Goal: Task Accomplishment & Management: Manage account settings

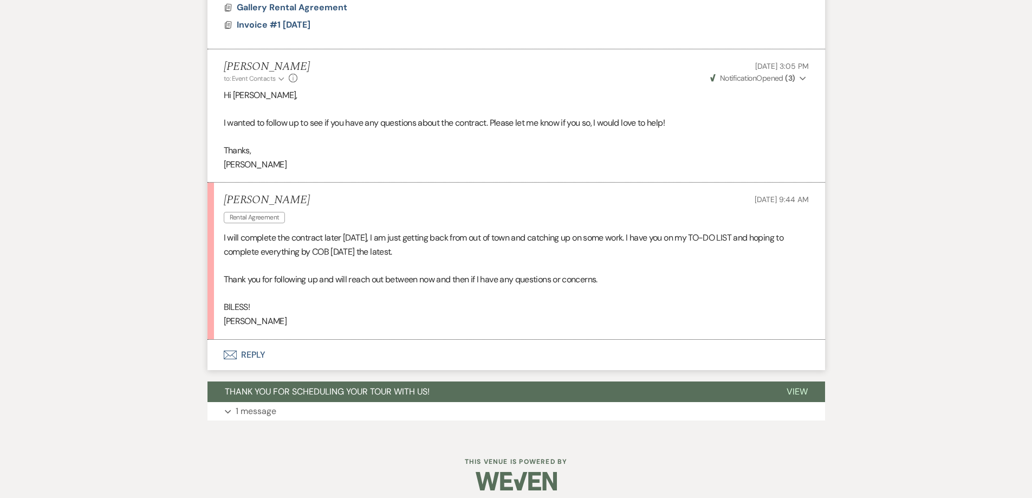
click at [396, 361] on button "Envelope Reply" at bounding box center [515, 355] width 617 height 30
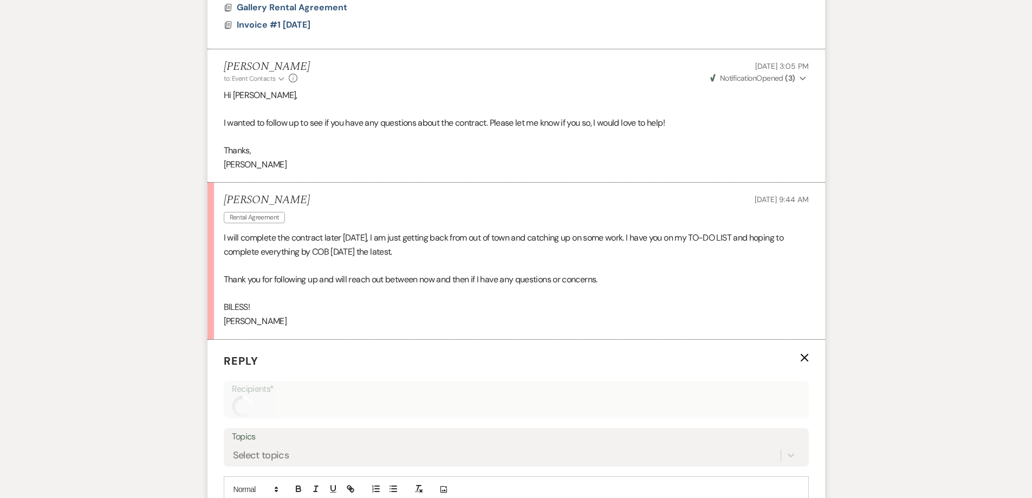
scroll to position [824, 0]
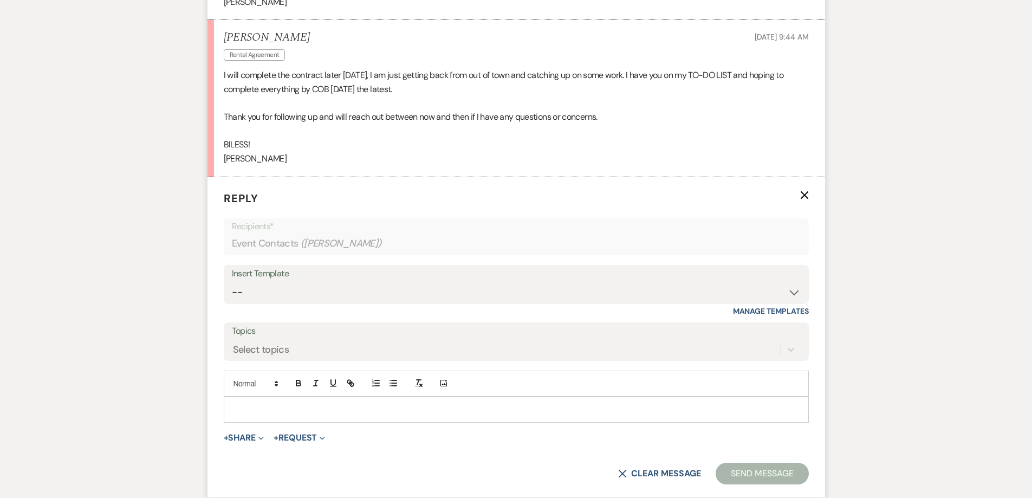
click at [383, 415] on p at bounding box center [515, 409] width 567 height 12
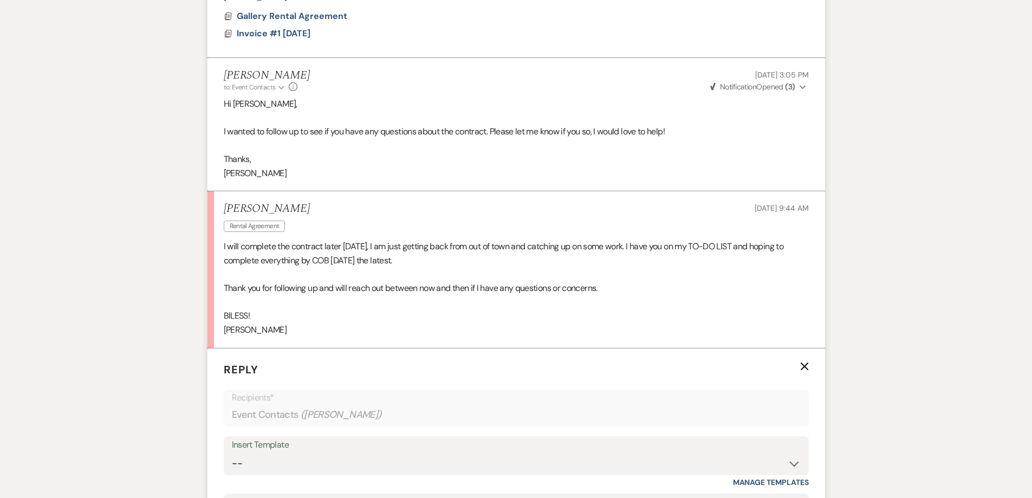
scroll to position [812, 0]
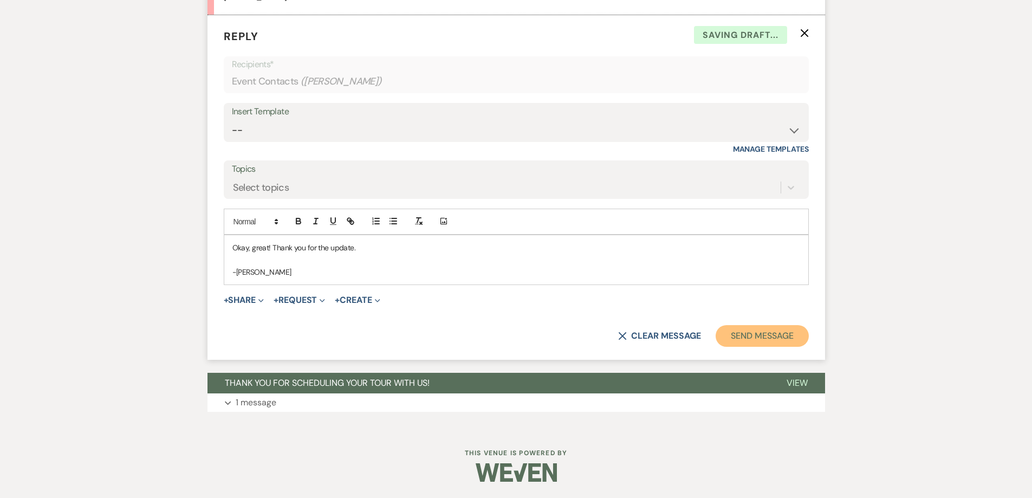
click at [800, 338] on button "Send Message" at bounding box center [761, 336] width 93 height 22
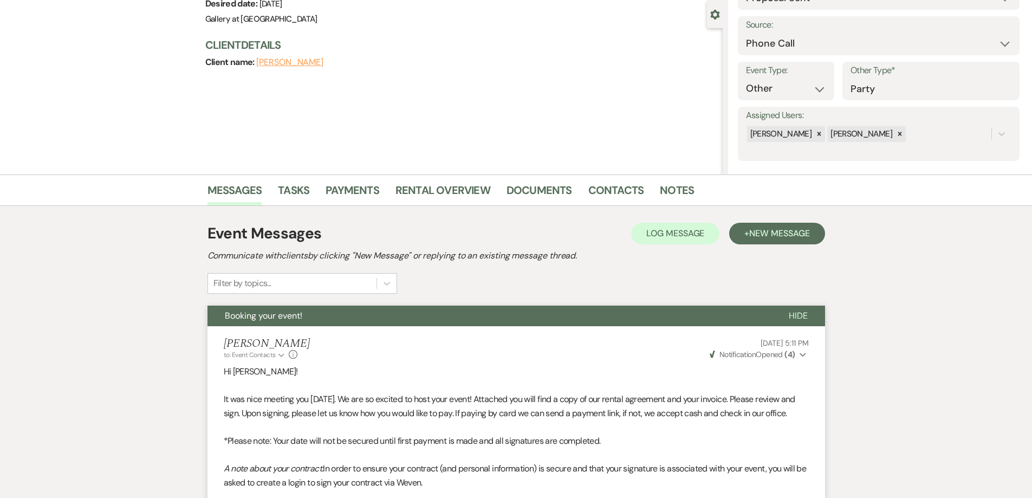
scroll to position [0, 0]
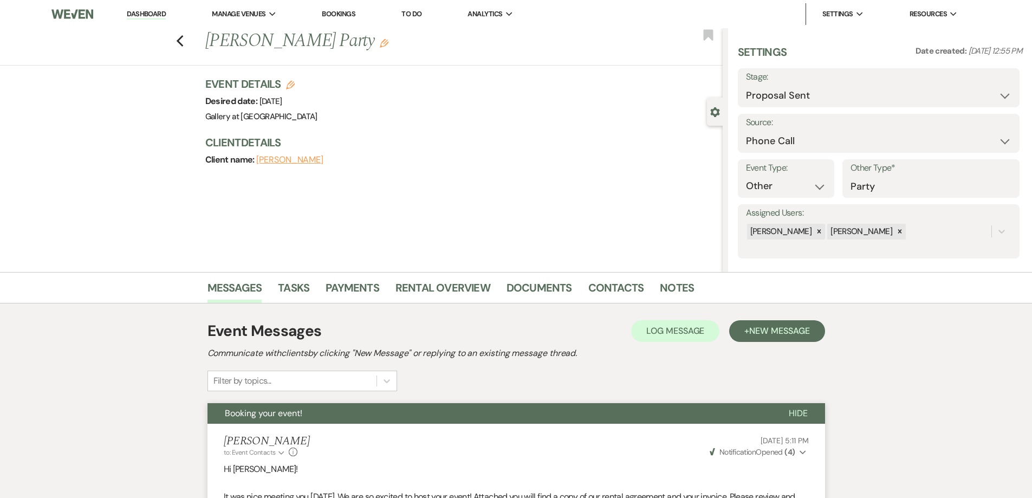
click at [183, 50] on div "Previous [PERSON_NAME] Party Edit Bookmark" at bounding box center [359, 46] width 728 height 37
click at [184, 47] on icon "Previous" at bounding box center [180, 41] width 8 height 13
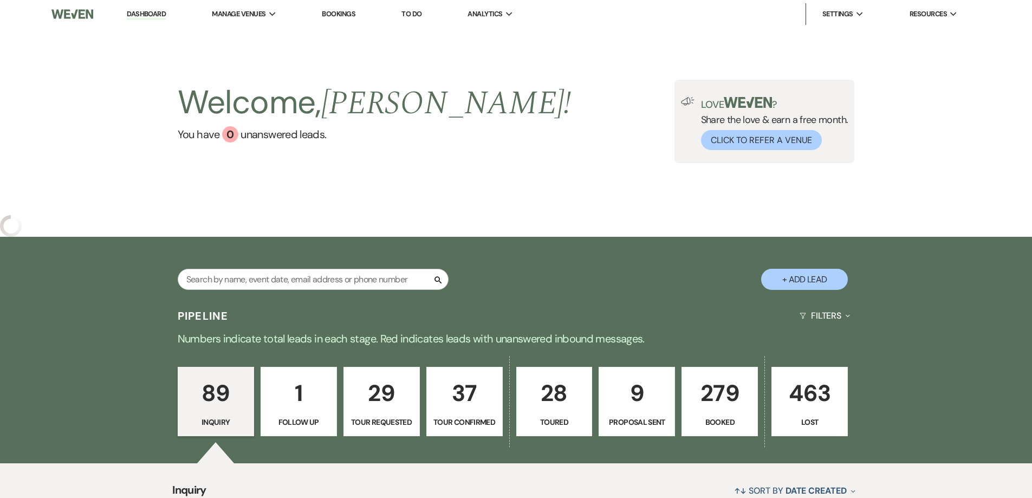
click at [633, 407] on link "9 Proposal Sent" at bounding box center [636, 401] width 76 height 69
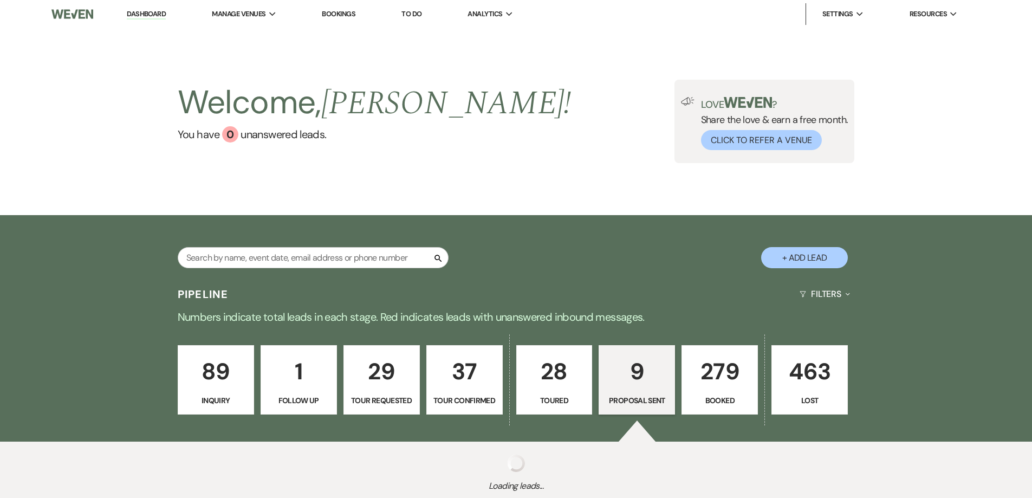
select select "6"
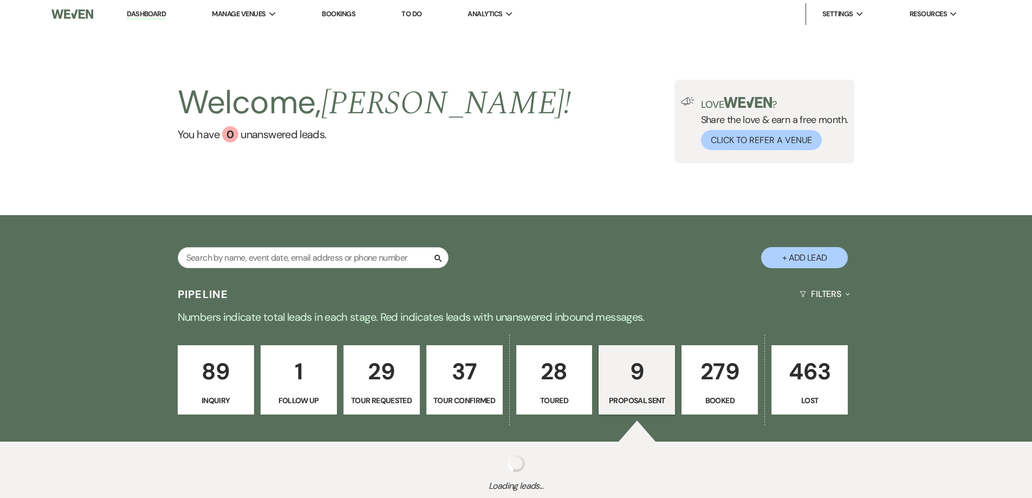
select select "6"
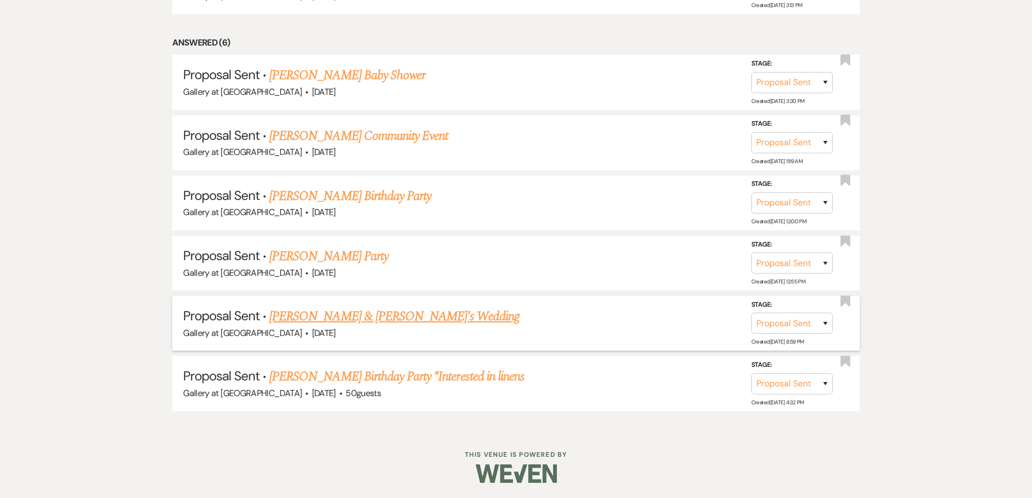
scroll to position [700, 0]
click at [840, 61] on use "button" at bounding box center [845, 58] width 10 height 11
select select "6"
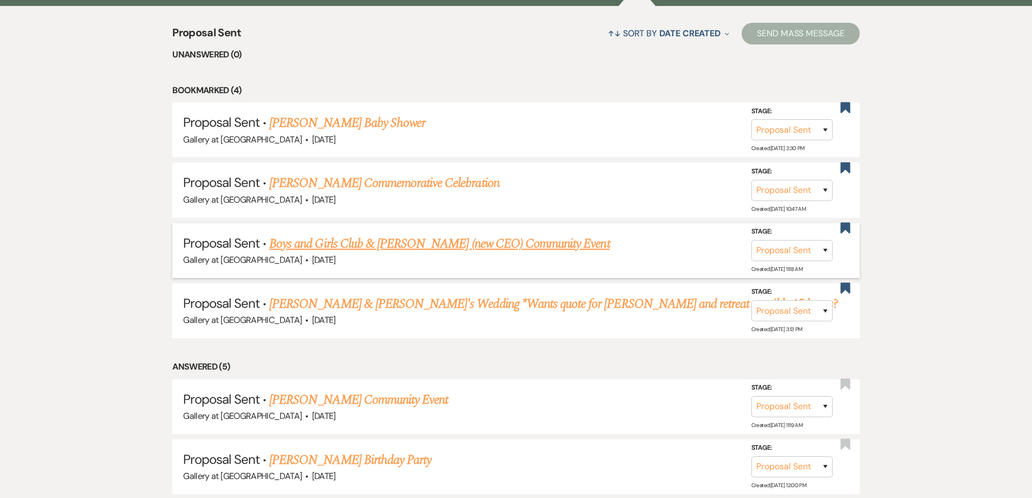
scroll to position [429, 0]
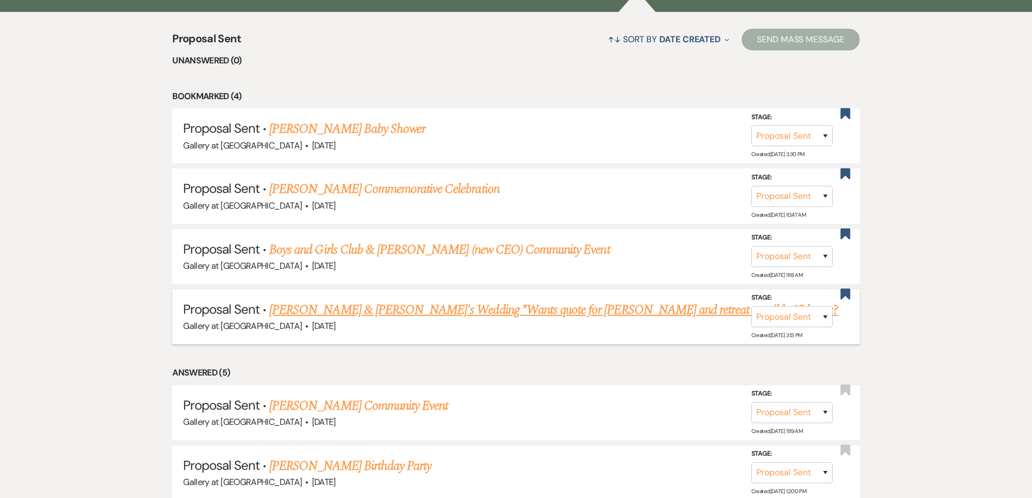
click at [571, 313] on link "[PERSON_NAME] & [PERSON_NAME]'s Wedding *Wants quote for [PERSON_NAME] and retr…" at bounding box center [553, 309] width 569 height 19
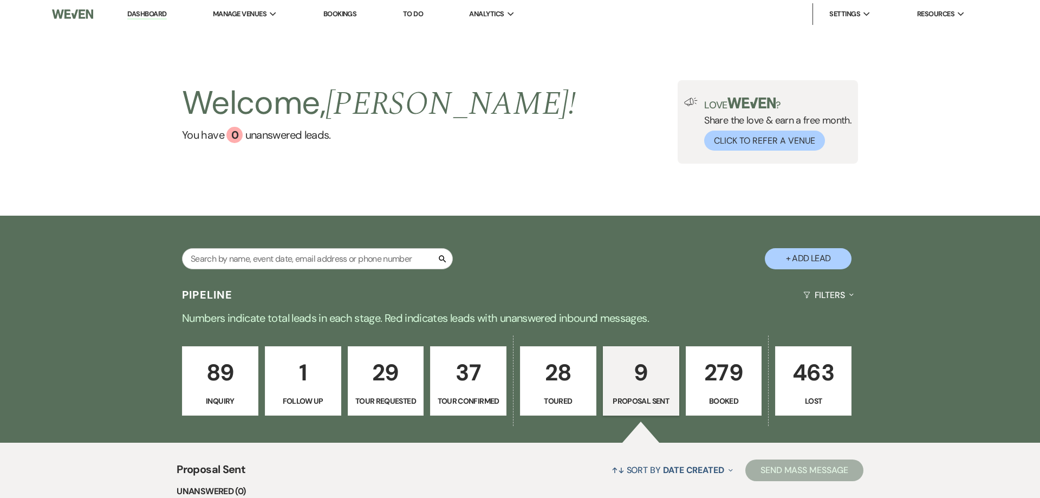
select select "6"
select select "22"
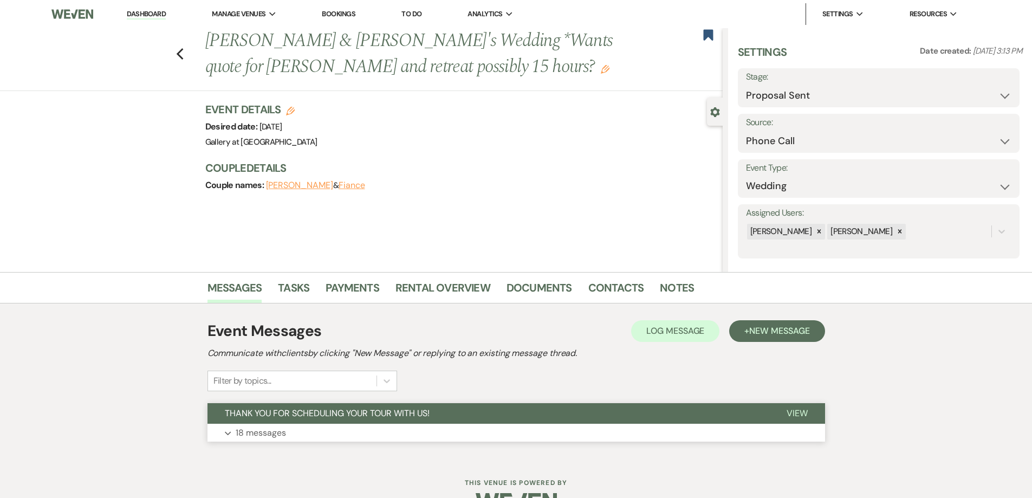
click at [359, 430] on button "Expand 18 messages" at bounding box center [515, 432] width 617 height 18
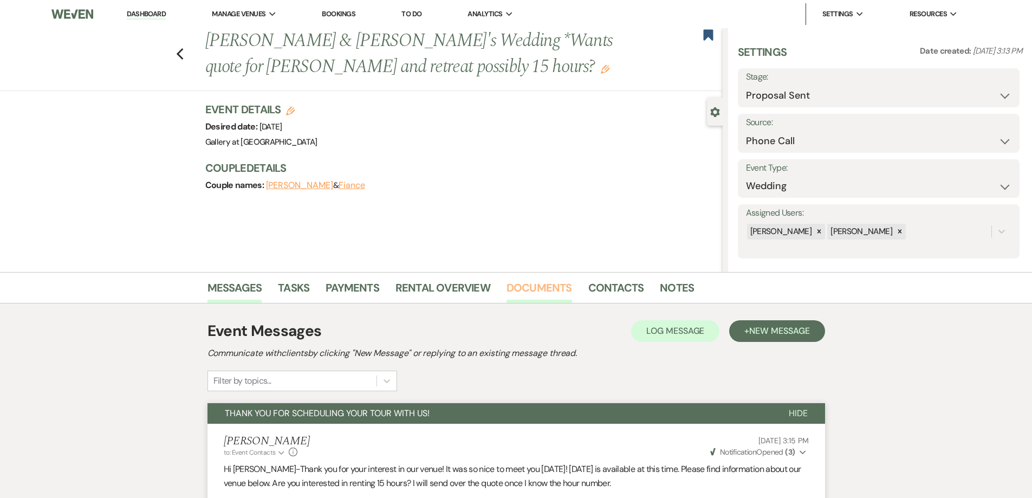
click at [529, 290] on link "Documents" at bounding box center [539, 291] width 66 height 24
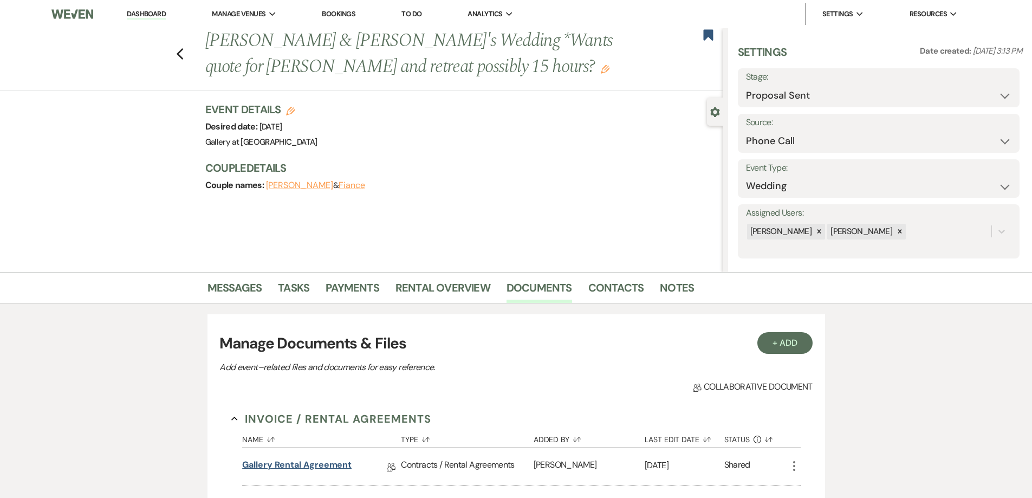
click at [307, 467] on link "Gallery Rental Agreement" at bounding box center [296, 466] width 109 height 17
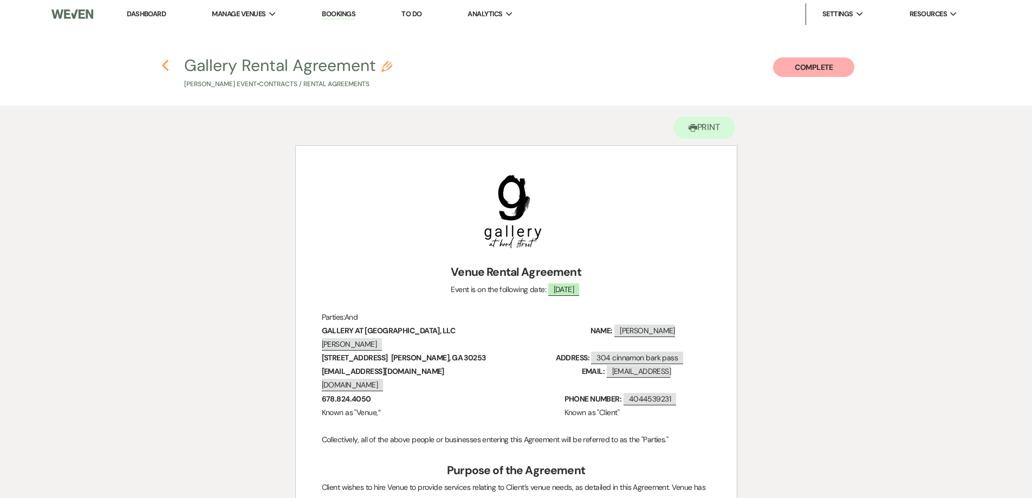
click at [166, 67] on icon "Previous" at bounding box center [165, 65] width 8 height 13
select select "6"
select select "22"
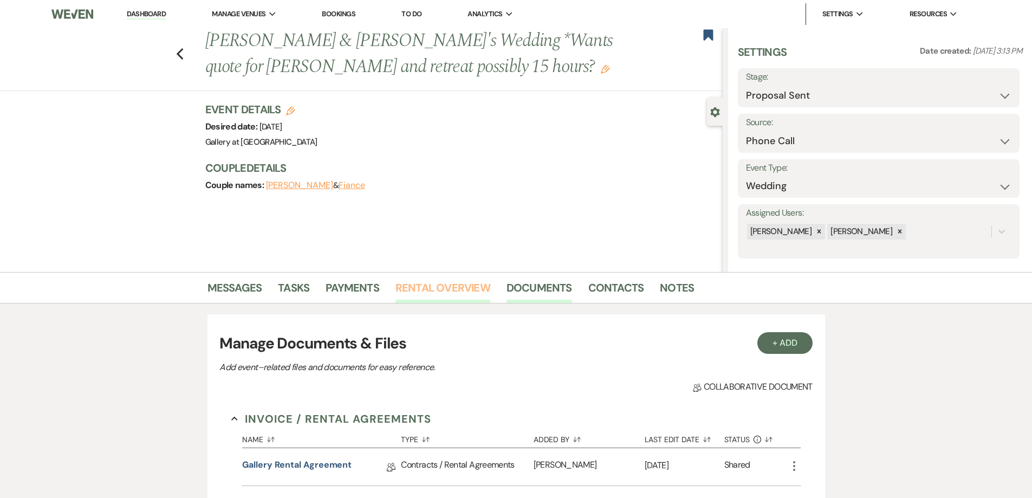
click at [435, 287] on link "Rental Overview" at bounding box center [442, 291] width 95 height 24
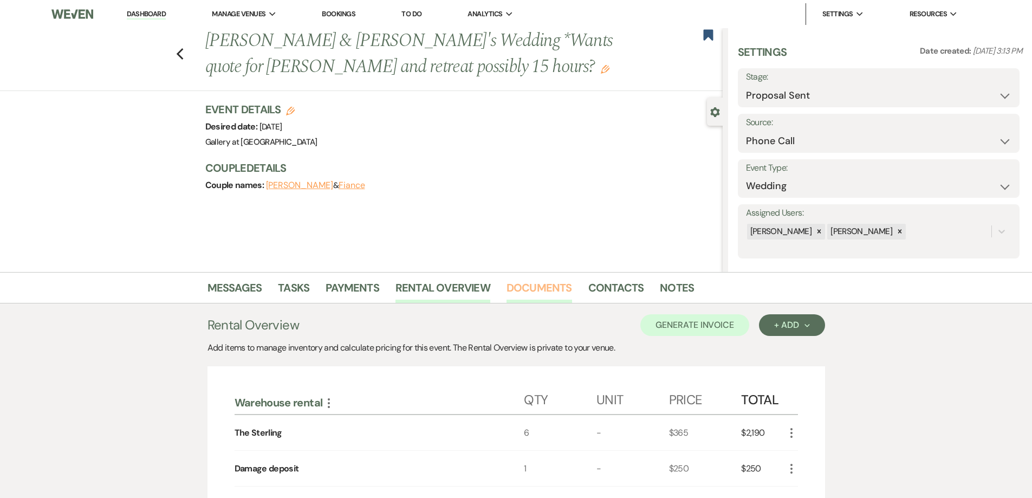
click at [549, 289] on link "Documents" at bounding box center [539, 291] width 66 height 24
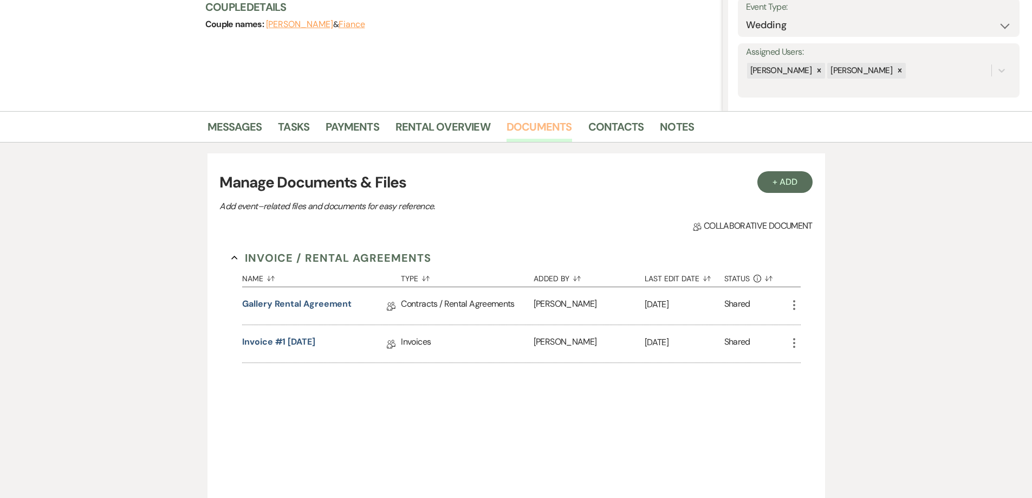
scroll to position [162, 0]
click at [344, 303] on link "Gallery Rental Agreement" at bounding box center [296, 304] width 109 height 17
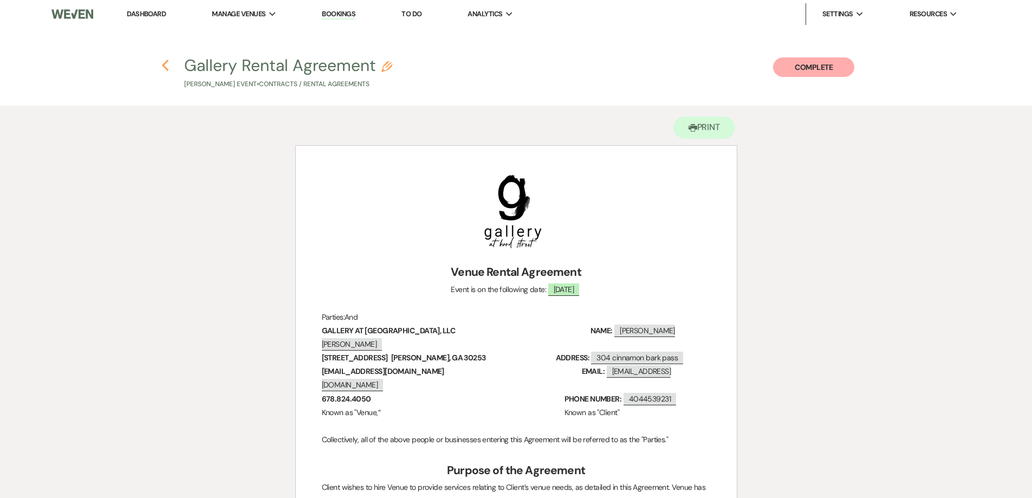
click at [166, 64] on icon "Previous" at bounding box center [165, 65] width 8 height 13
select select "6"
select select "22"
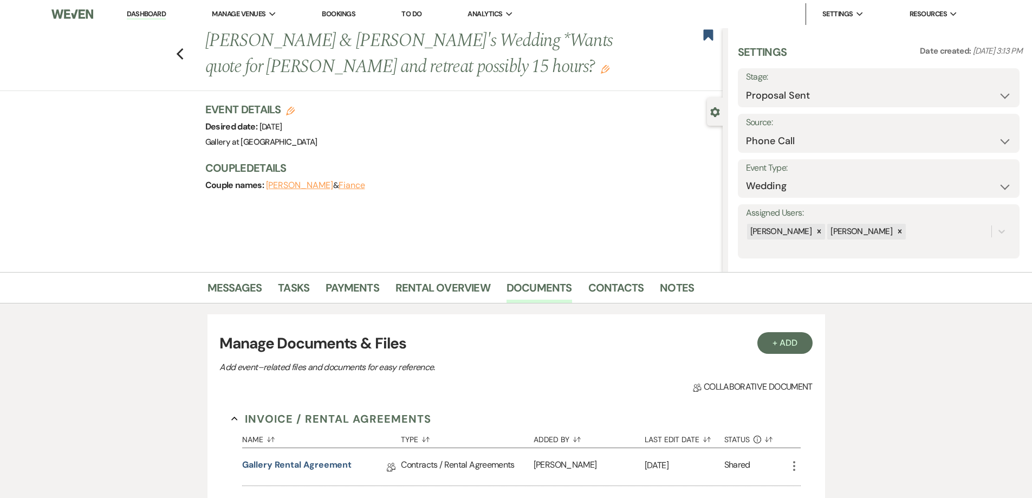
click at [154, 11] on link "Dashboard" at bounding box center [146, 14] width 39 height 10
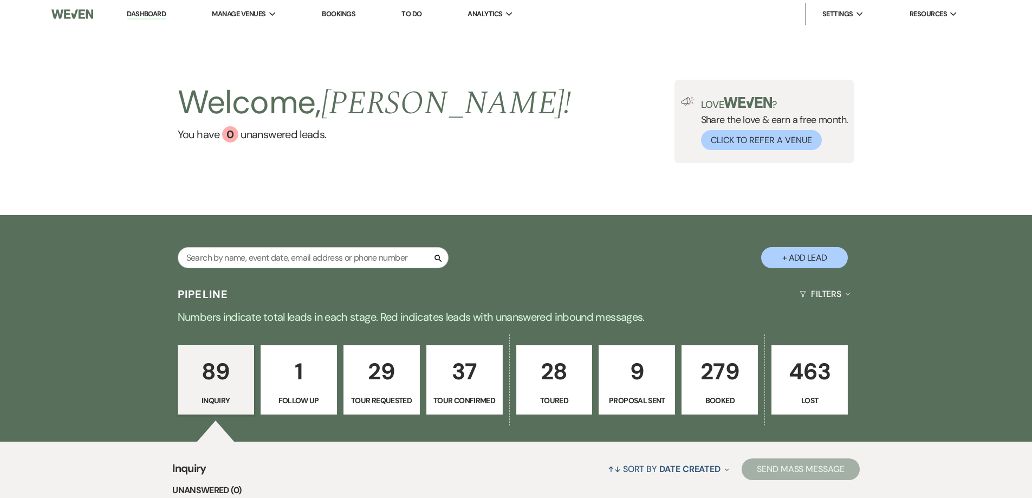
click at [658, 386] on p "9" at bounding box center [636, 371] width 62 height 36
select select "6"
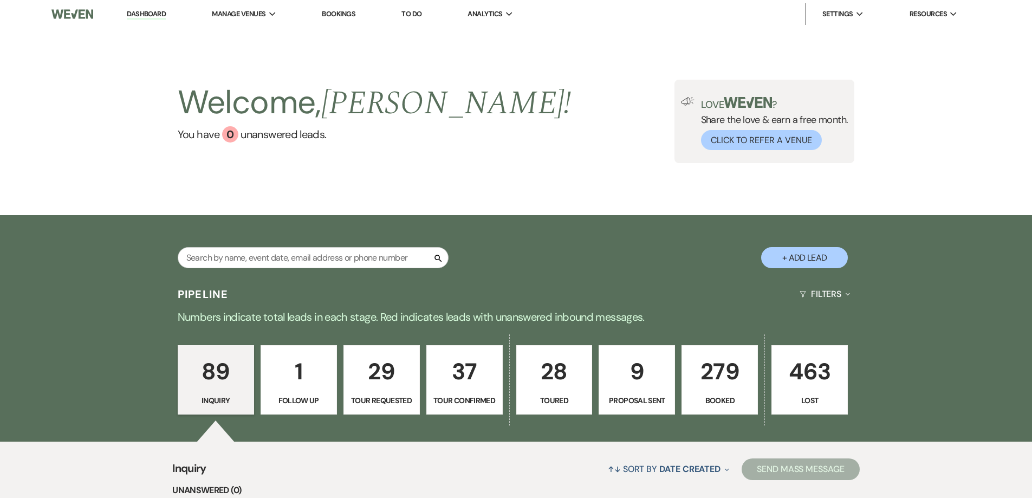
select select "6"
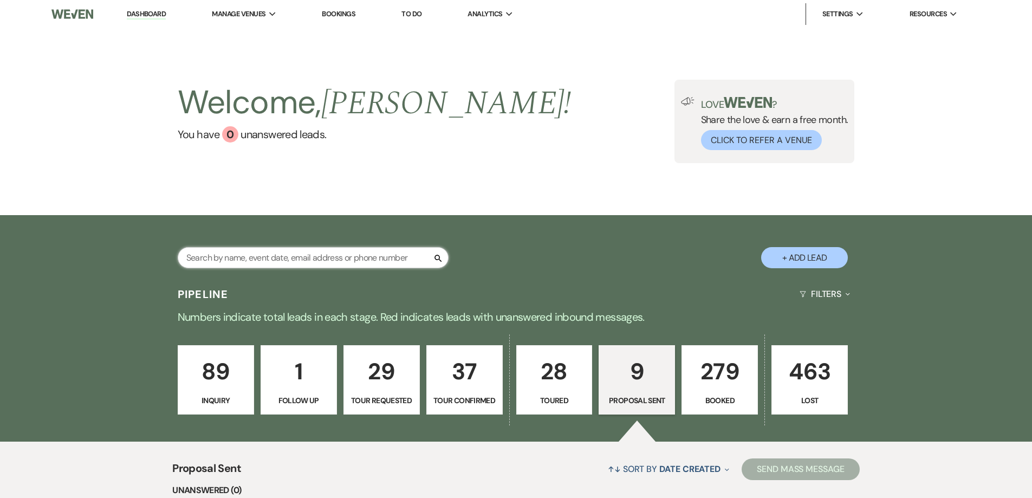
click at [292, 255] on input "text" at bounding box center [313, 257] width 271 height 21
type input "keisha"
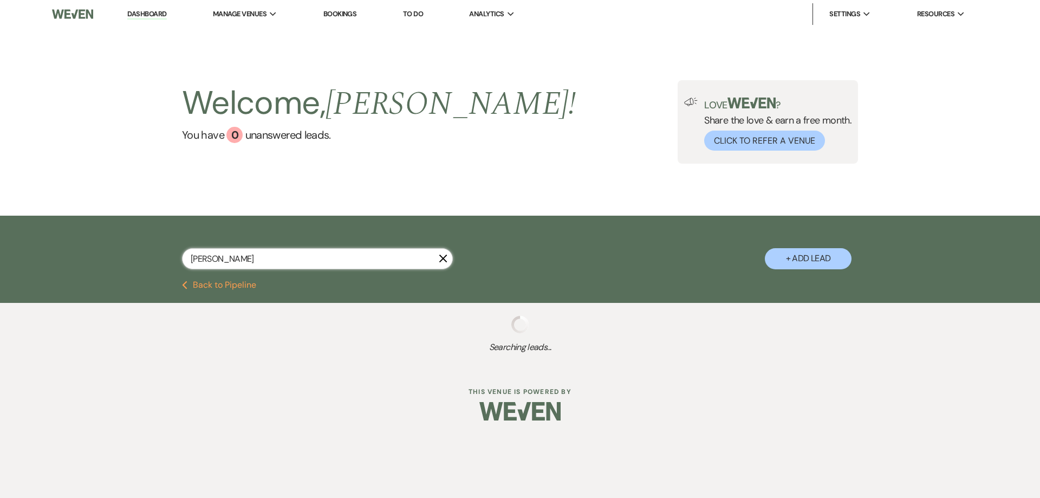
select select "6"
select select "8"
select select "6"
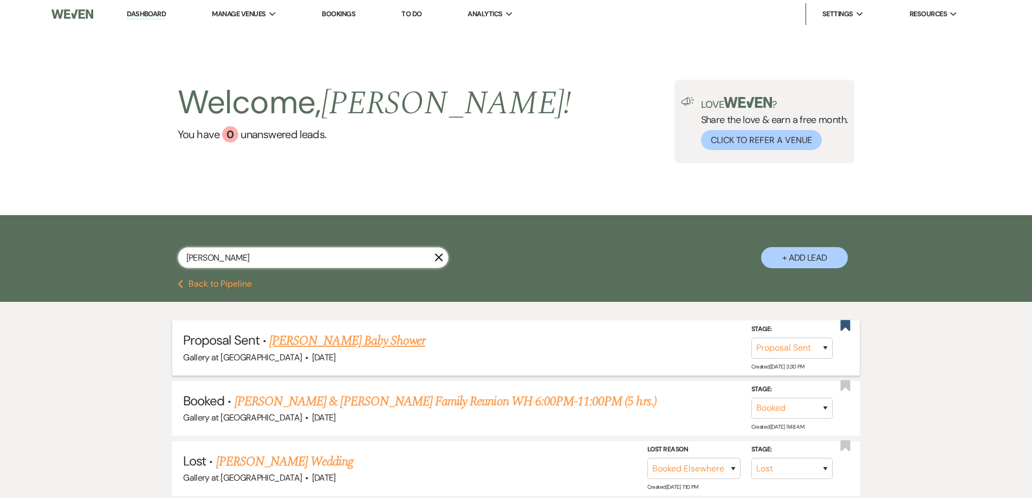
type input "keisha"
click at [331, 336] on link "Keisha Williams's Baby Shower" at bounding box center [347, 340] width 156 height 19
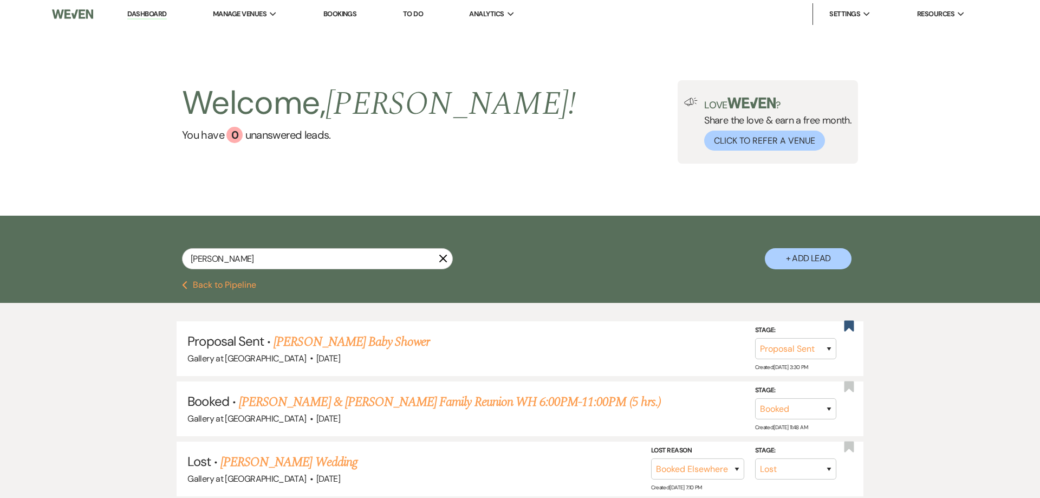
select select "6"
select select "12"
select select "3"
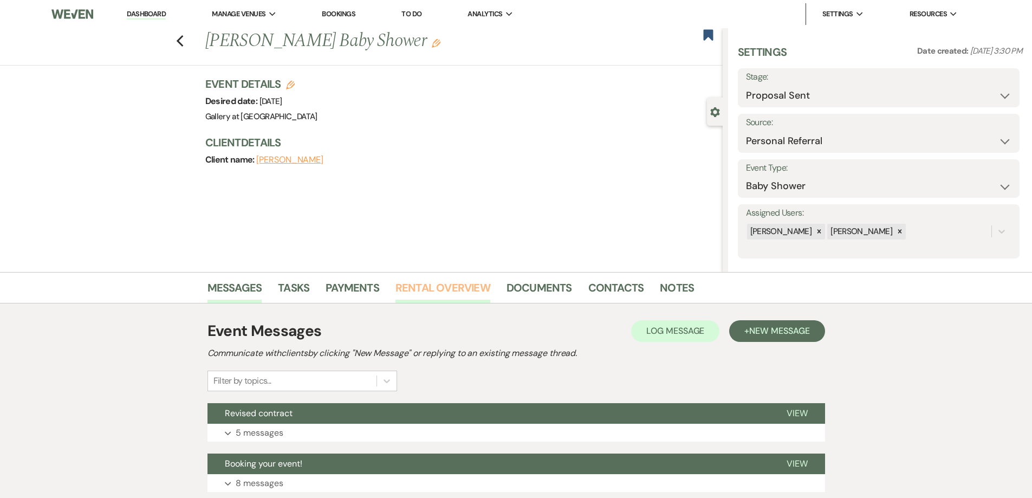
click at [445, 283] on link "Rental Overview" at bounding box center [442, 291] width 95 height 24
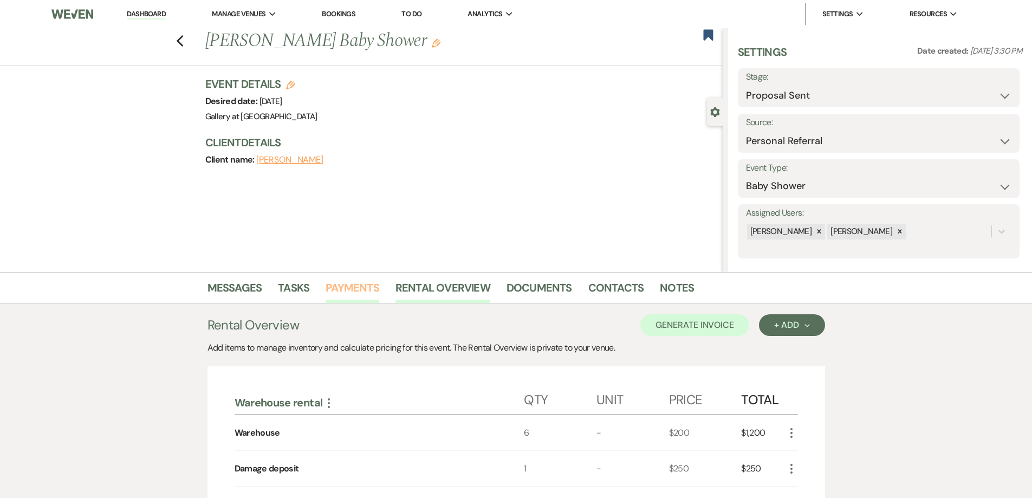
click at [349, 280] on link "Payments" at bounding box center [352, 291] width 54 height 24
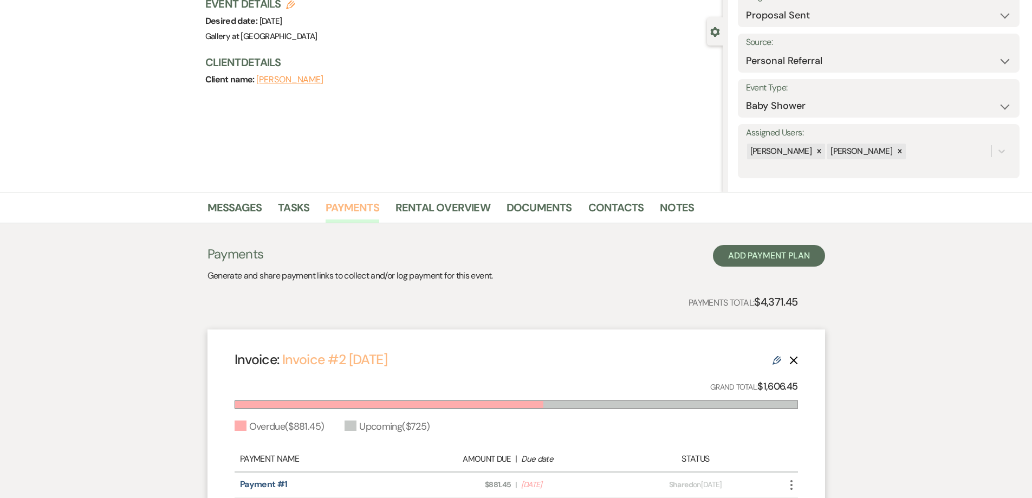
scroll to position [217, 0]
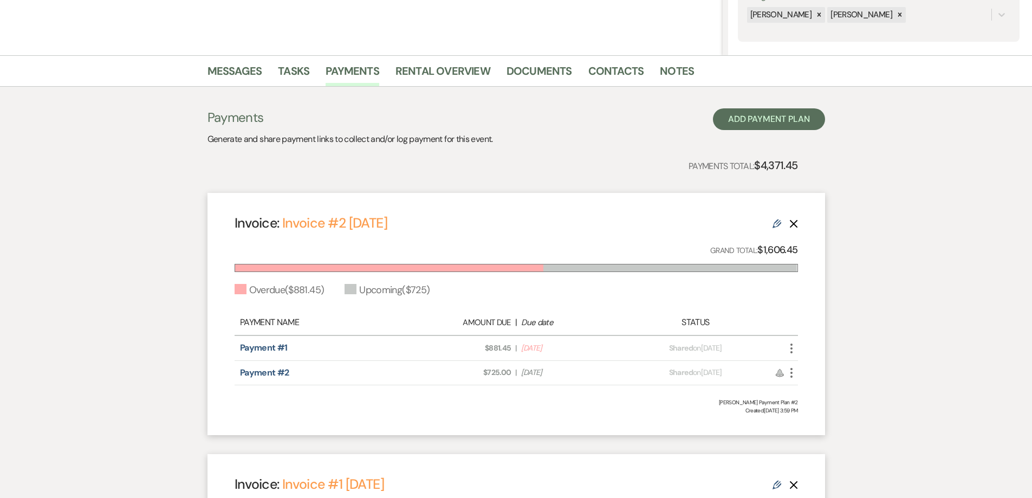
click at [798, 350] on div "Invoice: Invoice #2 8-12-2025 Edit Delete Grand Total: $1,606.45 Overdue ( $881…" at bounding box center [515, 314] width 617 height 242
click at [791, 349] on icon "More" at bounding box center [791, 348] width 13 height 13
click at [810, 411] on button "Check Mark Mark as Paid" at bounding box center [839, 406] width 109 height 18
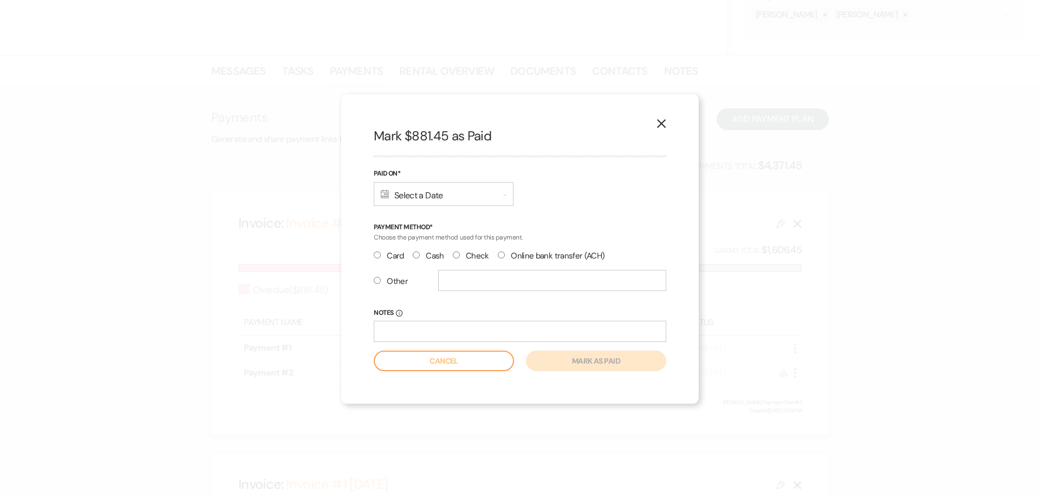
click at [377, 255] on input "Card" at bounding box center [377, 254] width 7 height 7
radio input "true"
click at [420, 197] on div "Calendar Select a Date Expand" at bounding box center [444, 194] width 140 height 24
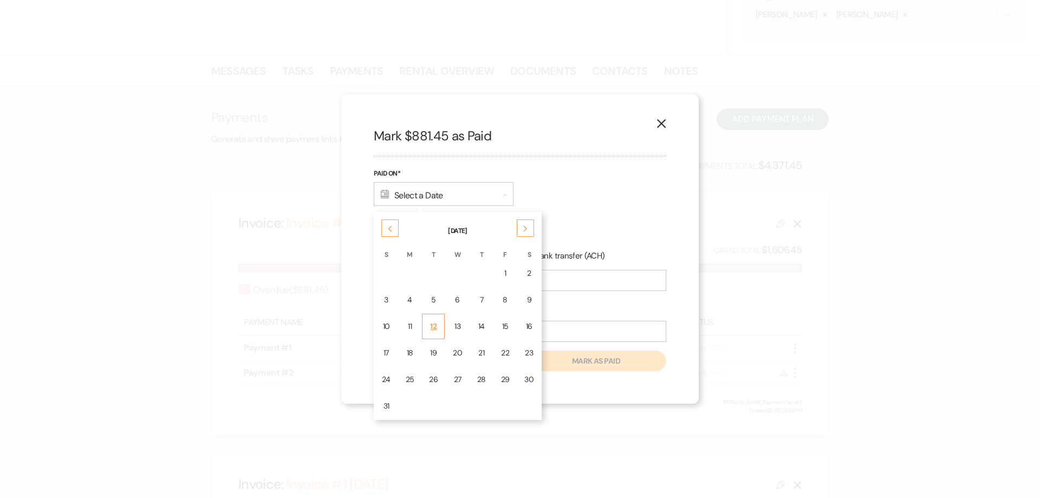
click at [433, 328] on div "12" at bounding box center [433, 326] width 9 height 11
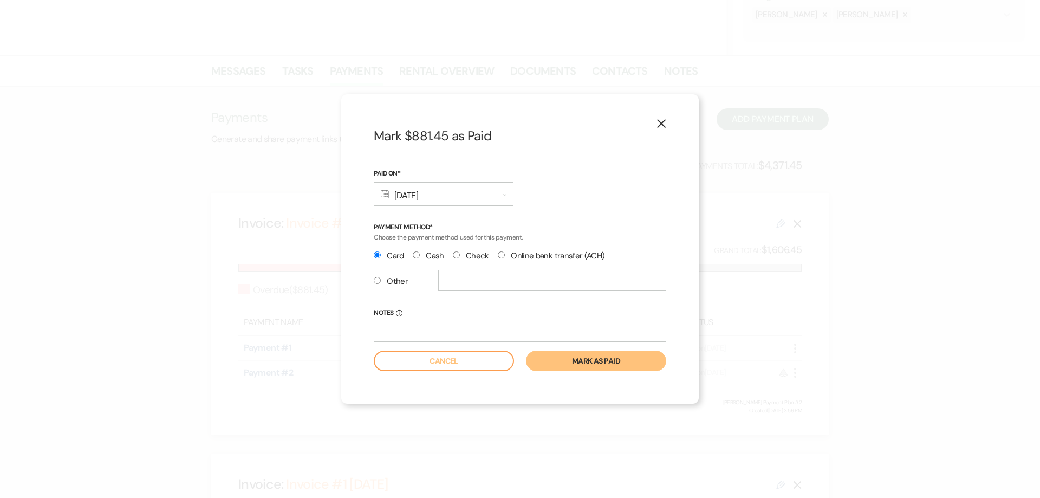
click at [589, 359] on button "Mark as paid" at bounding box center [596, 360] width 140 height 21
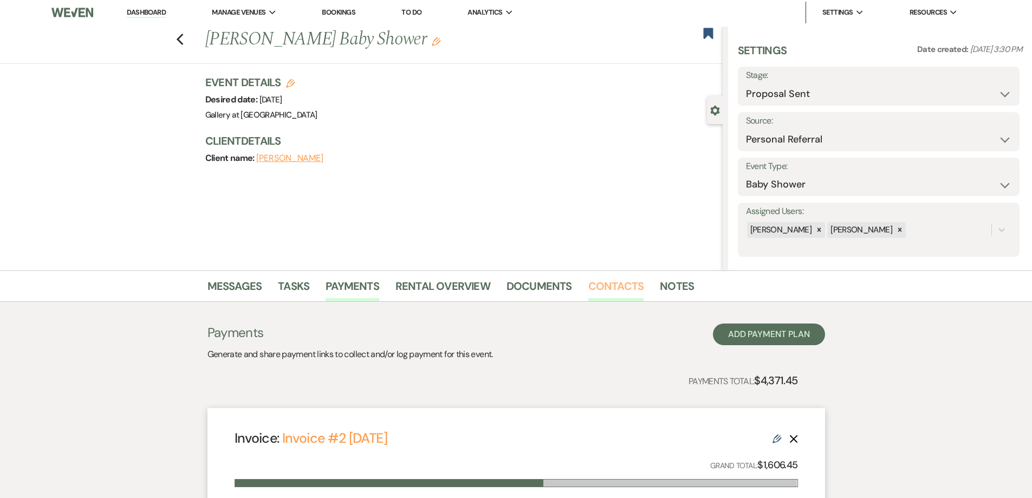
scroll to position [0, 0]
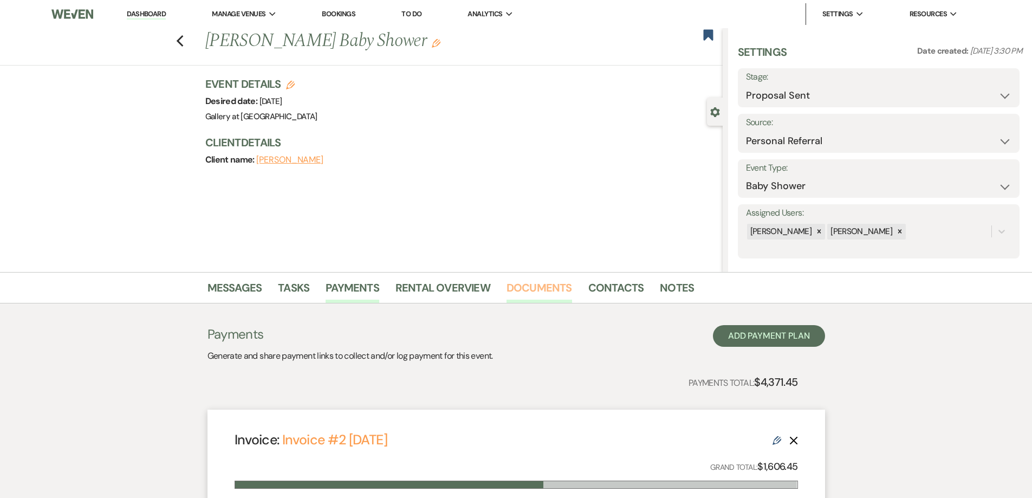
click at [531, 288] on link "Documents" at bounding box center [539, 291] width 66 height 24
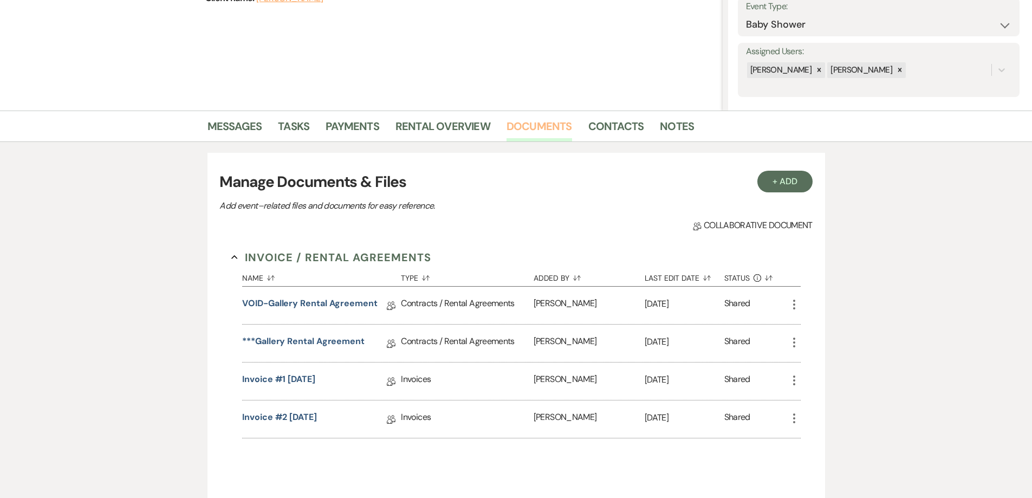
scroll to position [162, 0]
click at [331, 337] on link "***Gallery Rental Agreement" at bounding box center [303, 342] width 122 height 17
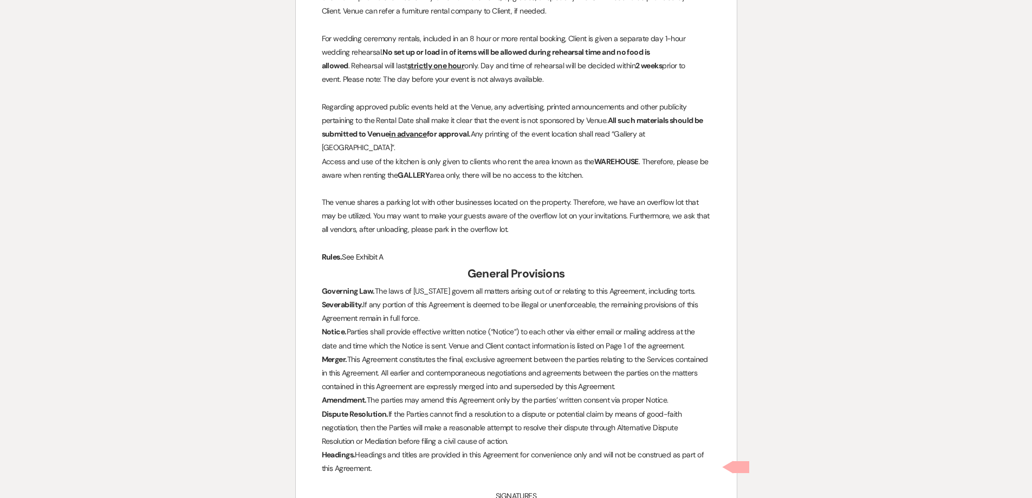
scroll to position [2955, 0]
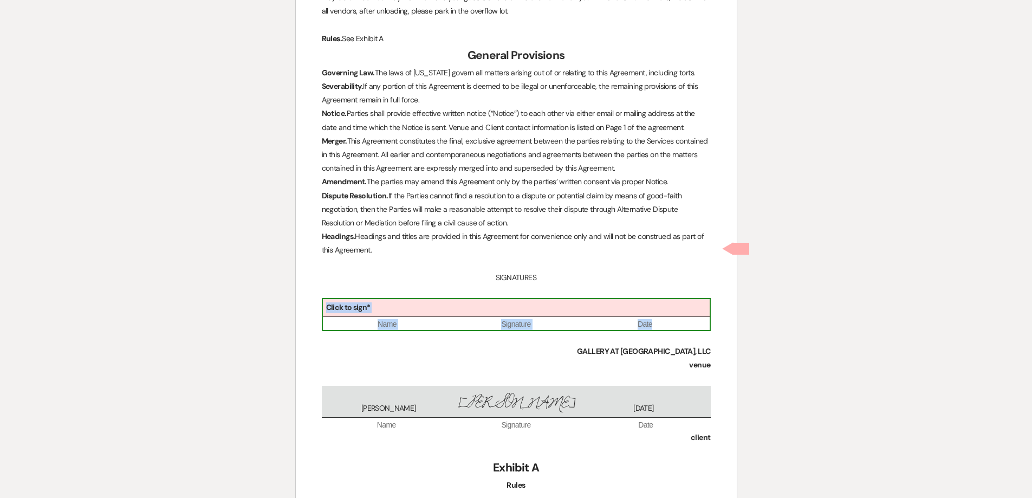
click at [467, 299] on div "Click to sign*" at bounding box center [516, 308] width 387 height 18
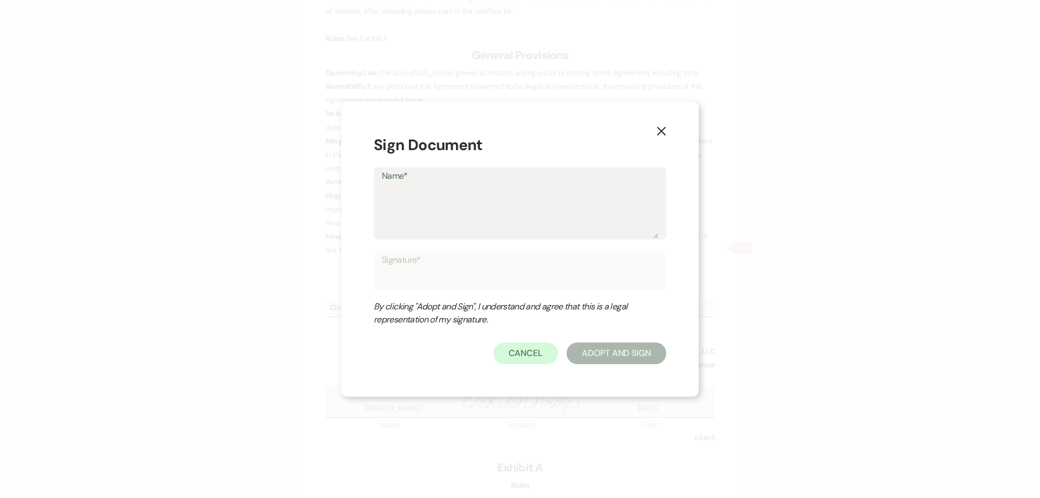
type textarea "S"
type input "S"
type textarea "Sh"
type input "Sh"
type textarea "She"
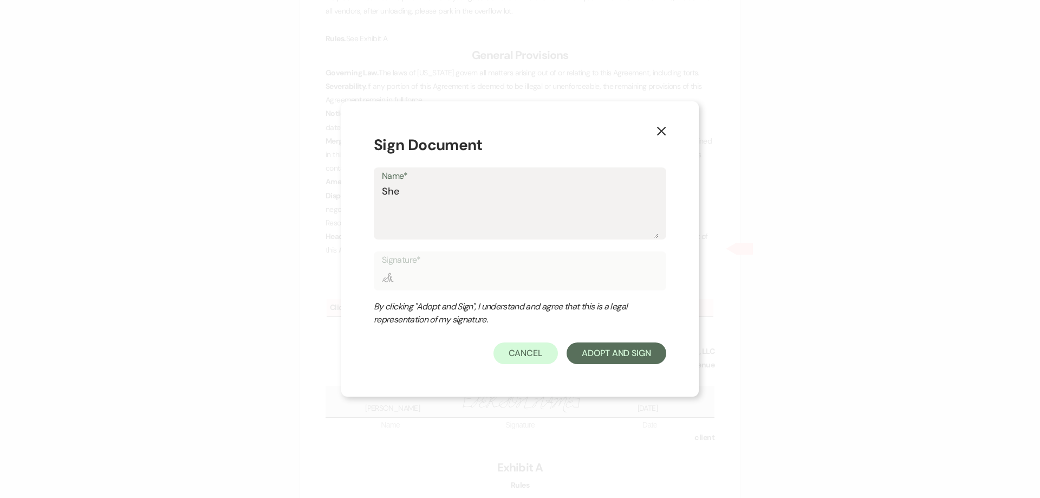
type input "She"
type textarea "Shel"
type input "Shel"
type textarea "Shelb"
type input "Shelb"
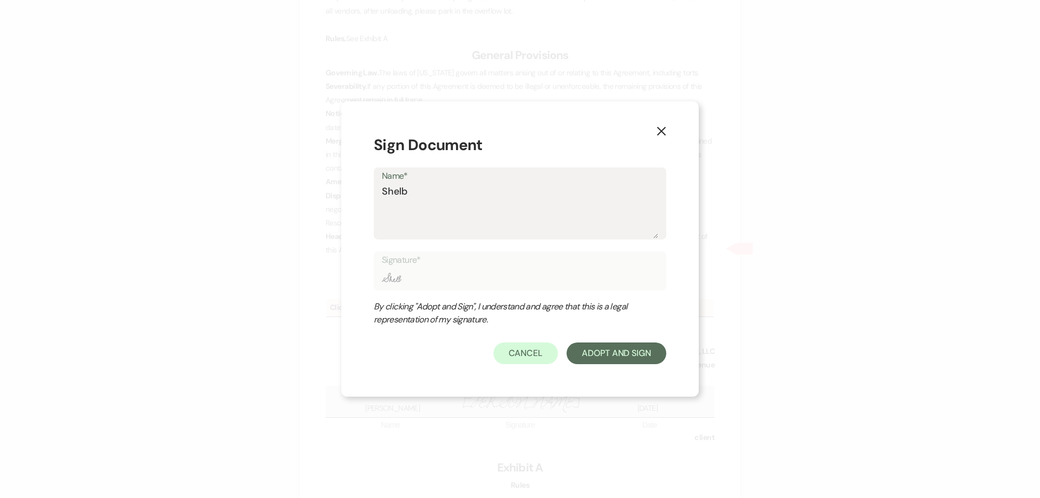
type textarea "[PERSON_NAME]"
type input "[PERSON_NAME]"
type textarea "[PERSON_NAME]"
type input "[PERSON_NAME]"
type textarea "Shelby B"
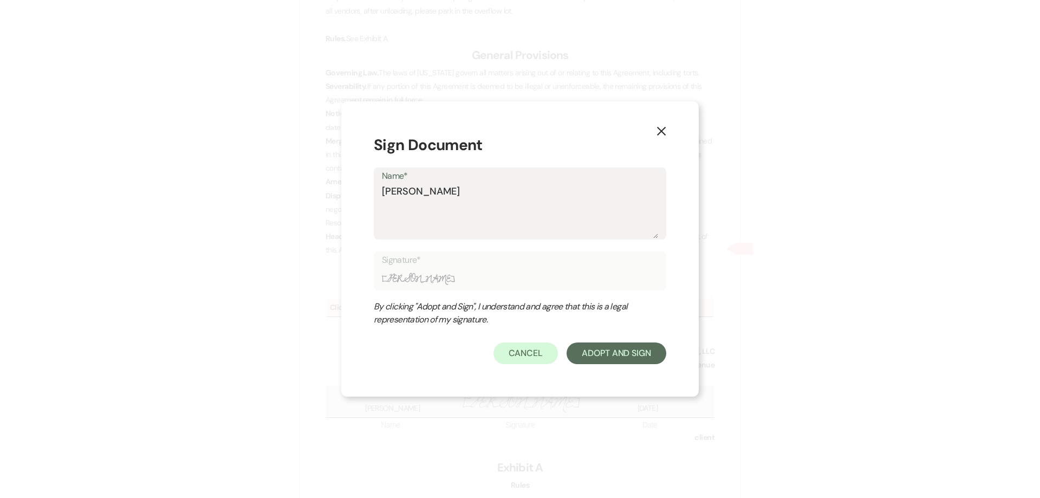
type input "Shelby B"
type textarea "Shelby BA"
type input "Shelby BA"
type textarea "Shelby B"
type input "Shelby B"
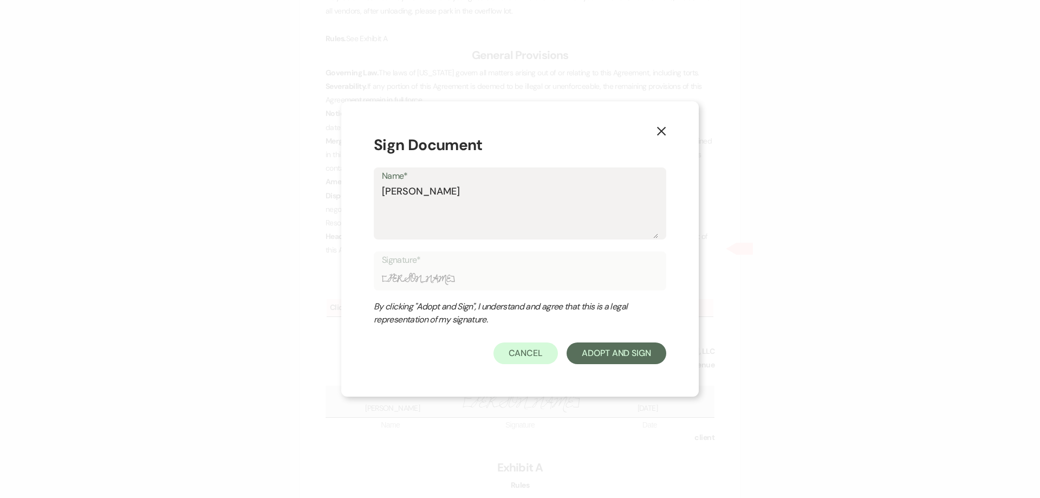
type textarea "Shelby Ba"
type input "Shelby Ba"
type textarea "Shelby Bak"
type input "Shelby Bak"
type textarea "Shelby Bake"
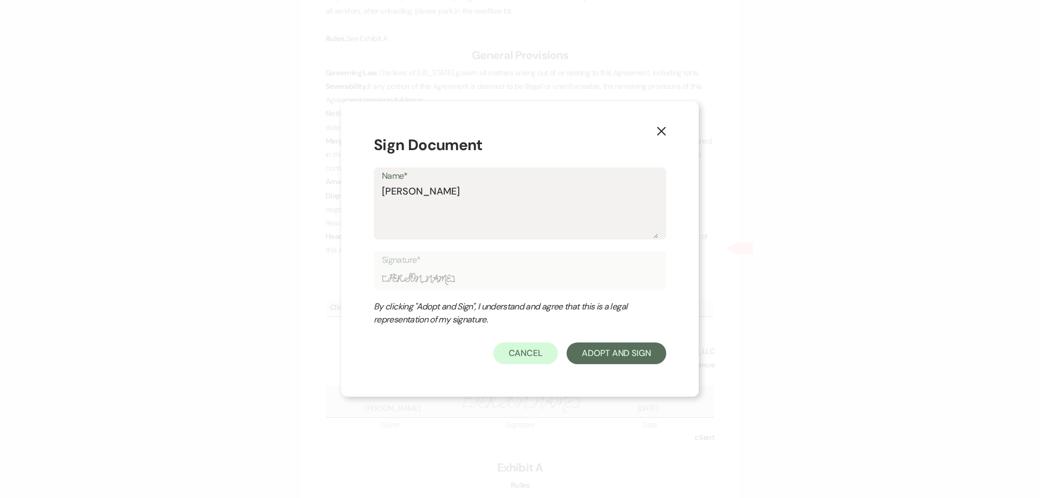
type input "Shelby Bake"
type textarea "Shelby Baker"
type input "Shelby Baker"
type textarea "Shelby Baker"
click at [601, 345] on button "Adopt And Sign" at bounding box center [616, 353] width 100 height 22
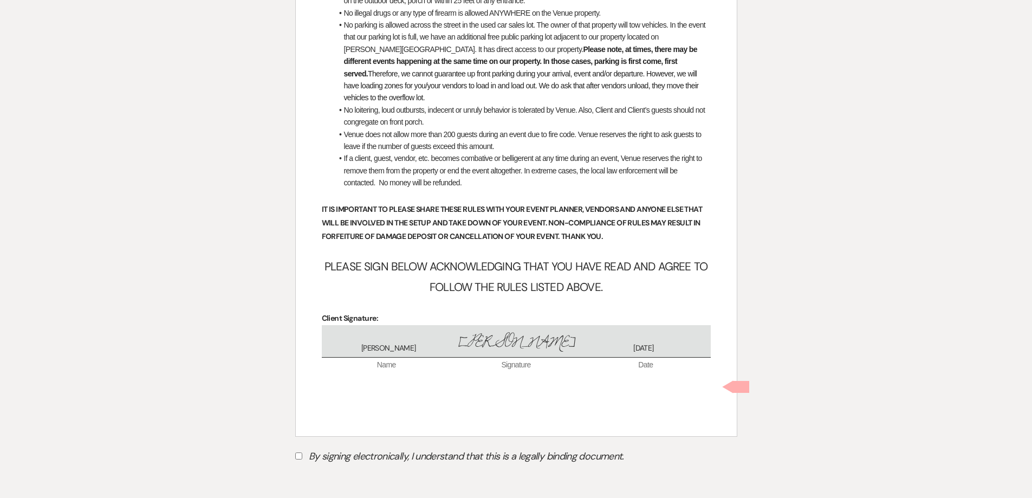
scroll to position [4262, 0]
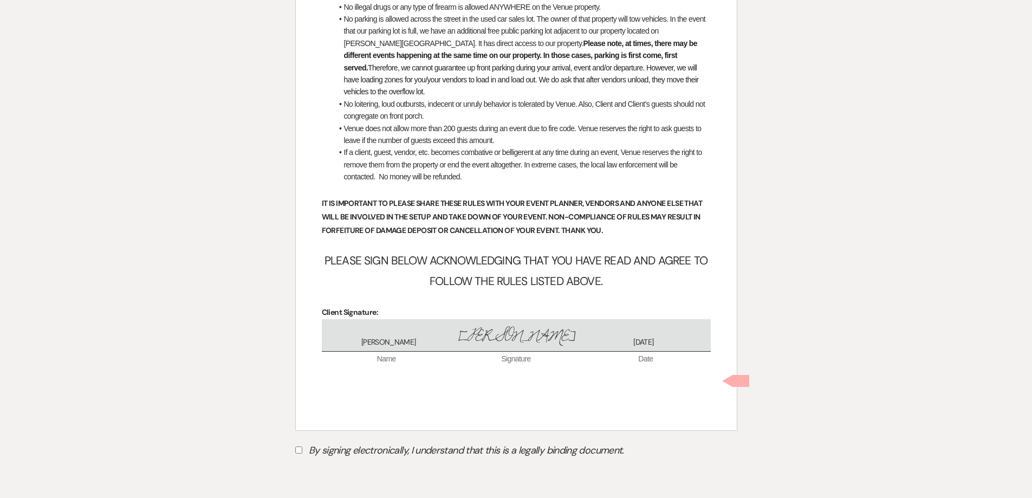
click at [301, 446] on input "By signing electronically, I understand that this is a legally binding document." at bounding box center [298, 449] width 7 height 7
checkbox input "true"
click at [321, 467] on button "Submit" at bounding box center [333, 476] width 76 height 19
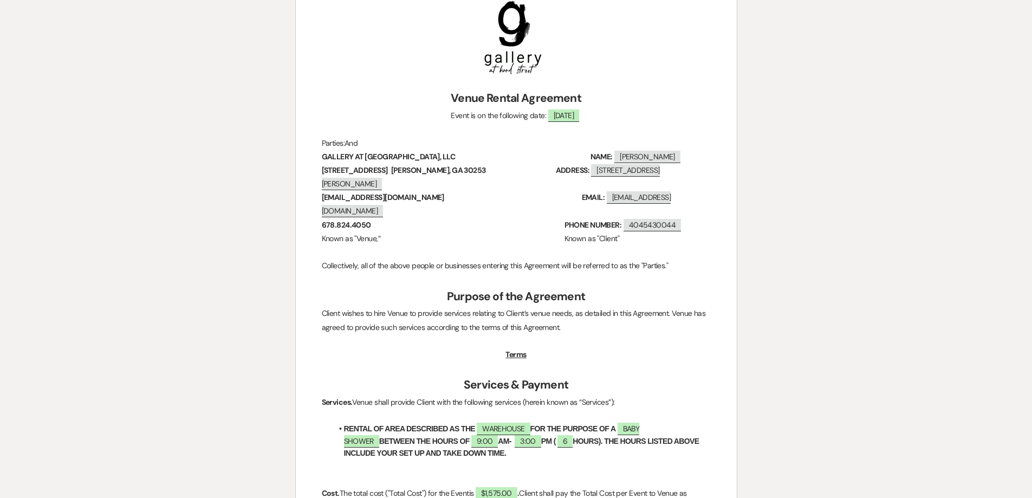
scroll to position [0, 0]
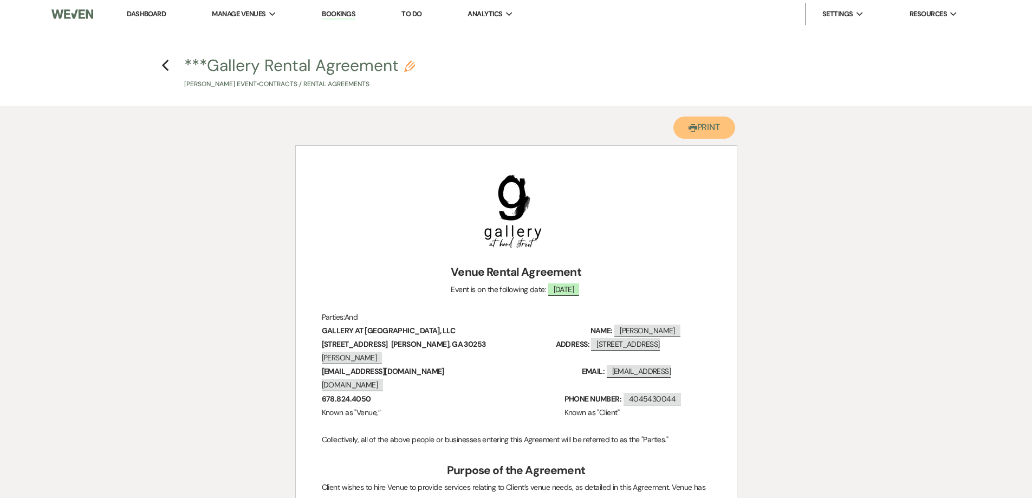
click at [711, 130] on button "Printer Print" at bounding box center [704, 127] width 62 height 22
click at [168, 64] on icon "Previous" at bounding box center [165, 65] width 8 height 13
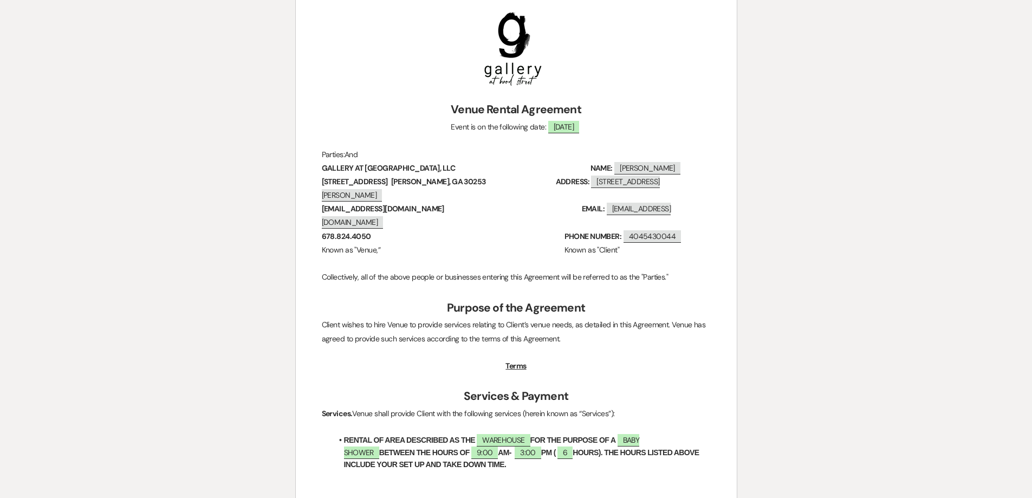
select select "6"
select select "12"
select select "3"
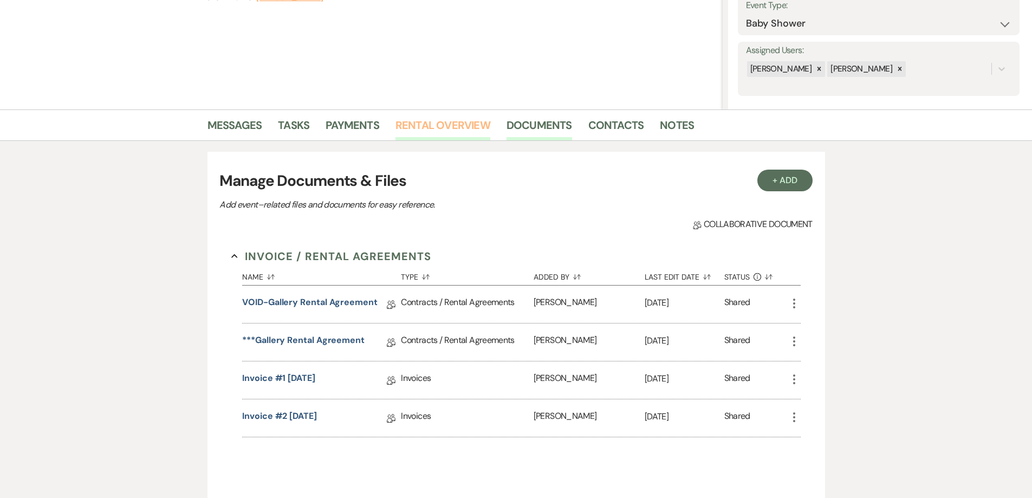
click at [439, 126] on link "Rental Overview" at bounding box center [442, 128] width 95 height 24
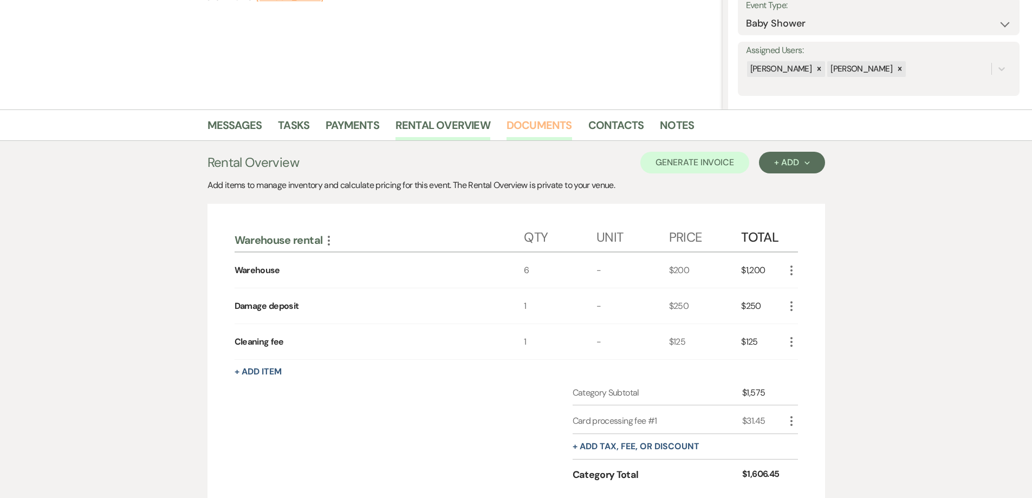
click at [524, 126] on link "Documents" at bounding box center [539, 128] width 66 height 24
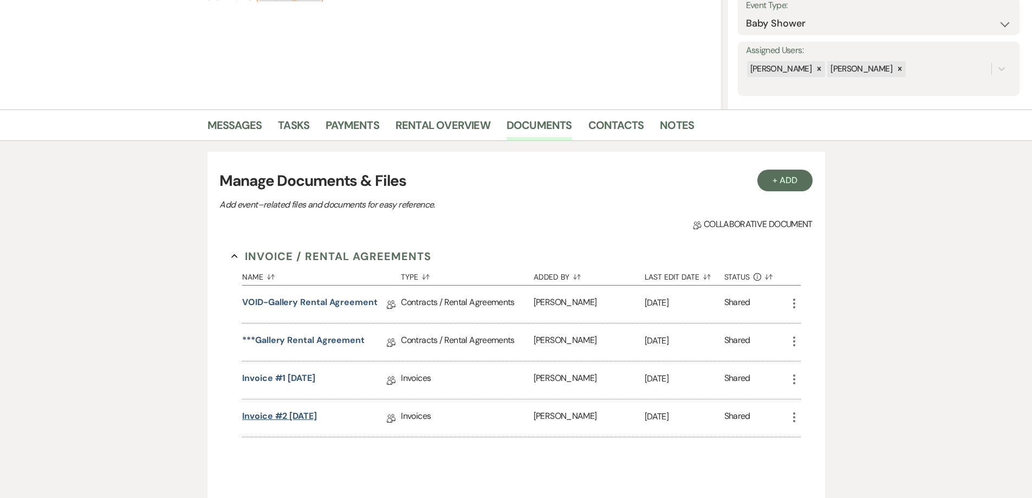
click at [317, 419] on link "Invoice #2 8-12-2025" at bounding box center [279, 417] width 75 height 17
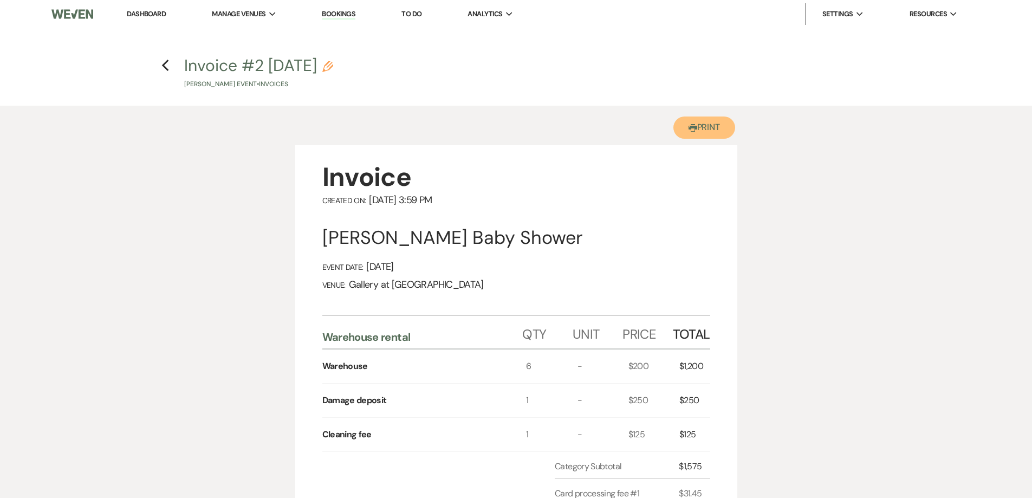
click at [683, 122] on button "Printer Print" at bounding box center [704, 127] width 62 height 22
click at [166, 65] on icon "Previous" at bounding box center [165, 65] width 8 height 13
select select "6"
select select "12"
select select "3"
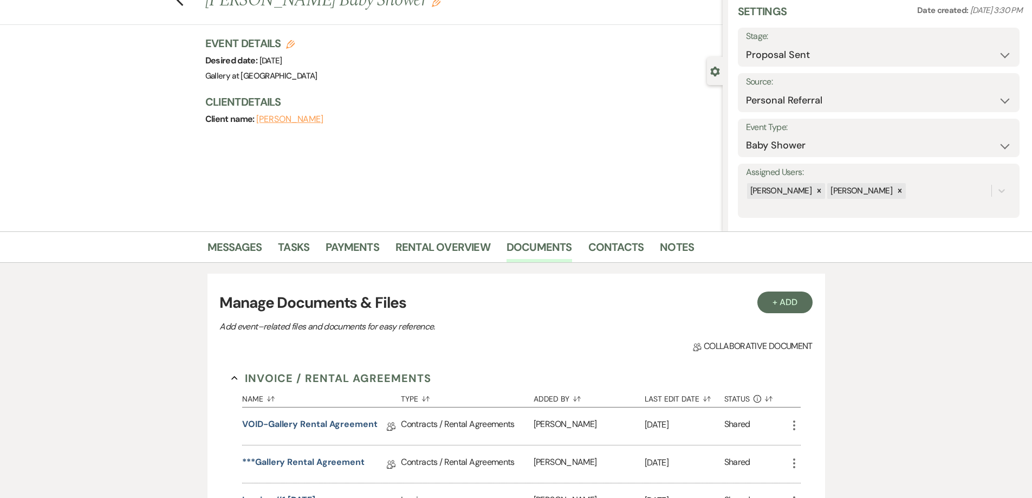
scroll to position [108, 0]
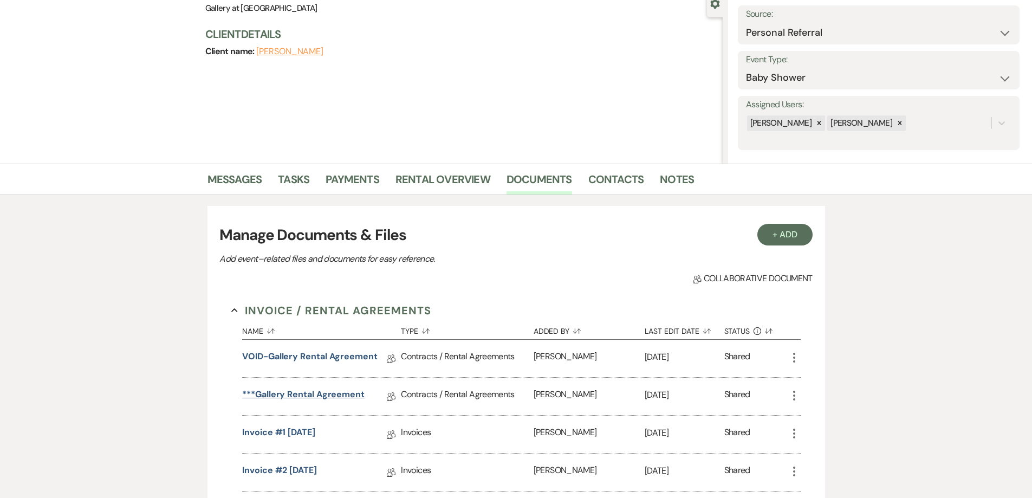
click at [352, 394] on link "***Gallery Rental Agreement" at bounding box center [303, 396] width 122 height 17
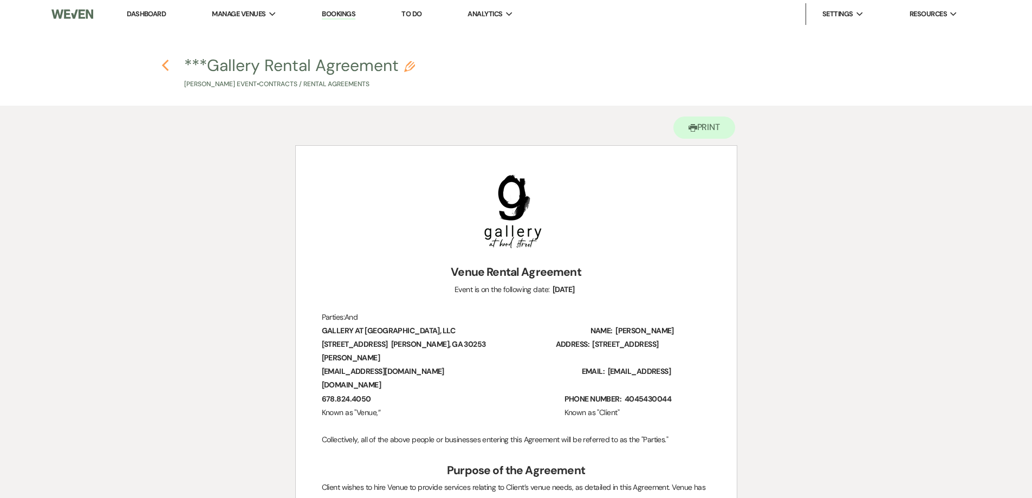
click at [167, 67] on icon "Previous" at bounding box center [165, 65] width 8 height 13
select select "6"
select select "12"
select select "3"
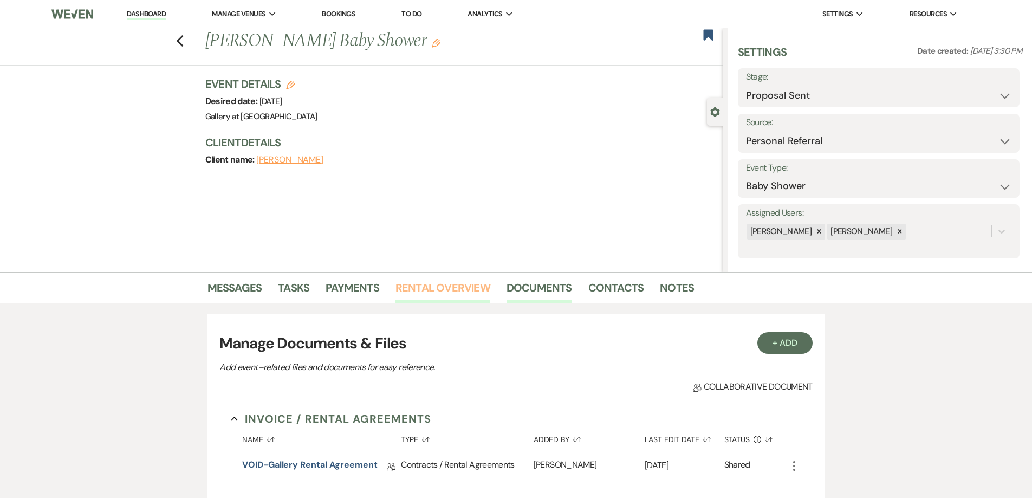
click at [441, 290] on link "Rental Overview" at bounding box center [442, 291] width 95 height 24
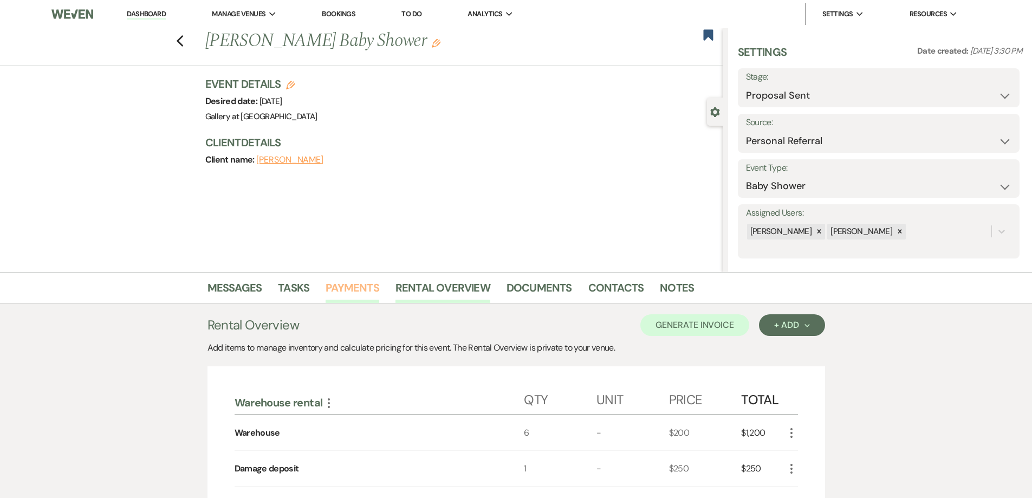
click at [340, 290] on link "Payments" at bounding box center [352, 291] width 54 height 24
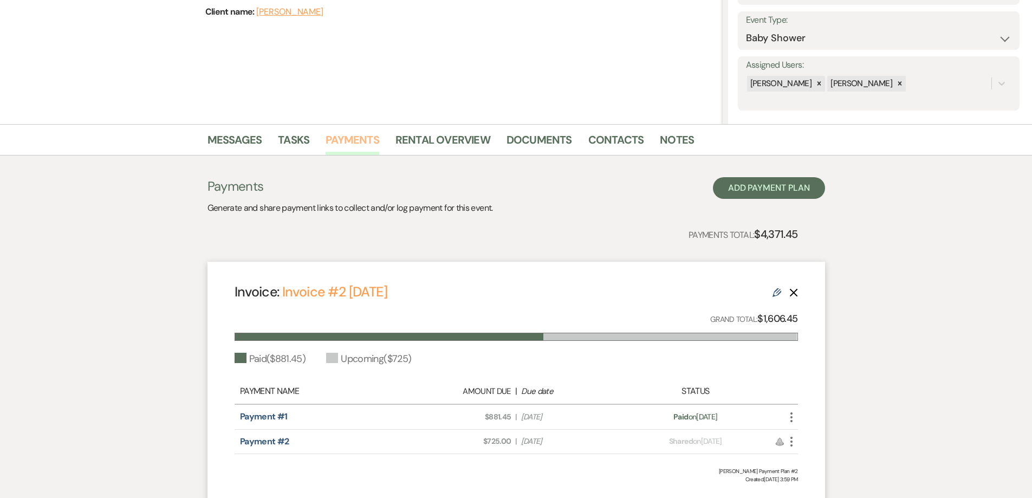
scroll to position [162, 0]
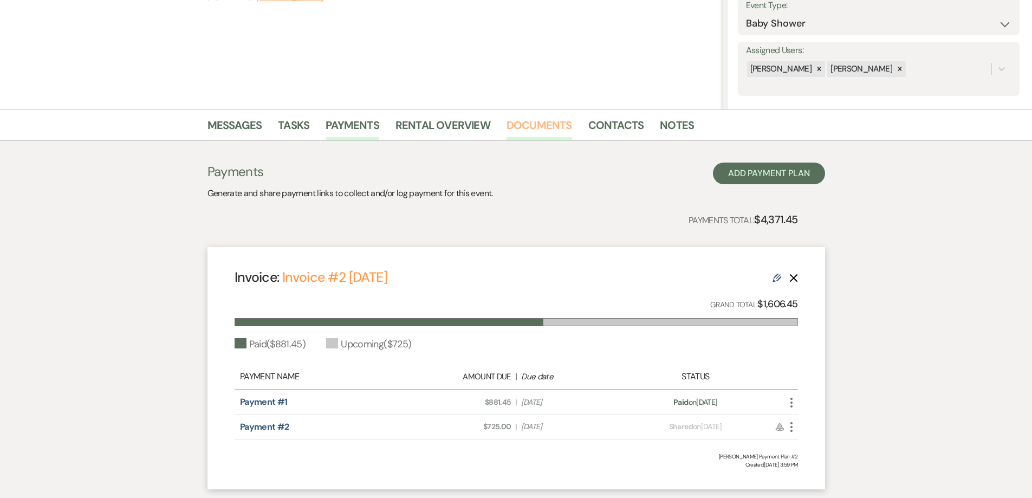
click at [540, 127] on link "Documents" at bounding box center [539, 128] width 66 height 24
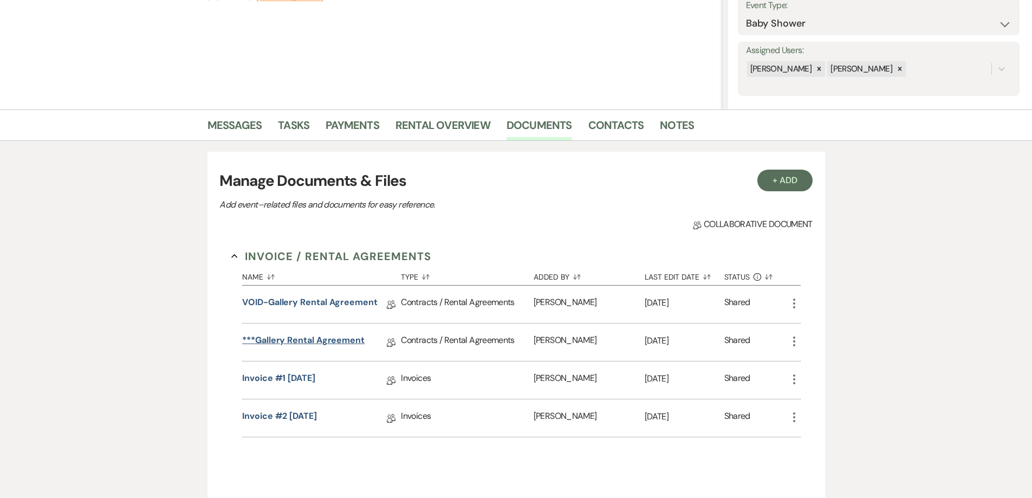
click at [308, 340] on link "***Gallery Rental Agreement" at bounding box center [303, 342] width 122 height 17
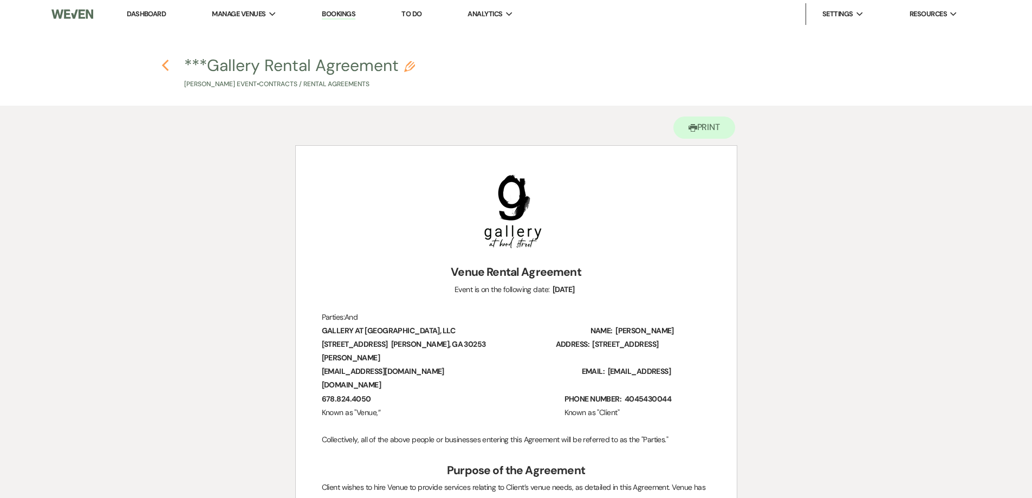
click at [162, 69] on icon "Previous" at bounding box center [165, 65] width 8 height 13
select select "6"
select select "12"
select select "3"
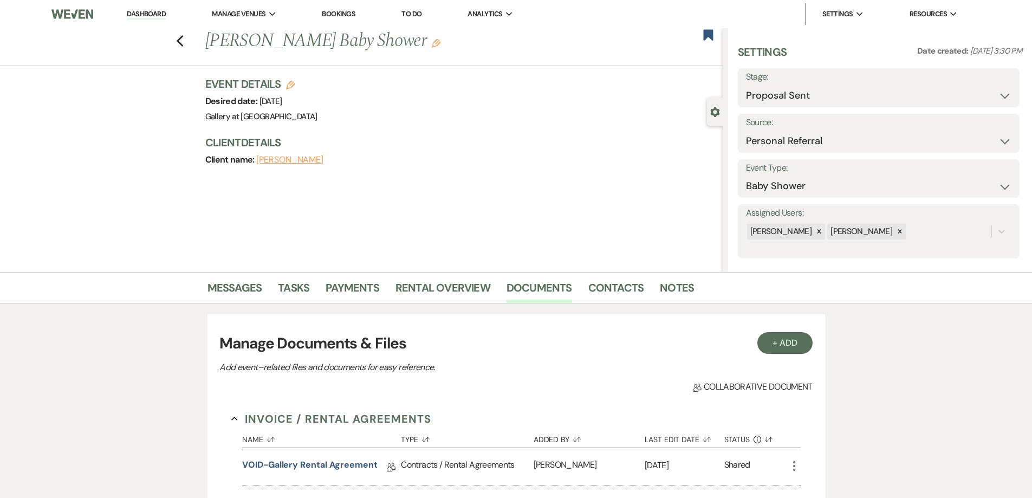
scroll to position [162, 0]
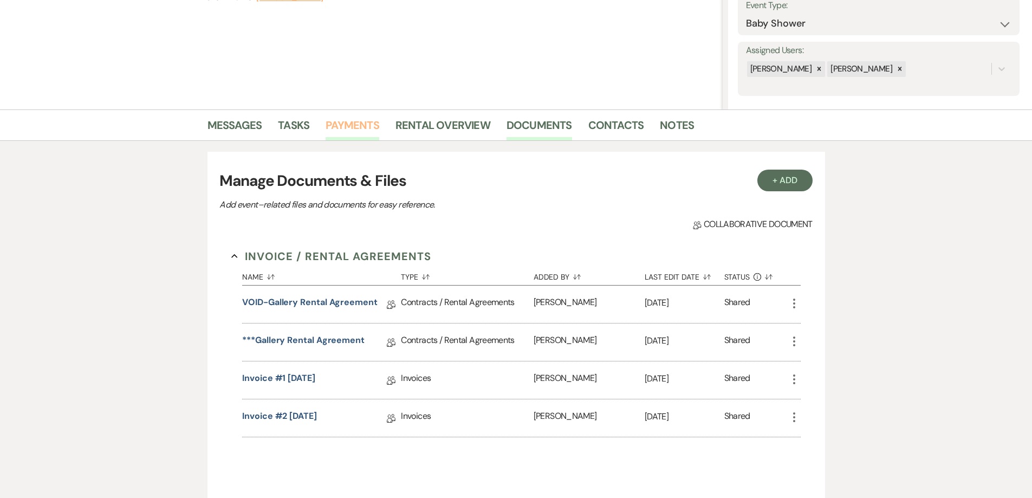
click at [352, 131] on link "Payments" at bounding box center [352, 128] width 54 height 24
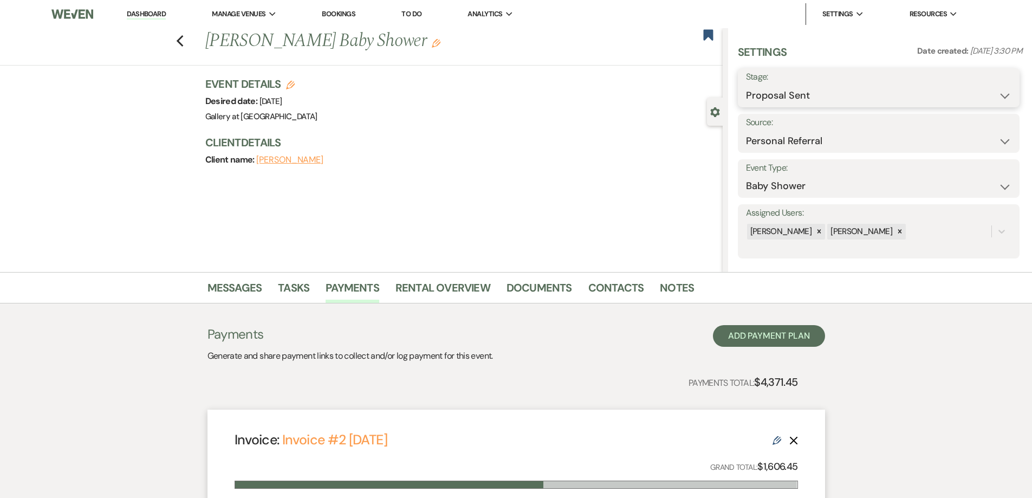
drag, startPoint x: 843, startPoint y: 94, endPoint x: 834, endPoint y: 105, distance: 13.5
click at [843, 94] on select "Inquiry Follow Up Tour Requested Tour Confirmed Toured Proposal Sent Booked Lost" at bounding box center [878, 95] width 265 height 21
select select "7"
click at [746, 85] on select "Inquiry Follow Up Tour Requested Tour Confirmed Toured Proposal Sent Booked Lost" at bounding box center [878, 95] width 265 height 21
click at [969, 90] on button "Save" at bounding box center [988, 88] width 61 height 22
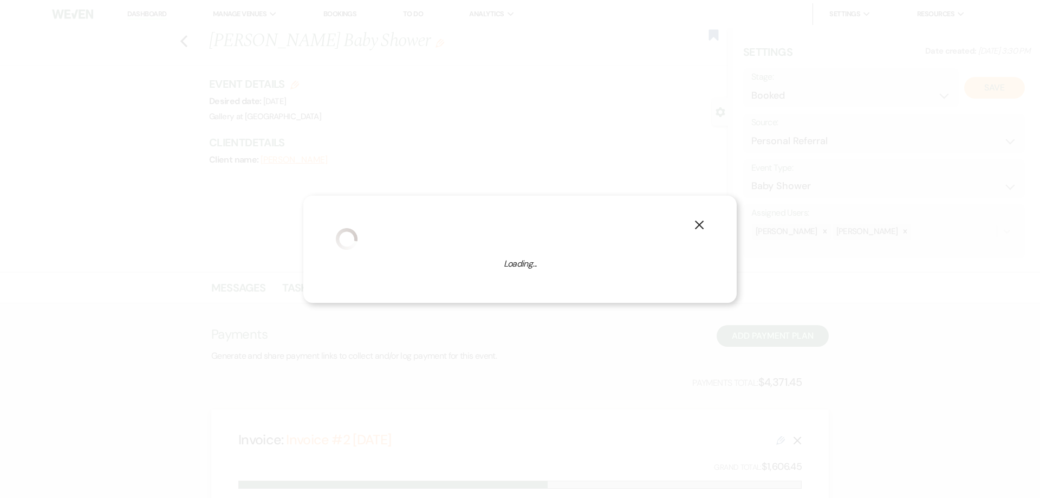
select select "3"
select select "733"
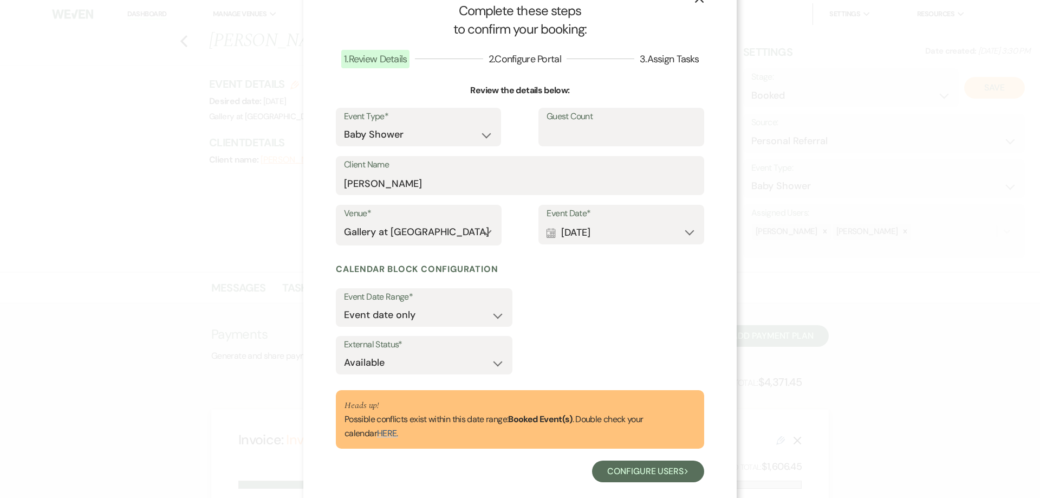
scroll to position [48, 0]
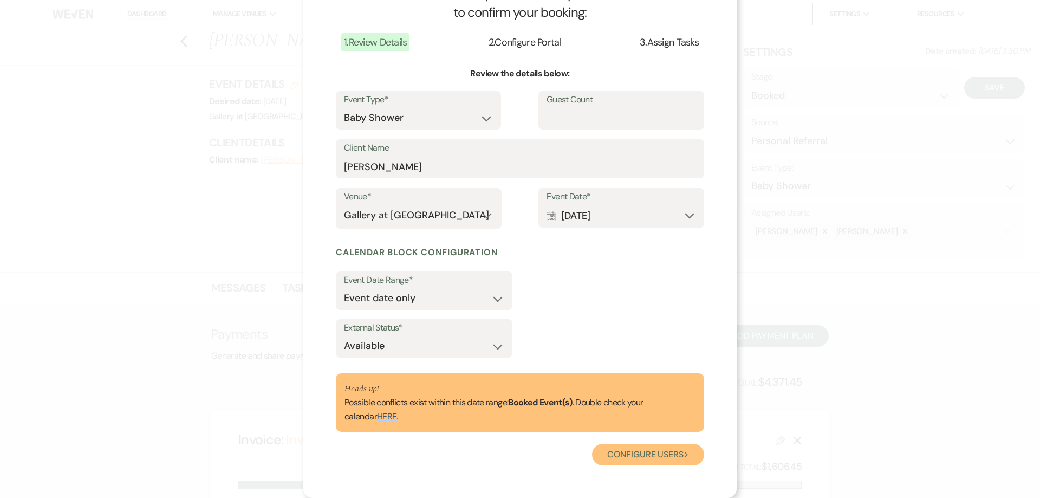
click at [617, 455] on button "Configure users Next" at bounding box center [648, 454] width 112 height 22
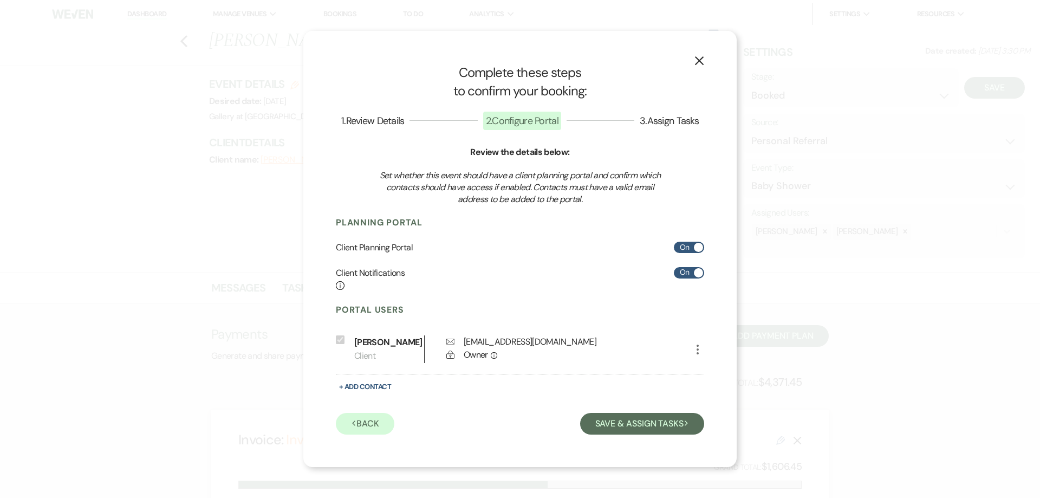
scroll to position [0, 0]
click at [611, 429] on button "Save & Assign Tasks Next" at bounding box center [642, 424] width 124 height 22
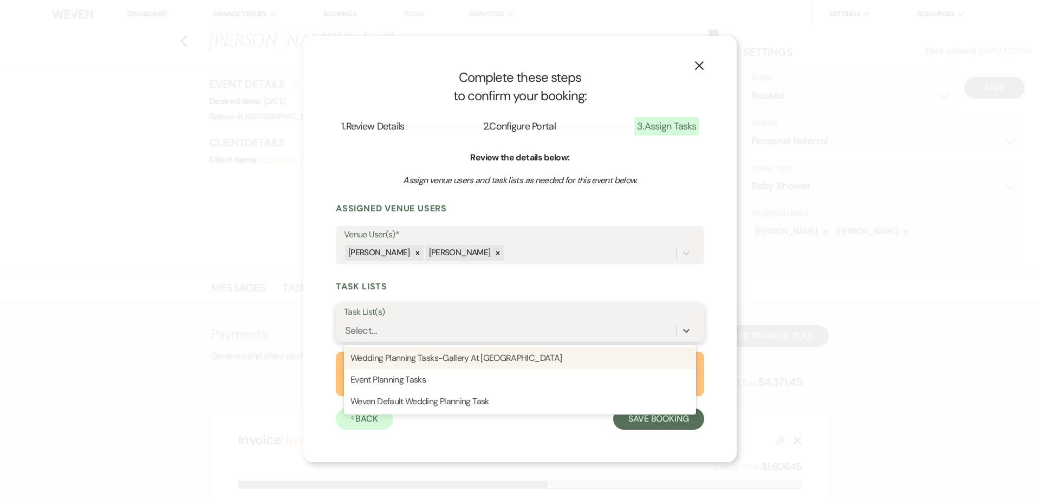
click at [508, 335] on div "Select..." at bounding box center [510, 330] width 332 height 19
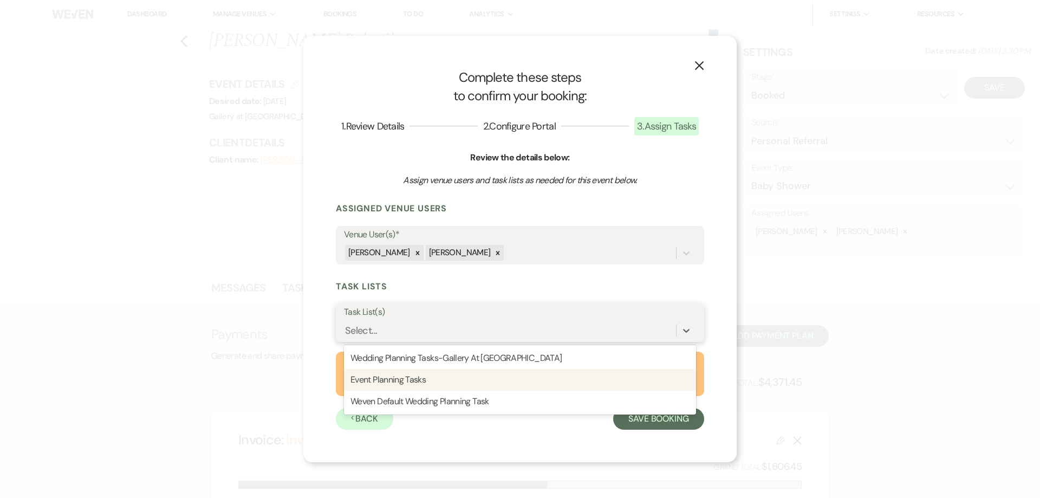
click at [504, 383] on div "Event Planning Tasks" at bounding box center [520, 380] width 352 height 22
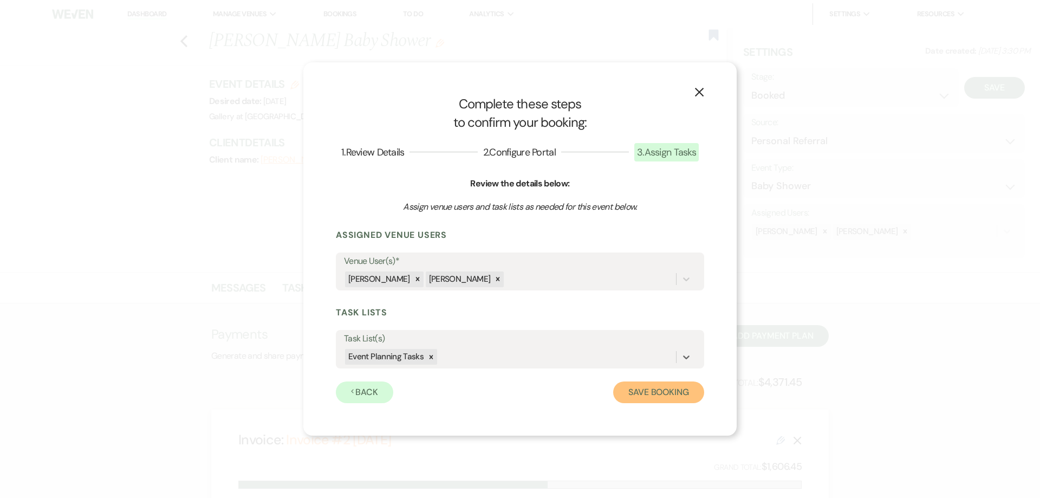
click at [635, 393] on button "Save Booking" at bounding box center [658, 392] width 91 height 22
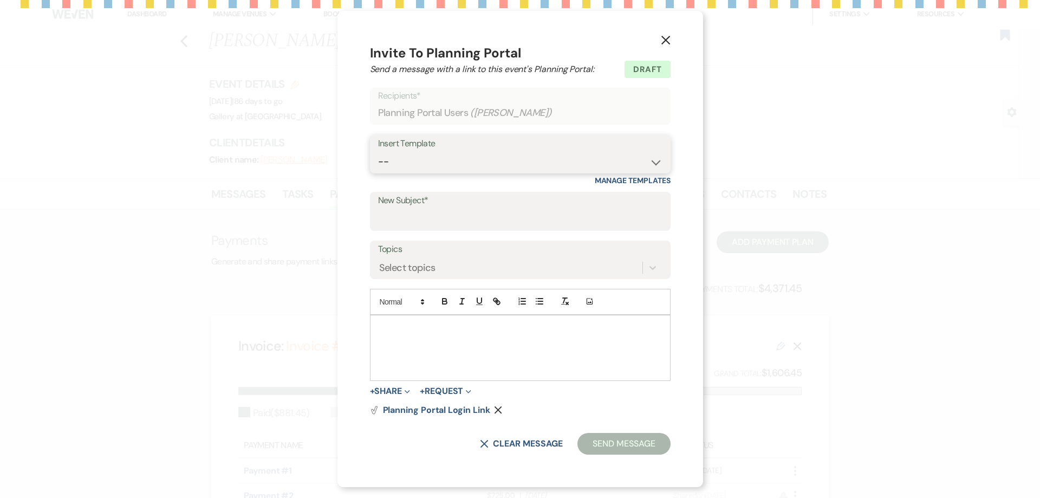
click at [436, 163] on select "-- Initial Inquiry Response-DATE IS AVAILABLE Initial Inquiry Response-DATE NOT…" at bounding box center [520, 161] width 284 height 21
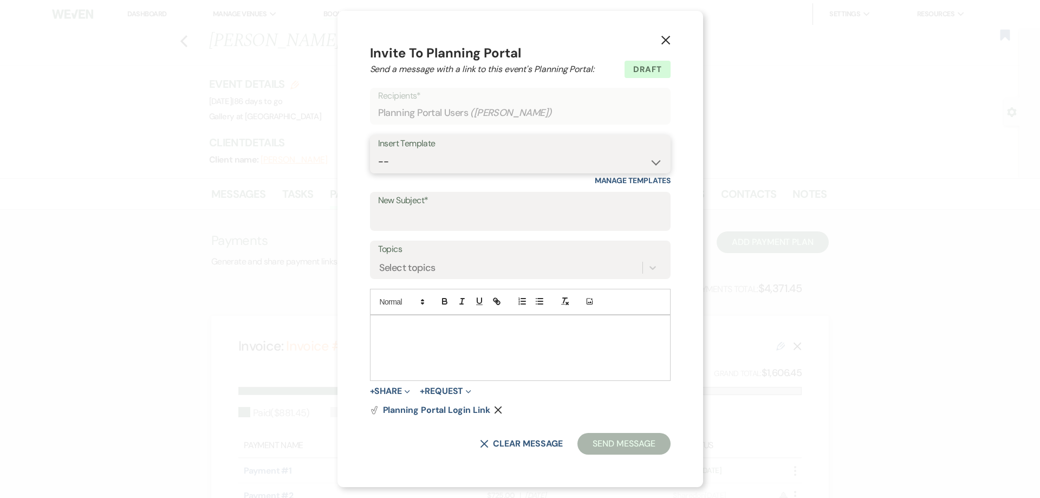
select select "2651"
click at [379, 151] on select "-- Initial Inquiry Response-DATE IS AVAILABLE Initial Inquiry Response-DATE NOT…" at bounding box center [520, 161] width 284 height 21
type input "Weven Planning Portal Introduction"
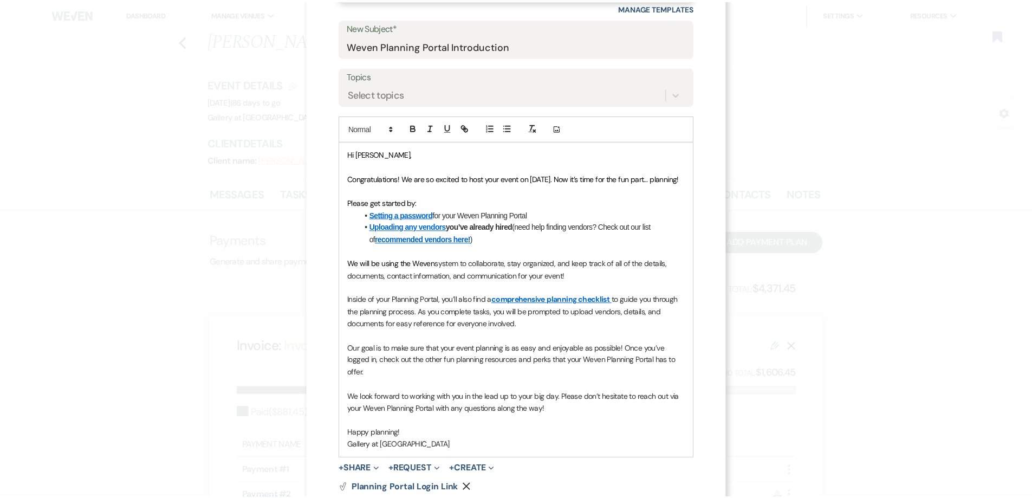
scroll to position [264, 0]
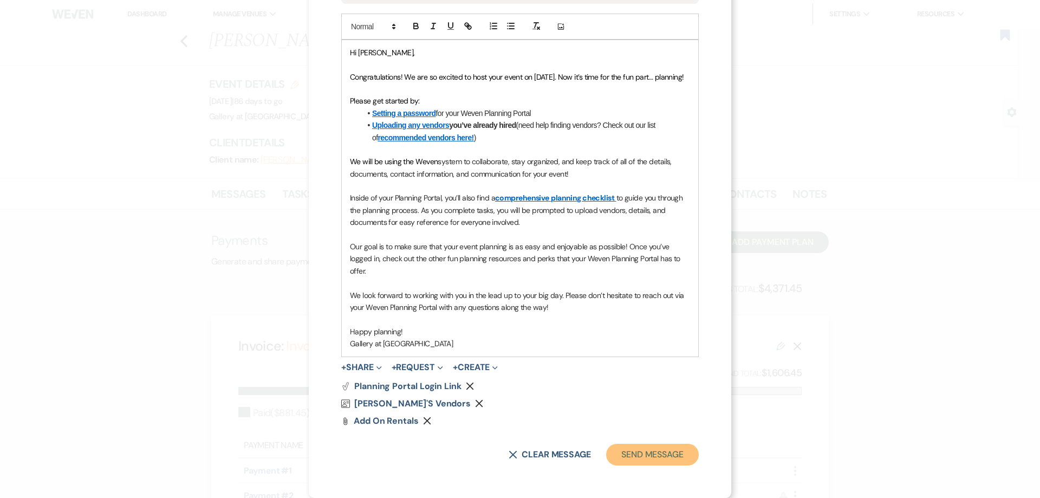
click at [632, 455] on button "Send Message" at bounding box center [652, 454] width 93 height 22
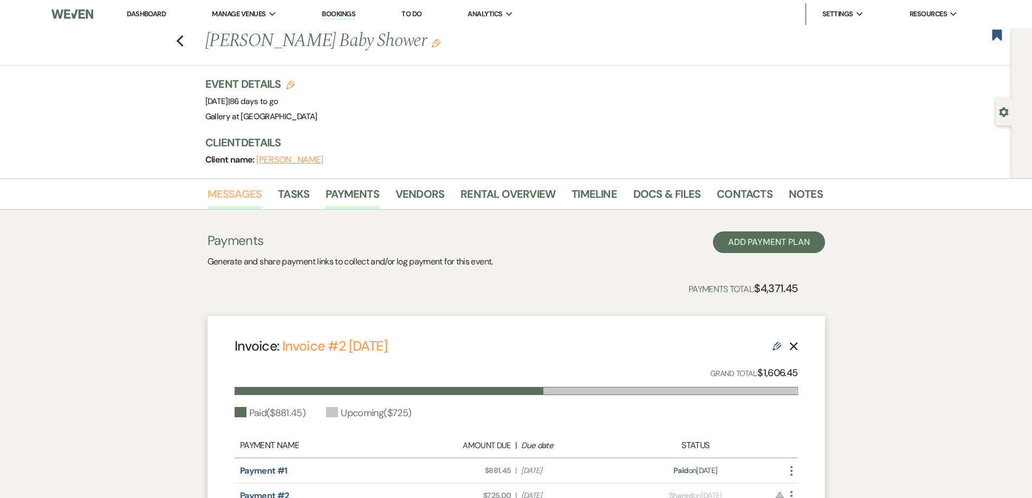
click at [207, 189] on link "Messages" at bounding box center [234, 197] width 55 height 24
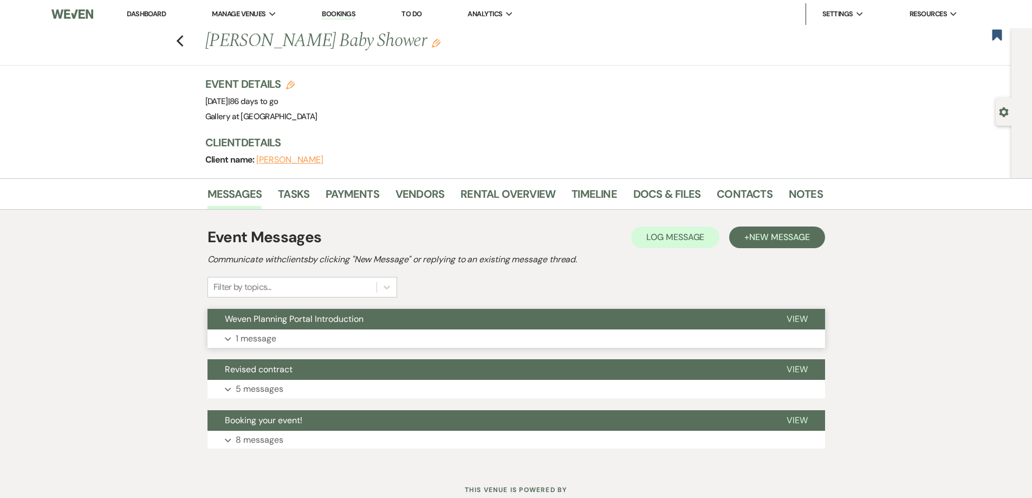
click at [345, 344] on button "Expand 1 message" at bounding box center [515, 338] width 617 height 18
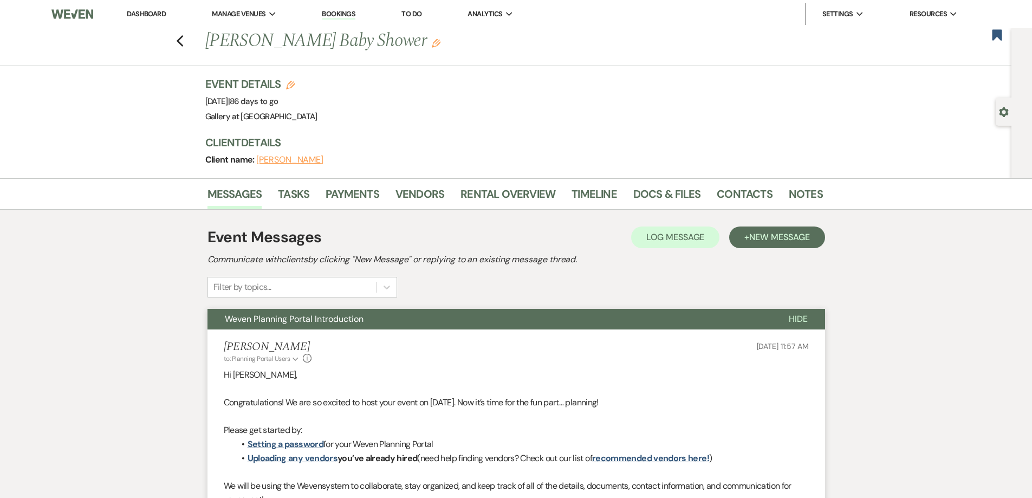
click at [367, 319] on button "Weven Planning Portal Introduction" at bounding box center [489, 319] width 564 height 21
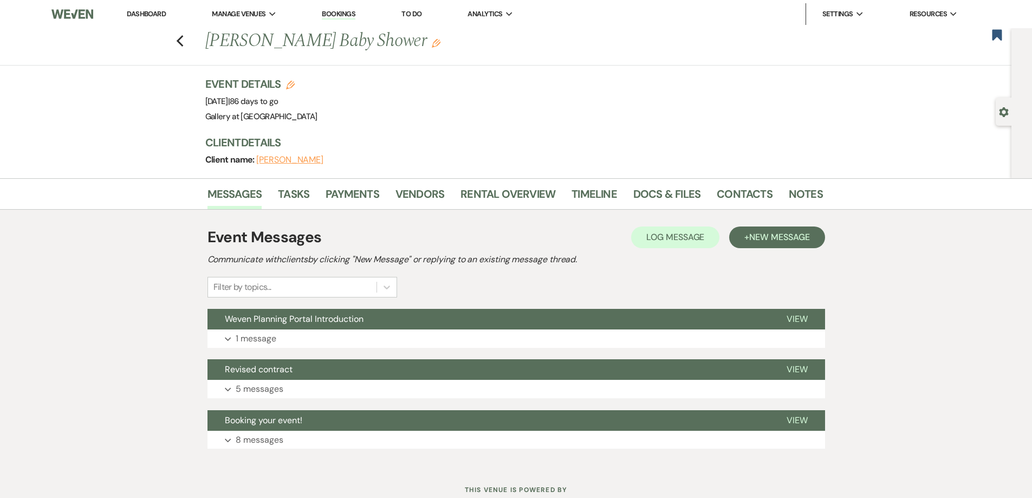
click at [432, 45] on icon "Edit" at bounding box center [436, 43] width 9 height 9
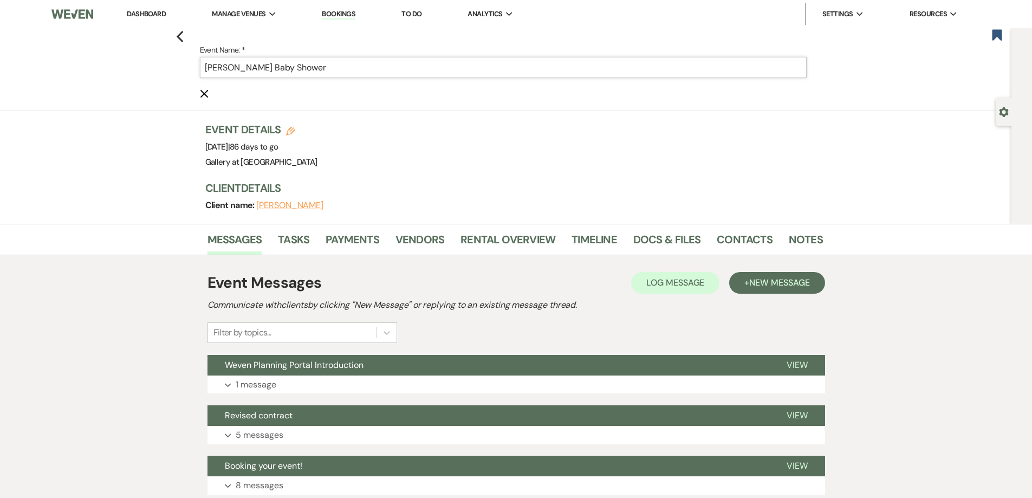
click at [429, 63] on input "Keisha Williams's Baby Shower" at bounding box center [503, 67] width 606 height 21
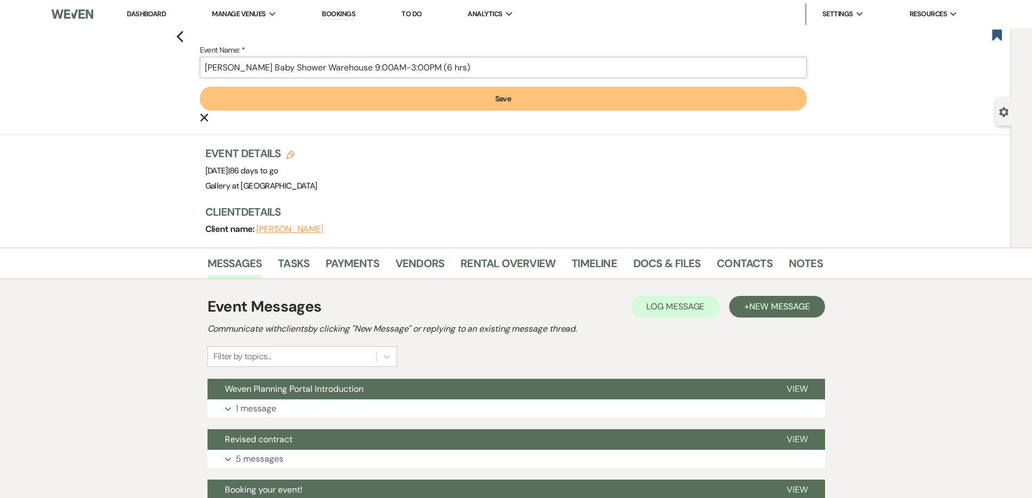
click at [468, 60] on input "Keisha Williams's Baby Shower Warehouse 9:00AM-3:00PM (6 hrs)" at bounding box center [503, 67] width 606 height 21
click at [469, 72] on input "Keisha Williams's Baby Shower Warehouse 9:00AM-3:00PM (6 hrs)" at bounding box center [503, 67] width 606 height 21
click at [471, 70] on input "Keisha Williams's Baby Shower Warehouse 9:00AM-3:00PM (6 hrs)" at bounding box center [503, 67] width 606 height 21
type input "Keisha Williams's Baby Shower Warehouse 9:00AM-3:00PM (6 hrs.)"
click at [440, 100] on button "Save" at bounding box center [503, 99] width 606 height 24
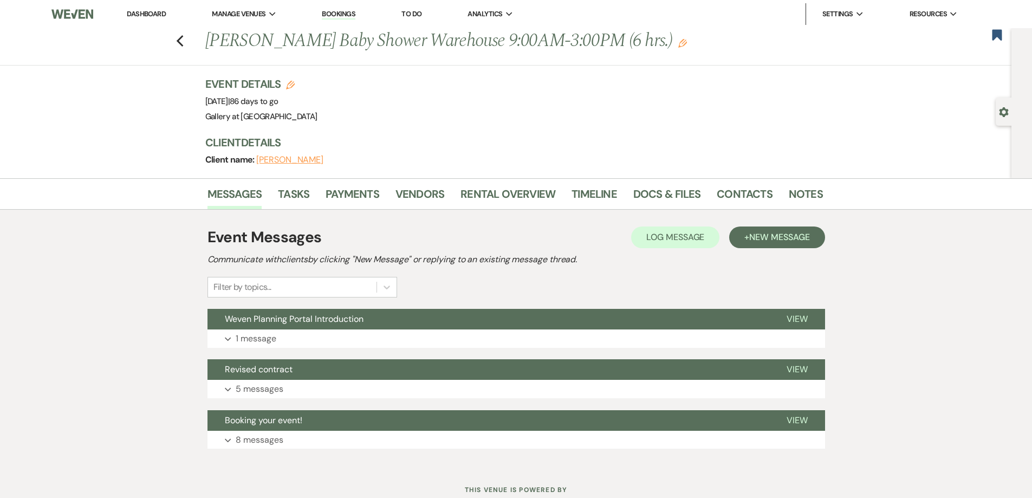
click at [1003, 107] on icon "Gear" at bounding box center [1004, 112] width 10 height 10
select select "12"
select select "3"
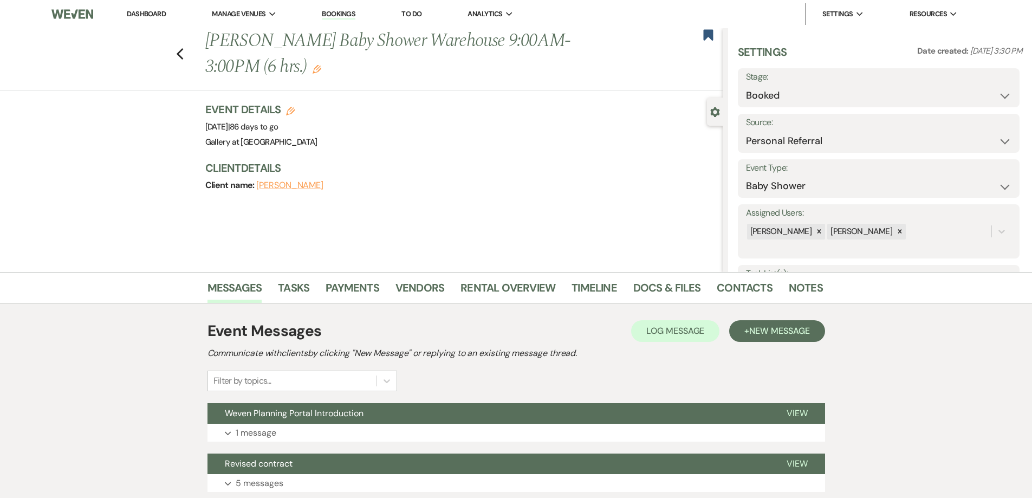
click at [188, 51] on div "Previous Keisha Williams's Baby Shower Warehouse 9:00AM-3:00PM (6 hrs.) Edit Bo…" at bounding box center [359, 59] width 728 height 63
click at [184, 49] on icon "Previous" at bounding box center [180, 54] width 8 height 13
select select "8"
select select "6"
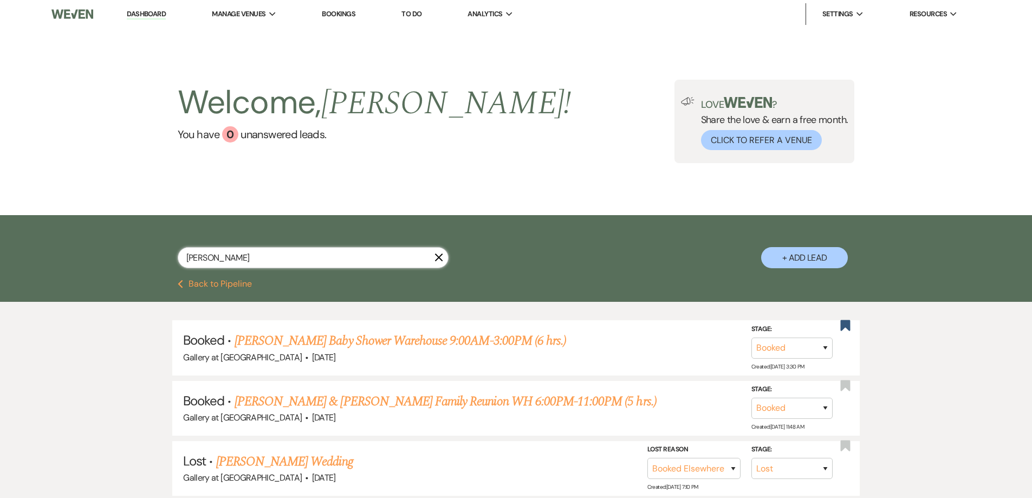
drag, startPoint x: 232, startPoint y: 254, endPoint x: 145, endPoint y: 259, distance: 86.8
click at [145, 259] on div "keisha X + Add Lead" at bounding box center [516, 248] width 780 height 57
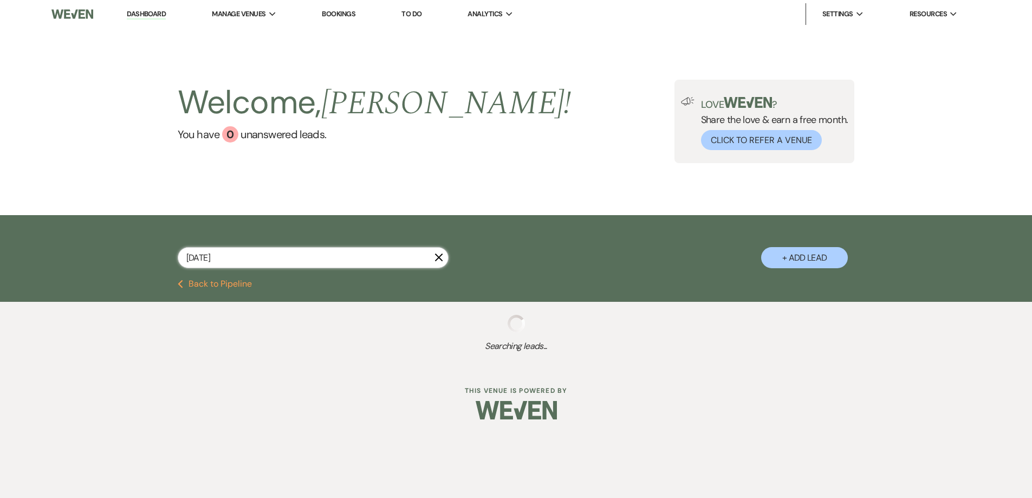
type input "November 29"
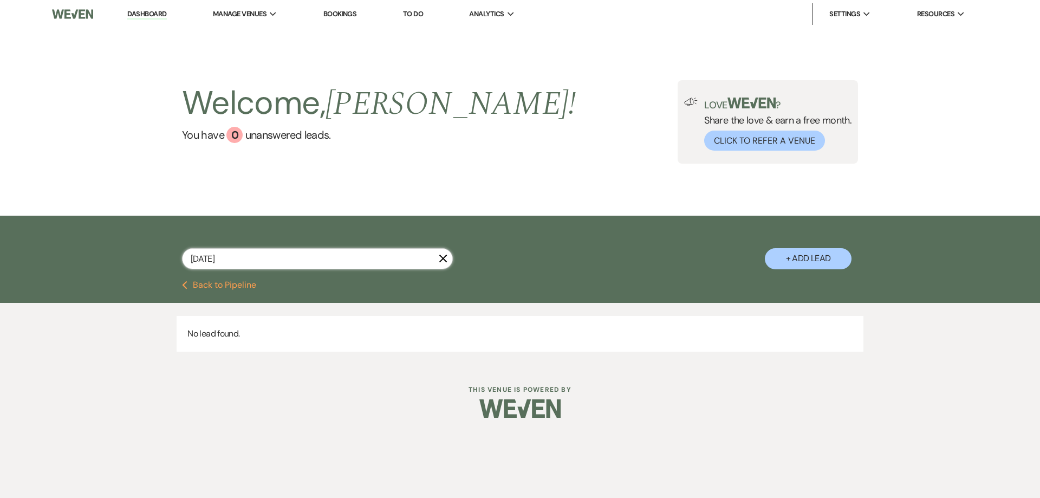
select select "6"
select select "5"
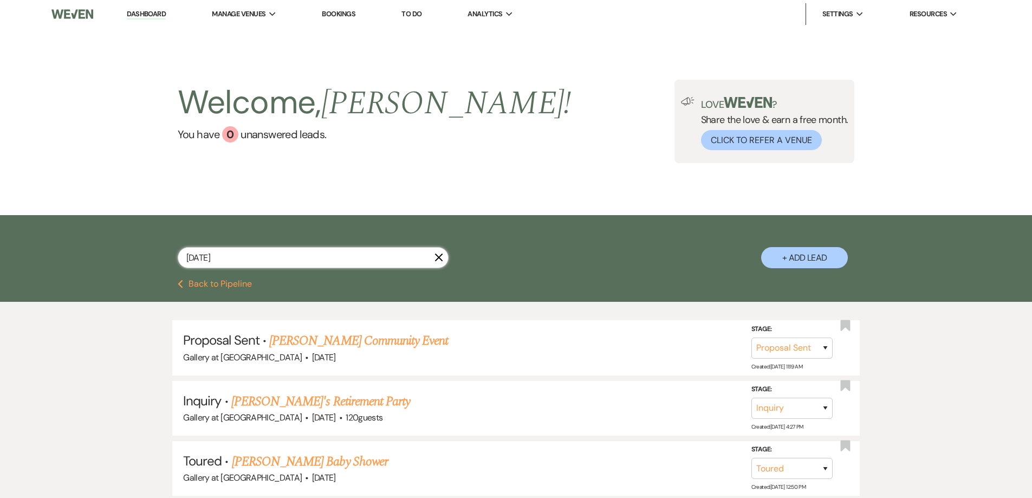
type input "November 29"
click at [347, 402] on link "Shakira Eice's Retirement Party" at bounding box center [320, 401] width 179 height 19
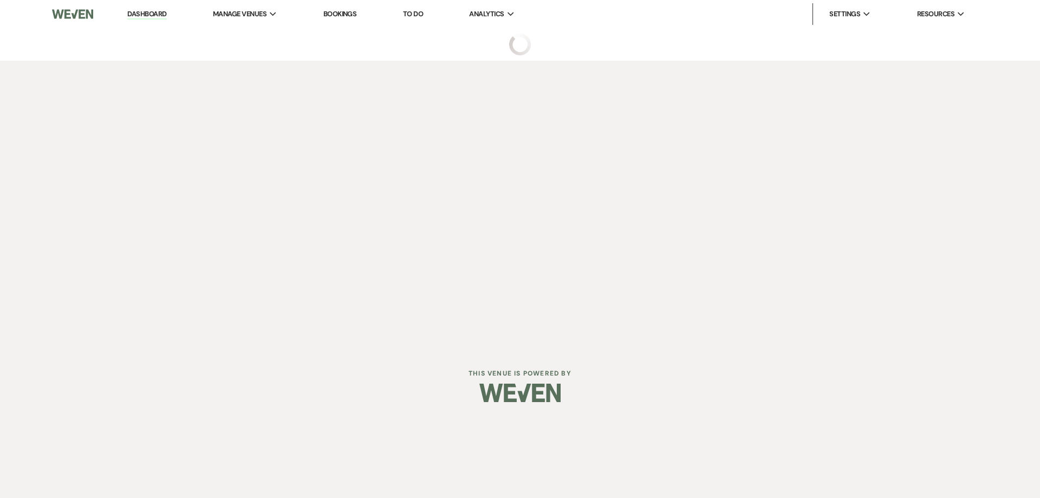
select select "5"
select select "13"
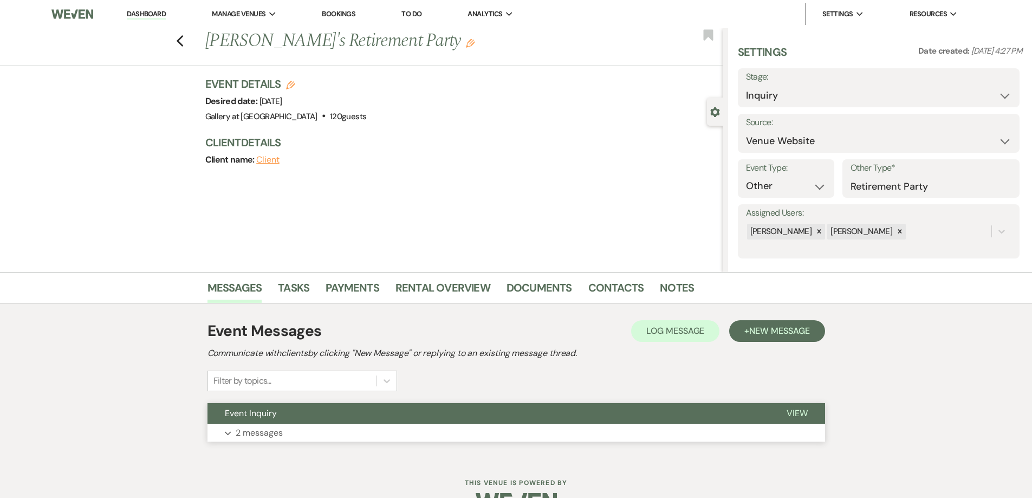
click at [383, 435] on button "Expand 2 messages" at bounding box center [515, 432] width 617 height 18
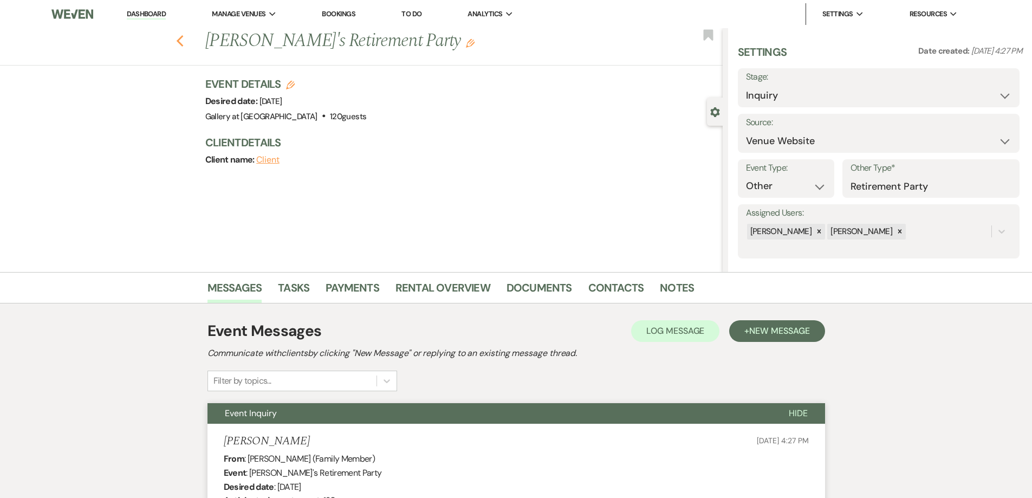
click at [183, 47] on use "button" at bounding box center [179, 41] width 7 height 12
select select "6"
select select "5"
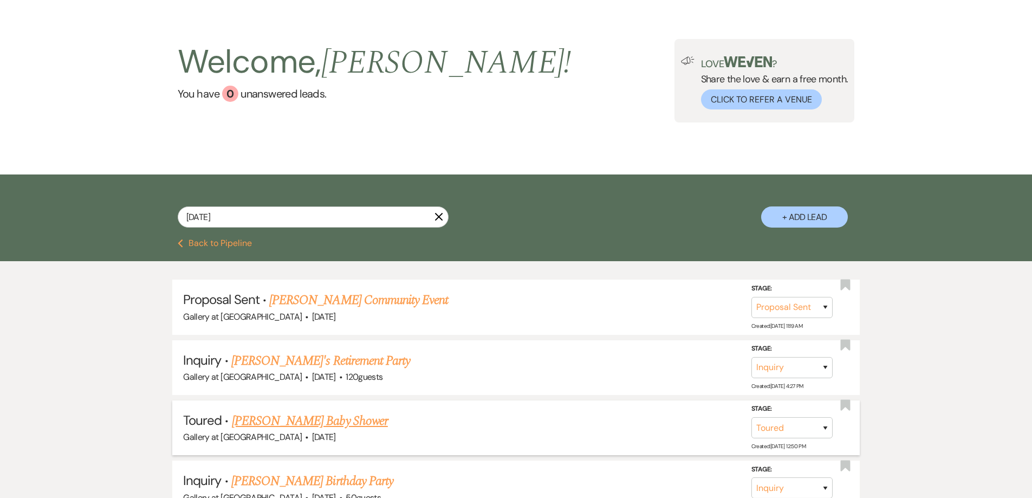
scroll to position [146, 0]
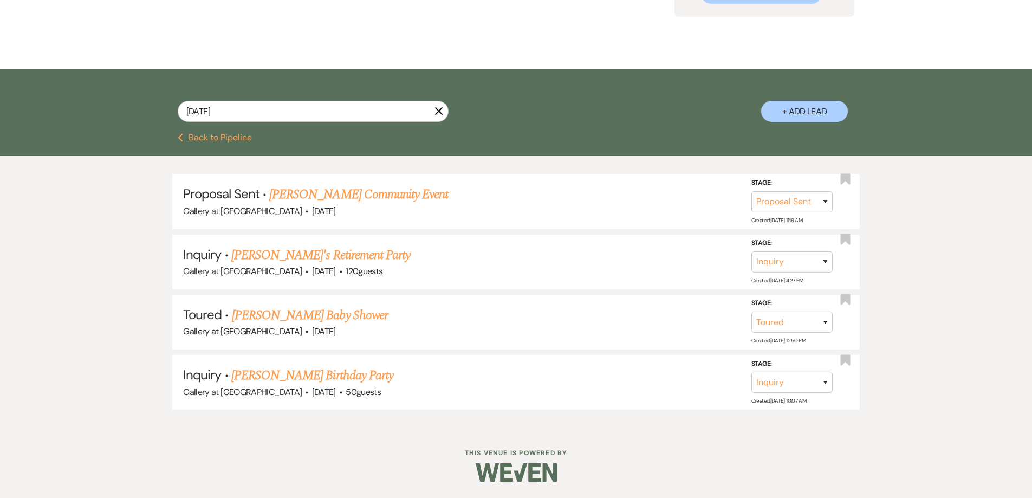
drag, startPoint x: 441, startPoint y: 113, endPoint x: 432, endPoint y: 105, distance: 11.9
click at [442, 112] on icon "X" at bounding box center [438, 111] width 9 height 9
select select "6"
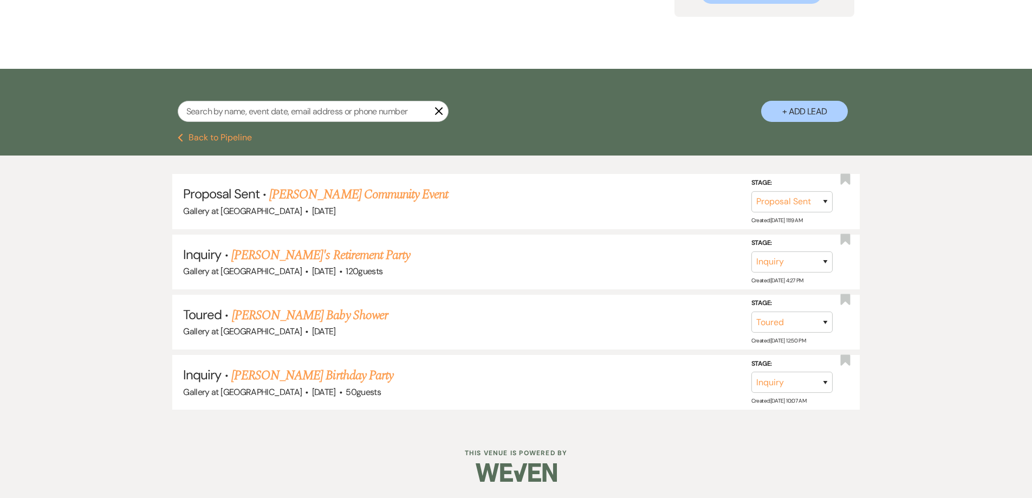
select select "6"
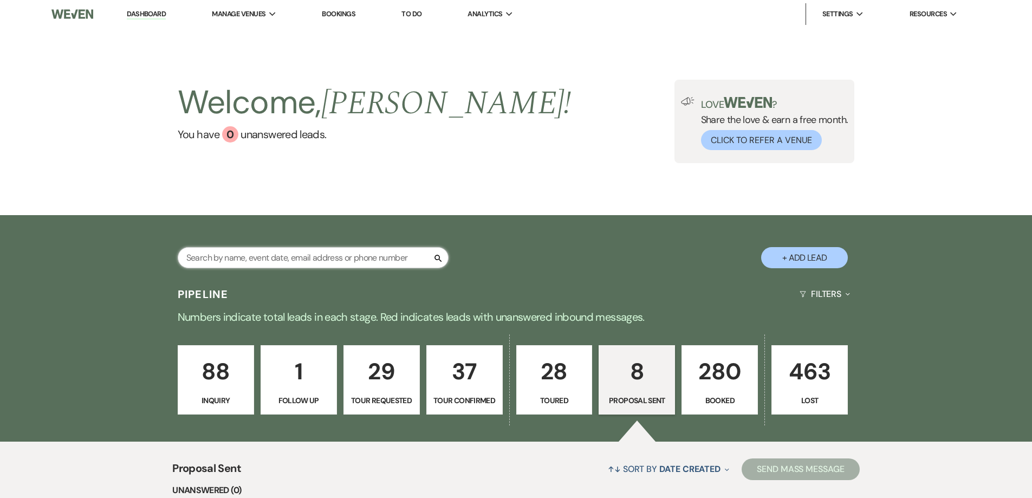
click at [314, 256] on input "text" at bounding box center [313, 257] width 271 height 21
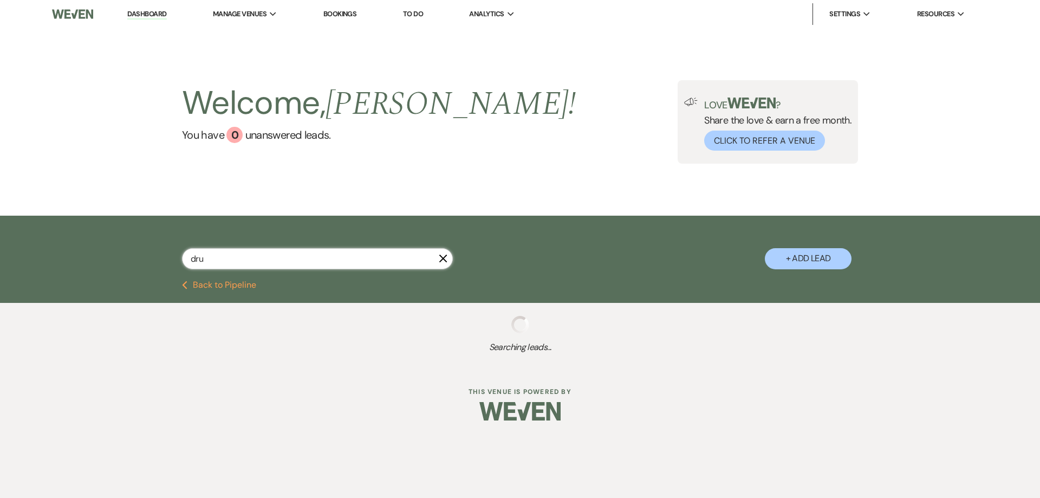
type input "dru"
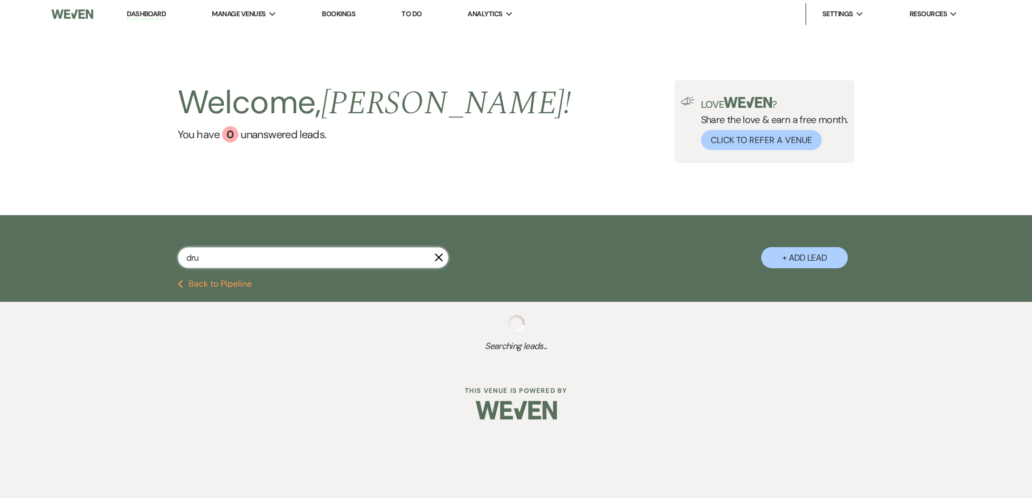
select select "8"
select select "5"
select select "8"
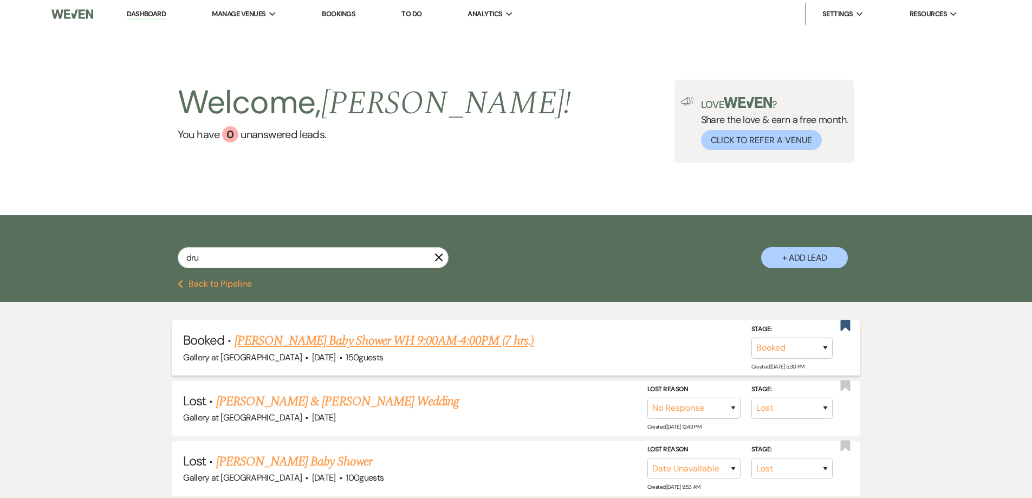
click at [326, 343] on link "Dru Wilson's Baby Shower WH 9:00AM-4:00PM (7 hrs.)" at bounding box center [383, 340] width 299 height 19
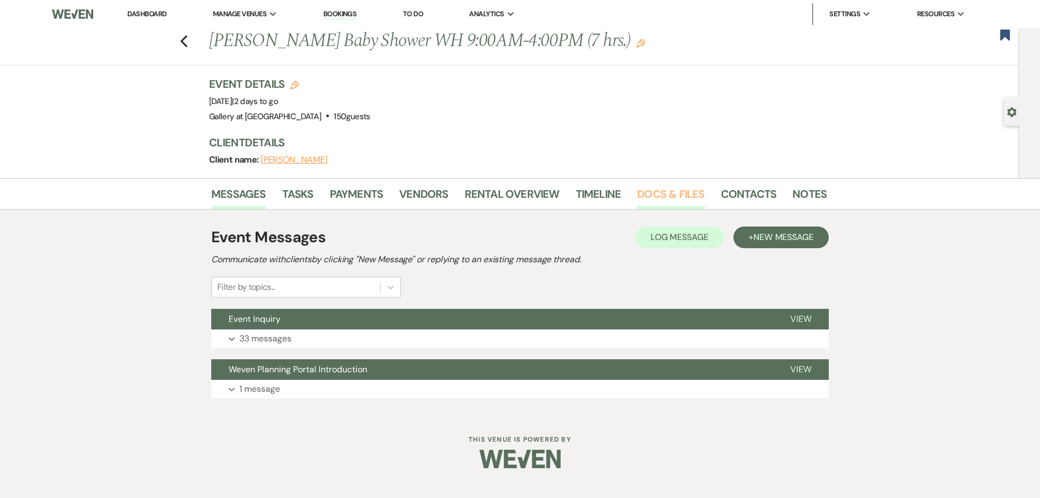
click at [654, 194] on link "Docs & Files" at bounding box center [670, 197] width 67 height 24
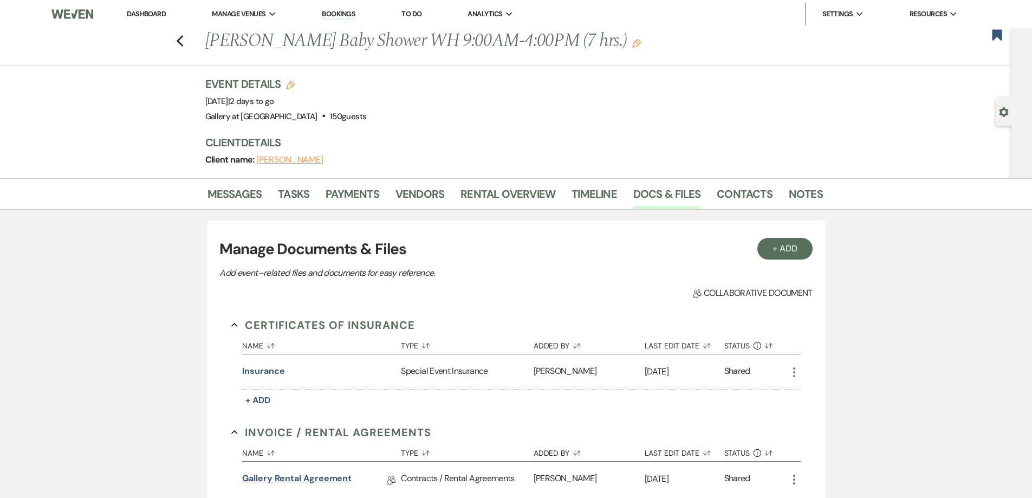
click at [319, 478] on link "Gallery Rental Agreement" at bounding box center [296, 480] width 109 height 17
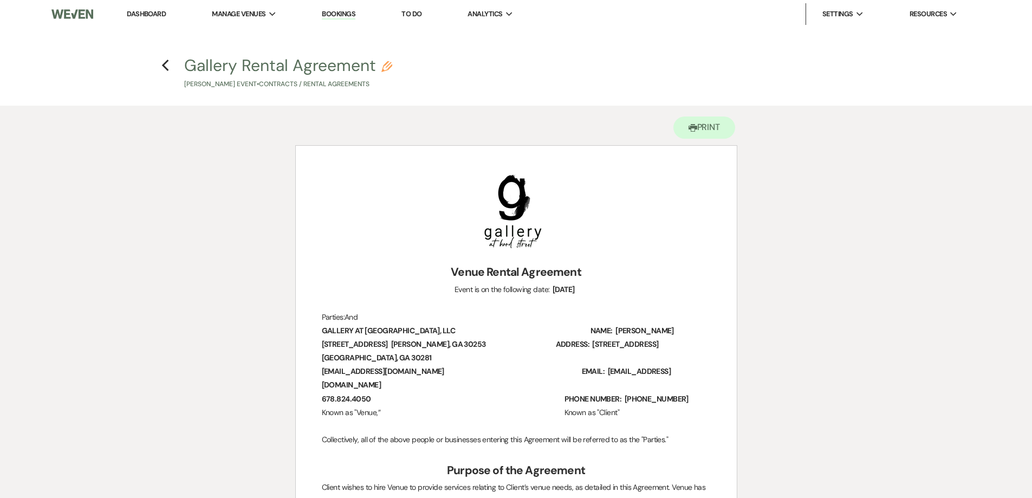
click at [169, 65] on h4 "Previous Gallery Rental Agreement Pencil Dru Wilson's Event • Contracts / Renta…" at bounding box center [516, 71] width 780 height 35
click at [166, 68] on use "button" at bounding box center [165, 66] width 7 height 12
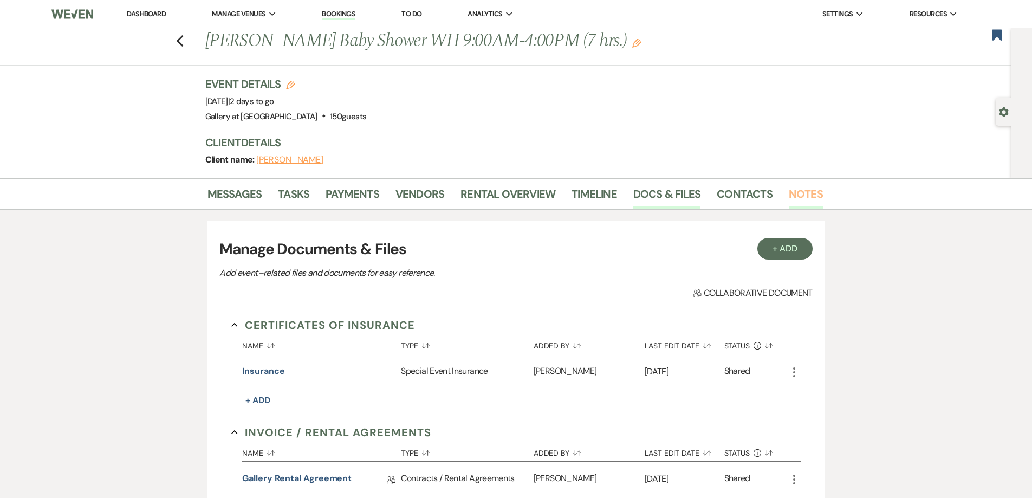
click at [814, 197] on link "Notes" at bounding box center [805, 197] width 34 height 24
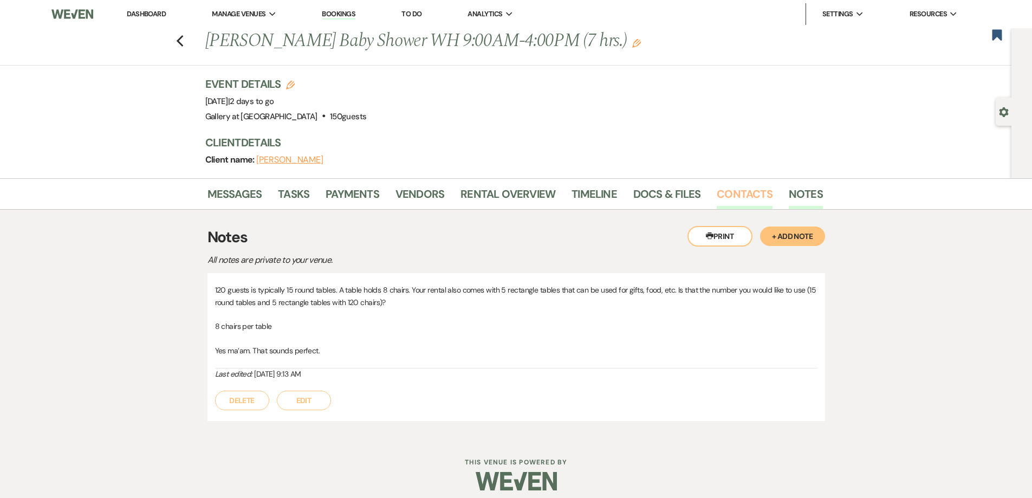
click at [719, 197] on link "Contacts" at bounding box center [744, 197] width 56 height 24
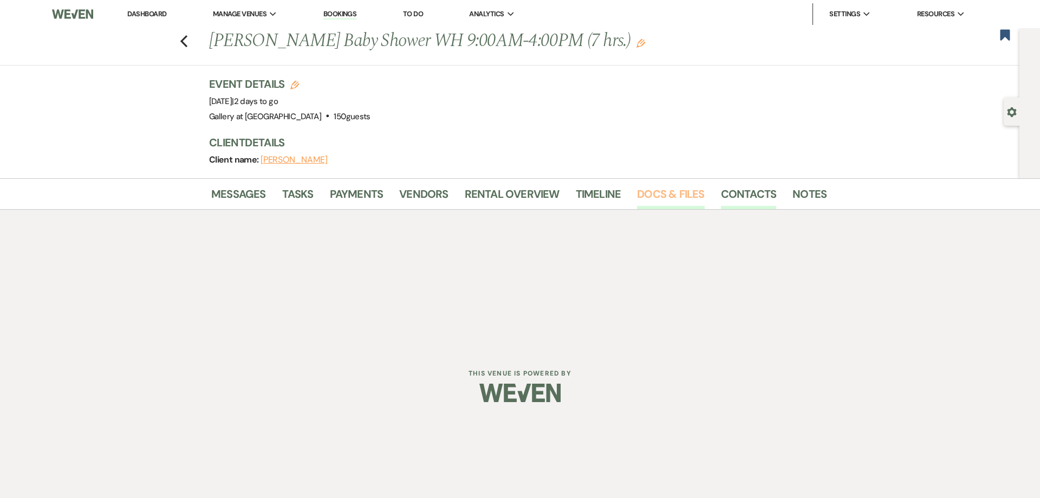
click at [675, 200] on link "Docs & Files" at bounding box center [670, 197] width 67 height 24
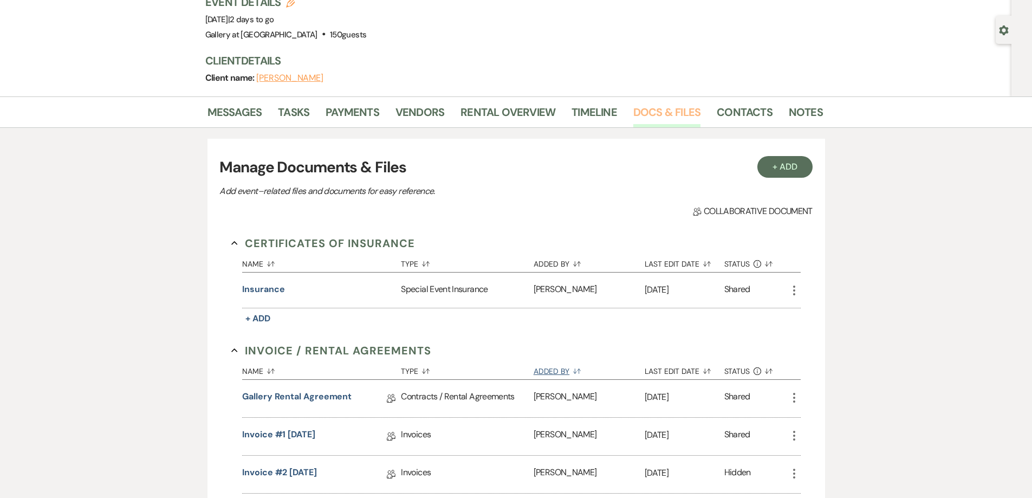
scroll to position [162, 0]
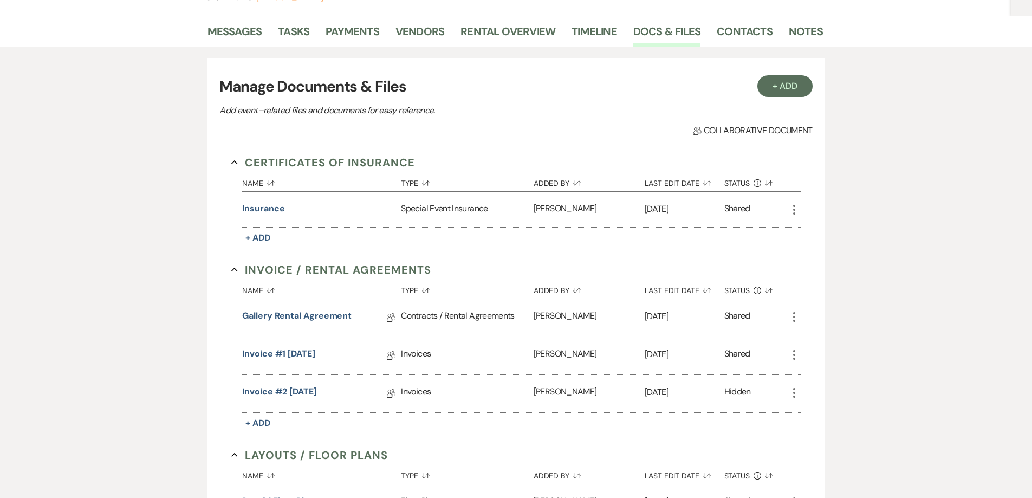
click at [254, 204] on button "Insurance" at bounding box center [263, 208] width 42 height 13
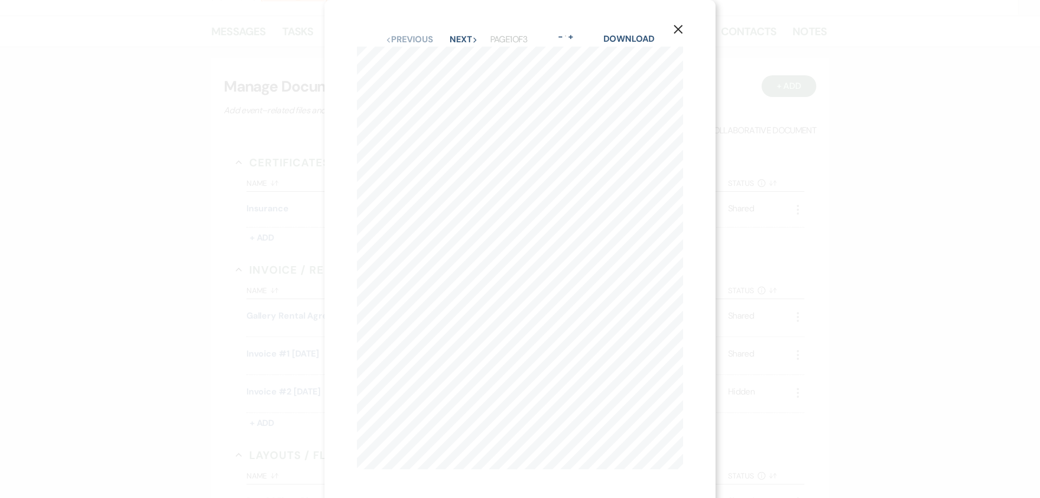
click at [786, 229] on div "X Previous Previous Next Next Page 1 of 3 - Zoom + Download SHOULD ANY OF THE A…" at bounding box center [520, 249] width 1040 height 498
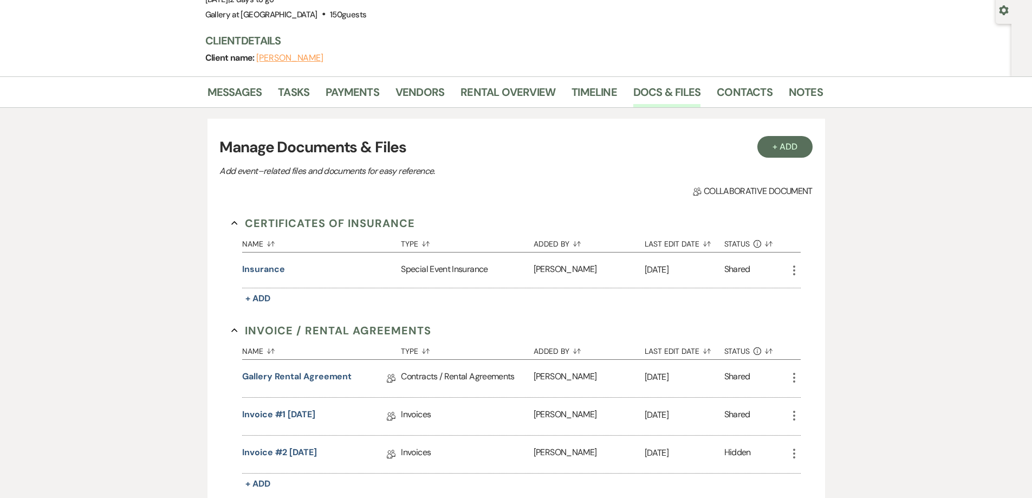
scroll to position [0, 0]
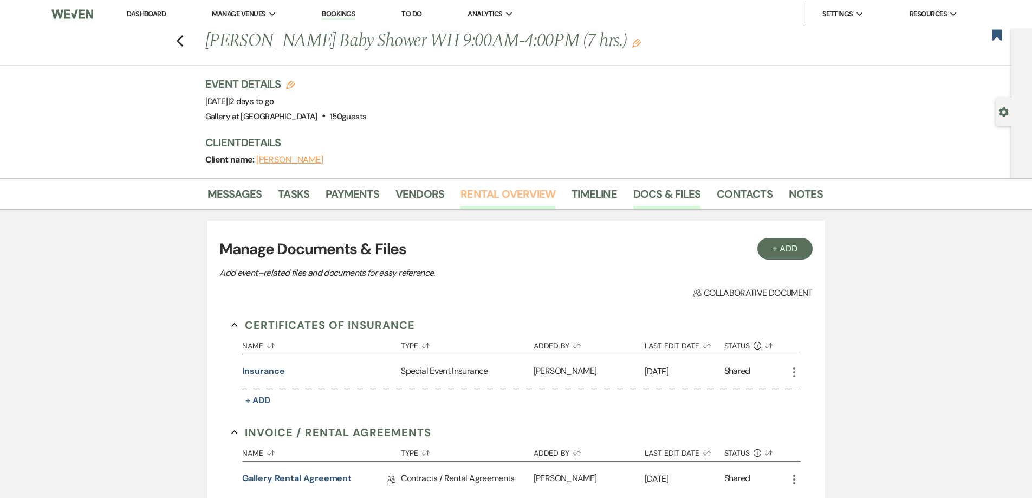
click at [512, 195] on link "Rental Overview" at bounding box center [507, 197] width 95 height 24
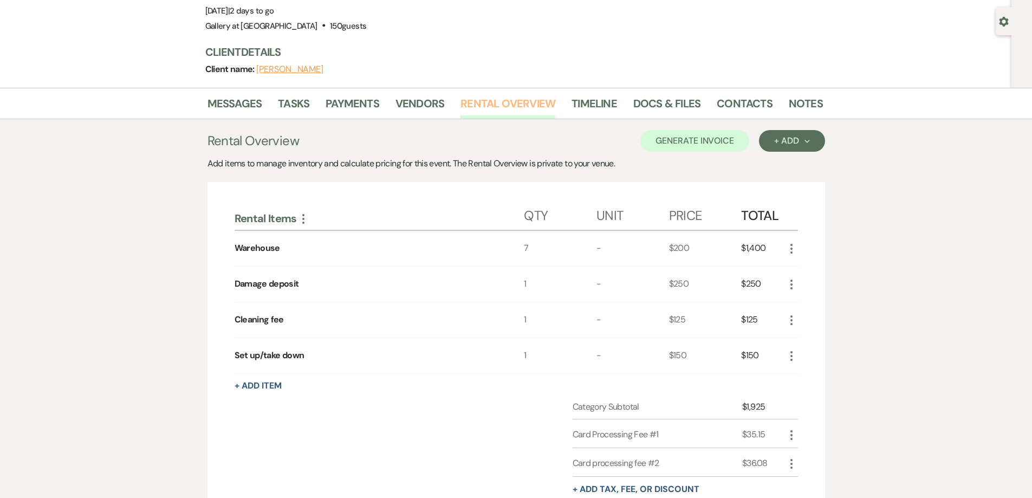
scroll to position [49, 0]
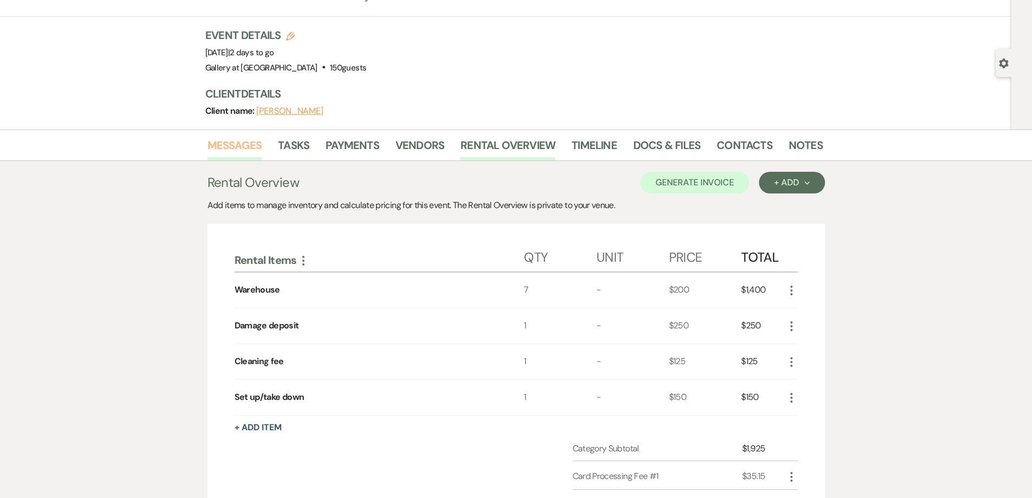
click at [246, 143] on link "Messages" at bounding box center [234, 148] width 55 height 24
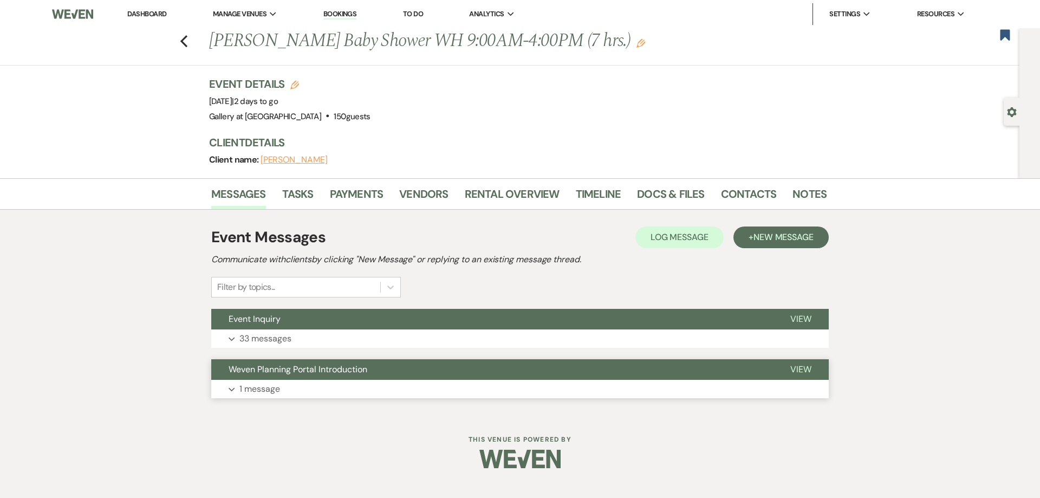
click at [324, 389] on button "Expand 1 message" at bounding box center [519, 389] width 617 height 18
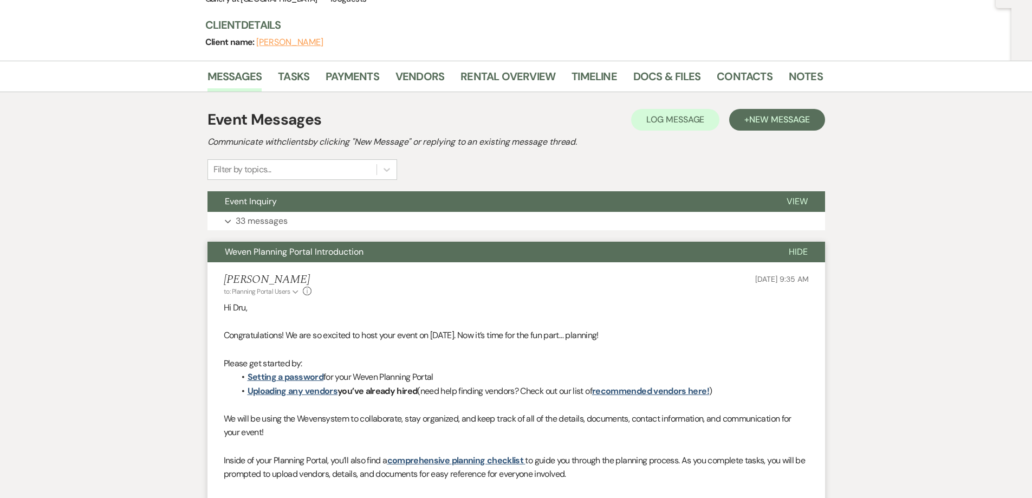
scroll to position [108, 0]
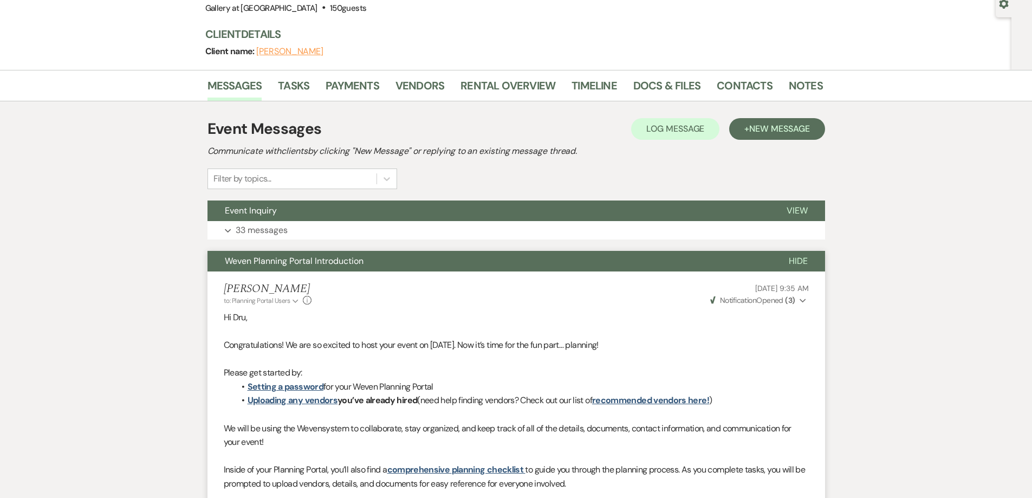
click at [360, 263] on span "Weven Planning Portal Introduction" at bounding box center [294, 260] width 139 height 11
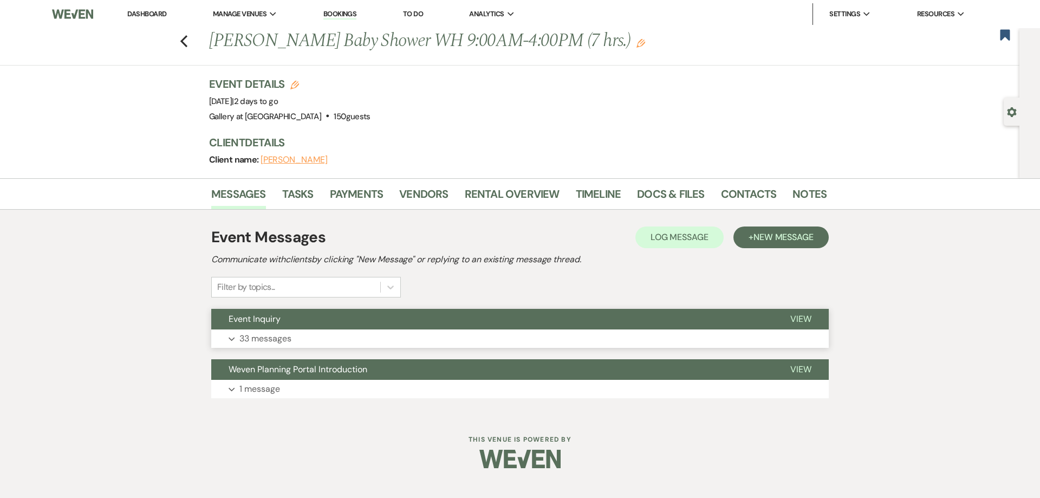
click at [350, 329] on button "Event Inquiry" at bounding box center [492, 319] width 562 height 21
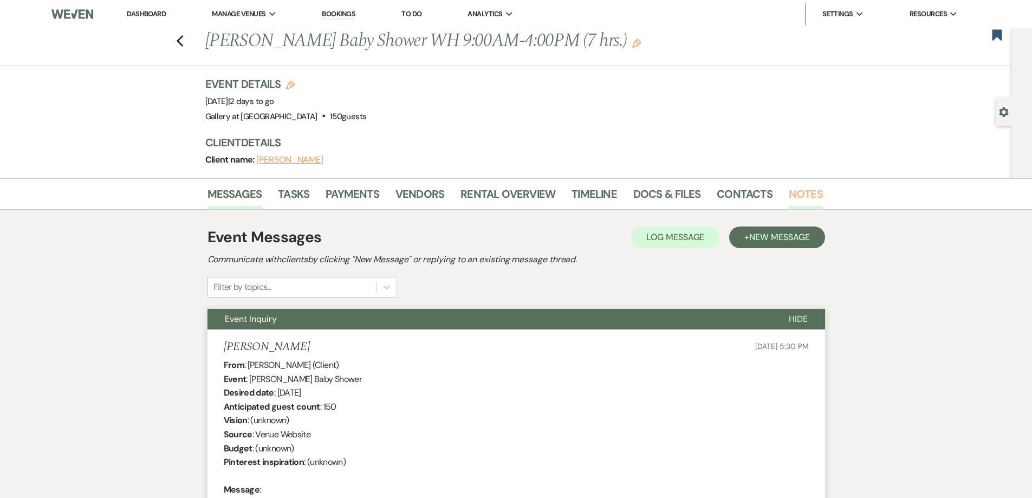
click at [791, 197] on link "Notes" at bounding box center [805, 197] width 34 height 24
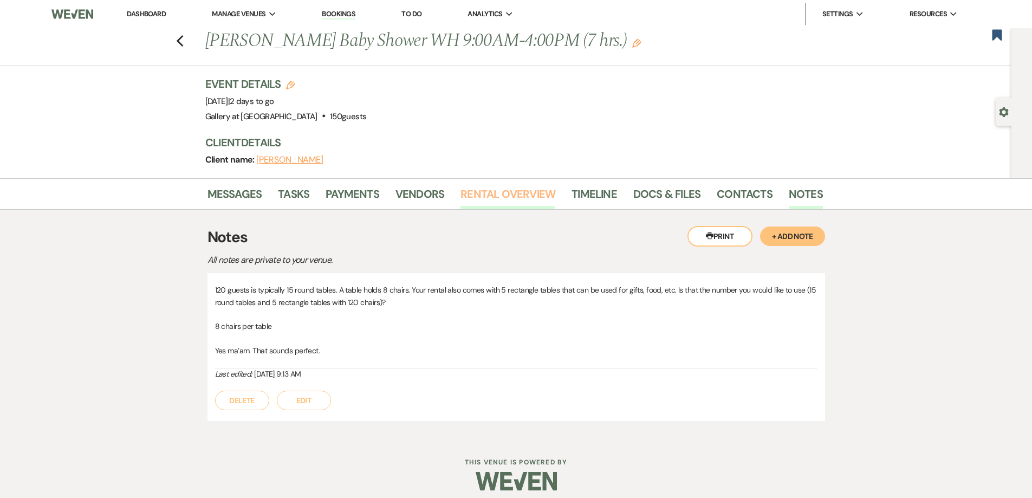
click at [496, 193] on link "Rental Overview" at bounding box center [507, 197] width 95 height 24
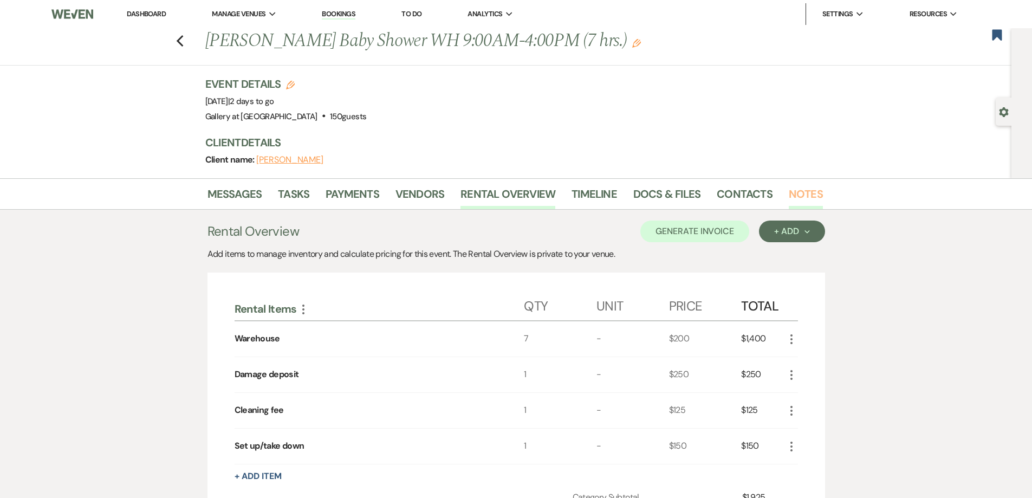
click at [800, 197] on link "Notes" at bounding box center [805, 197] width 34 height 24
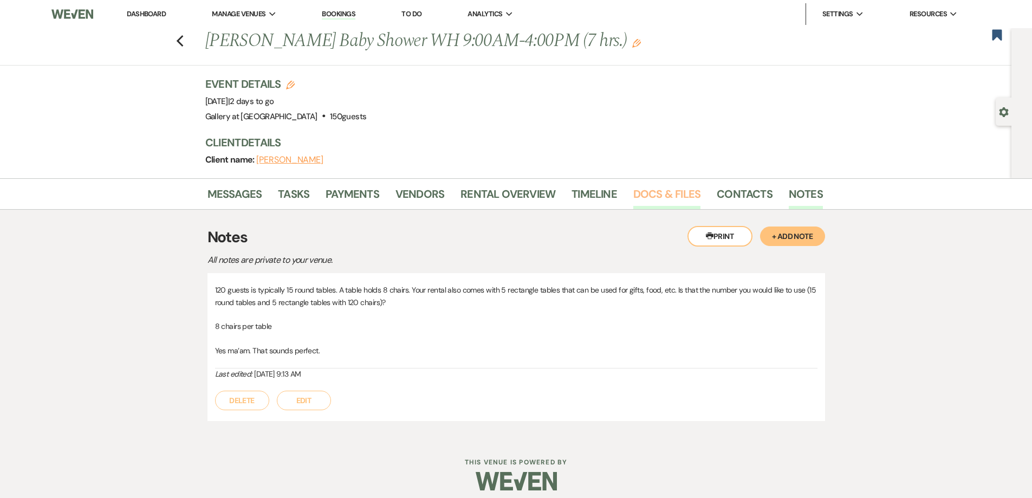
click at [669, 200] on link "Docs & Files" at bounding box center [666, 197] width 67 height 24
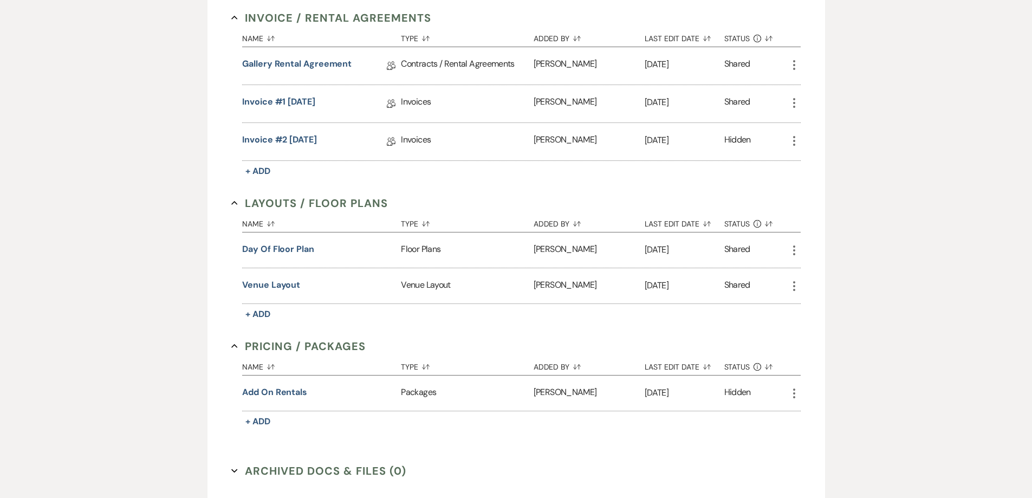
scroll to position [433, 0]
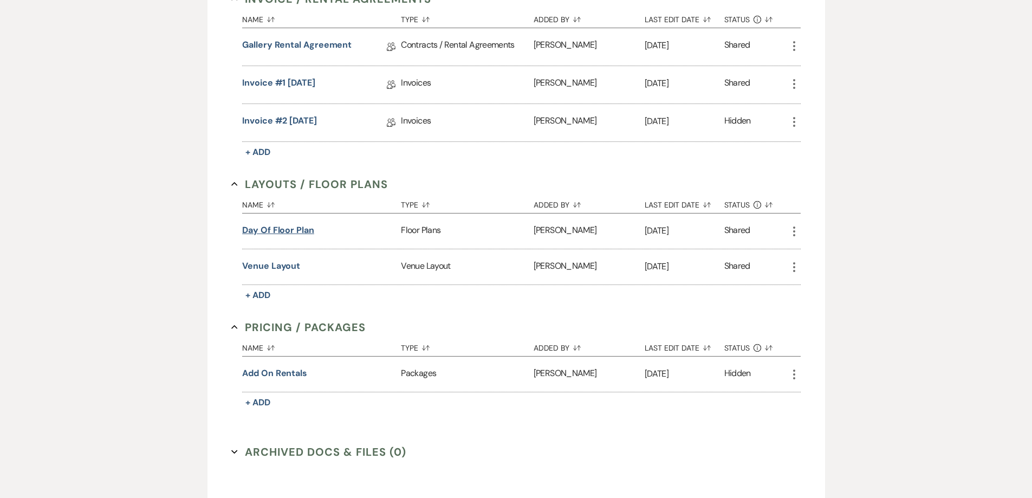
click at [282, 231] on button "Day of Floor Plan" at bounding box center [278, 230] width 72 height 13
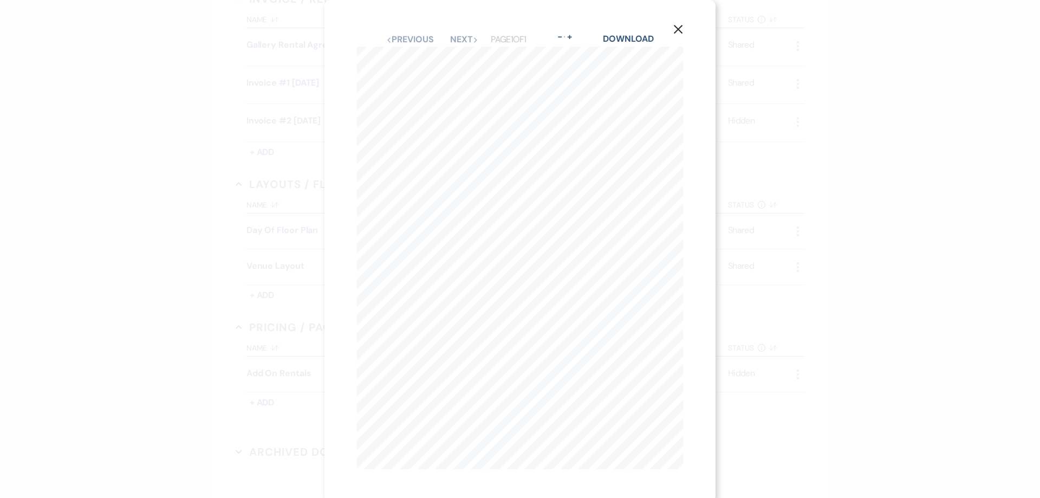
click at [677, 28] on use "button" at bounding box center [678, 29] width 9 height 9
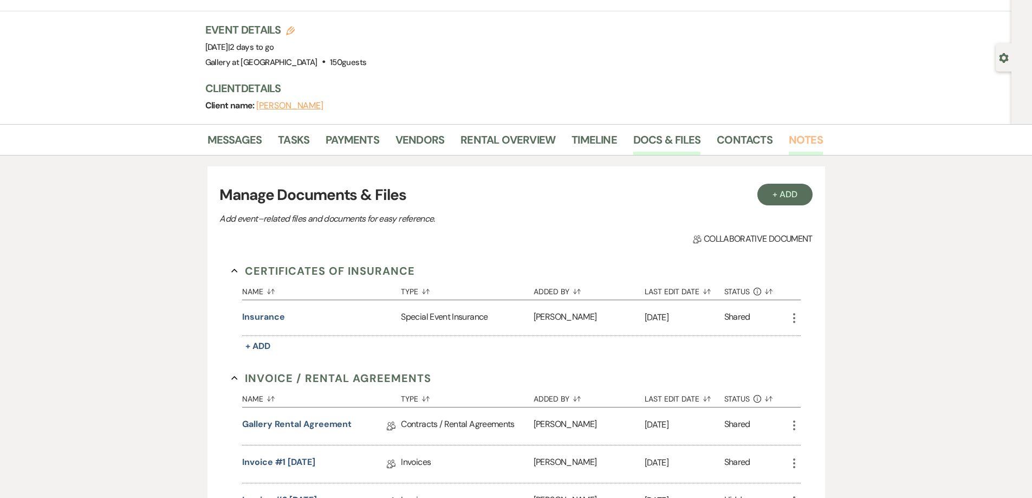
click at [788, 143] on link "Notes" at bounding box center [805, 143] width 34 height 24
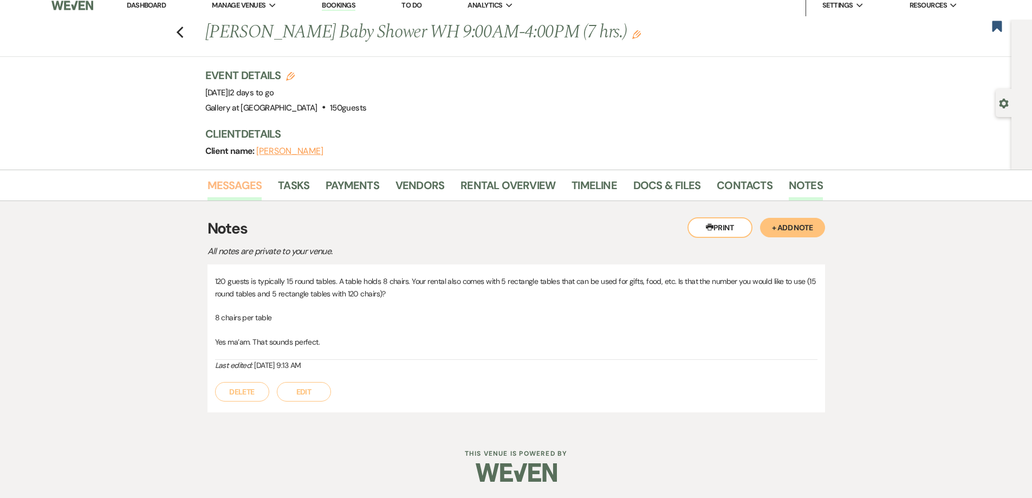
click at [226, 186] on link "Messages" at bounding box center [234, 189] width 55 height 24
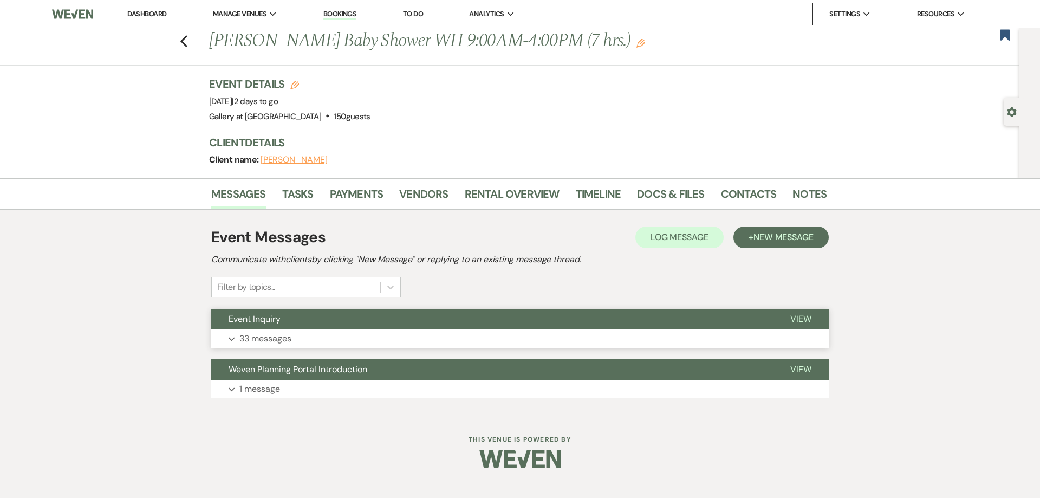
click at [377, 338] on button "Expand 33 messages" at bounding box center [519, 338] width 617 height 18
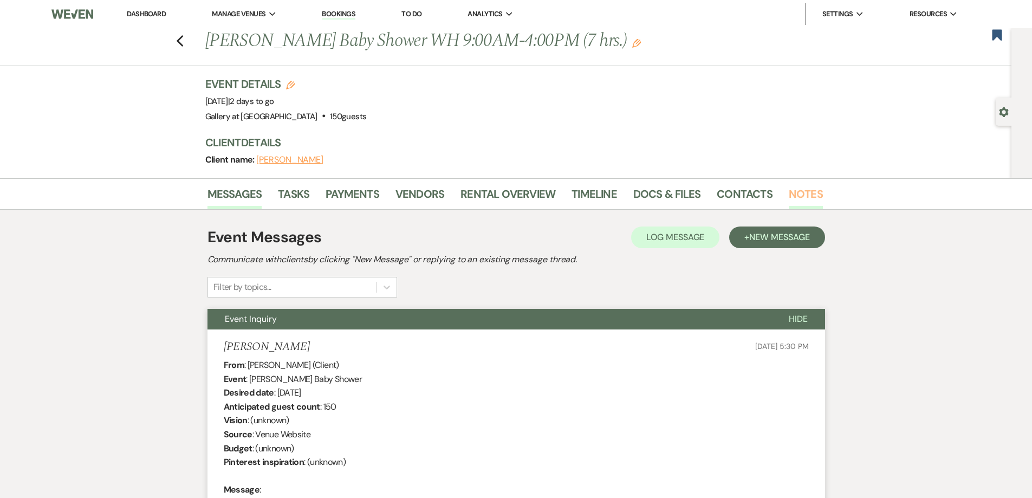
click at [788, 193] on link "Notes" at bounding box center [805, 197] width 34 height 24
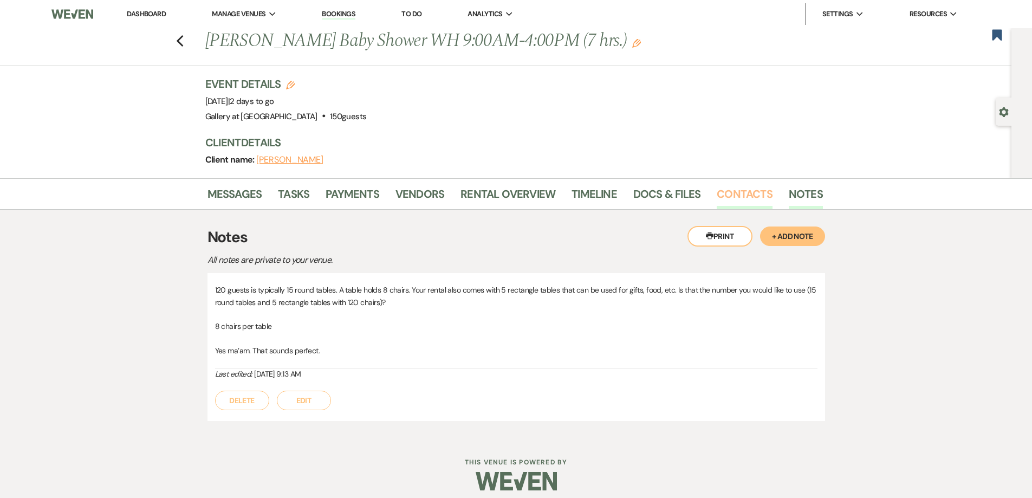
click at [741, 198] on link "Contacts" at bounding box center [744, 197] width 56 height 24
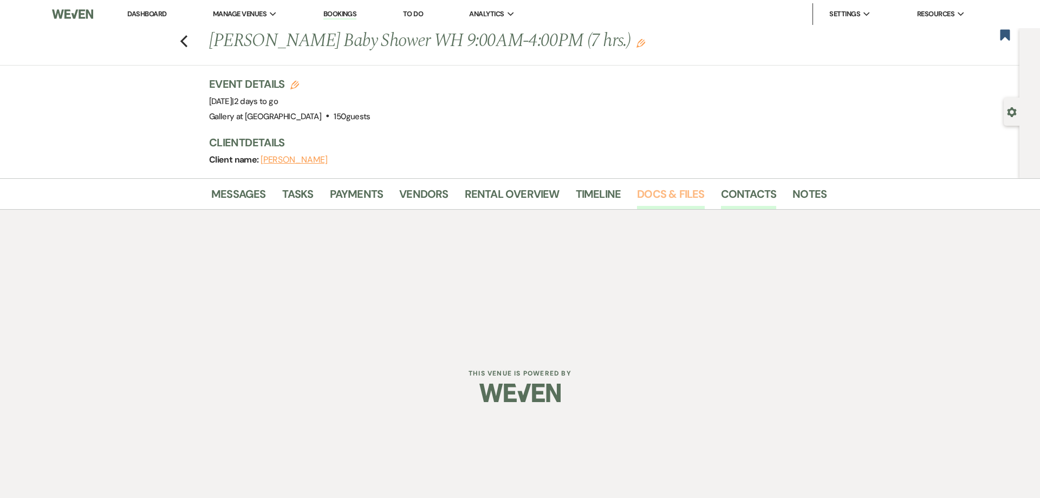
click at [663, 198] on link "Docs & Files" at bounding box center [670, 197] width 67 height 24
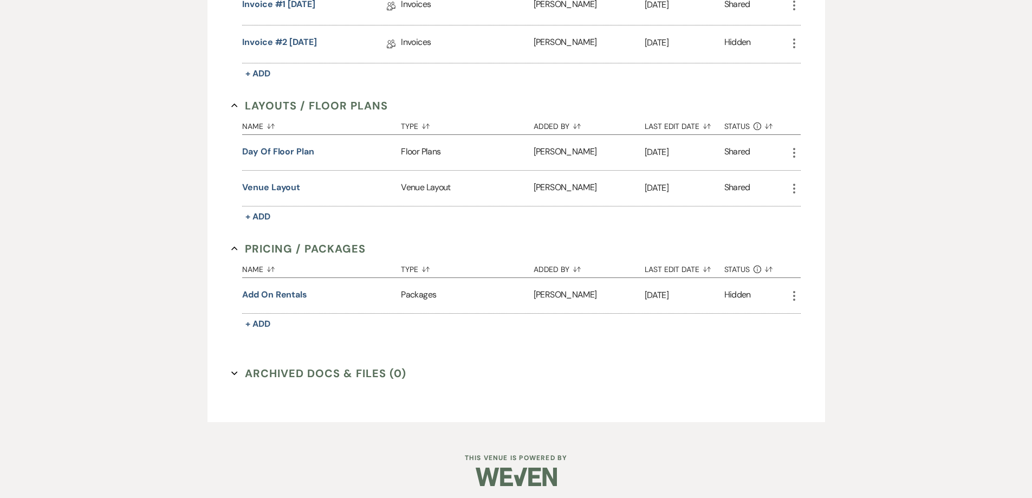
scroll to position [516, 0]
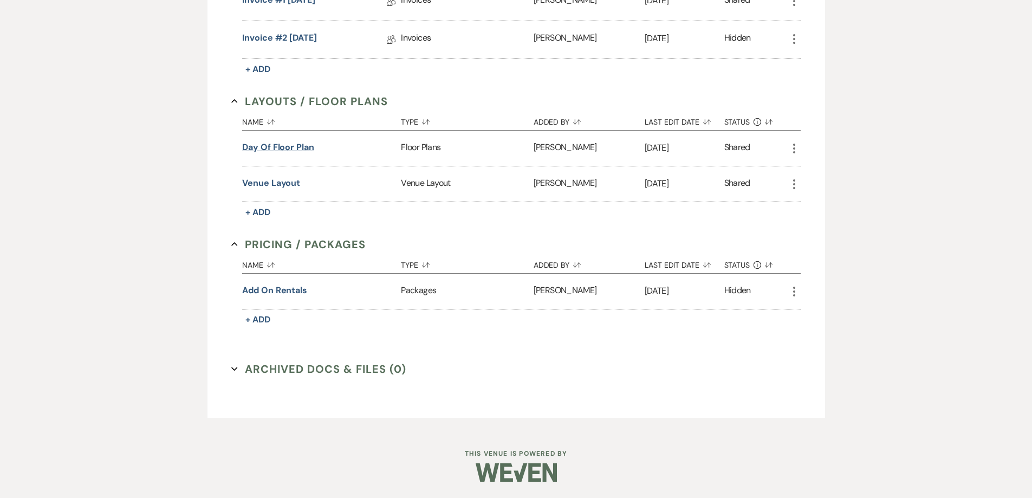
click at [278, 150] on button "Day of Floor Plan" at bounding box center [278, 147] width 72 height 13
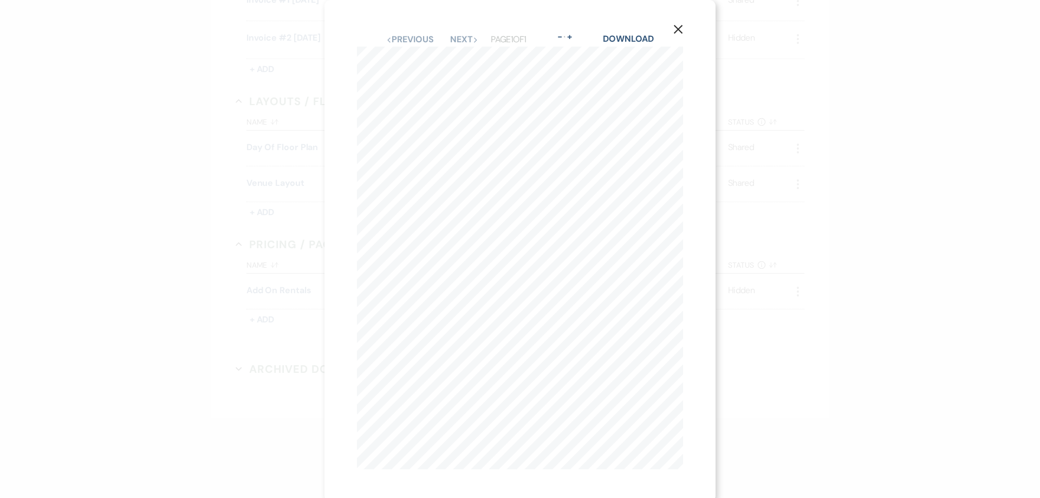
click at [678, 32] on icon "X" at bounding box center [678, 29] width 10 height 10
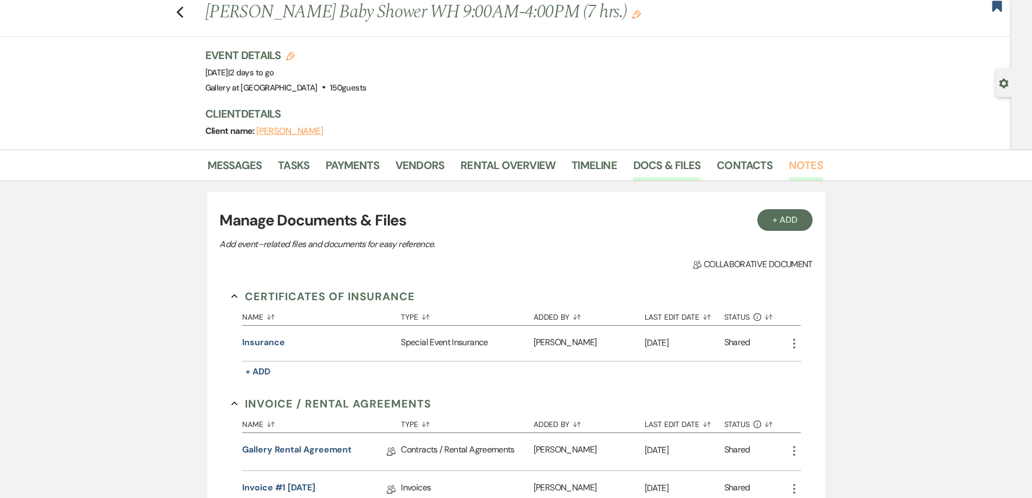
click at [801, 169] on link "Notes" at bounding box center [805, 168] width 34 height 24
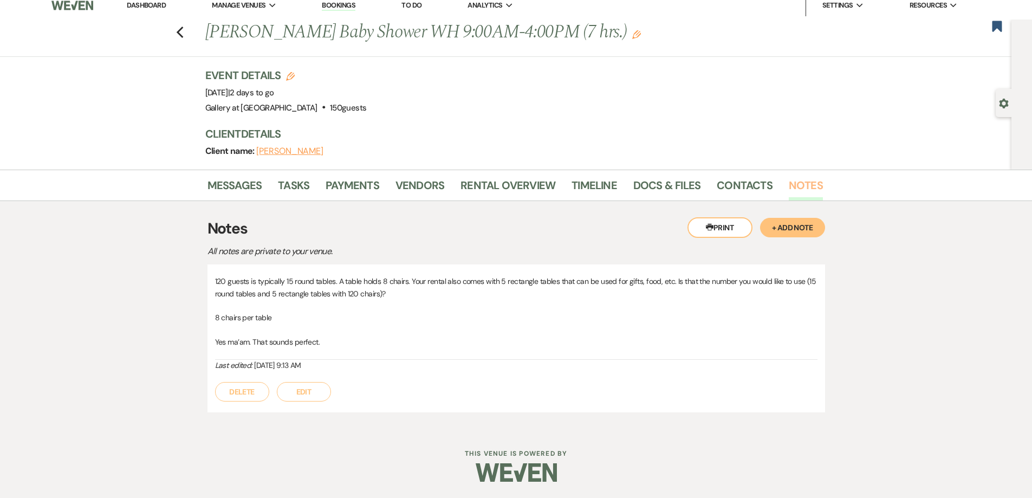
scroll to position [9, 0]
click at [240, 183] on link "Messages" at bounding box center [234, 189] width 55 height 24
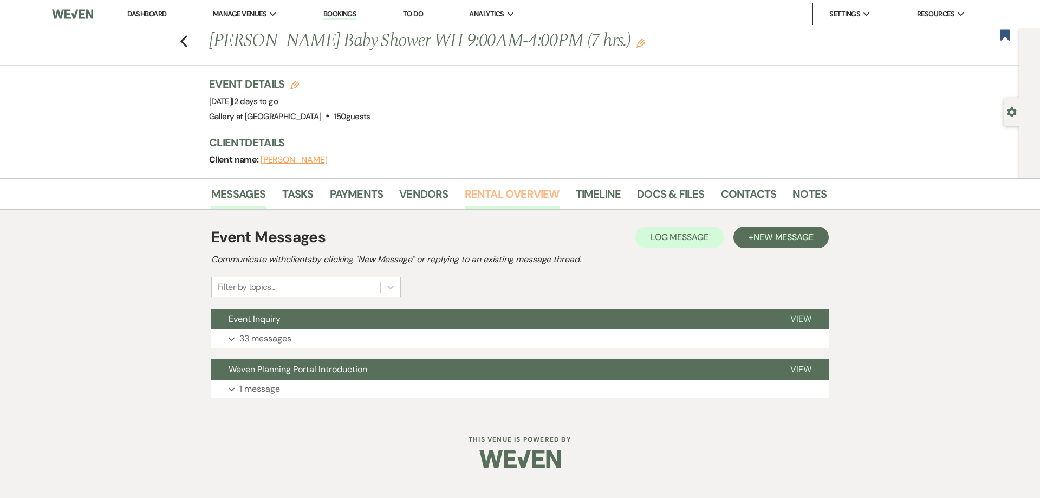
click at [478, 198] on link "Rental Overview" at bounding box center [512, 197] width 95 height 24
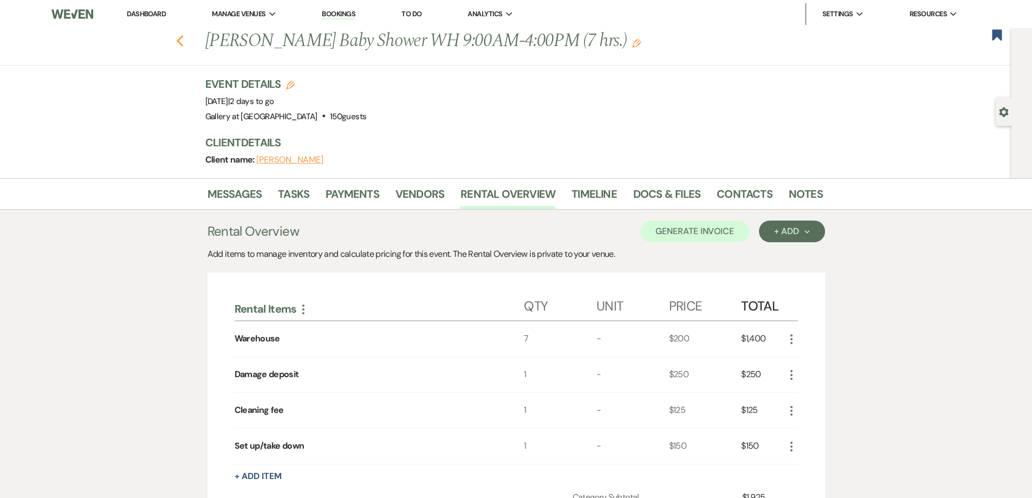
click at [184, 41] on icon "Previous" at bounding box center [180, 41] width 8 height 13
select select "8"
select select "5"
select select "8"
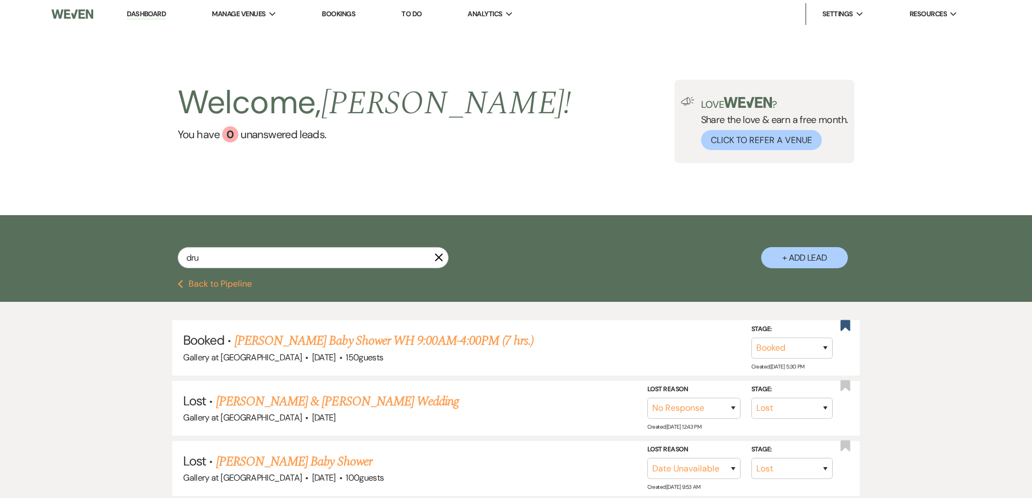
click at [442, 257] on icon "X" at bounding box center [438, 257] width 9 height 9
select select "6"
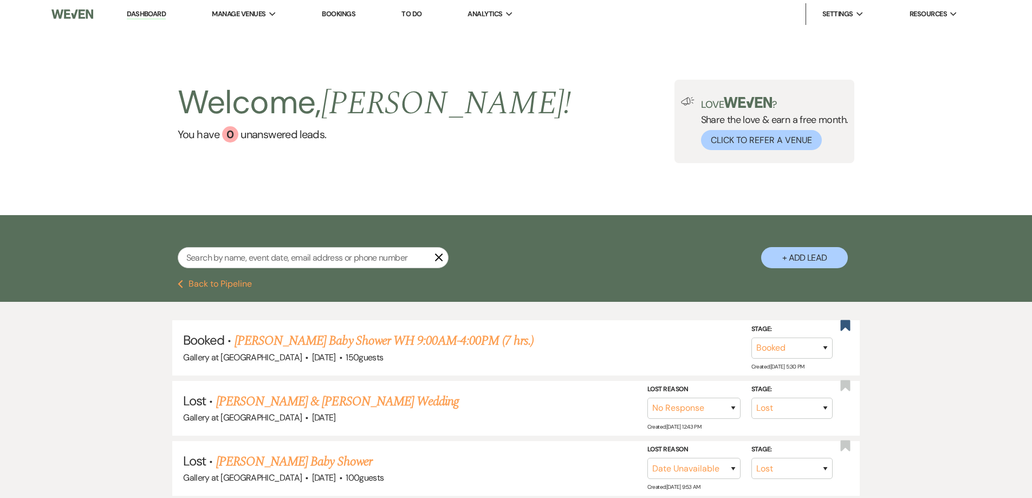
select select "6"
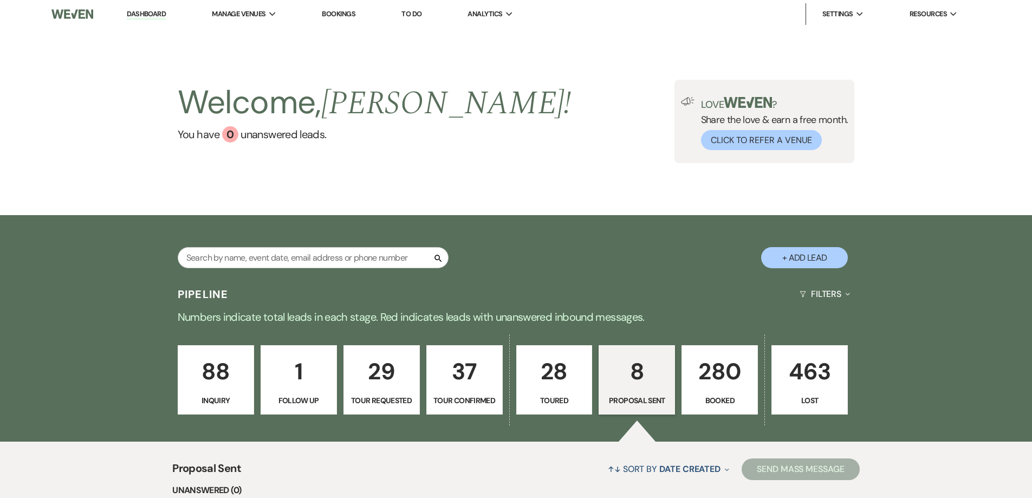
click at [734, 403] on p "Booked" at bounding box center [719, 400] width 62 height 12
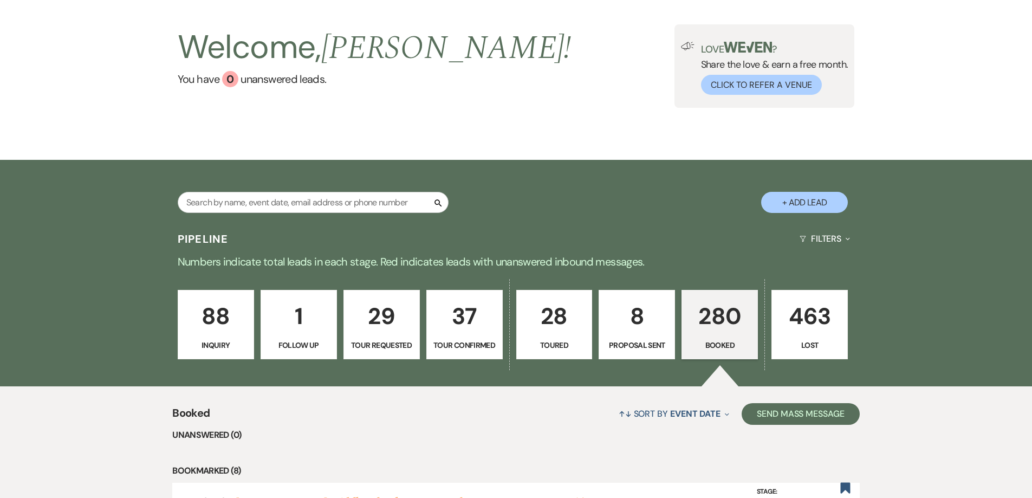
scroll to position [54, 0]
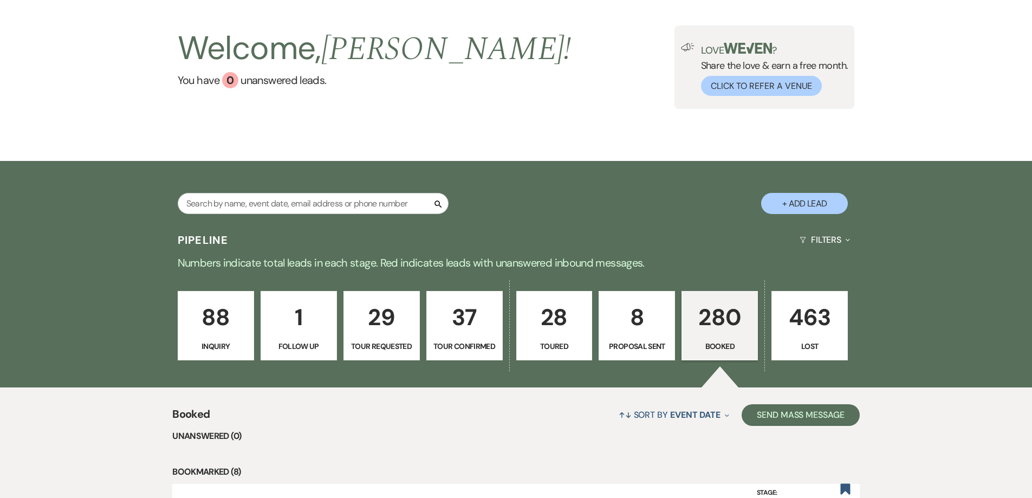
click at [635, 321] on p "8" at bounding box center [636, 317] width 62 height 36
select select "6"
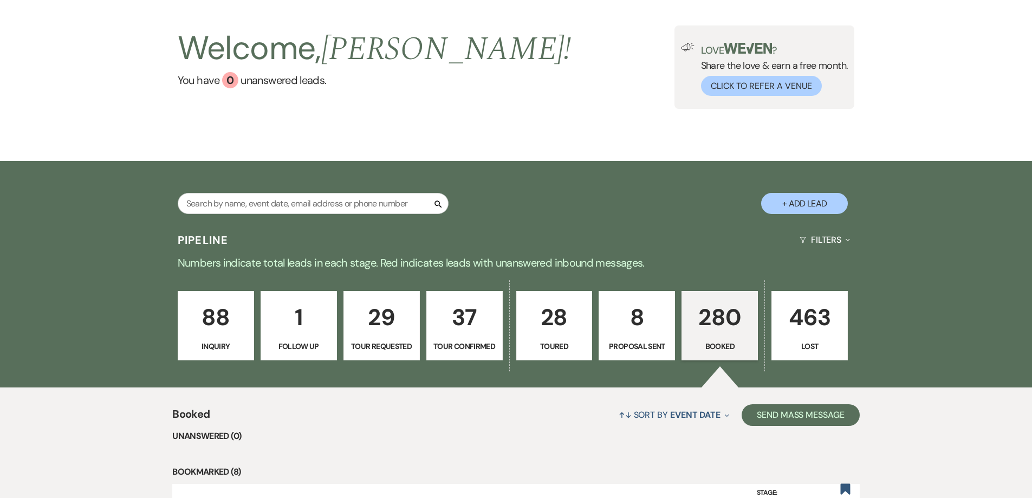
select select "6"
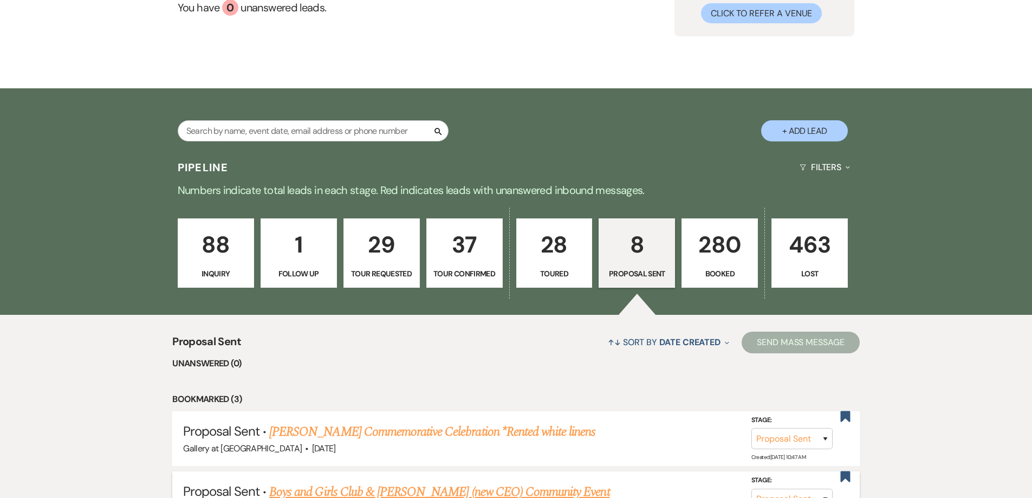
scroll to position [271, 0]
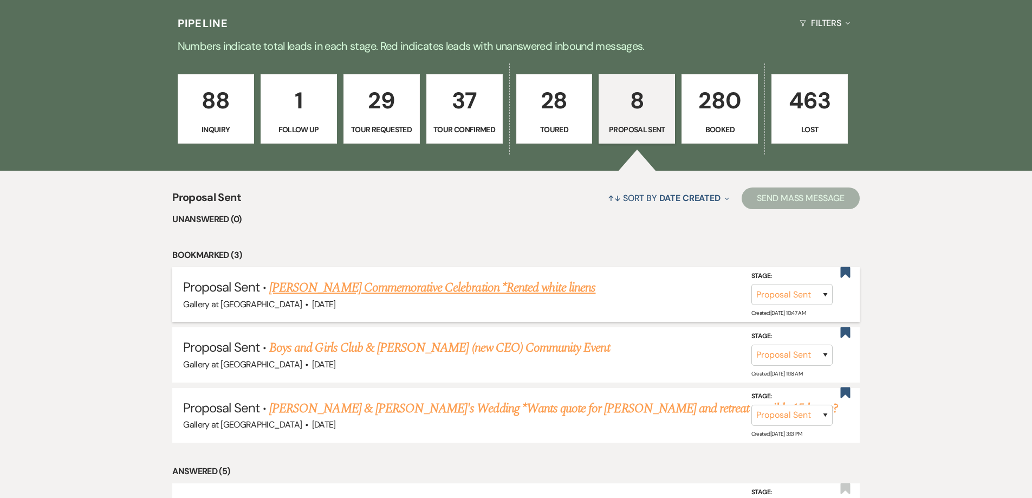
click at [336, 289] on link "Teresa Robinson's Commemorative Celebration *Rented white linens" at bounding box center [432, 287] width 326 height 19
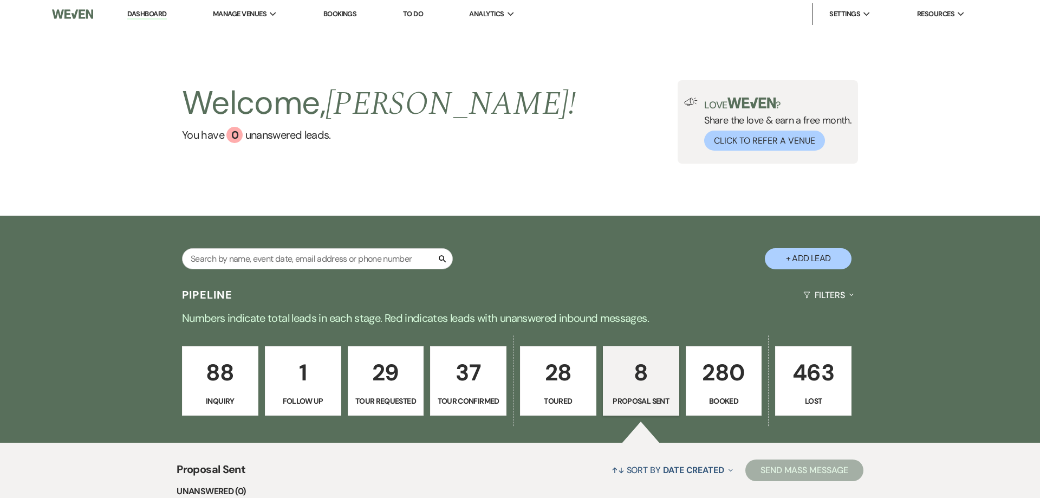
select select "6"
select select "23"
select select "13"
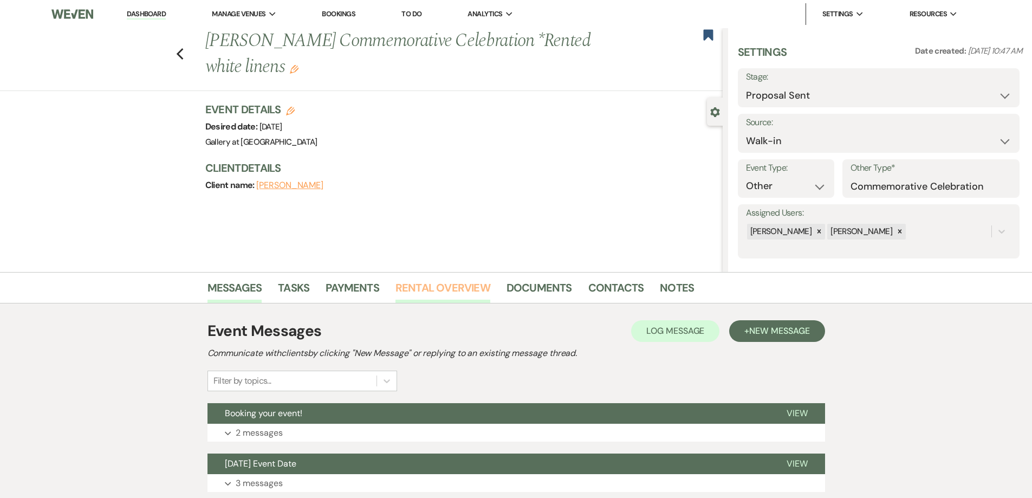
click at [442, 289] on link "Rental Overview" at bounding box center [442, 291] width 95 height 24
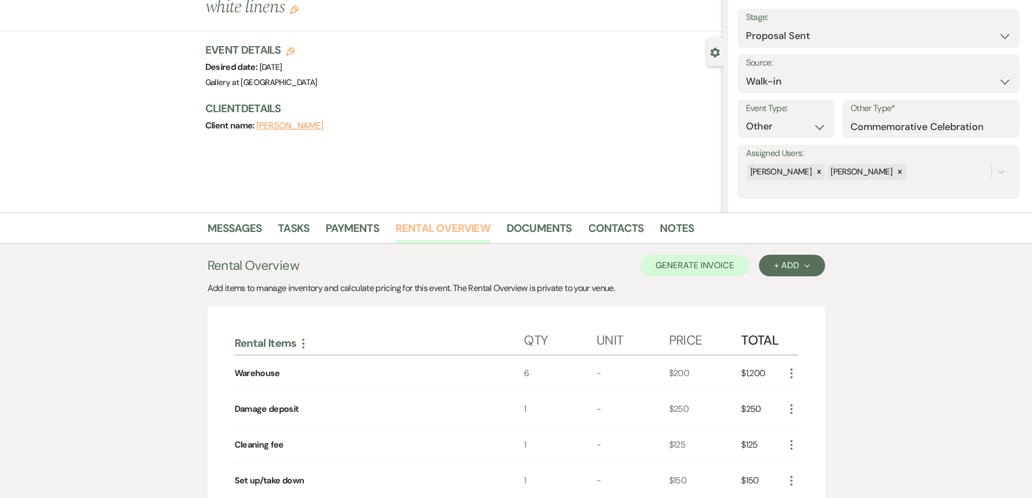
scroll to position [54, 0]
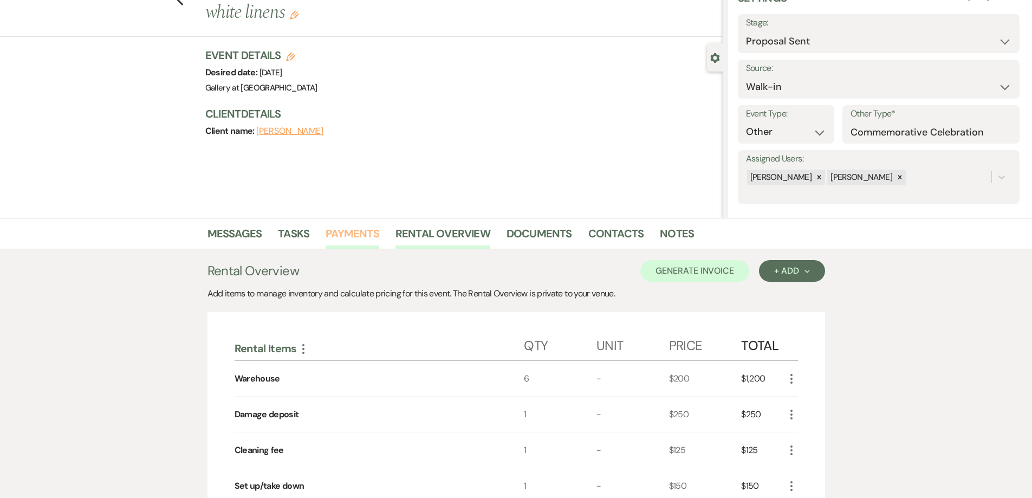
click at [353, 226] on link "Payments" at bounding box center [352, 237] width 54 height 24
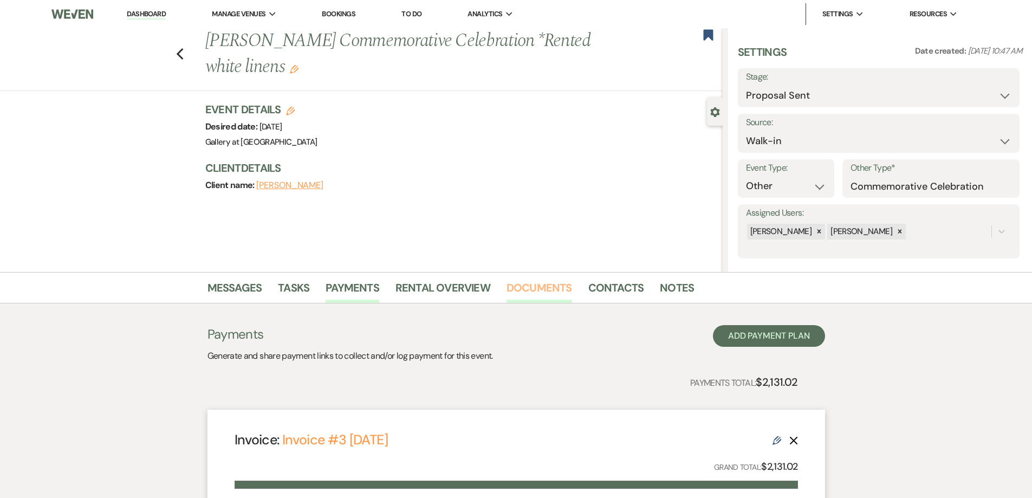
click at [543, 291] on link "Documents" at bounding box center [539, 291] width 66 height 24
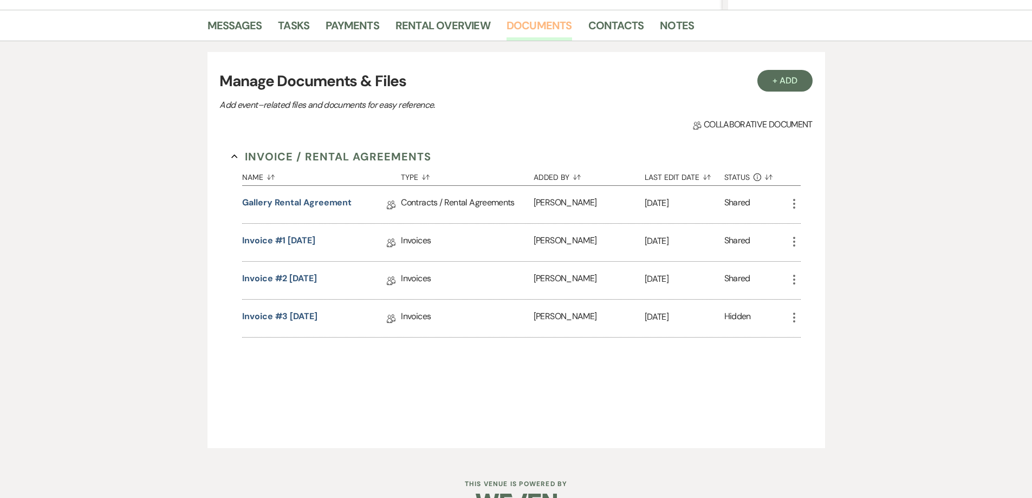
scroll to position [271, 0]
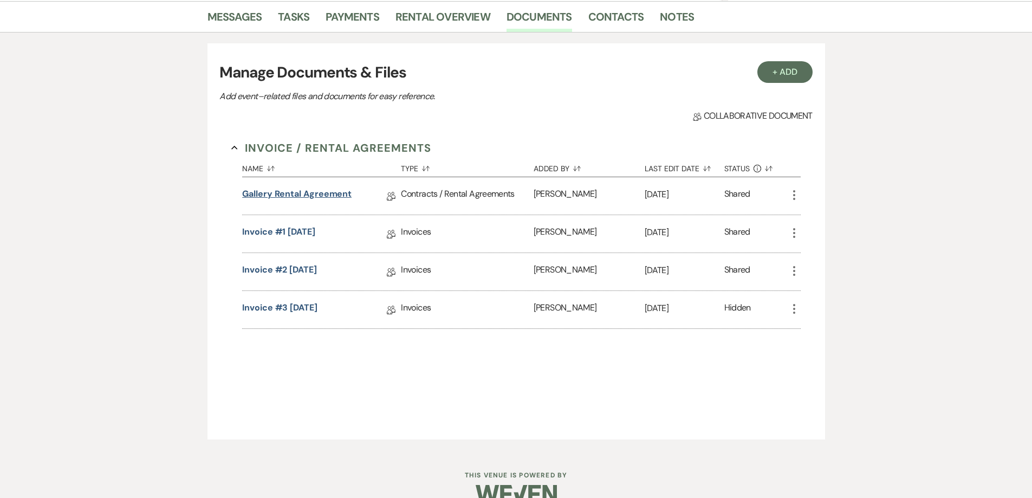
click at [319, 195] on link "Gallery Rental Agreement" at bounding box center [296, 195] width 109 height 17
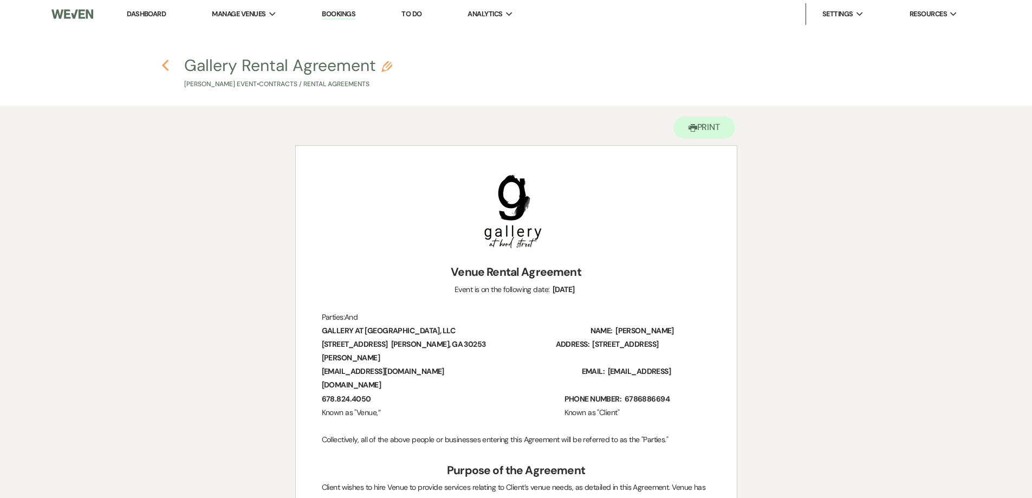
click at [161, 65] on icon "Previous" at bounding box center [165, 65] width 8 height 13
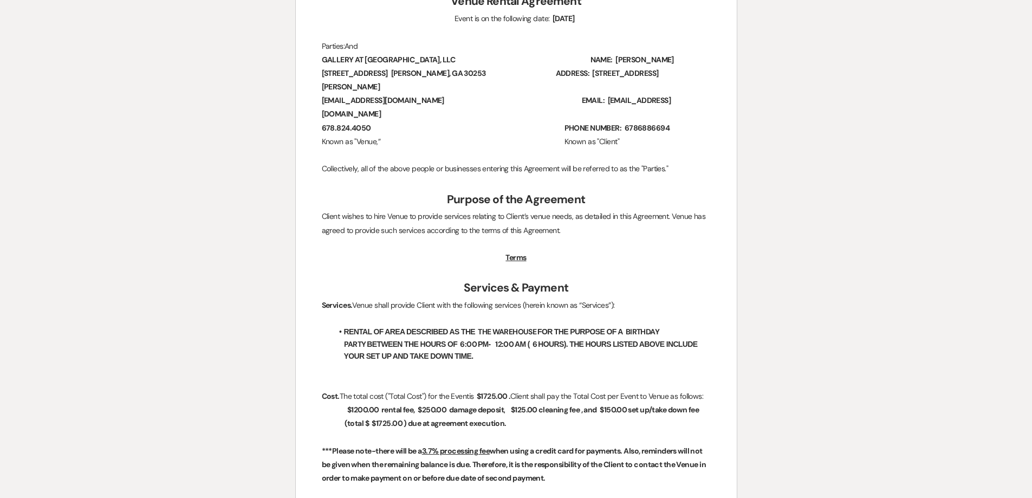
select select "6"
select select "23"
select select "13"
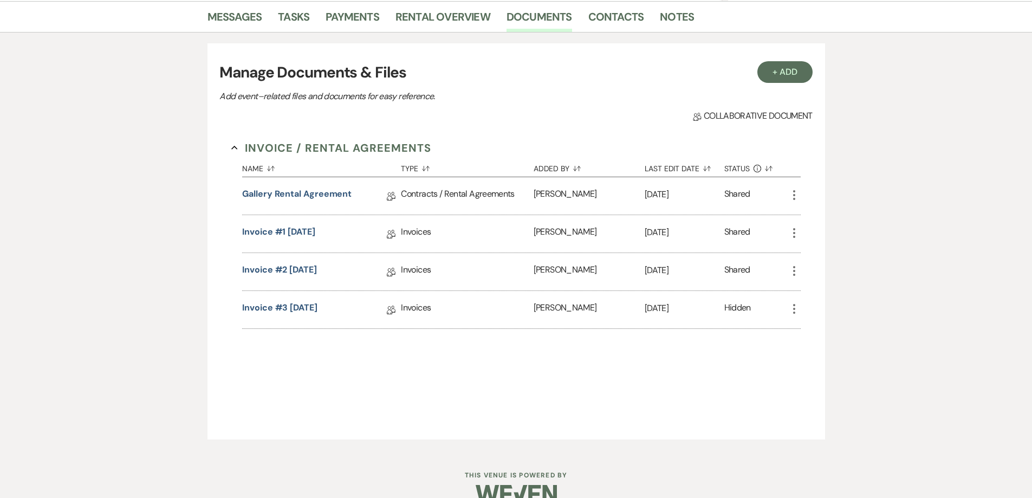
click at [340, 118] on div "Collab Doc Collaborative document" at bounding box center [515, 115] width 592 height 13
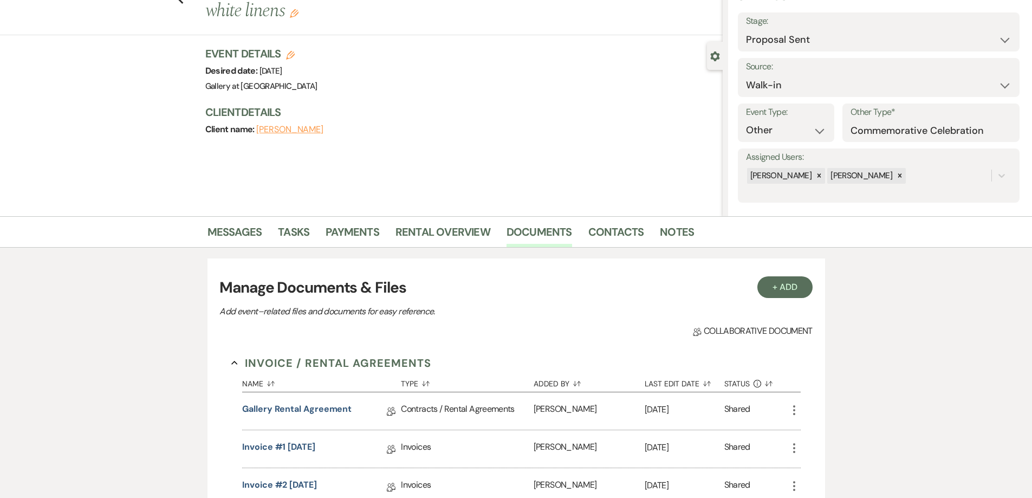
scroll to position [0, 0]
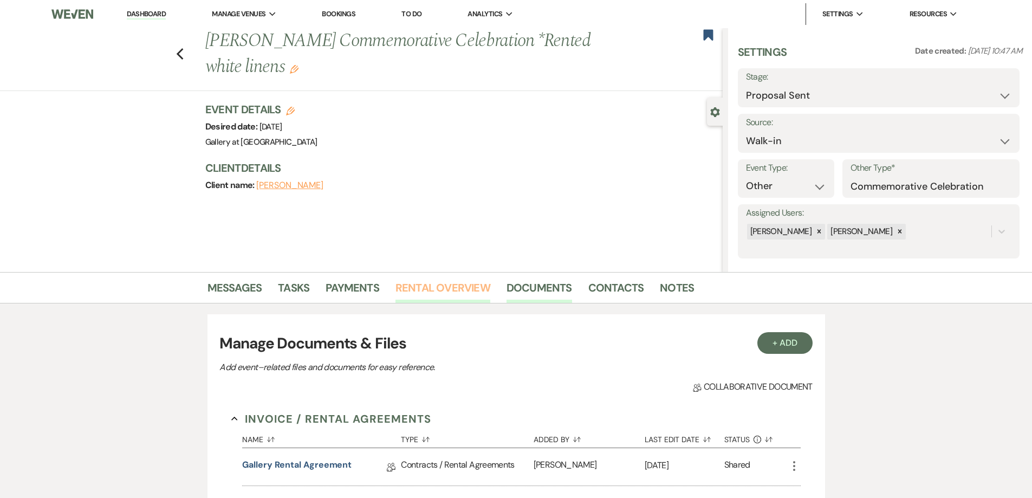
click at [413, 289] on link "Rental Overview" at bounding box center [442, 291] width 95 height 24
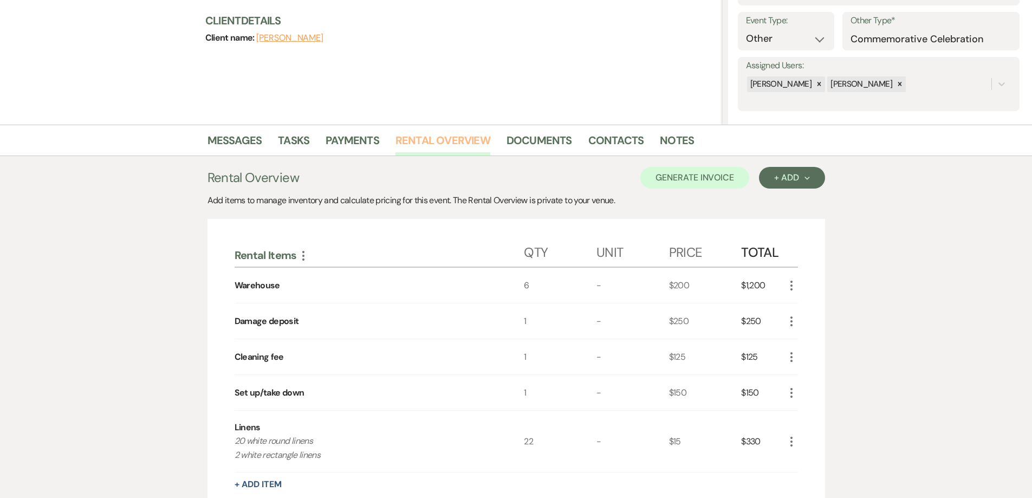
scroll to position [162, 0]
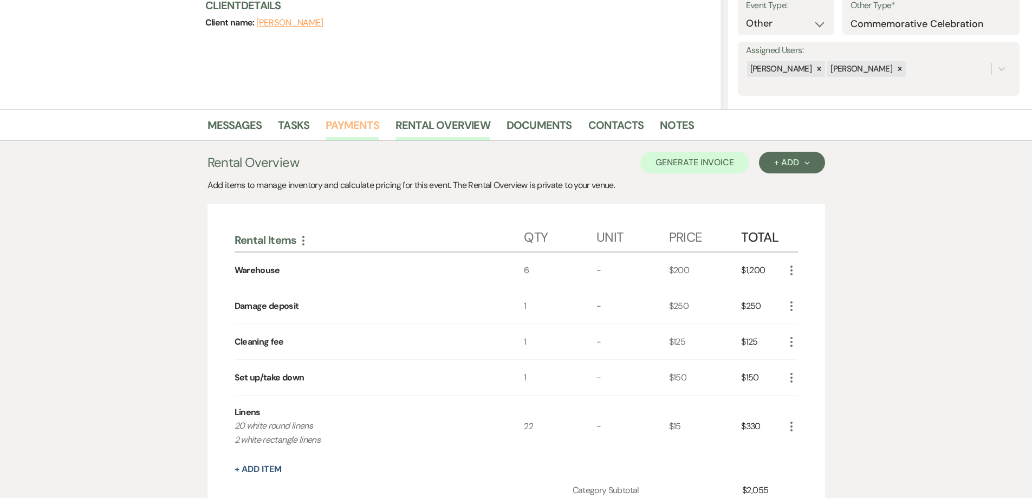
click at [348, 134] on link "Payments" at bounding box center [352, 128] width 54 height 24
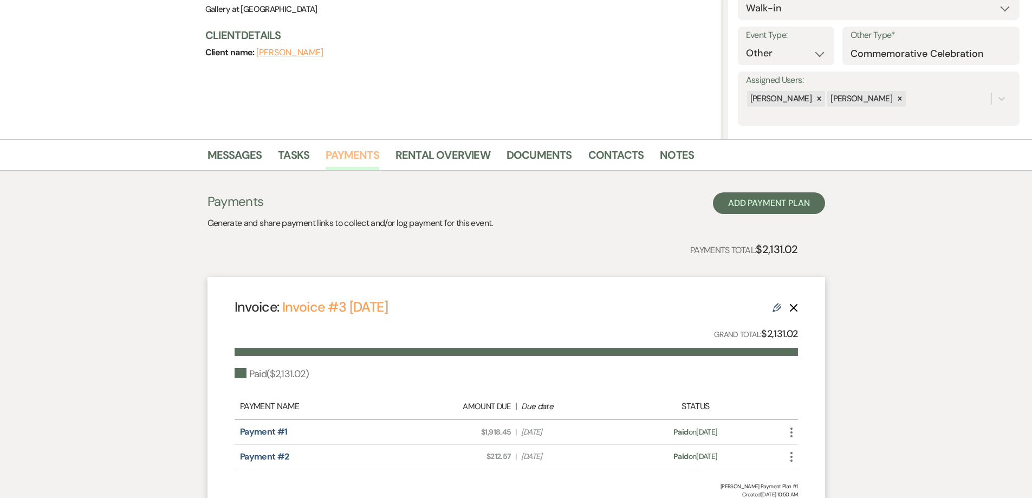
scroll to position [162, 0]
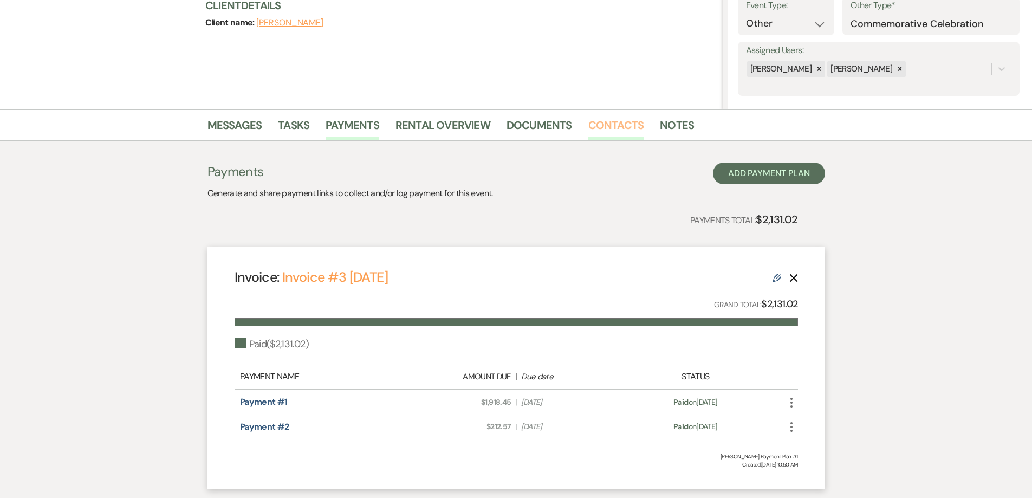
click at [604, 128] on link "Contacts" at bounding box center [616, 128] width 56 height 24
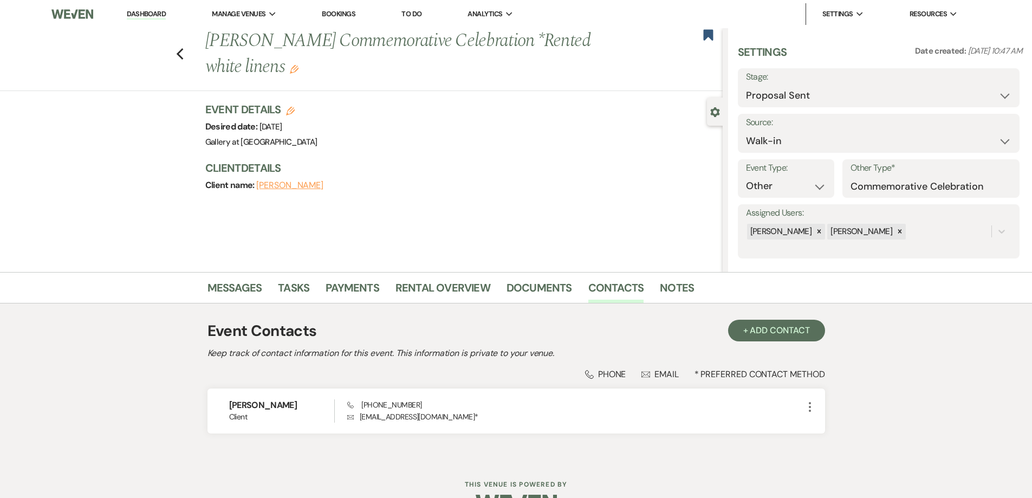
click at [788, 81] on label "Stage:" at bounding box center [878, 77] width 265 height 16
click at [790, 100] on select "Inquiry Follow Up Tour Requested Tour Confirmed Toured Proposal Sent Booked Lost" at bounding box center [878, 95] width 265 height 21
select select "7"
click at [746, 85] on select "Inquiry Follow Up Tour Requested Tour Confirmed Toured Proposal Sent Booked Lost" at bounding box center [878, 95] width 265 height 21
click at [979, 87] on button "Save" at bounding box center [988, 88] width 61 height 22
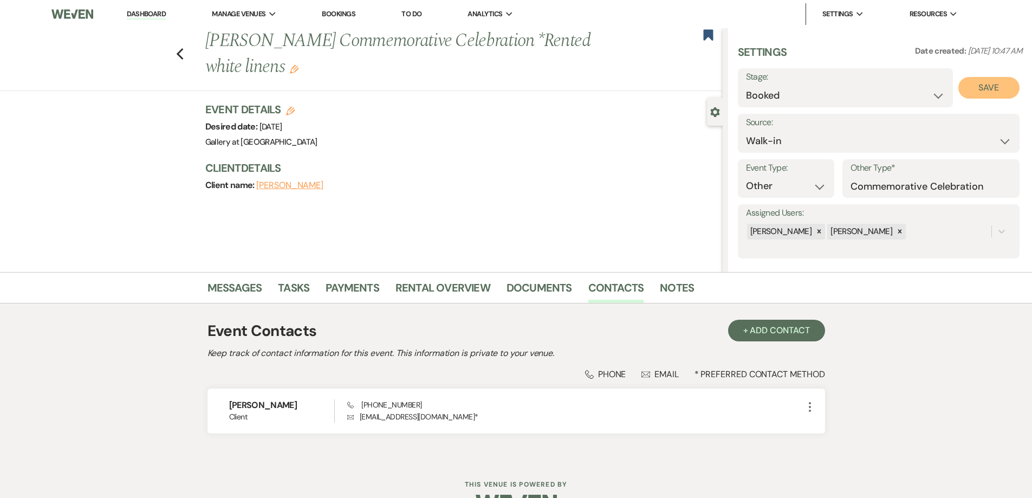
select select "13"
select select "733"
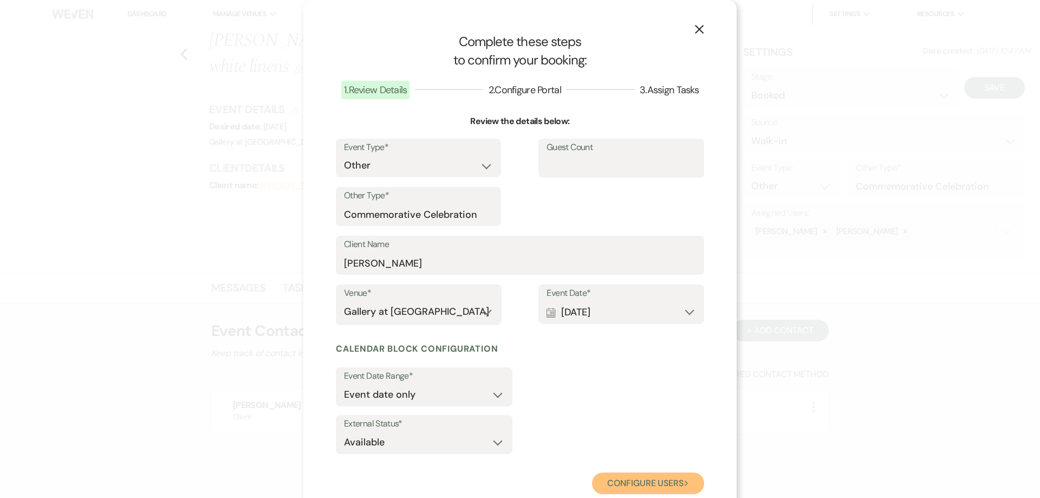
click at [635, 475] on button "Configure users Next" at bounding box center [648, 483] width 112 height 22
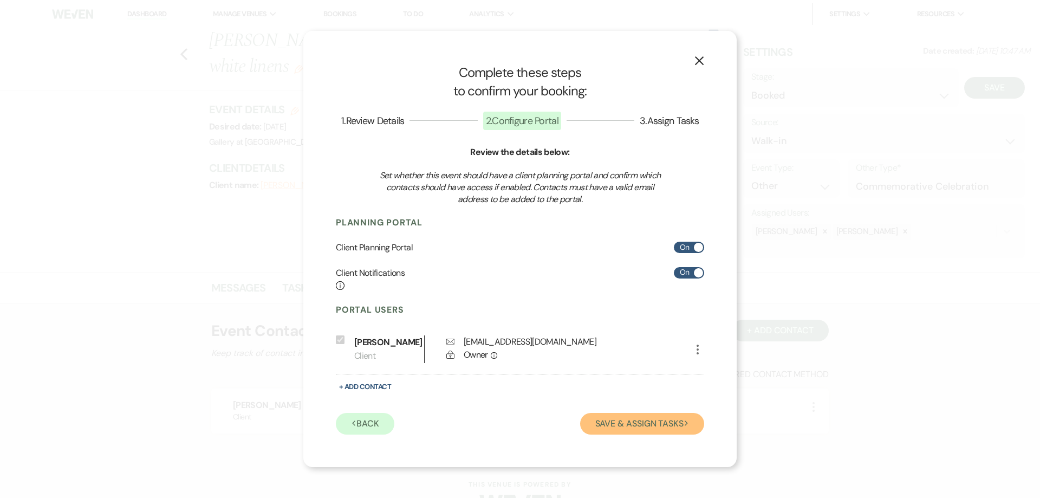
click at [621, 425] on button "Save & Assign Tasks Next" at bounding box center [642, 424] width 124 height 22
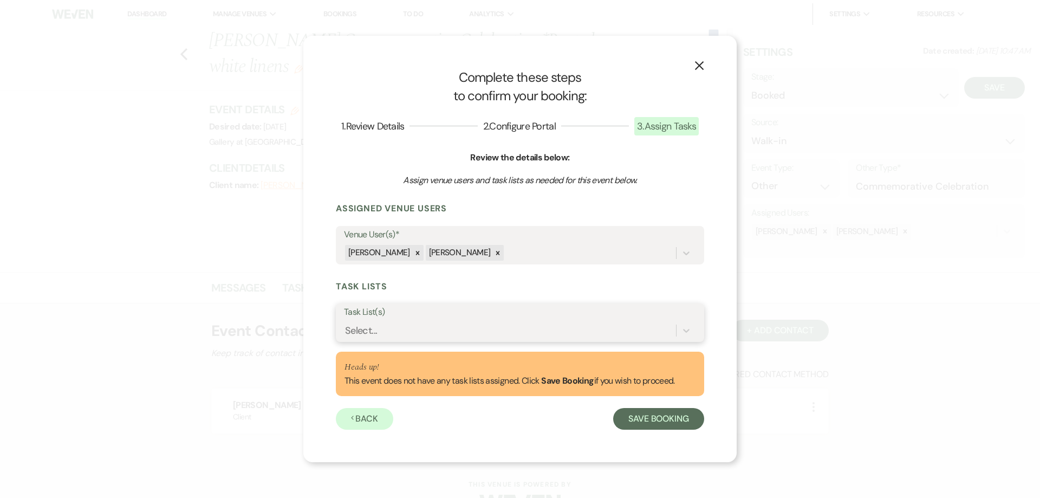
click at [523, 324] on div "Select..." at bounding box center [510, 330] width 332 height 19
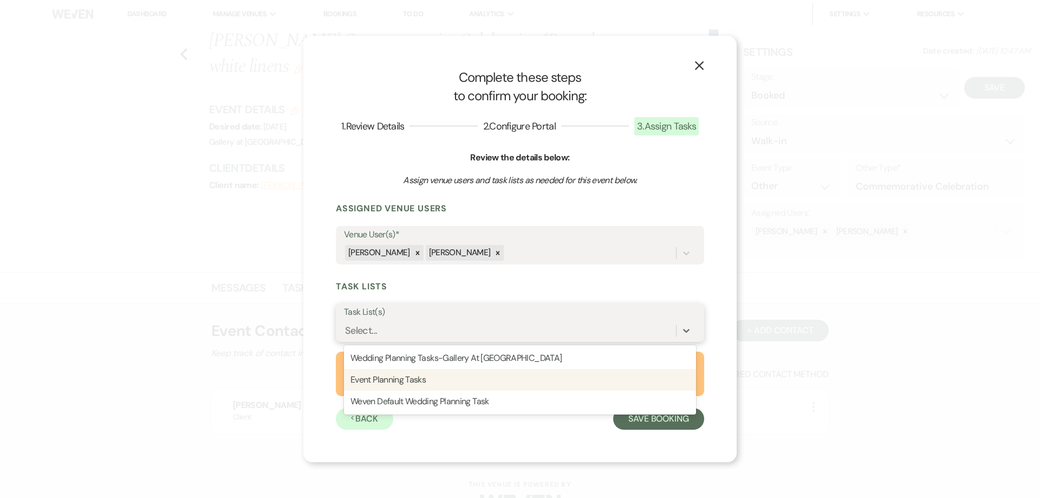
click at [494, 372] on div "Event Planning Tasks" at bounding box center [520, 380] width 352 height 22
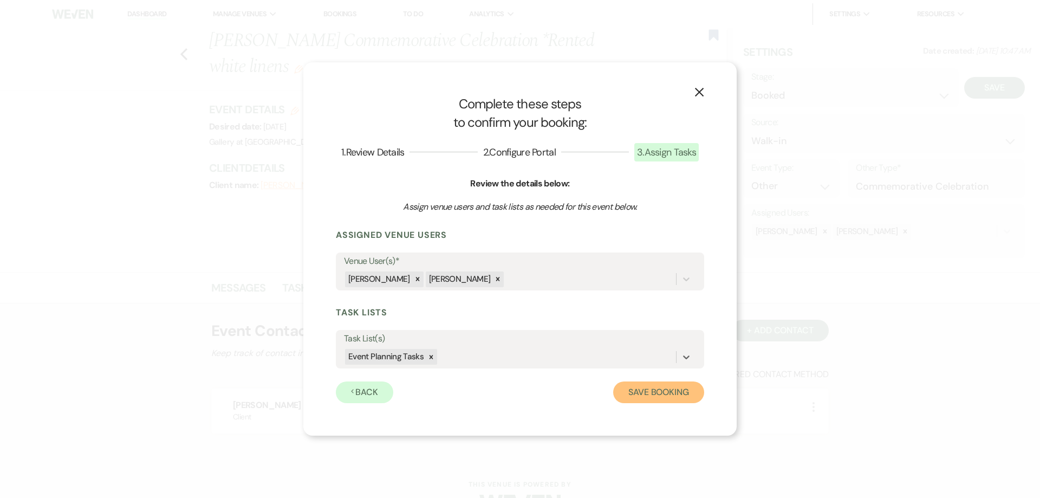
click at [643, 388] on button "Save Booking" at bounding box center [658, 392] width 91 height 22
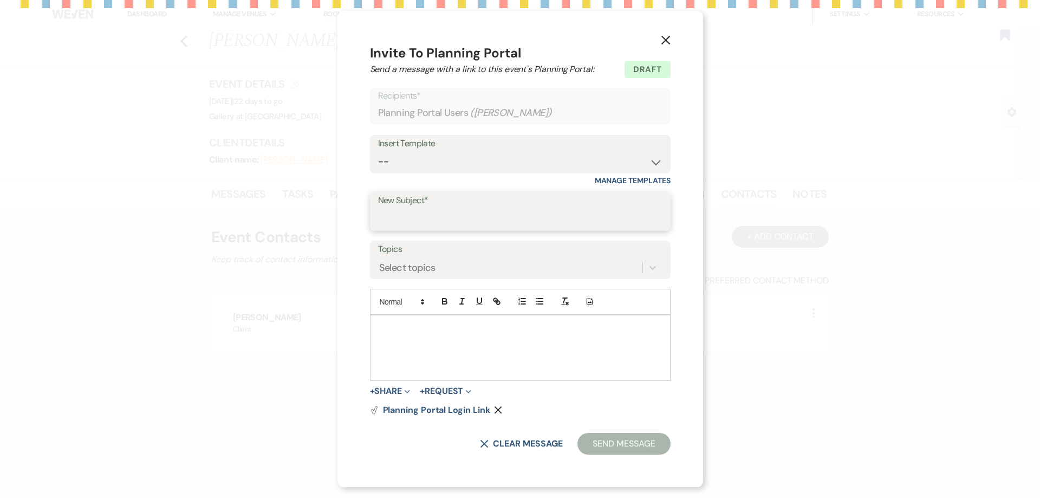
click at [451, 216] on input "New Subject*" at bounding box center [520, 218] width 284 height 21
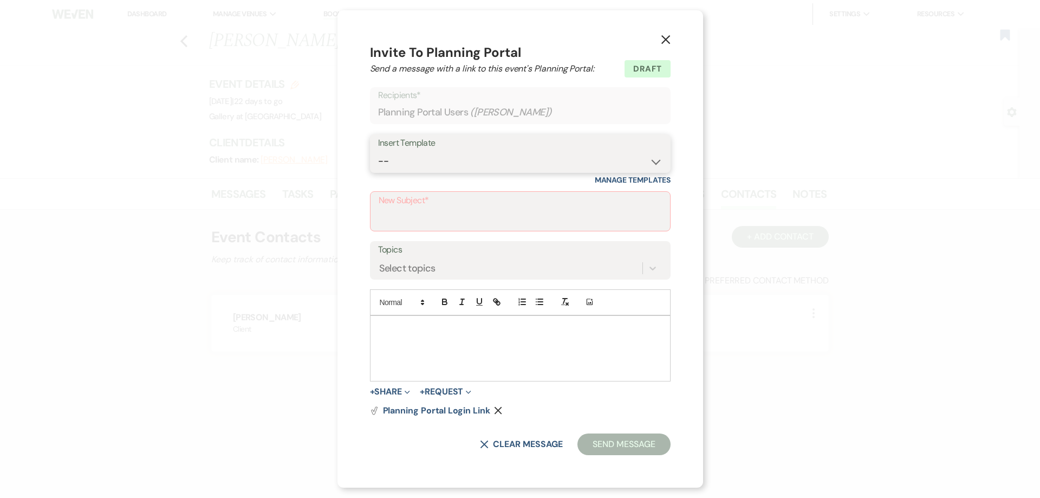
click at [440, 159] on select "-- Initial Inquiry Response-DATE IS AVAILABLE Initial Inquiry Response-DATE NOT…" at bounding box center [520, 161] width 284 height 21
select select "2651"
click at [379, 151] on select "-- Initial Inquiry Response-DATE IS AVAILABLE Initial Inquiry Response-DATE NOT…" at bounding box center [520, 161] width 284 height 21
type input "Weven Planning Portal Introduction"
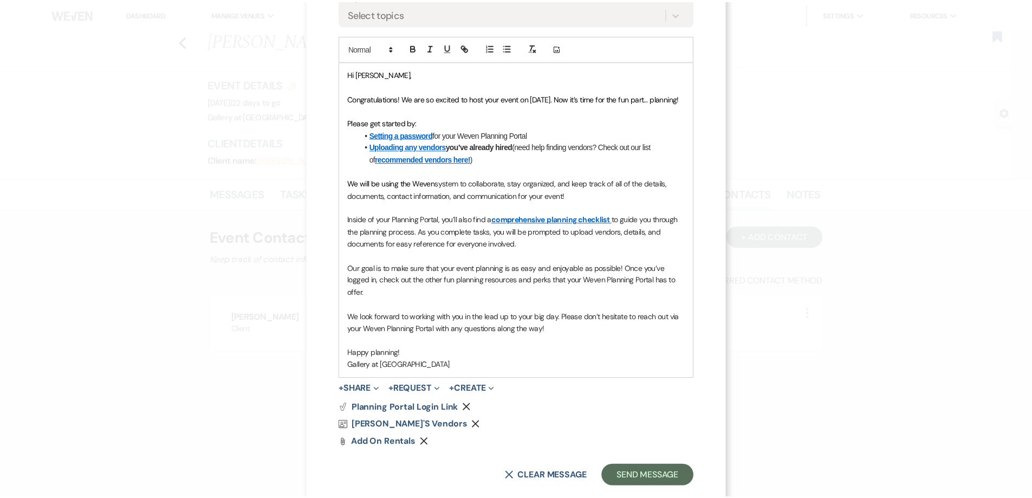
scroll to position [264, 0]
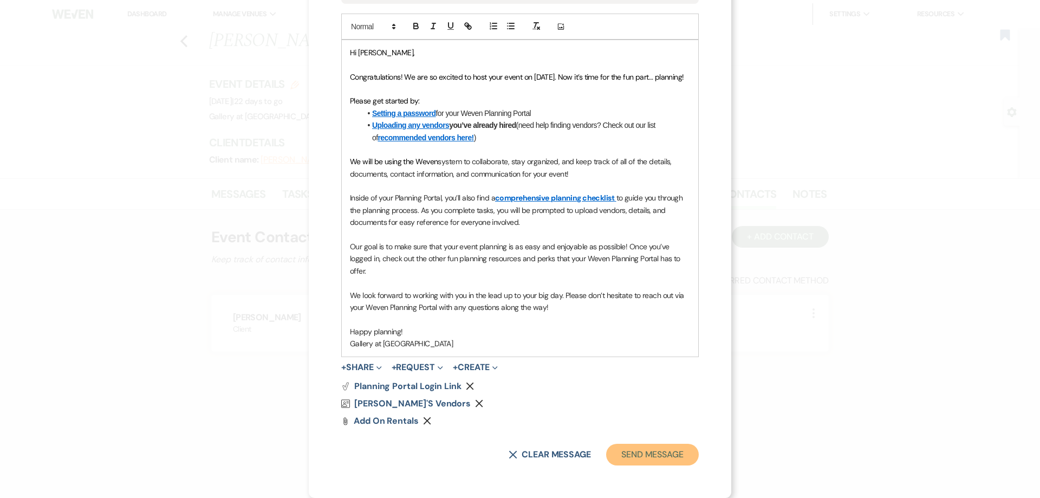
click at [617, 448] on button "Send Message" at bounding box center [652, 454] width 93 height 22
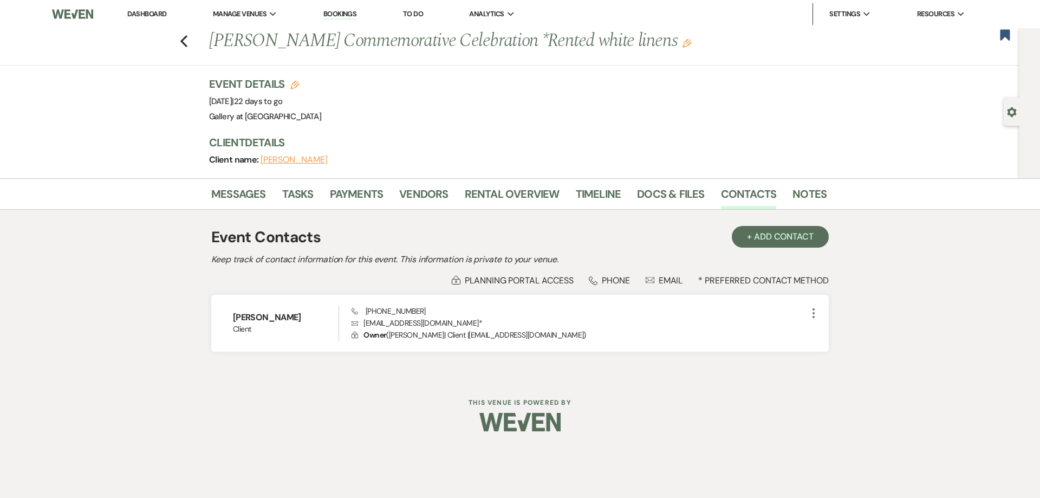
click at [682, 41] on use "button" at bounding box center [686, 43] width 9 height 9
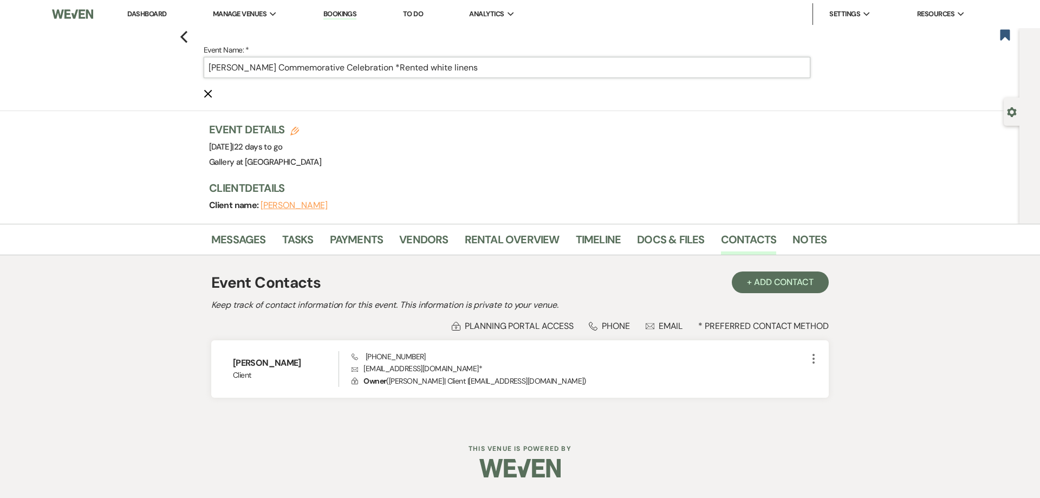
click at [514, 66] on input "Teresa Robinson's Commemorative Celebration *Rented white linens" at bounding box center [507, 67] width 606 height 21
click at [399, 66] on input "Teresa Robinson's Commemorative Celebration *Rented white linens" at bounding box center [507, 67] width 606 height 21
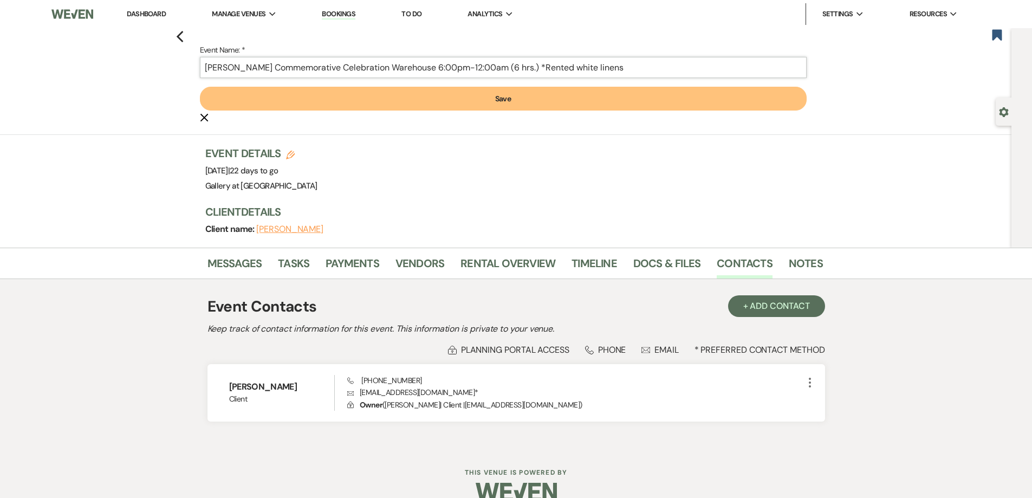
type input "Teresa Robinson's Commemorative Celebration Warehouse 6:00pm-12:00am (6 hrs.) *…"
click at [494, 102] on button "Save" at bounding box center [503, 99] width 606 height 24
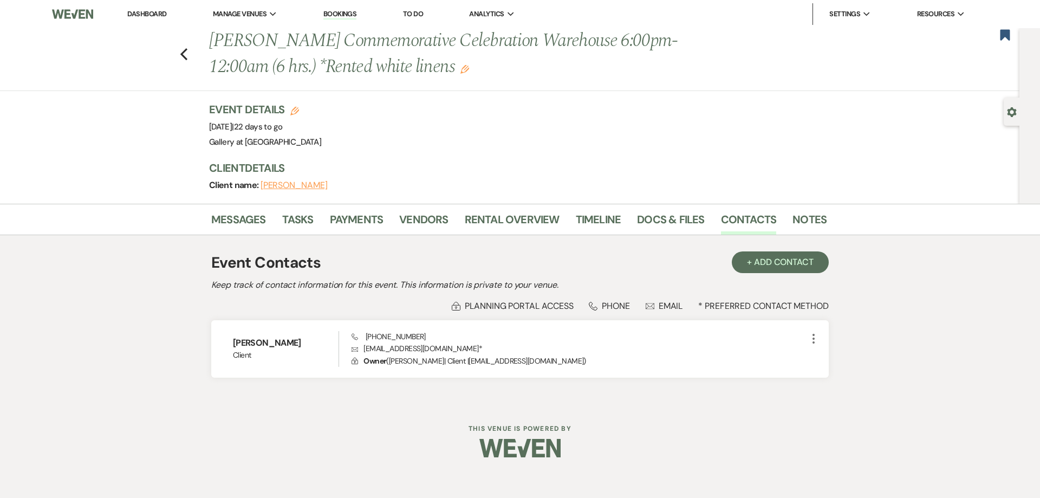
click at [1006, 115] on div "Gear Settings" at bounding box center [1013, 111] width 21 height 28
click at [1010, 114] on use "button" at bounding box center [1011, 112] width 9 height 10
select select "23"
select select "13"
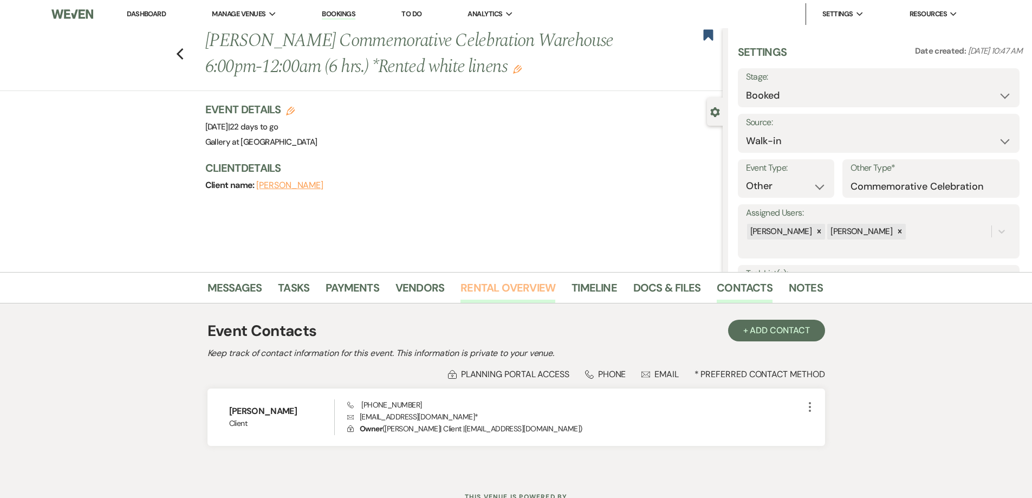
click at [494, 293] on link "Rental Overview" at bounding box center [507, 291] width 95 height 24
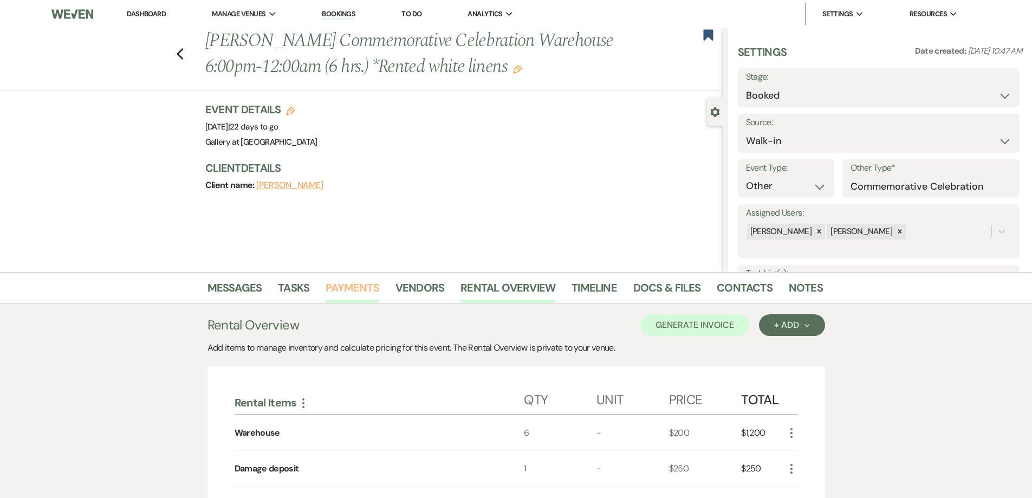
click at [369, 292] on link "Payments" at bounding box center [352, 291] width 54 height 24
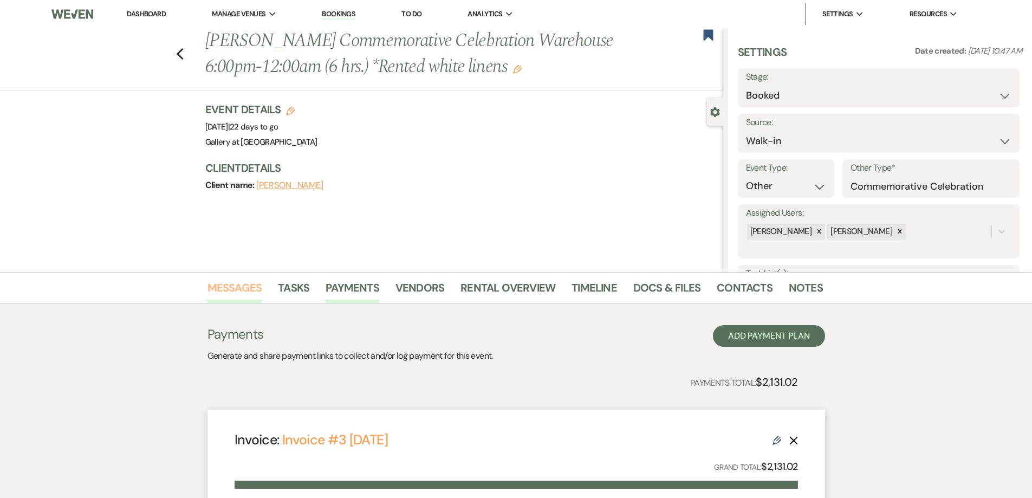
click at [243, 297] on link "Messages" at bounding box center [234, 291] width 55 height 24
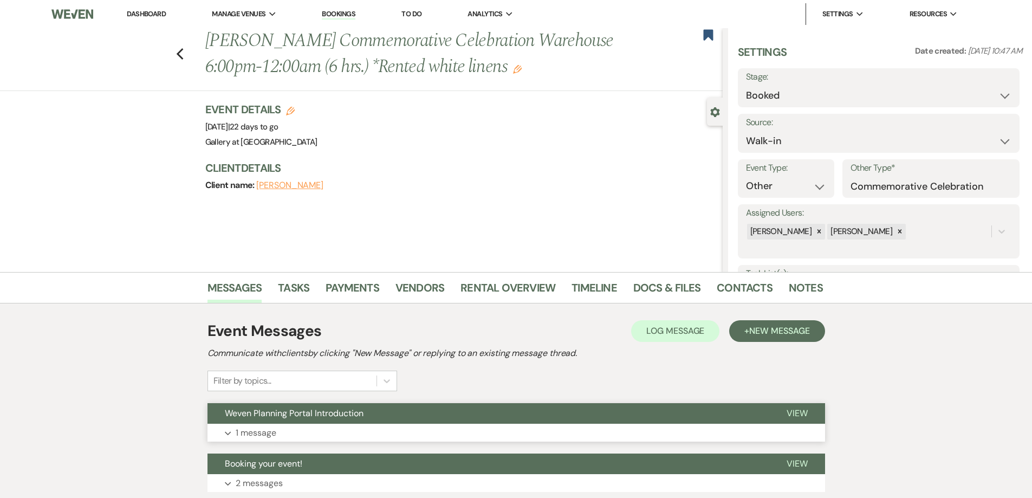
click at [389, 429] on button "Expand 1 message" at bounding box center [515, 432] width 617 height 18
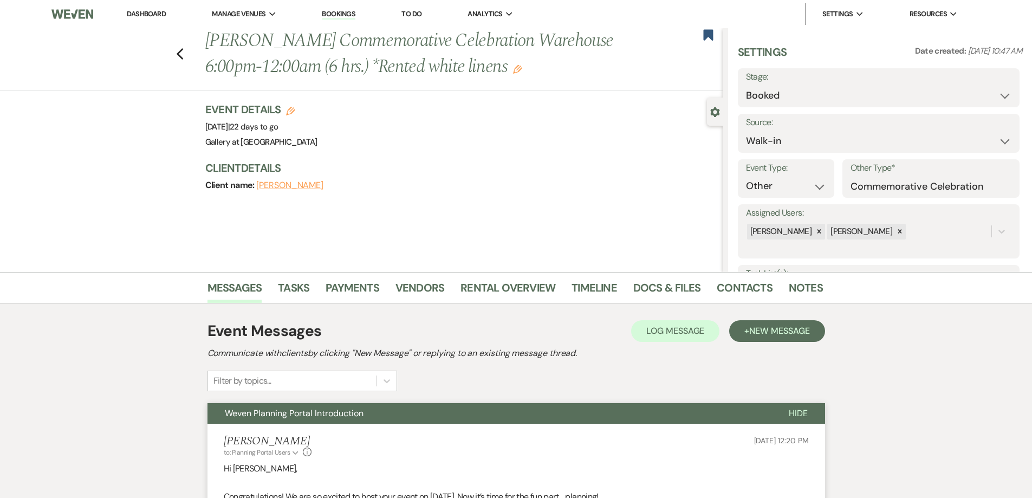
click at [147, 11] on link "Dashboard" at bounding box center [146, 13] width 39 height 9
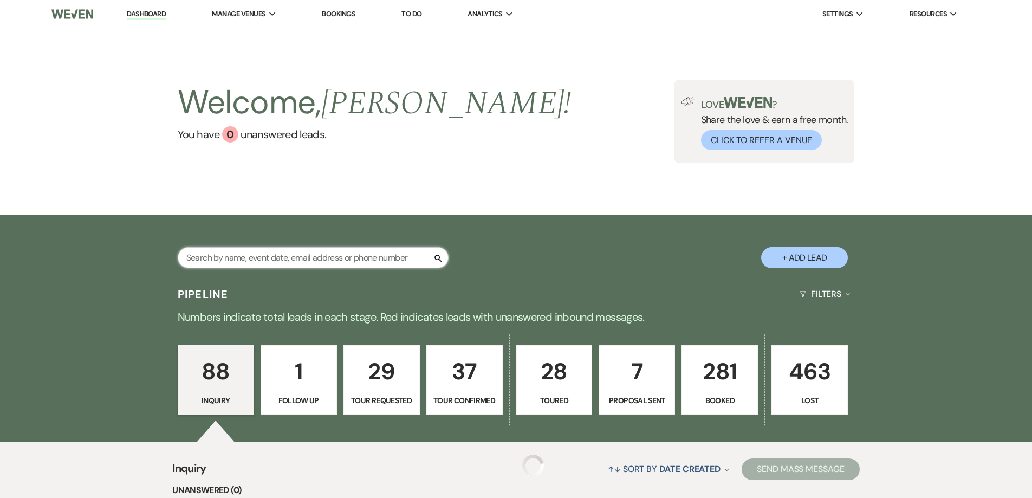
click at [289, 262] on input "text" at bounding box center [313, 257] width 271 height 21
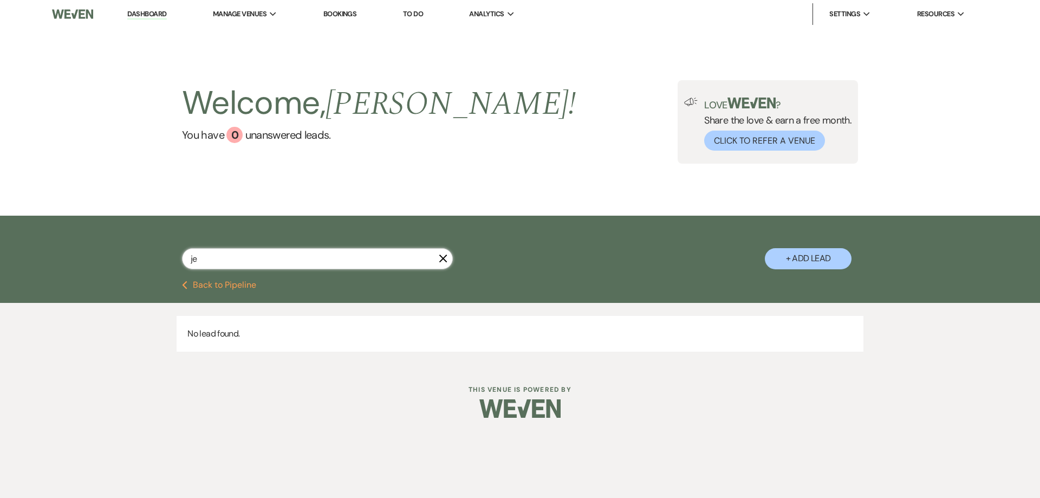
type input "j"
type input "january 31"
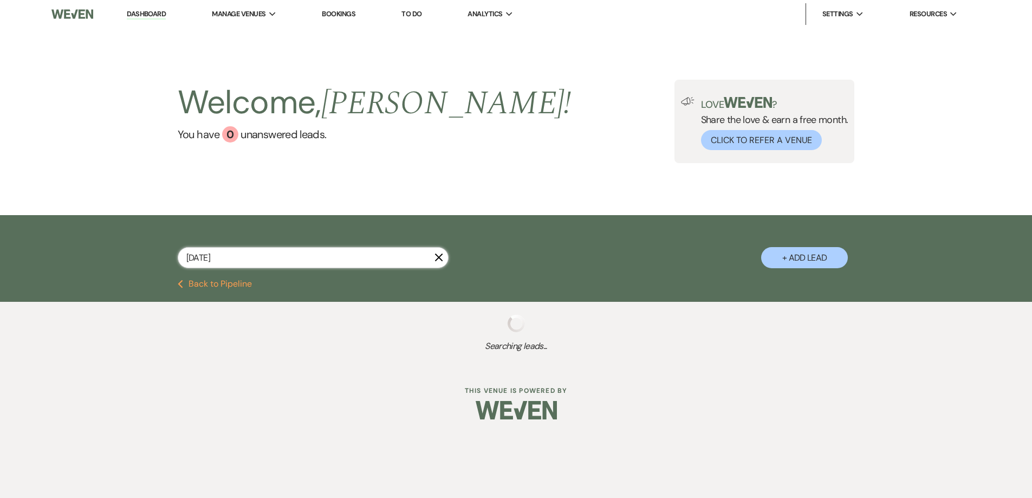
select select "5"
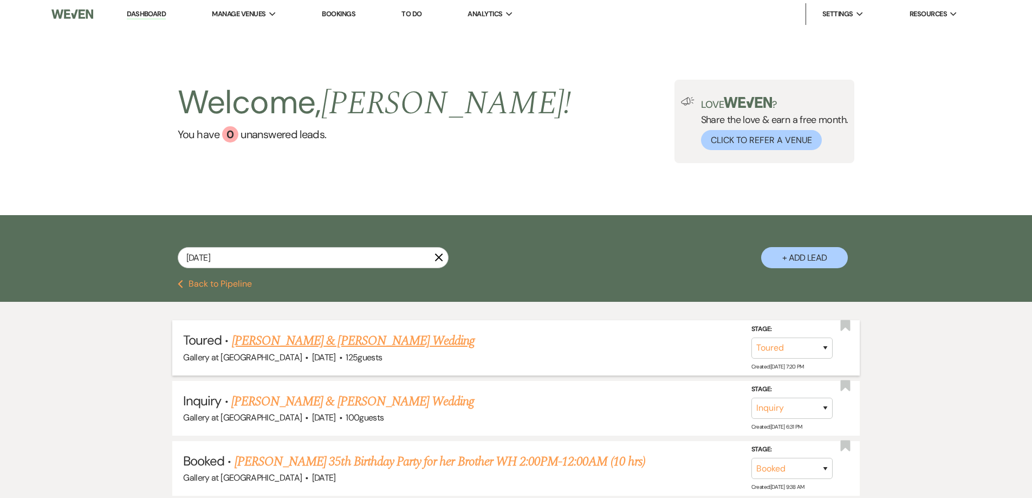
click at [354, 339] on link "Mackenzie Glover & Aaron Williams's Wedding" at bounding box center [353, 340] width 243 height 19
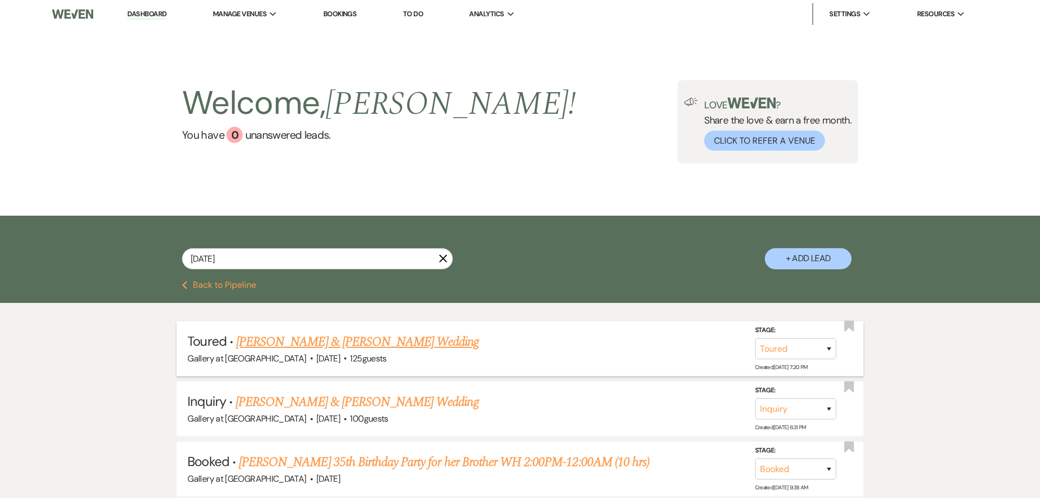
select select "5"
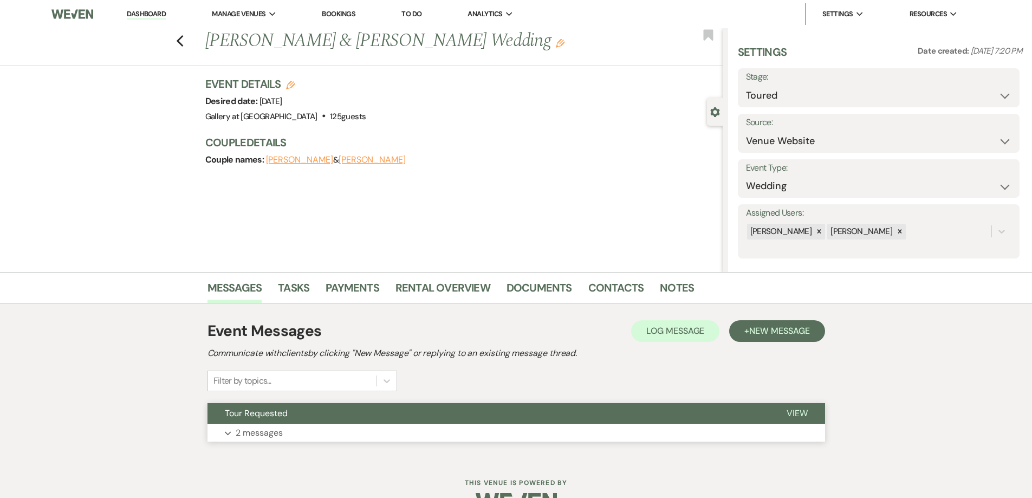
click at [333, 428] on button "Expand 2 messages" at bounding box center [515, 432] width 617 height 18
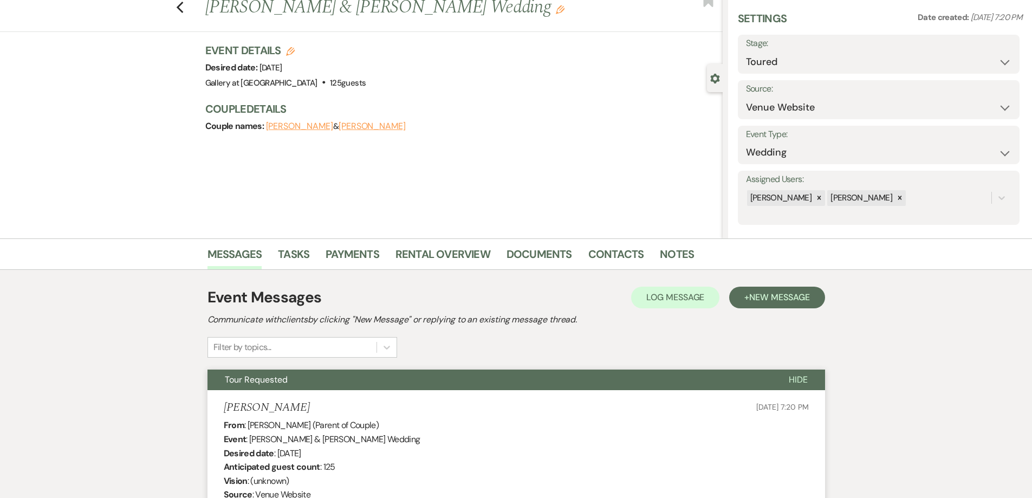
scroll to position [24, 0]
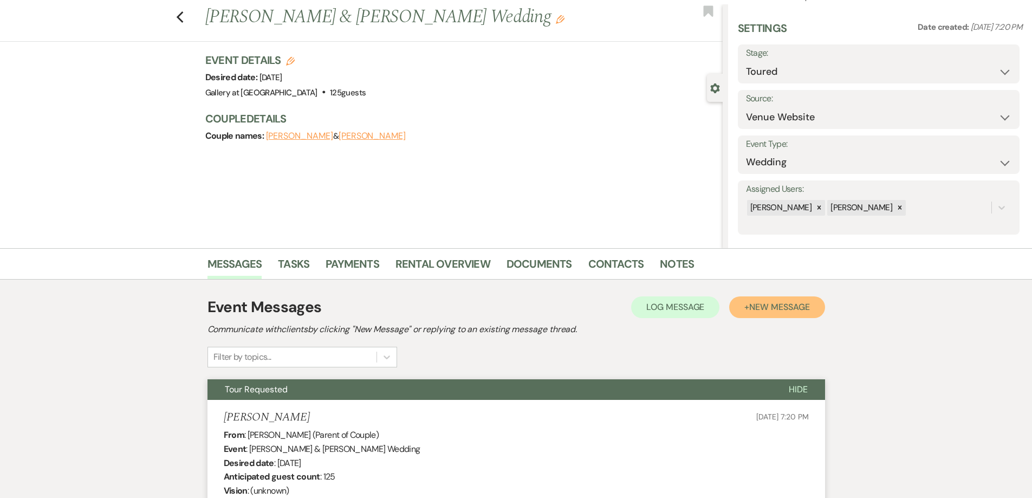
click at [775, 307] on span "New Message" at bounding box center [779, 306] width 60 height 11
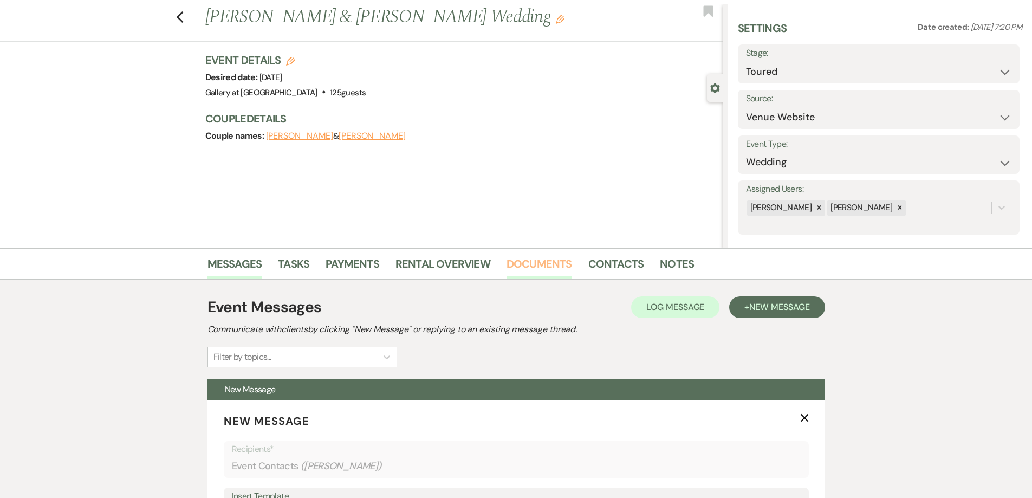
click at [523, 258] on link "Documents" at bounding box center [539, 267] width 66 height 24
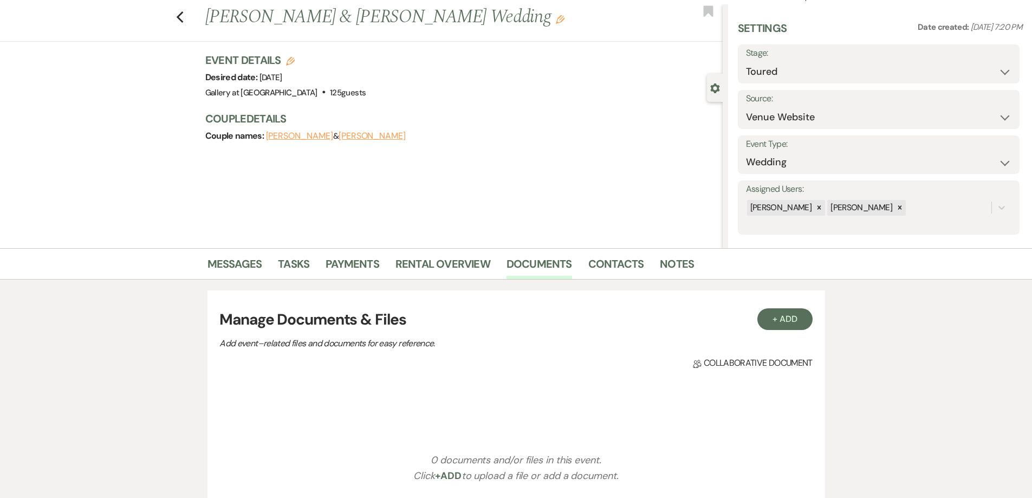
click at [579, 269] on li "Documents" at bounding box center [547, 266] width 82 height 26
click at [604, 263] on link "Contacts" at bounding box center [616, 267] width 56 height 24
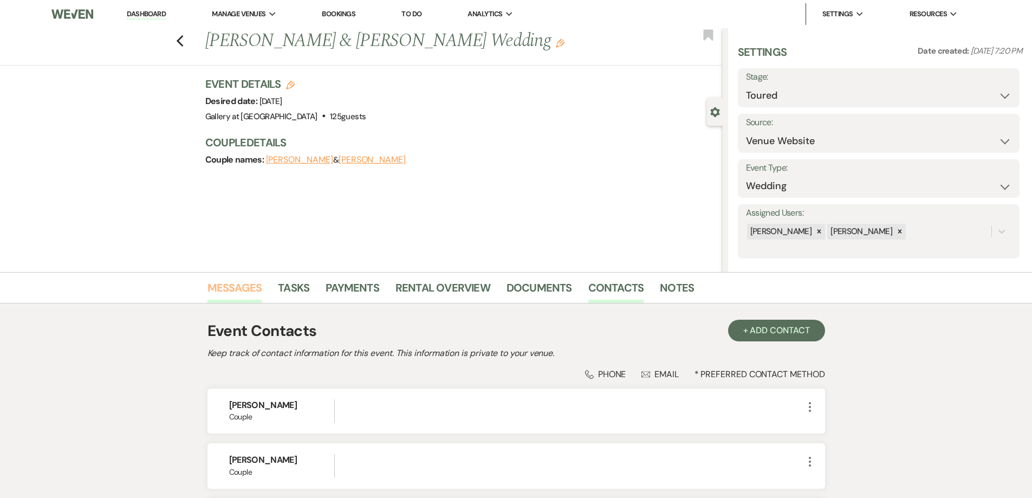
click at [233, 290] on link "Messages" at bounding box center [234, 291] width 55 height 24
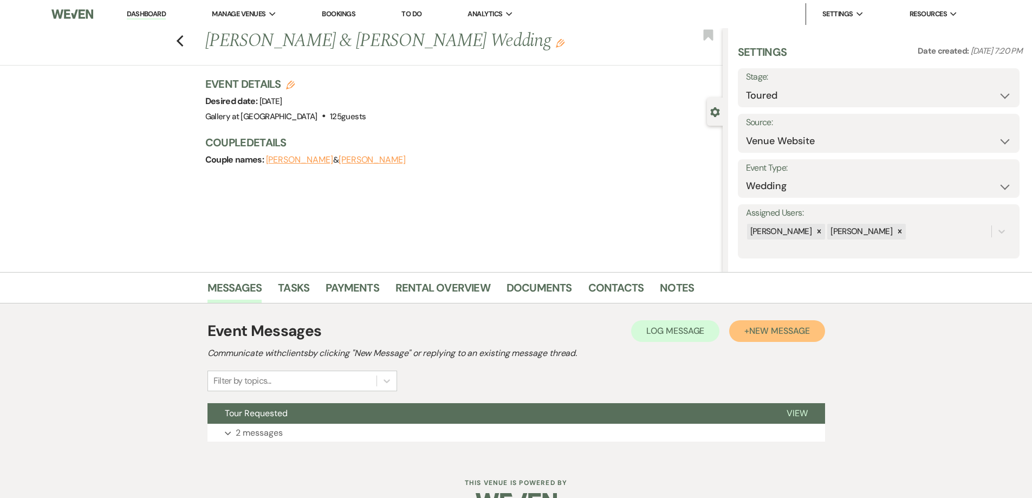
click at [753, 330] on span "New Message" at bounding box center [779, 330] width 60 height 11
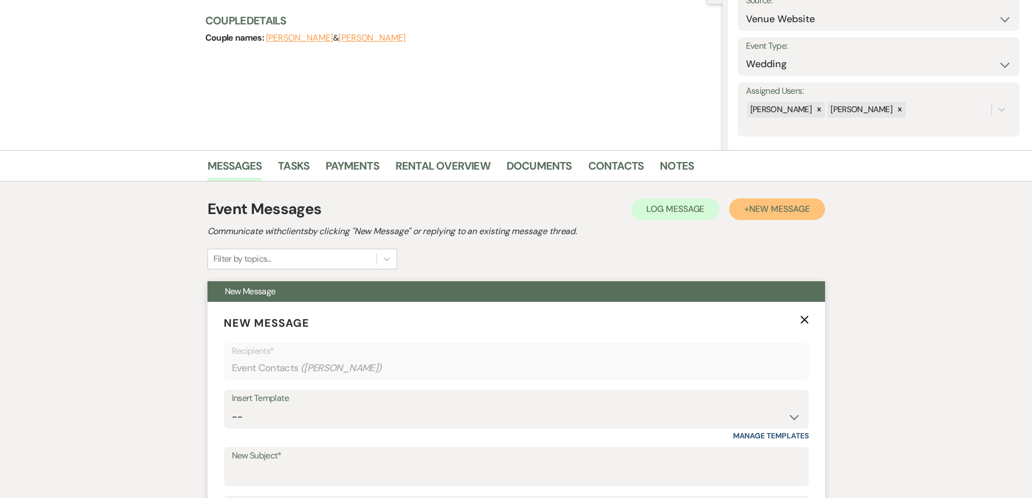
scroll to position [325, 0]
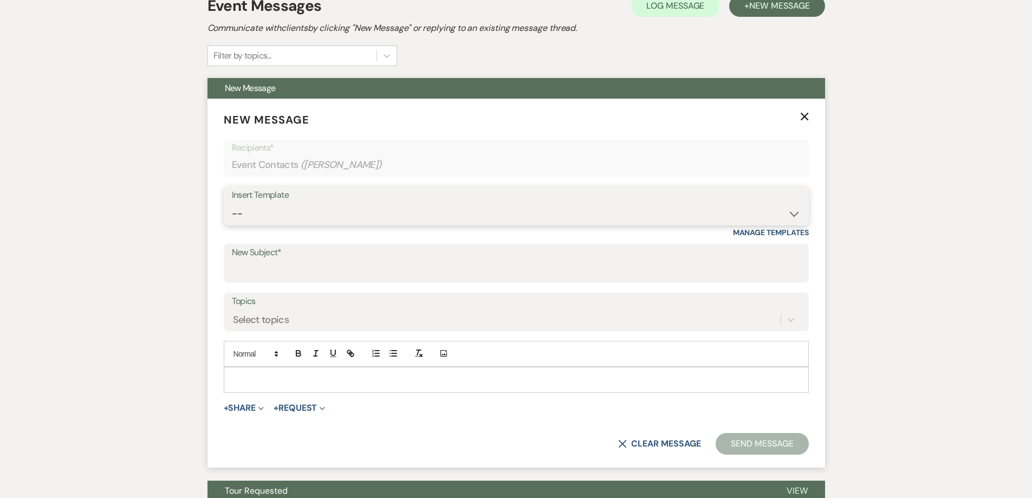
click at [345, 214] on select "-- Initial Inquiry Response-DATE IS AVAILABLE Initial Inquiry Response-DATE NOT…" at bounding box center [516, 213] width 569 height 21
select select "2825"
click at [232, 203] on select "-- Initial Inquiry Response-DATE IS AVAILABLE Initial Inquiry Response-DATE NOT…" at bounding box center [516, 213] width 569 height 21
type input "Booking your event!"
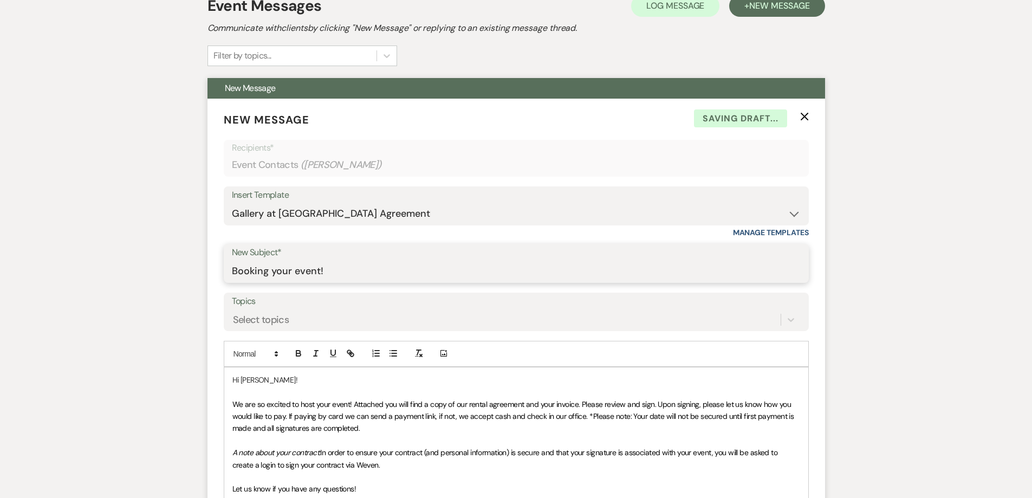
click at [292, 271] on input "Booking your event!" at bounding box center [516, 270] width 569 height 21
click at [344, 277] on input "Booking your event!" at bounding box center [516, 270] width 569 height 21
click at [748, 214] on select "-- Initial Inquiry Response-DATE IS AVAILABLE Initial Inquiry Response-DATE NOT…" at bounding box center [516, 213] width 569 height 21
select select "2610"
click at [232, 203] on select "-- Initial Inquiry Response-DATE IS AVAILABLE Initial Inquiry Response-DATE NOT…" at bounding box center [516, 213] width 569 height 21
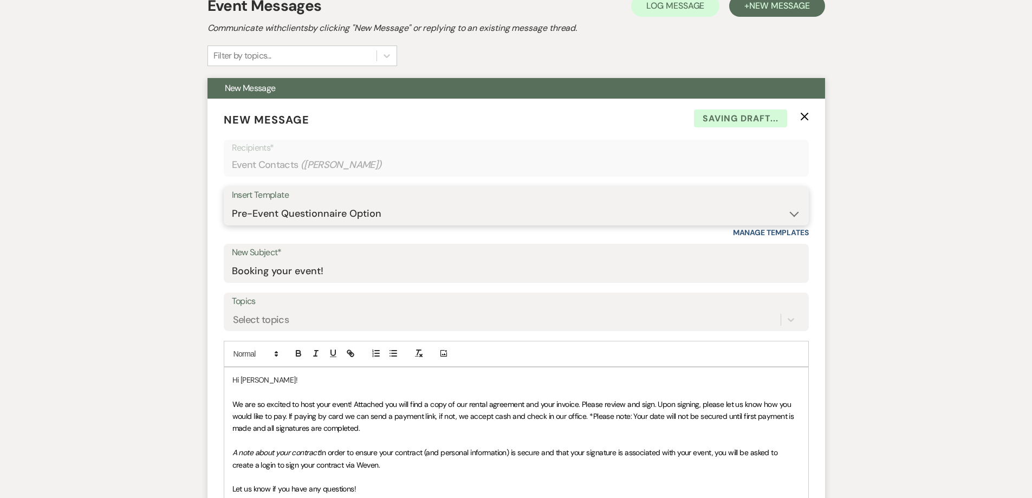
type input "ACTION REQUIRED: Booking your Event!"
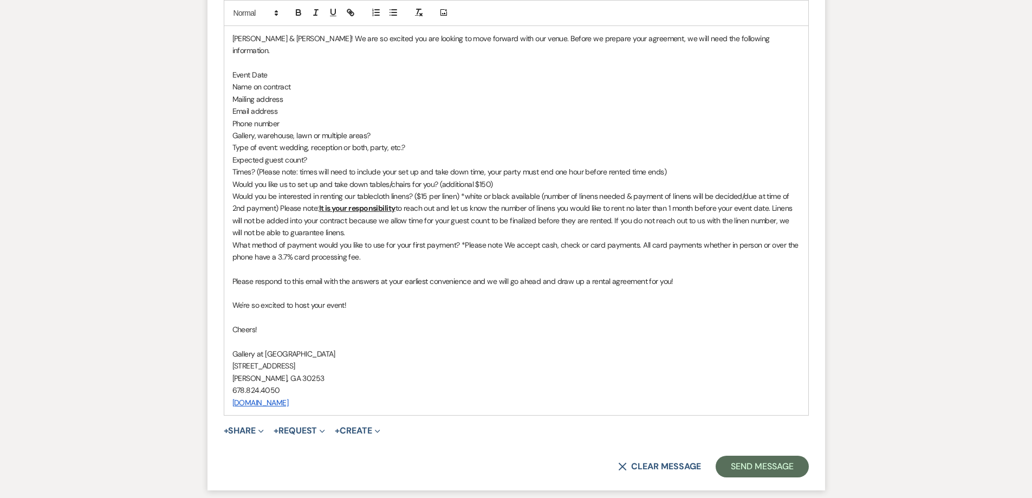
scroll to position [650, 0]
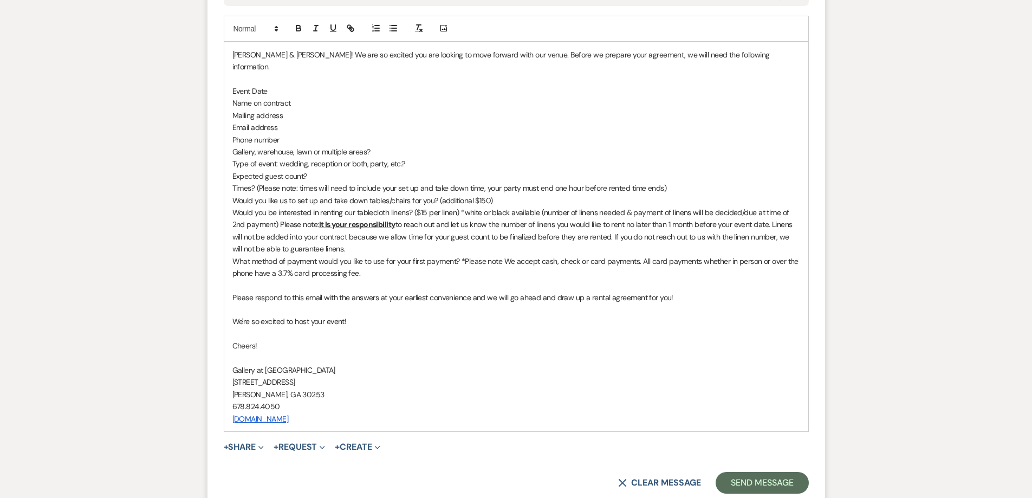
click at [305, 54] on p "Yay Mackenzie & Aaron! We are so excited you are looking to move forward with o…" at bounding box center [515, 61] width 567 height 24
drag, startPoint x: 306, startPoint y: 54, endPoint x: 246, endPoint y: 49, distance: 59.8
click at [246, 49] on p "Yay Mackenzie & Aaron! We are so excited you are looking to move forward with o…" at bounding box center [515, 61] width 567 height 24
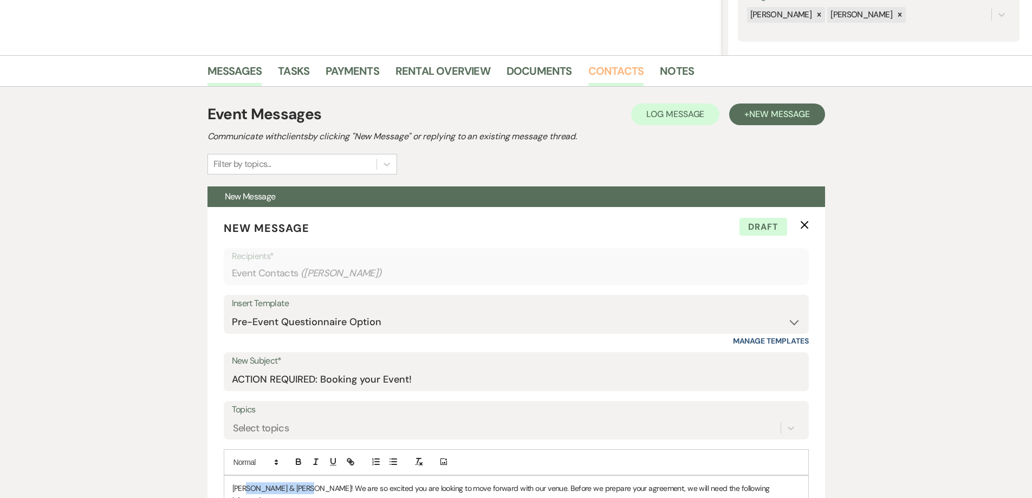
click at [608, 79] on link "Contacts" at bounding box center [616, 74] width 56 height 24
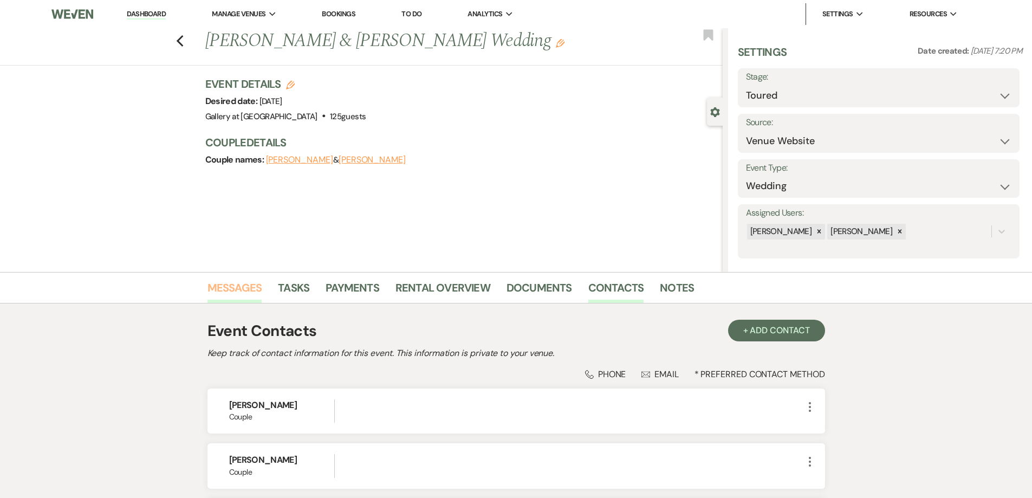
click at [234, 291] on link "Messages" at bounding box center [234, 291] width 55 height 24
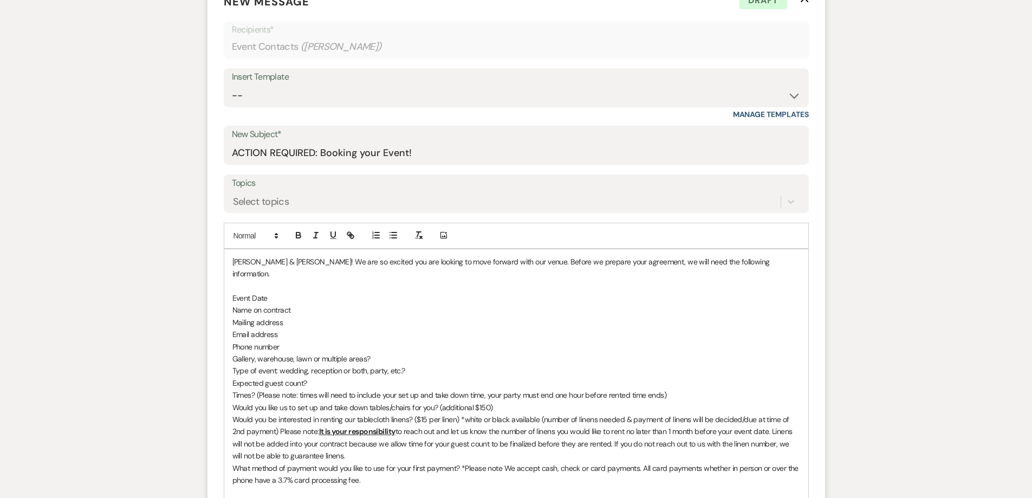
scroll to position [487, 0]
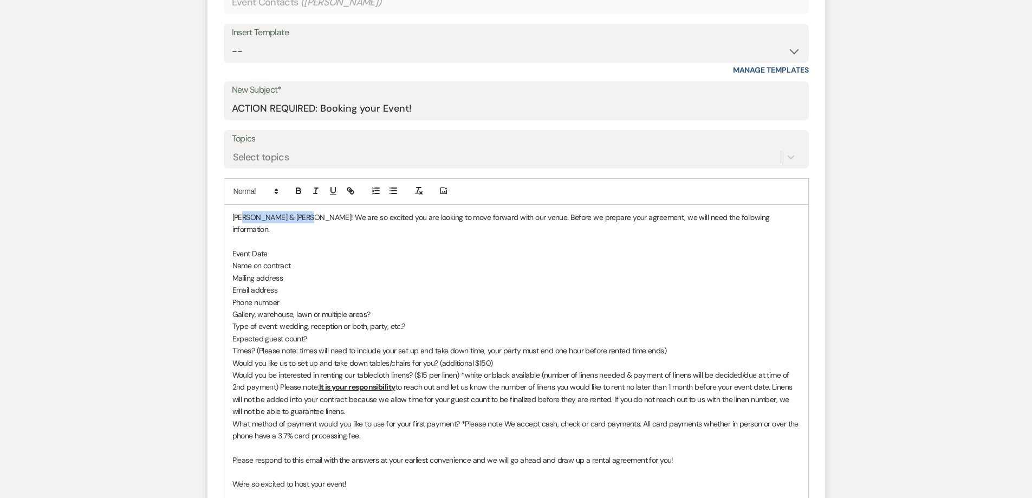
drag, startPoint x: 305, startPoint y: 217, endPoint x: 244, endPoint y: 214, distance: 61.8
click at [244, 214] on p "Yay Mackenzie & Aaron! We are so excited you are looking to move forward with o…" at bounding box center [515, 223] width 567 height 24
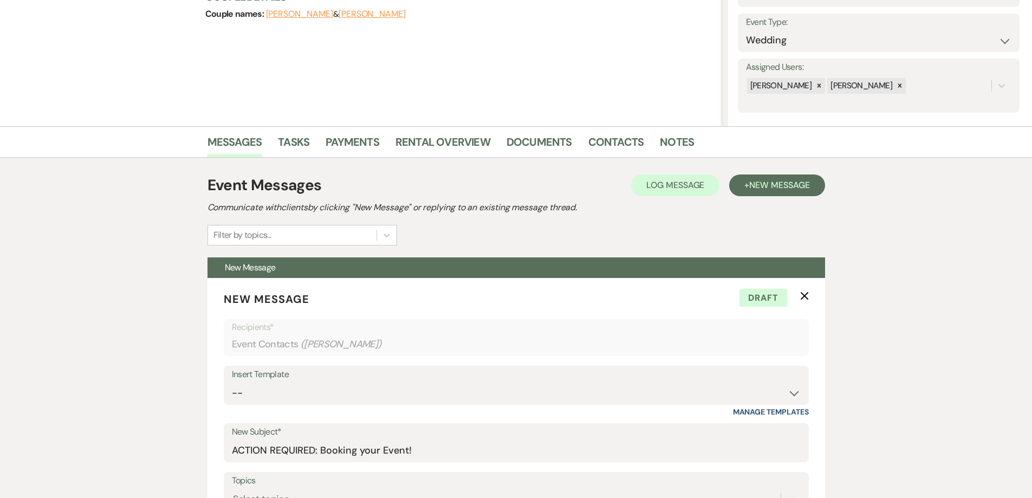
scroll to position [0, 0]
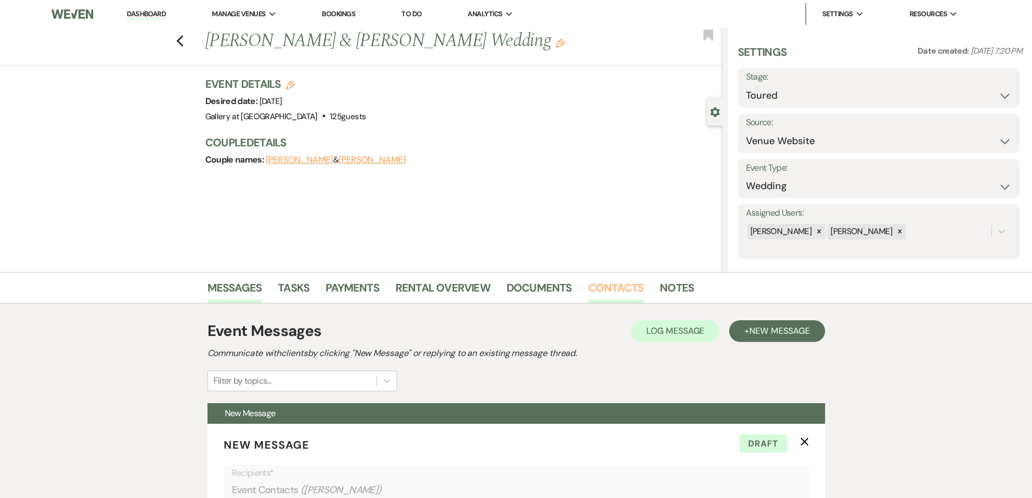
click at [605, 290] on link "Contacts" at bounding box center [616, 291] width 56 height 24
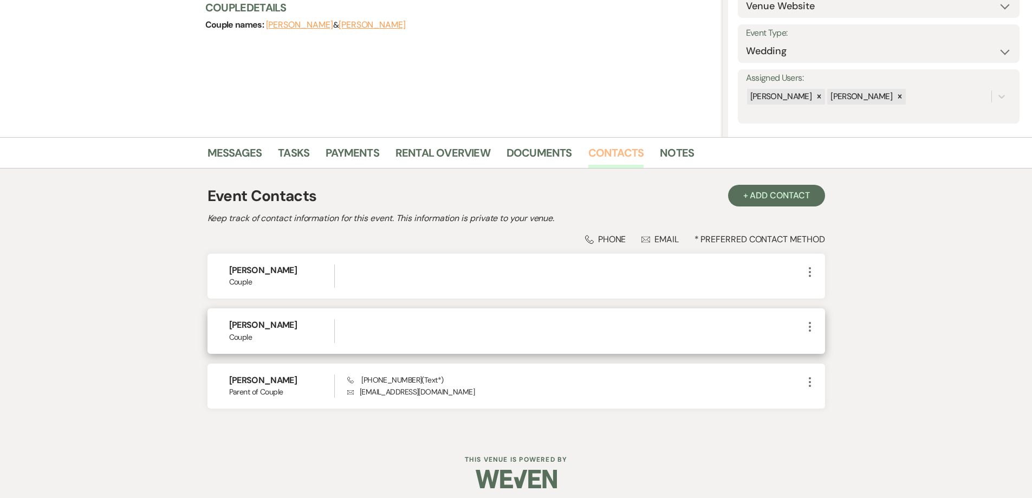
scroll to position [141, 0]
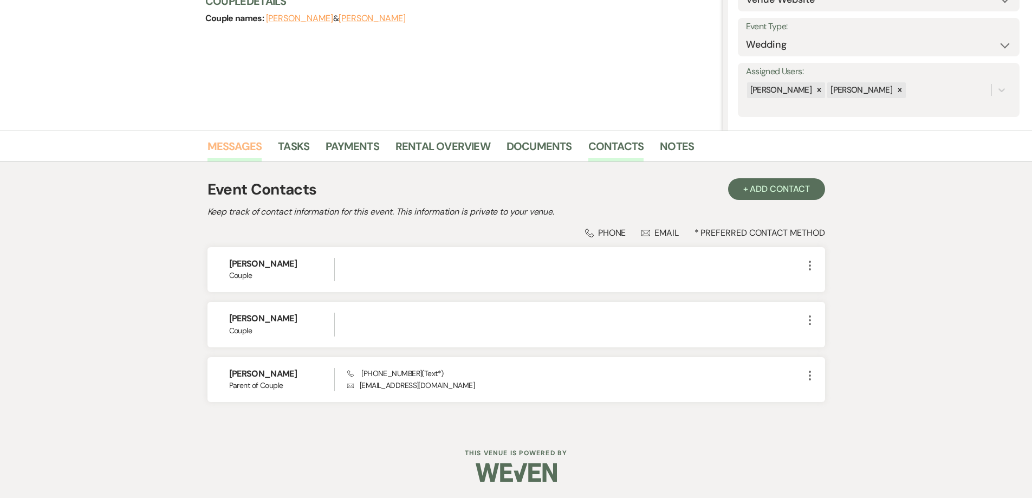
click at [242, 145] on link "Messages" at bounding box center [234, 150] width 55 height 24
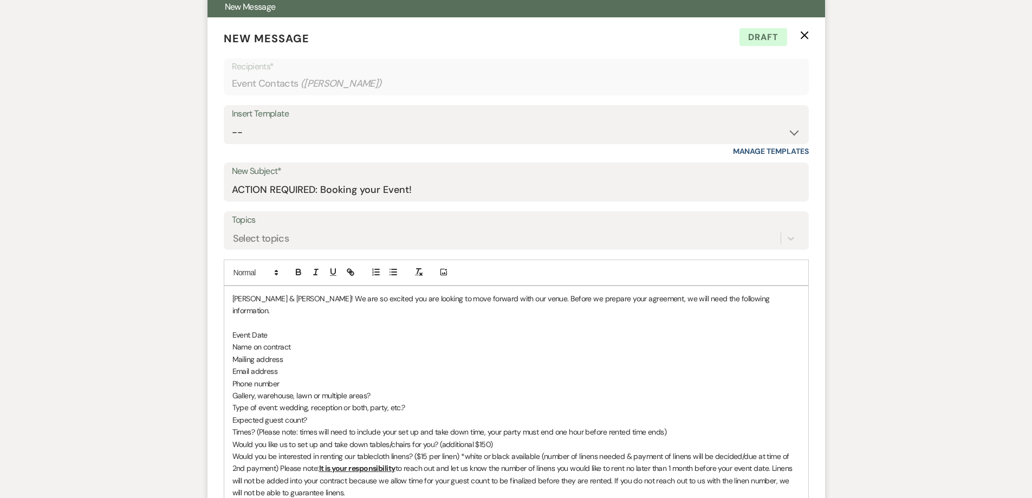
scroll to position [412, 0]
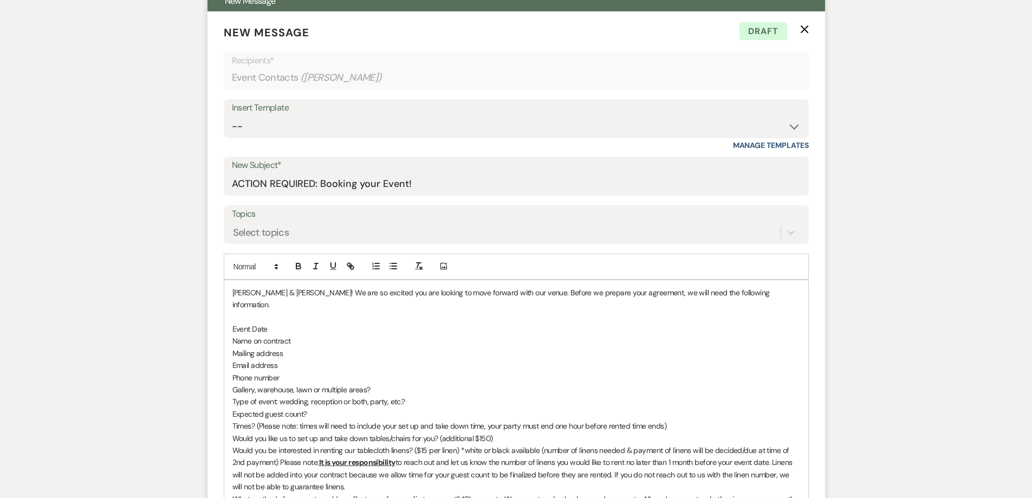
click at [304, 291] on p "Yay Mackenzie & Aaron! We are so excited you are looking to move forward with o…" at bounding box center [515, 298] width 567 height 24
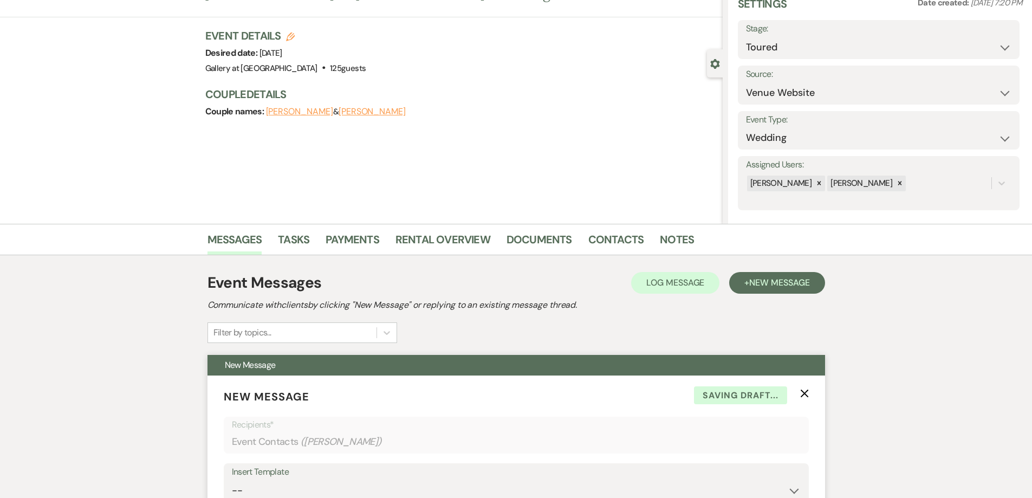
scroll to position [0, 0]
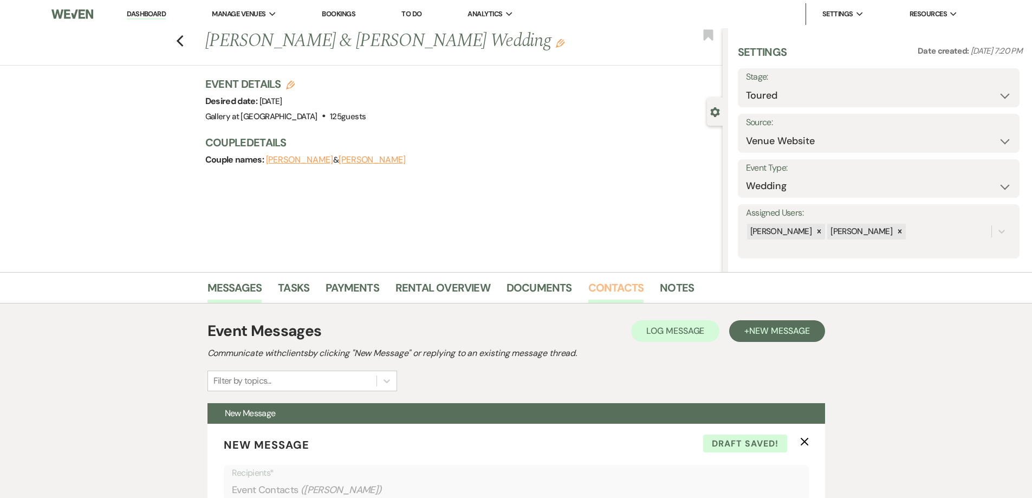
click at [595, 286] on link "Contacts" at bounding box center [616, 291] width 56 height 24
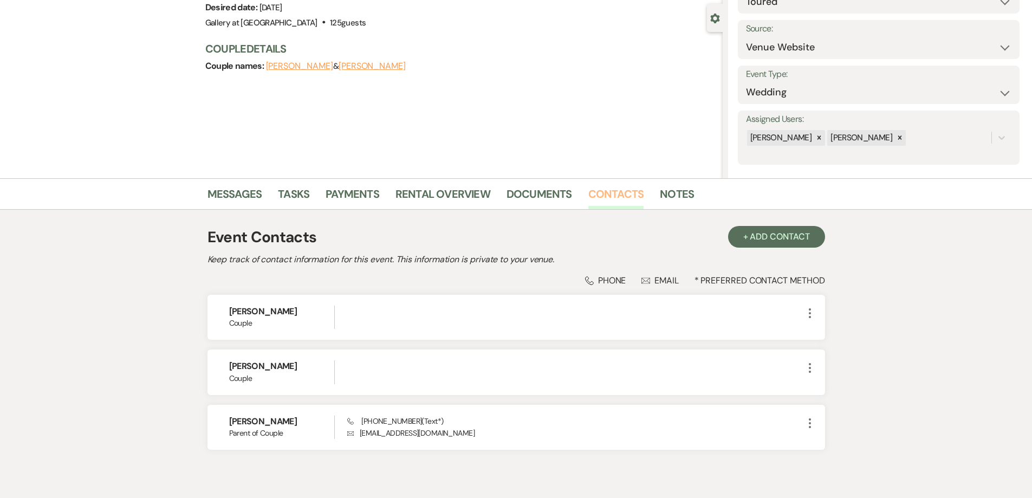
scroll to position [33, 0]
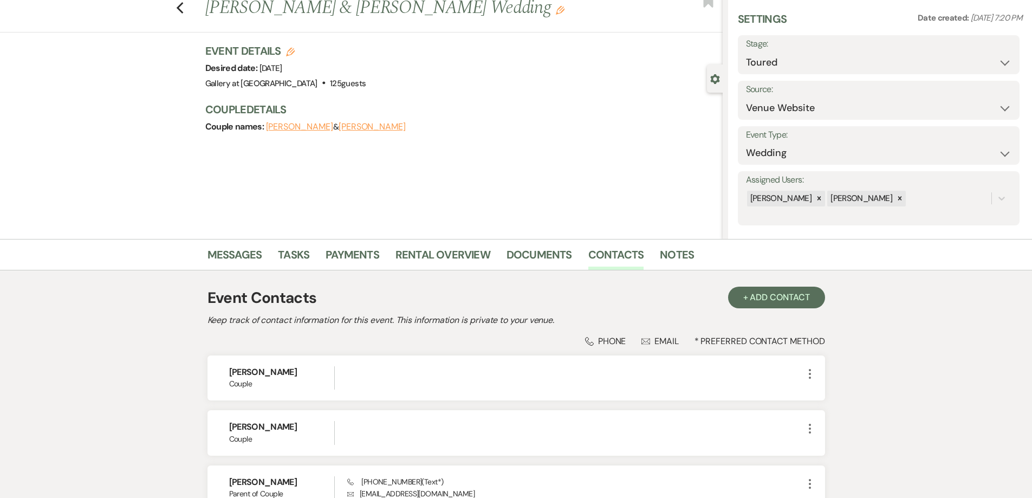
click at [229, 240] on div "Messages Tasks Payments Rental Overview Documents Contacts Notes" at bounding box center [516, 254] width 1032 height 31
click at [229, 247] on link "Messages" at bounding box center [234, 258] width 55 height 24
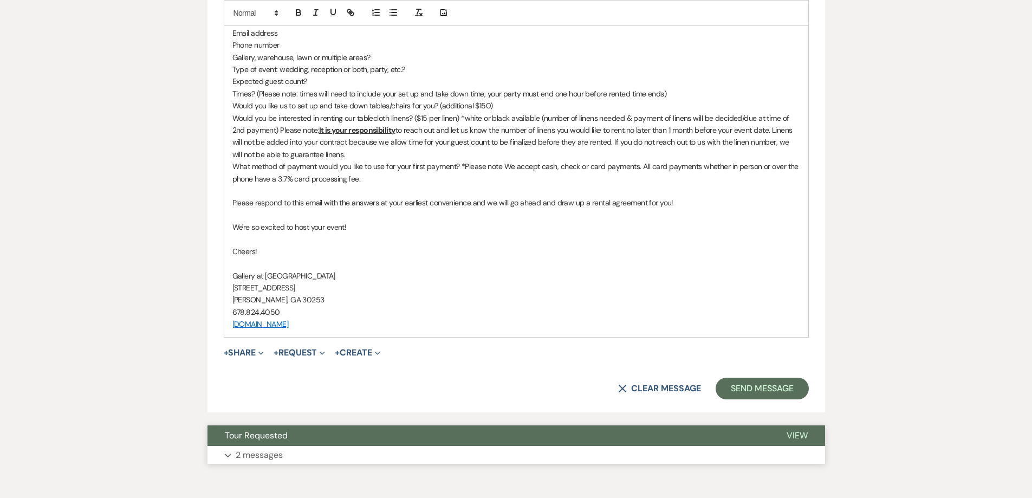
scroll to position [737, 0]
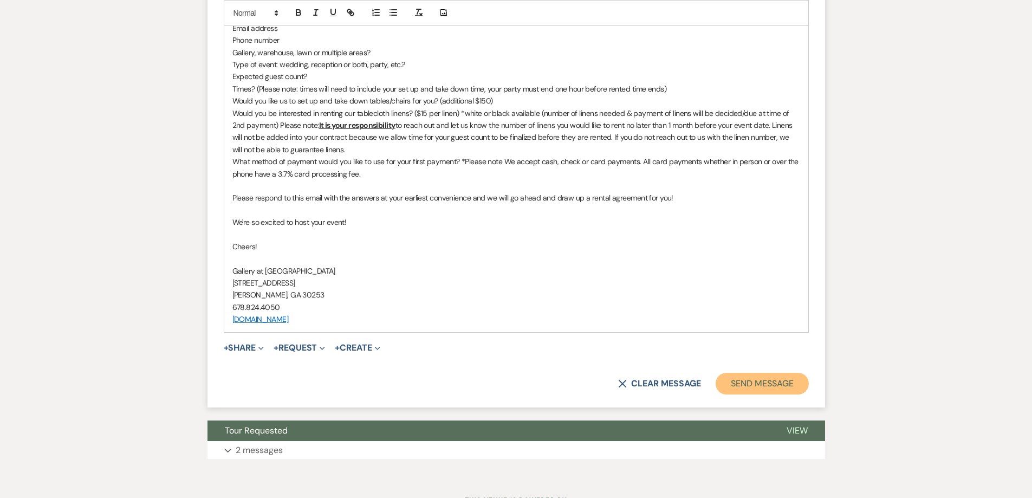
click at [765, 384] on button "Send Message" at bounding box center [761, 384] width 93 height 22
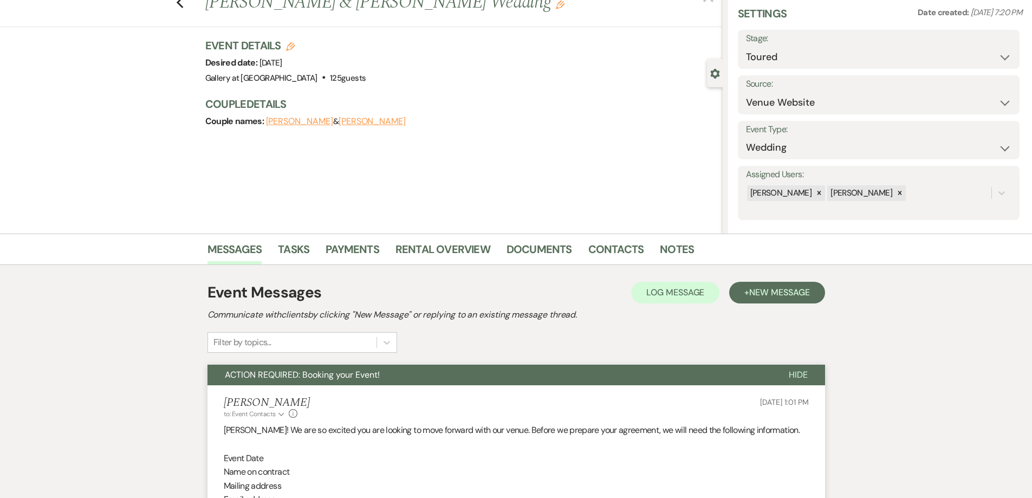
scroll to position [0, 0]
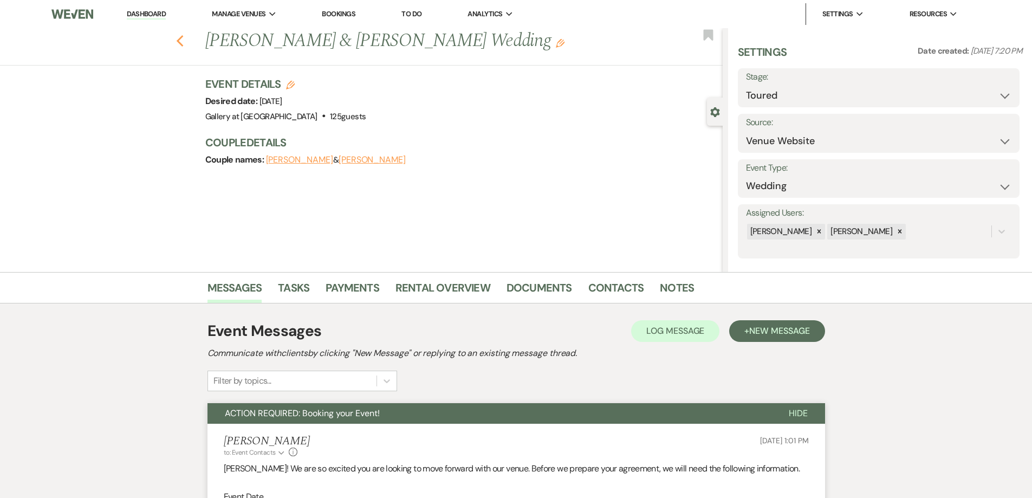
click at [183, 41] on use "button" at bounding box center [179, 41] width 7 height 12
select select "5"
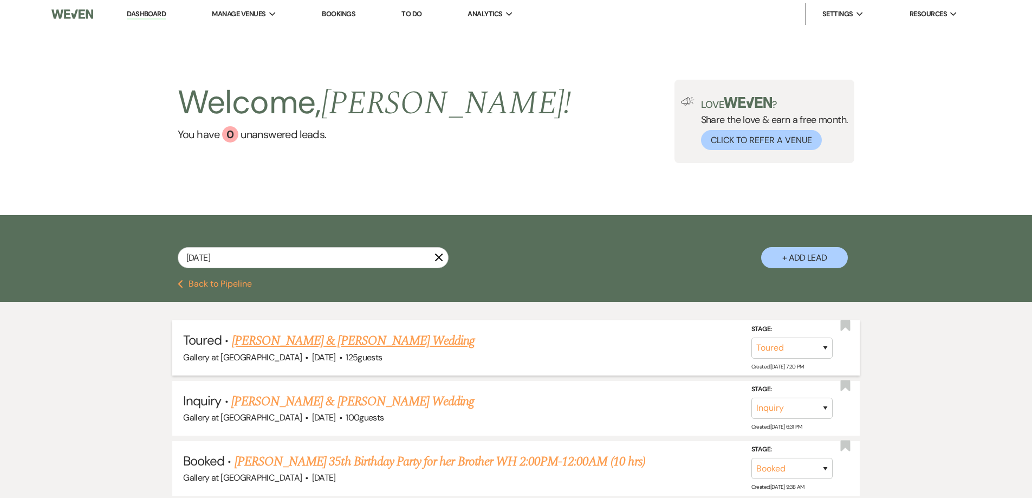
click at [389, 341] on link "Mackenzie Glover & Aaron Williams's Wedding" at bounding box center [353, 340] width 243 height 19
select select "5"
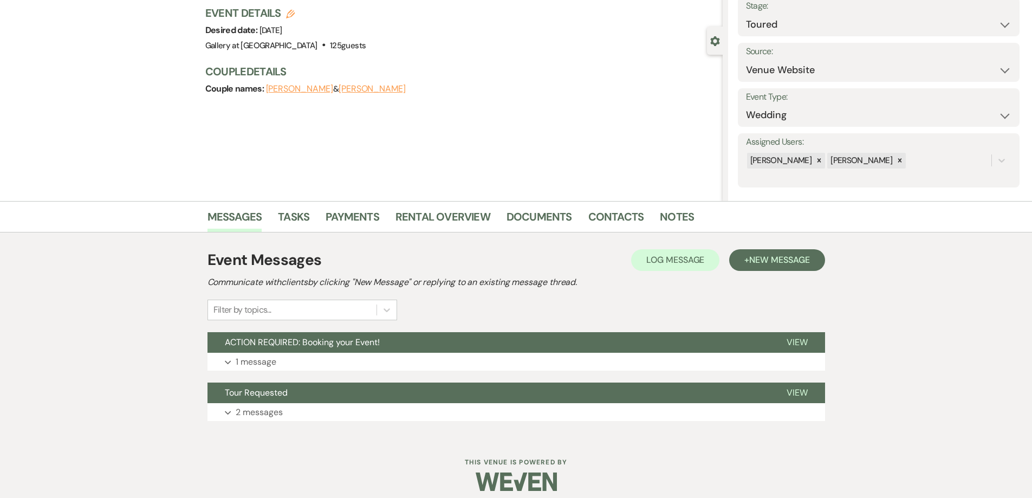
scroll to position [80, 0]
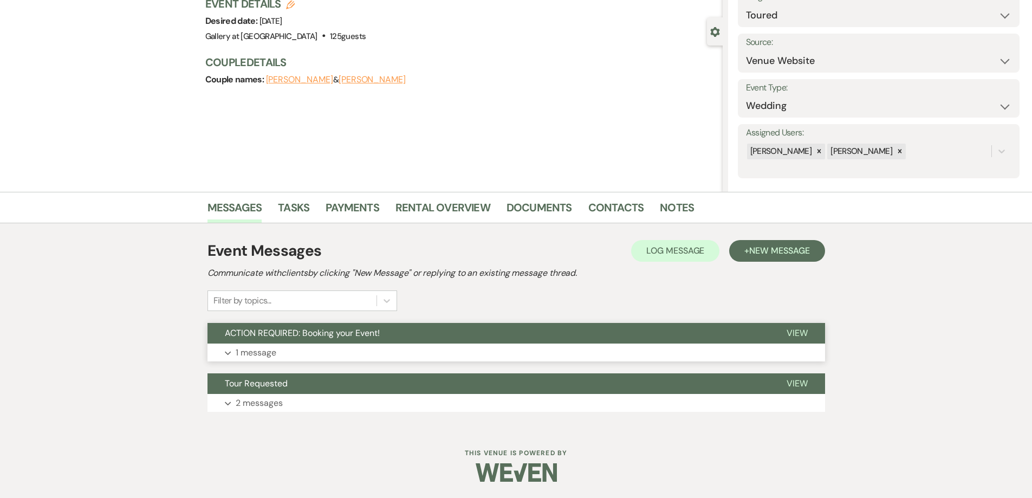
click at [428, 347] on button "Expand 1 message" at bounding box center [515, 352] width 617 height 18
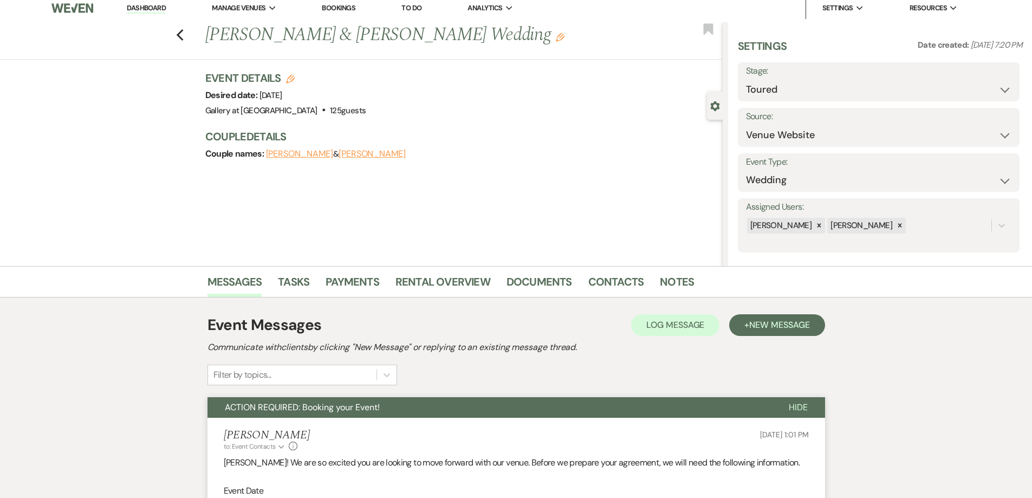
scroll to position [0, 0]
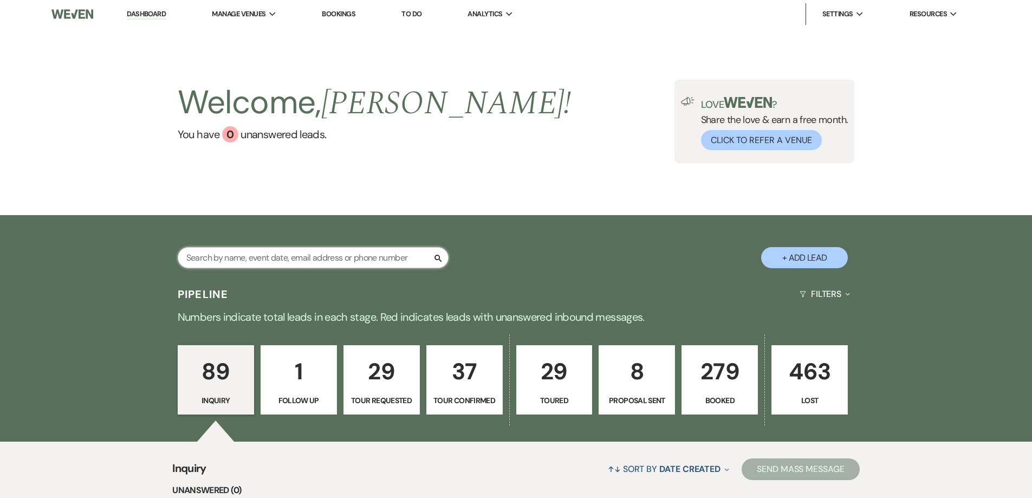
click at [303, 261] on input "text" at bounding box center [313, 257] width 271 height 21
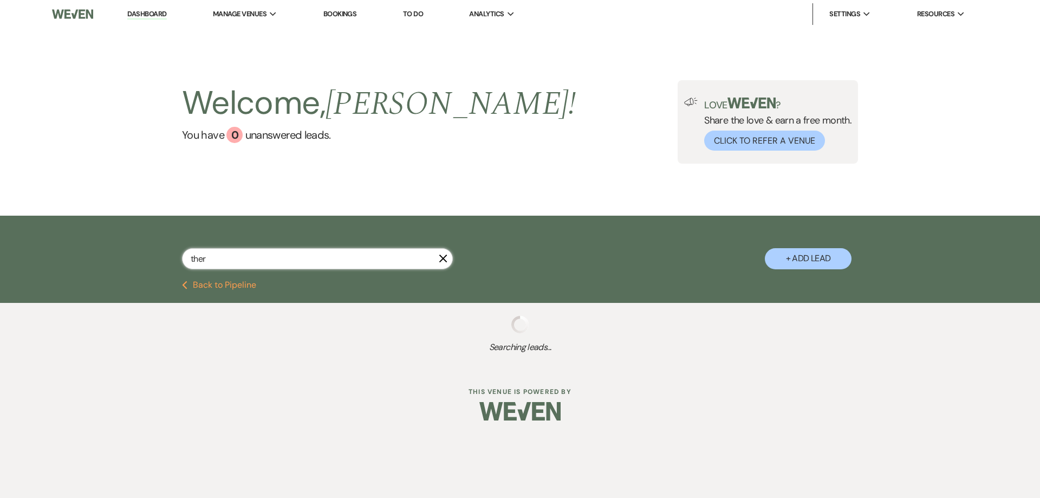
type input "there"
select select "8"
select select "5"
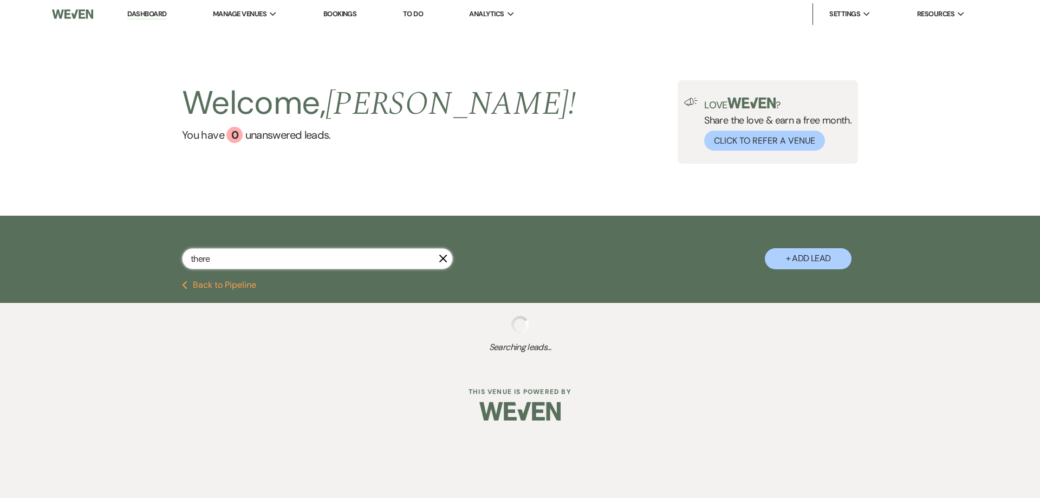
select select "4"
select select "8"
select select "5"
select select "8"
select select "5"
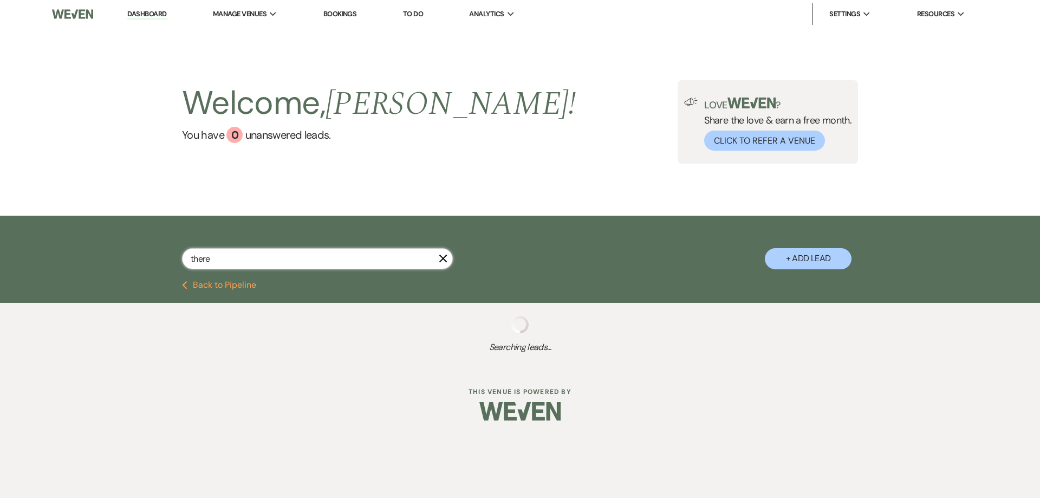
select select "8"
select select "5"
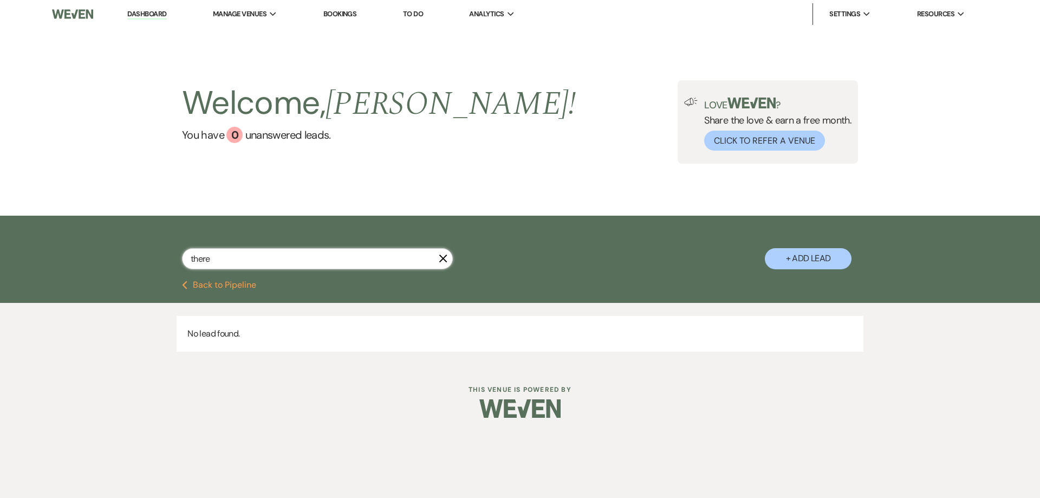
type input "ther"
select select "8"
select select "5"
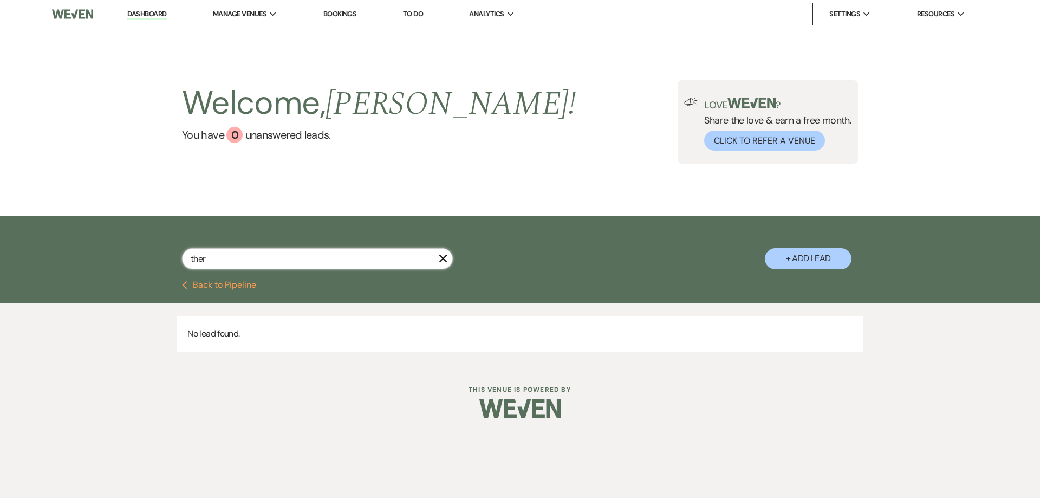
select select "4"
select select "8"
select select "5"
select select "8"
select select "5"
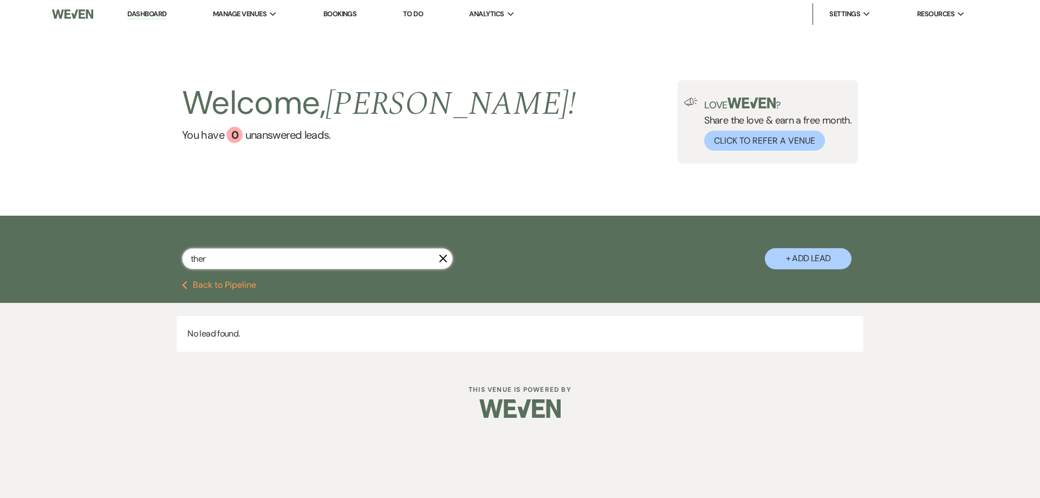
select select "8"
select select "5"
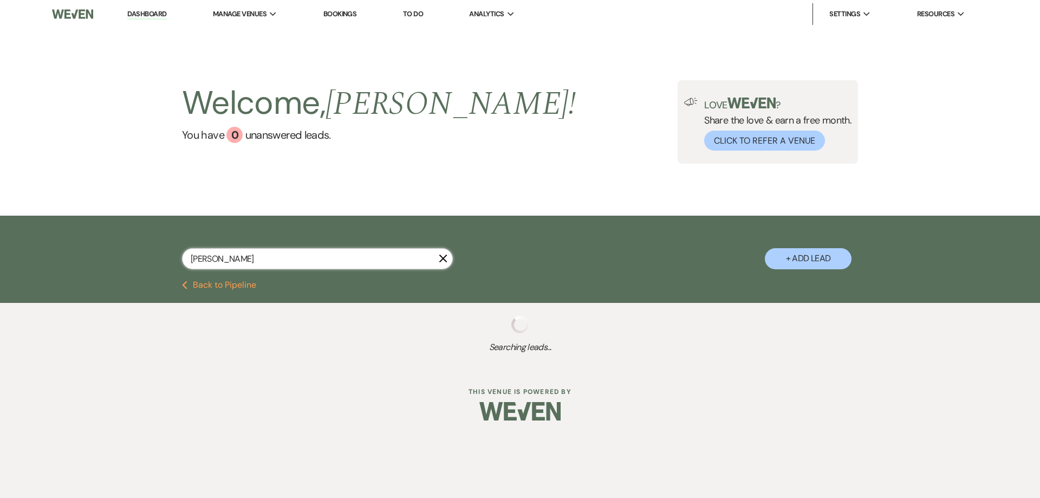
type input "teresa"
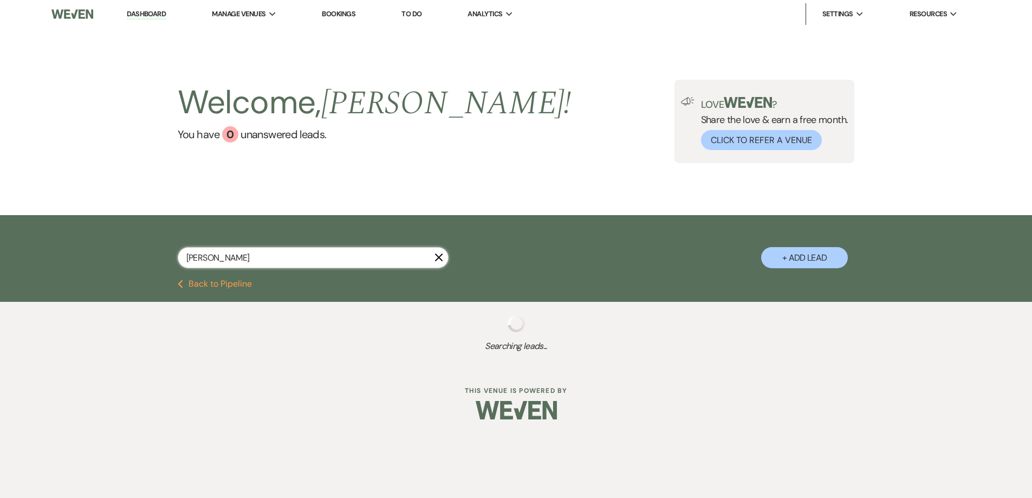
select select "6"
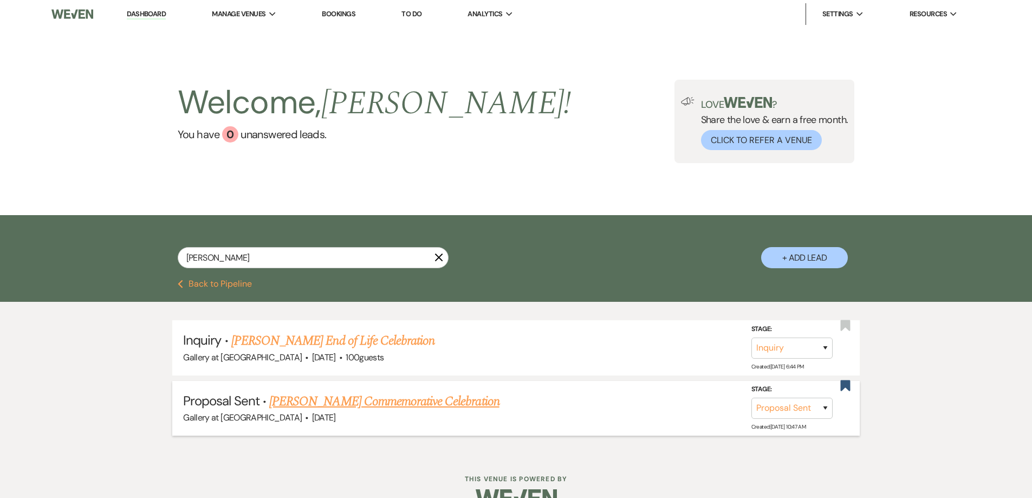
click at [333, 396] on link "[PERSON_NAME] Commemorative Celebration" at bounding box center [384, 401] width 230 height 19
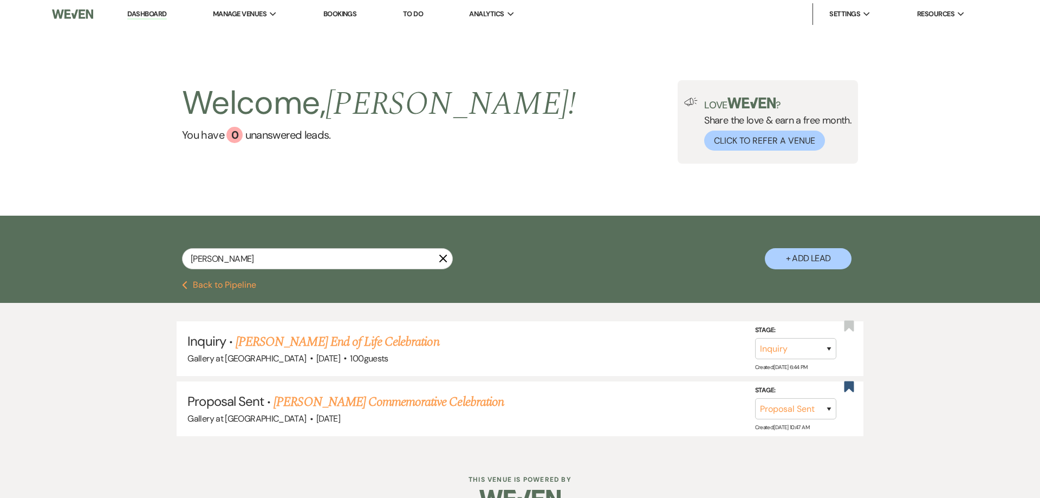
select select "6"
select select "23"
select select "13"
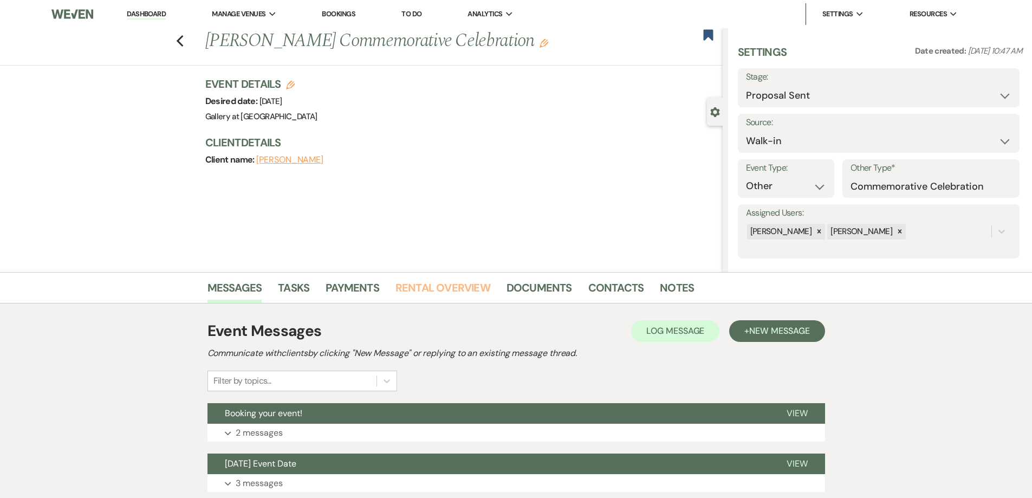
drag, startPoint x: 456, startPoint y: 290, endPoint x: 503, endPoint y: 305, distance: 49.1
click at [456, 290] on link "Rental Overview" at bounding box center [442, 291] width 95 height 24
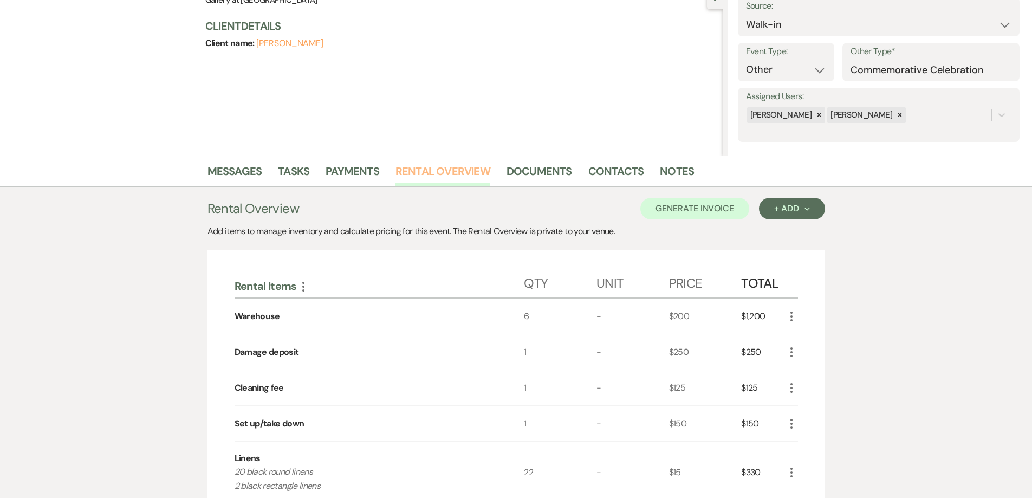
scroll to position [54, 0]
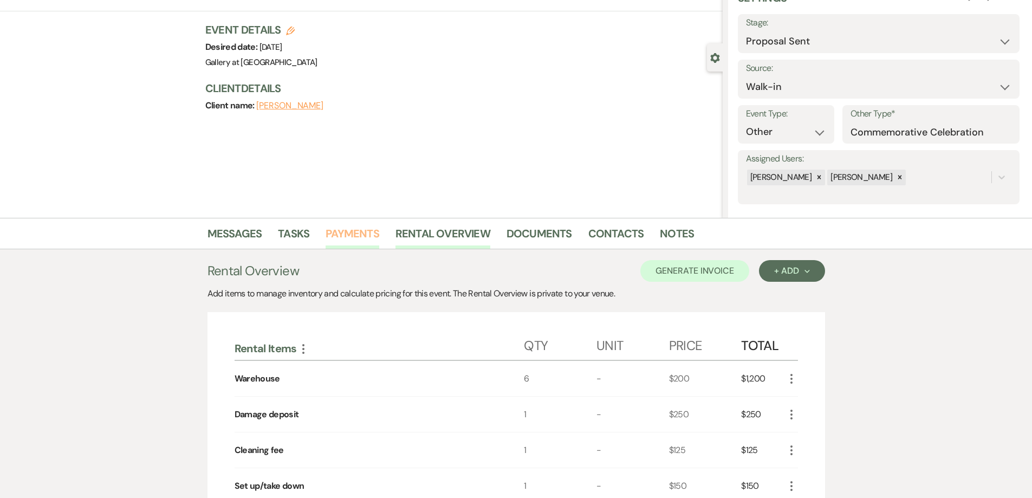
click at [350, 237] on link "Payments" at bounding box center [352, 237] width 54 height 24
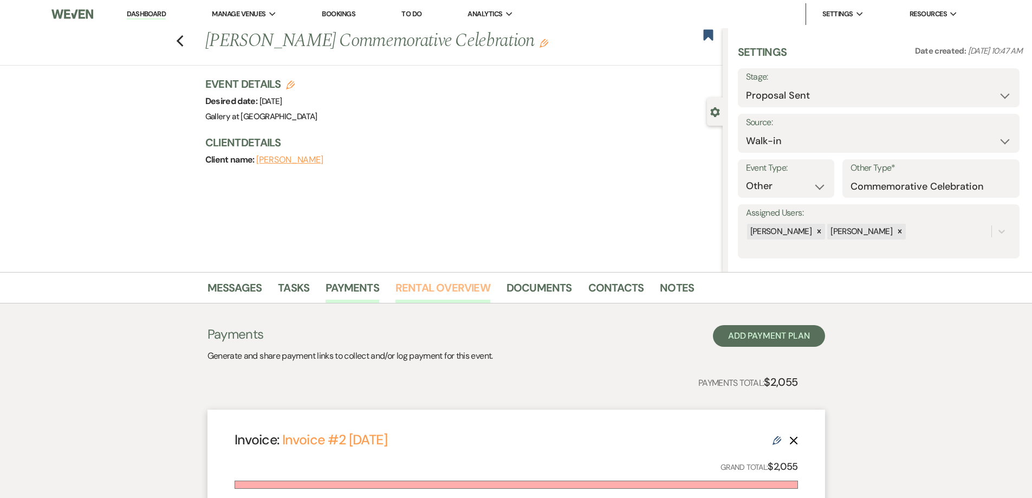
click at [416, 283] on link "Rental Overview" at bounding box center [442, 291] width 95 height 24
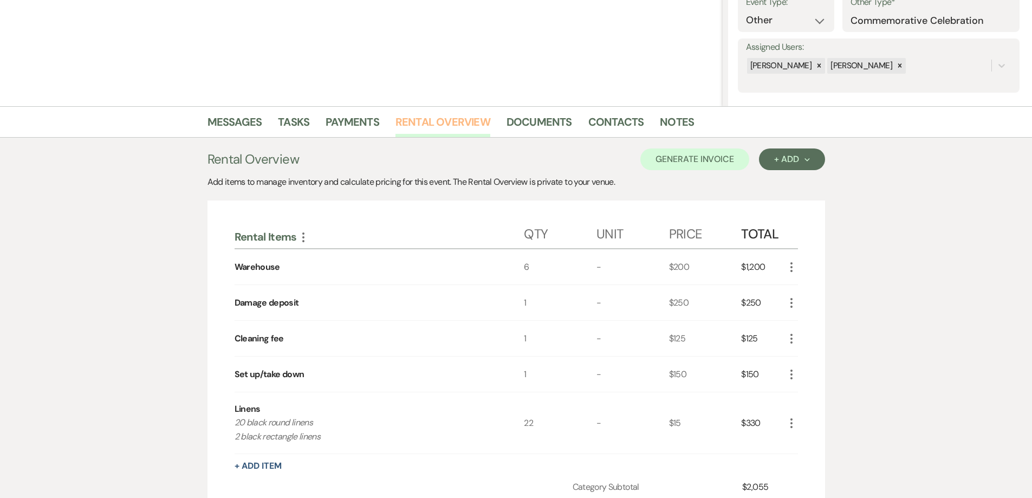
scroll to position [325, 0]
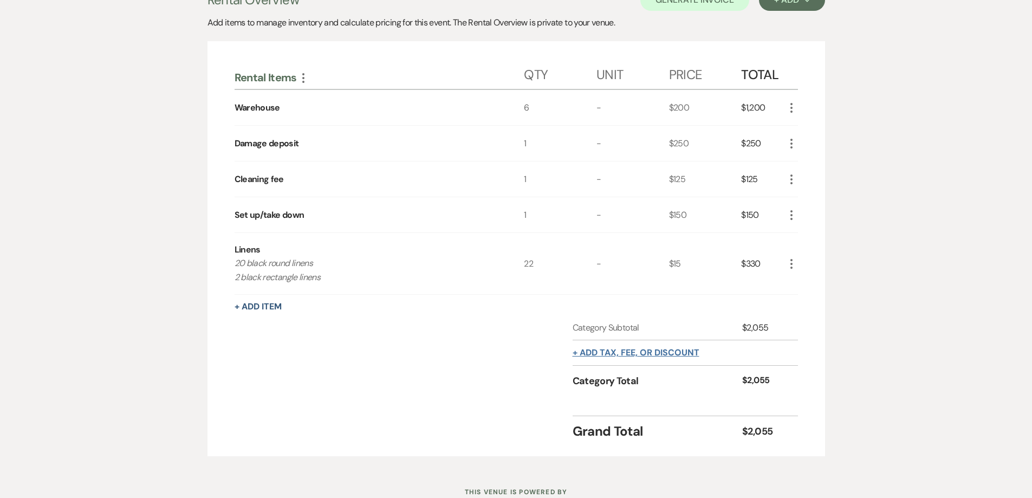
click at [673, 351] on button "+ Add tax, fee, or discount" at bounding box center [635, 352] width 127 height 9
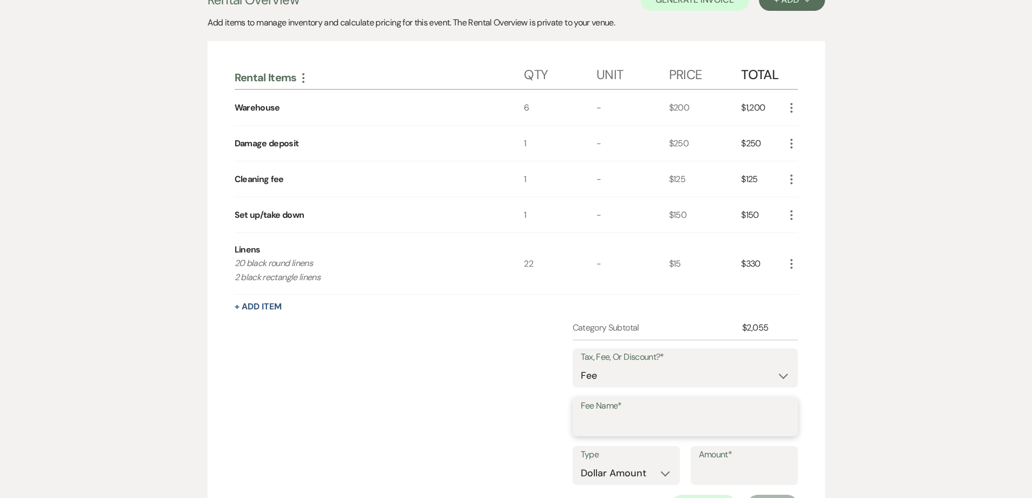
click at [655, 423] on input "Fee Name*" at bounding box center [684, 424] width 209 height 21
type input "Card processing fee"
click at [708, 464] on input "Amount*" at bounding box center [744, 472] width 91 height 21
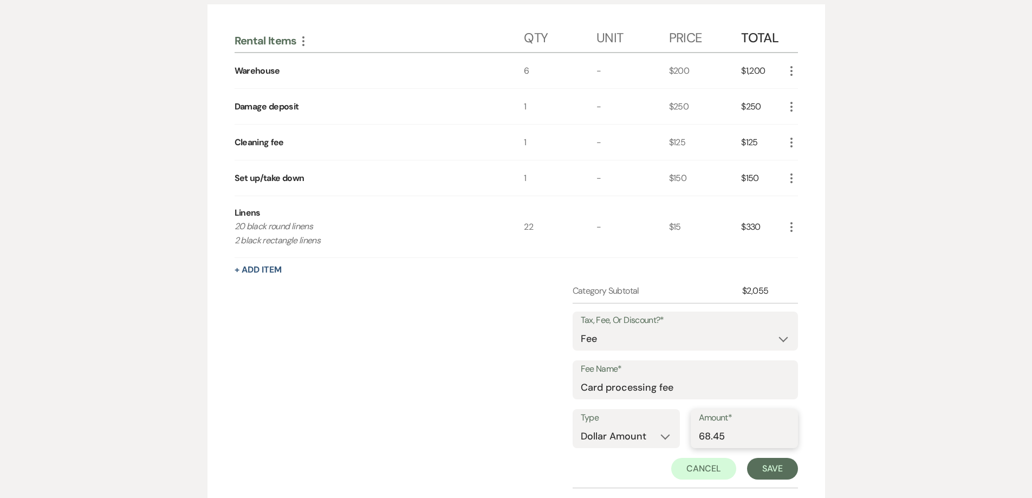
scroll to position [433, 0]
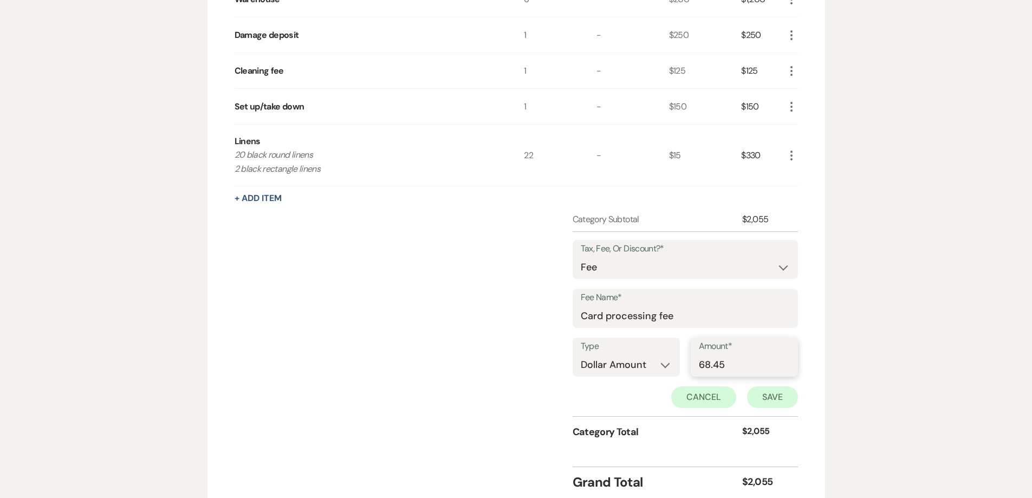
type input "68.45"
click at [759, 401] on button "Save" at bounding box center [772, 397] width 51 height 22
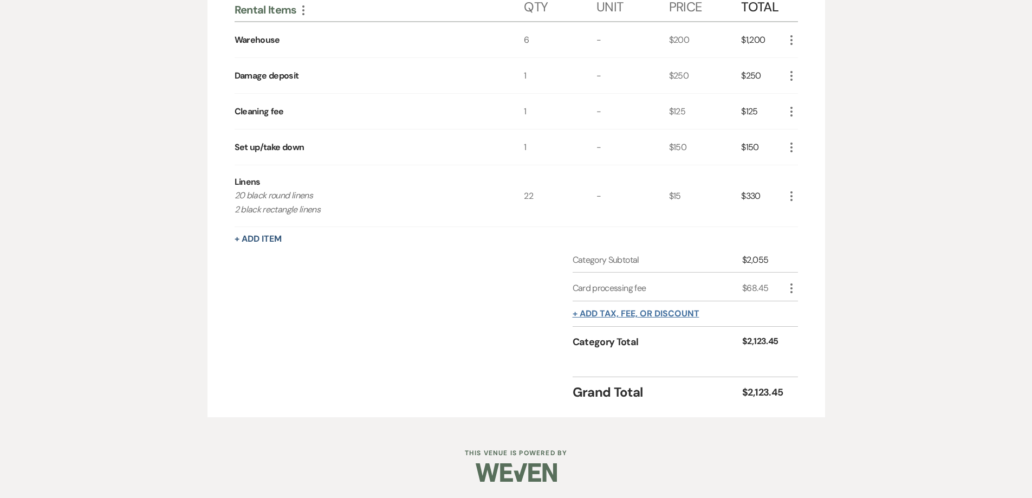
click at [634, 316] on button "+ Add tax, fee, or discount" at bounding box center [635, 313] width 127 height 9
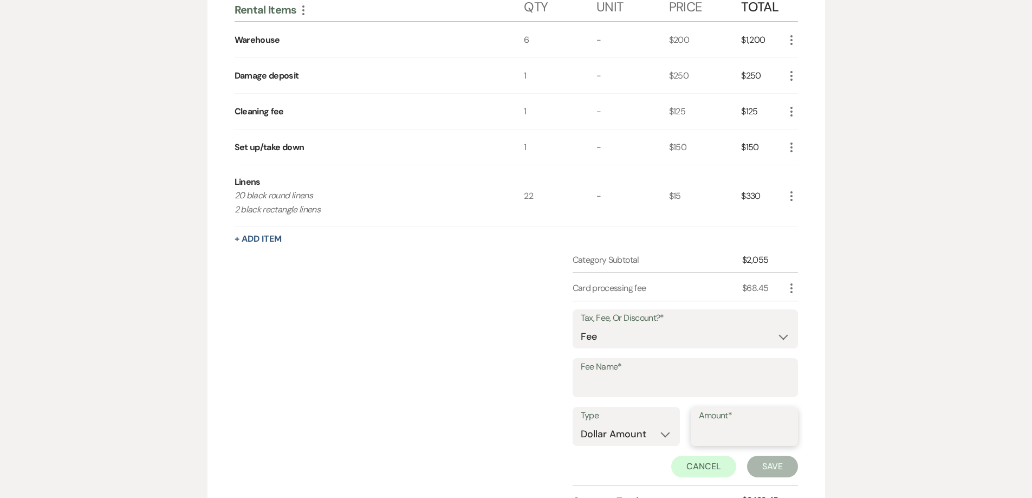
click at [728, 428] on input "Amount*" at bounding box center [744, 433] width 91 height 21
type input "7.57"
click at [649, 379] on input "Fee Name*" at bounding box center [684, 385] width 209 height 21
type input "Card processing fee"
click at [759, 469] on button "Save" at bounding box center [772, 466] width 51 height 22
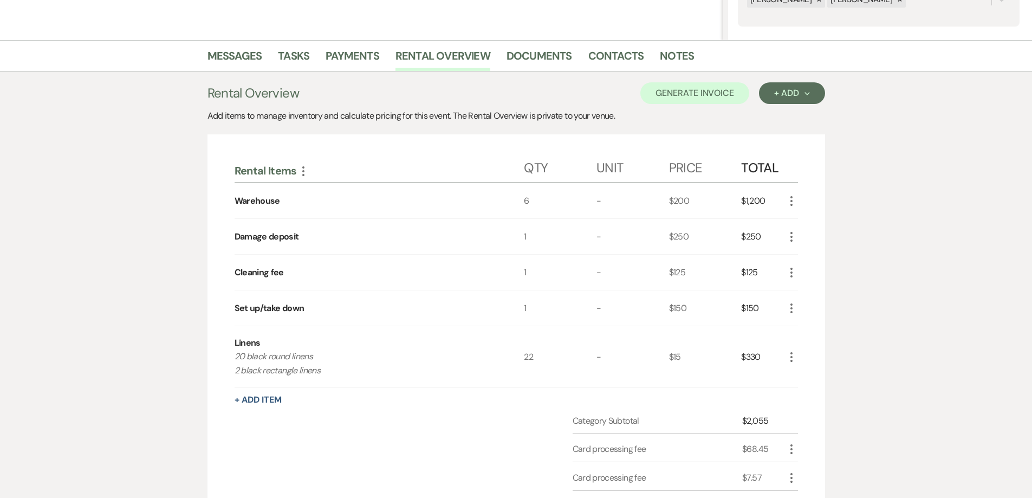
scroll to position [14, 0]
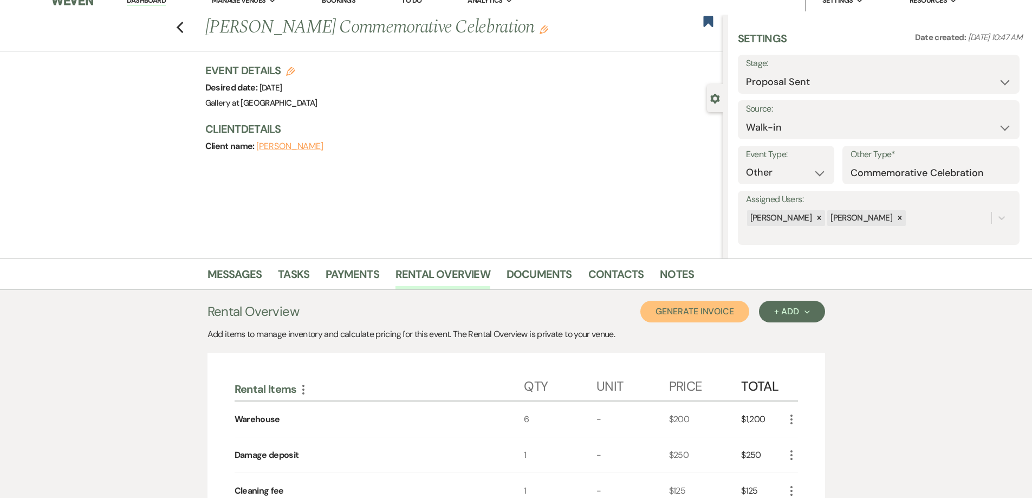
click at [699, 309] on button "Generate Invoice" at bounding box center [694, 312] width 109 height 22
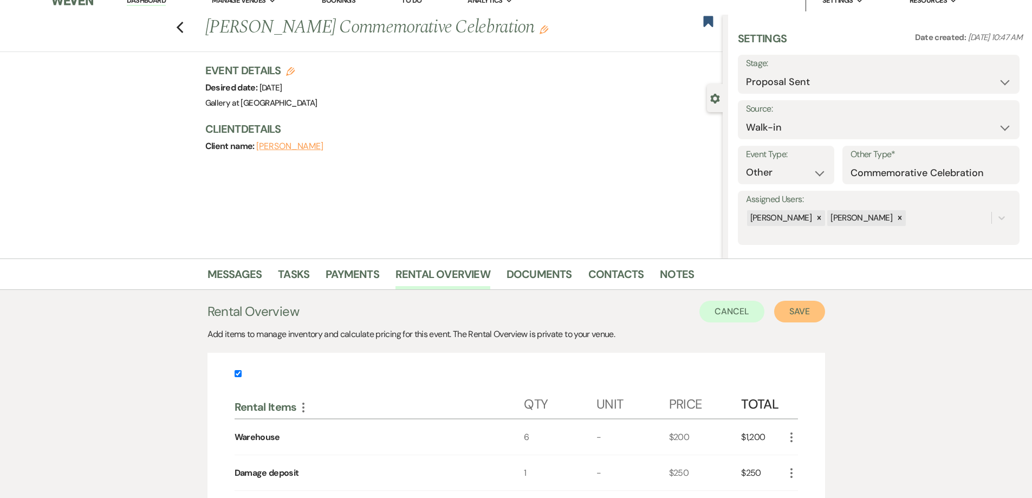
click at [786, 311] on button "Save" at bounding box center [799, 312] width 51 height 22
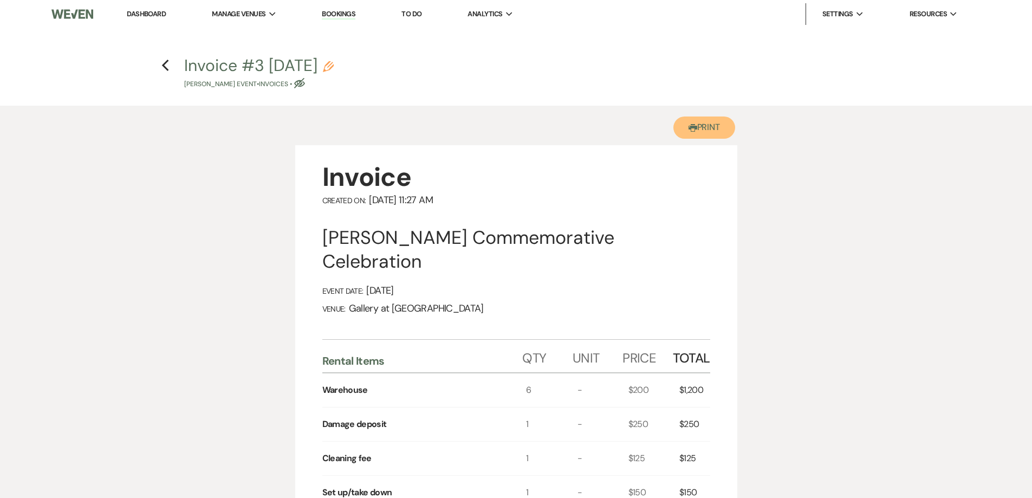
click at [718, 122] on button "Printer Print" at bounding box center [704, 127] width 62 height 22
click at [675, 128] on button "Add Payment Plan" at bounding box center [681, 127] width 112 height 22
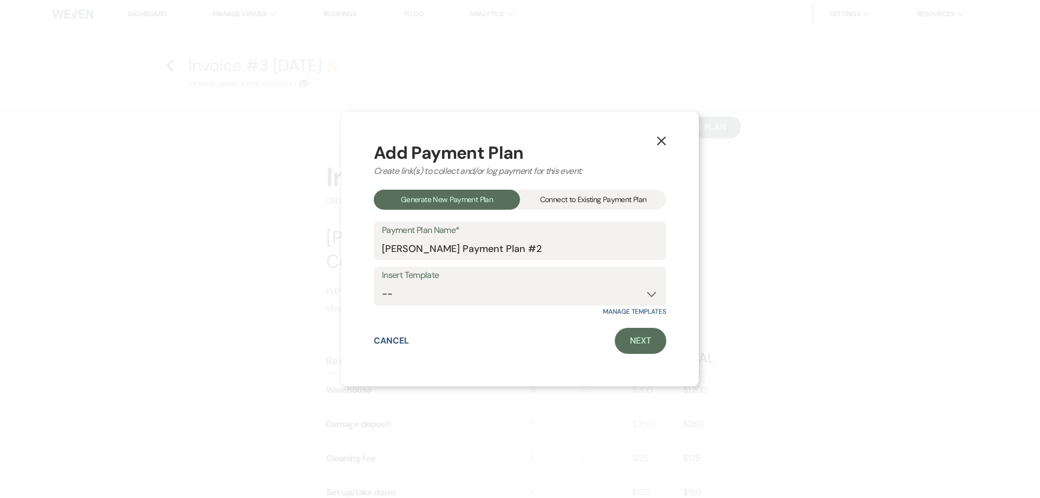
click at [623, 199] on div "Connect to Existing Payment Plan" at bounding box center [593, 200] width 146 height 20
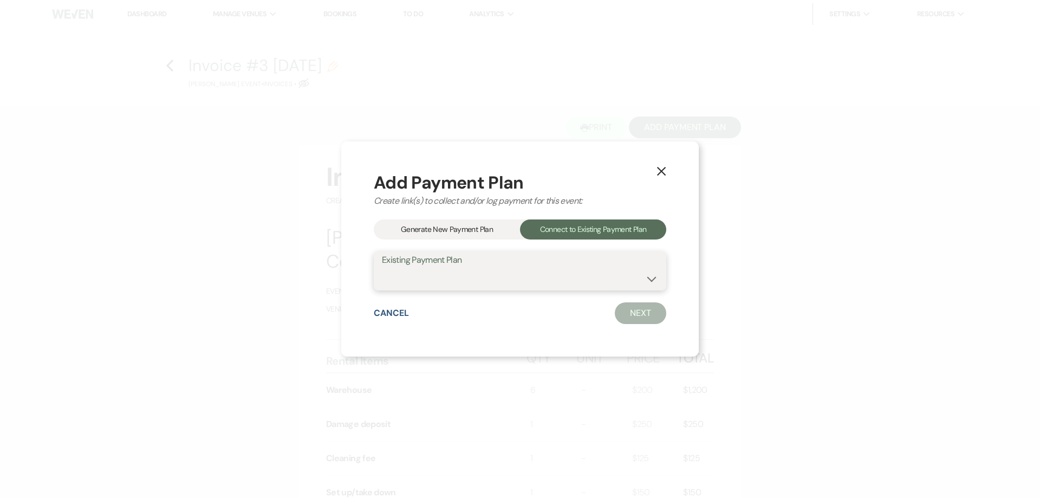
click at [608, 272] on select "Teresa Robinson's Payment Plan #1" at bounding box center [520, 278] width 276 height 21
select select "24655"
click at [382, 268] on select "Teresa Robinson's Payment Plan #1" at bounding box center [520, 278] width 276 height 21
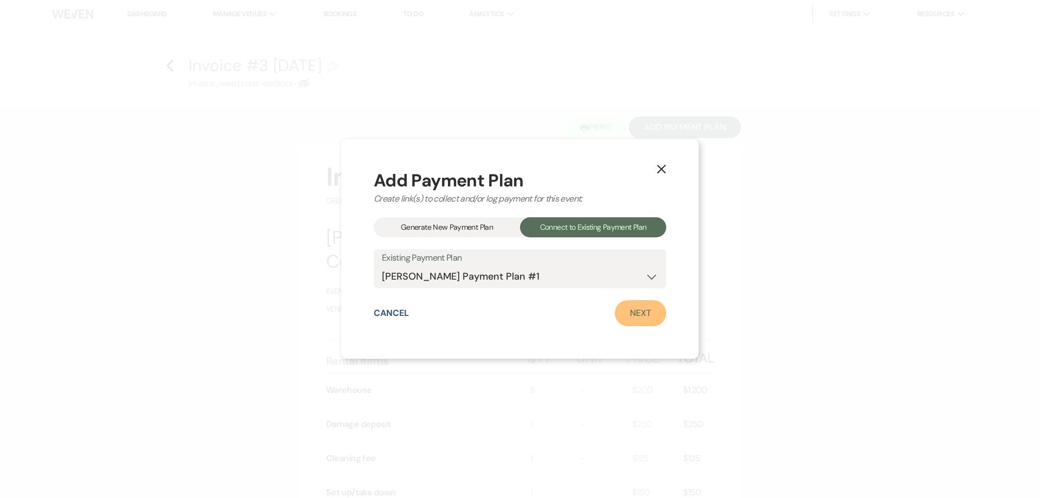
click at [632, 312] on link "Next" at bounding box center [640, 313] width 51 height 26
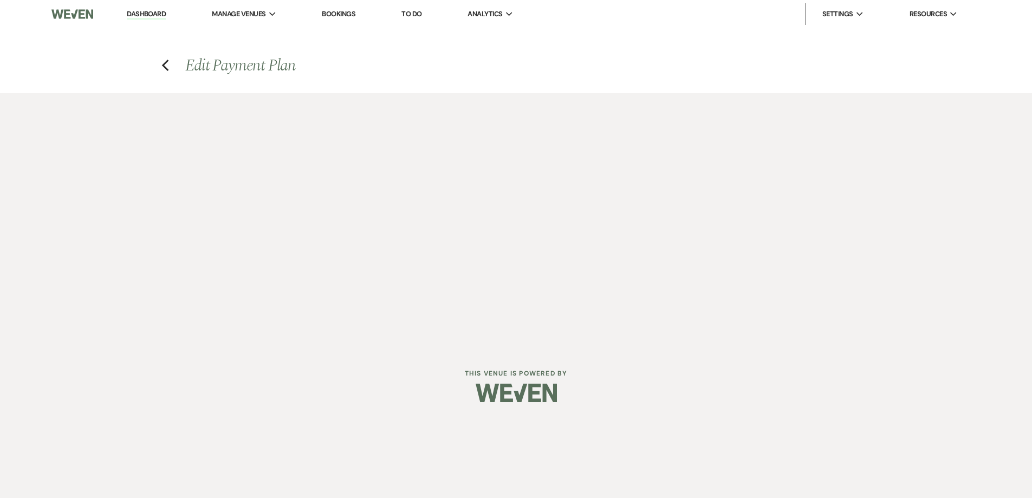
select select "27334"
select select "2"
select select "flat"
select select "true"
select select "both"
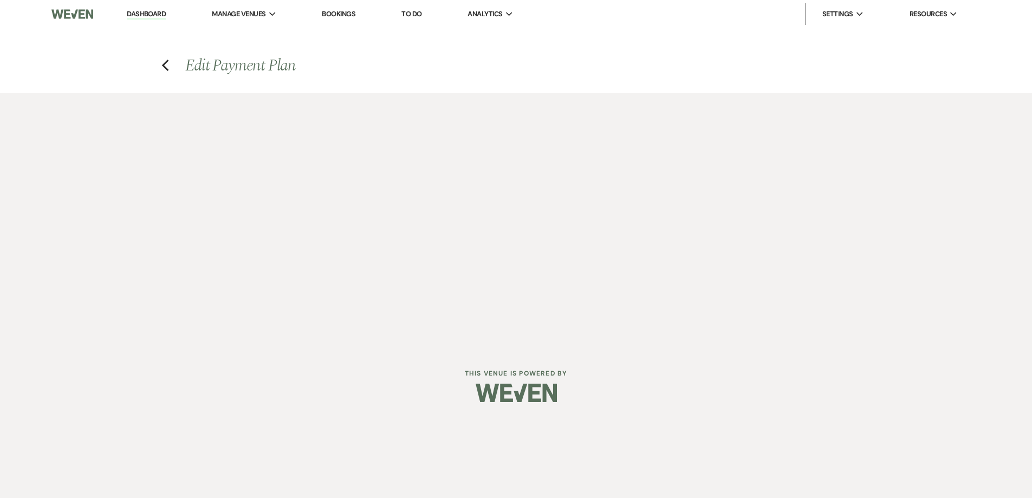
select select "days"
select select "afterDueDate"
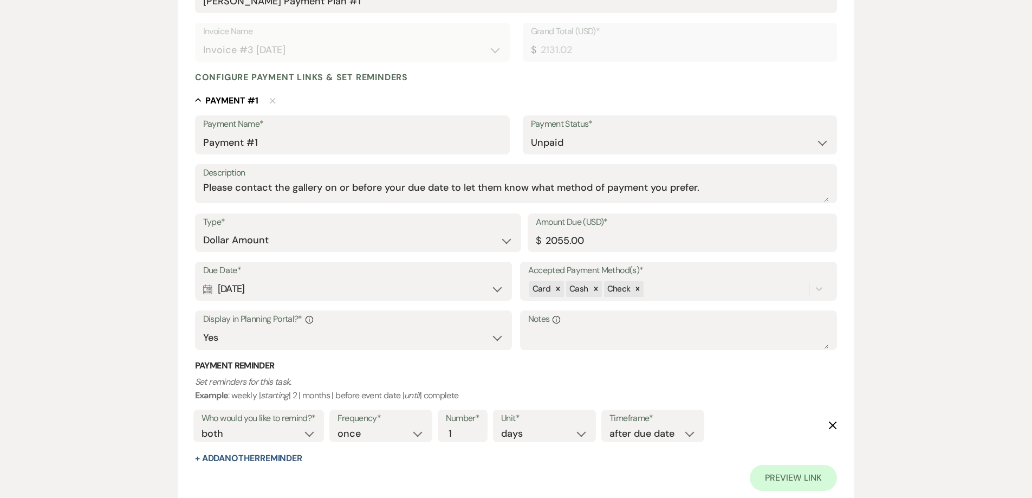
scroll to position [217, 0]
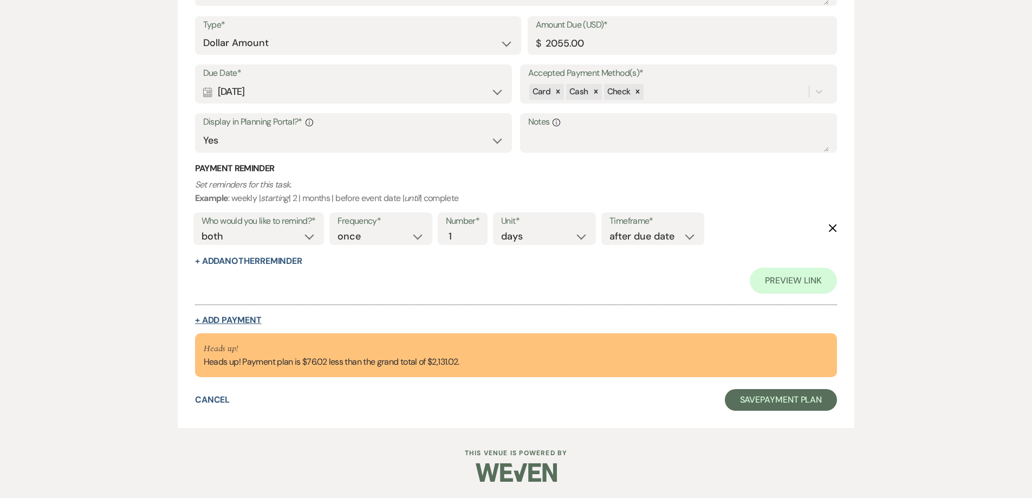
click at [257, 316] on button "+ Add Payment" at bounding box center [228, 320] width 67 height 9
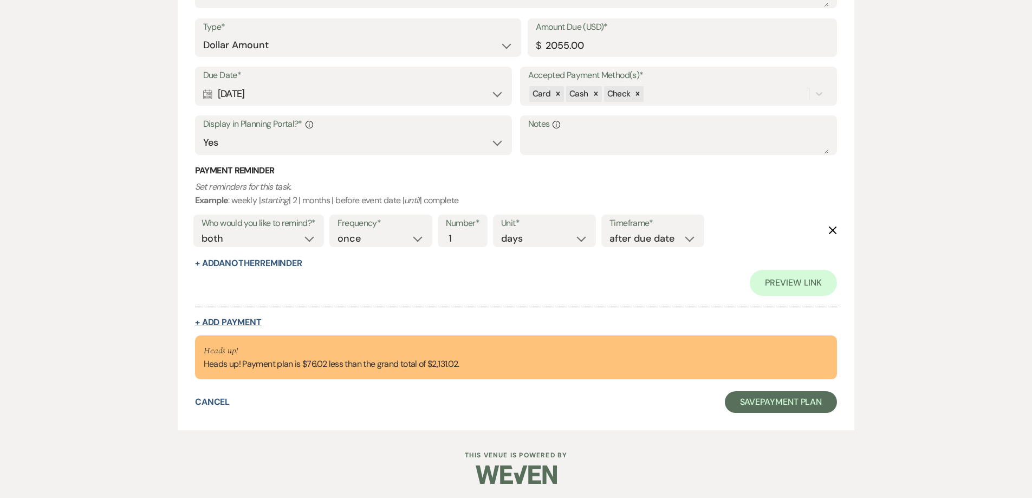
select select "2"
select select "flat"
select select "false"
select select "client"
select select "weeks"
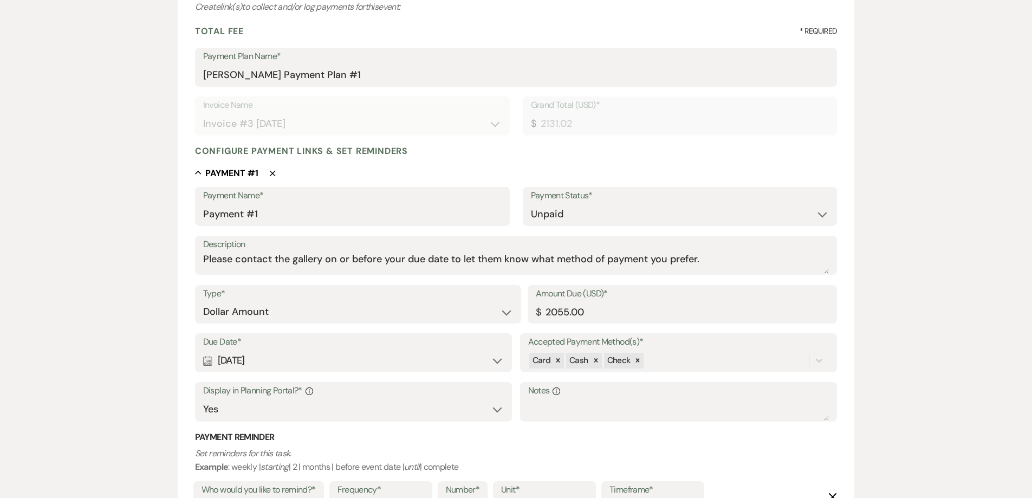
scroll to position [140, 0]
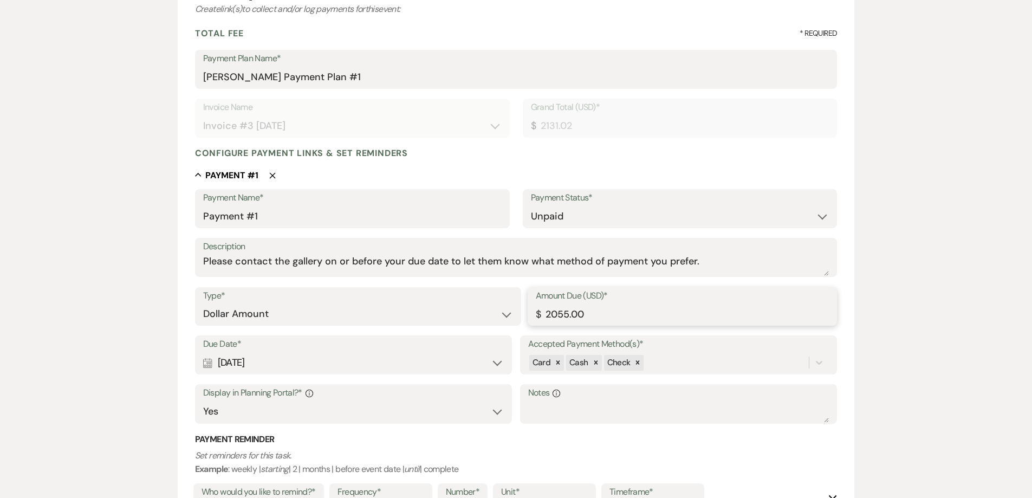
drag, startPoint x: 608, startPoint y: 319, endPoint x: 491, endPoint y: 310, distance: 117.3
click at [491, 310] on div "Type* Dollar Amount Percentage of Grand Total Amount Due (USD)* $ 2055.00" at bounding box center [516, 311] width 642 height 49
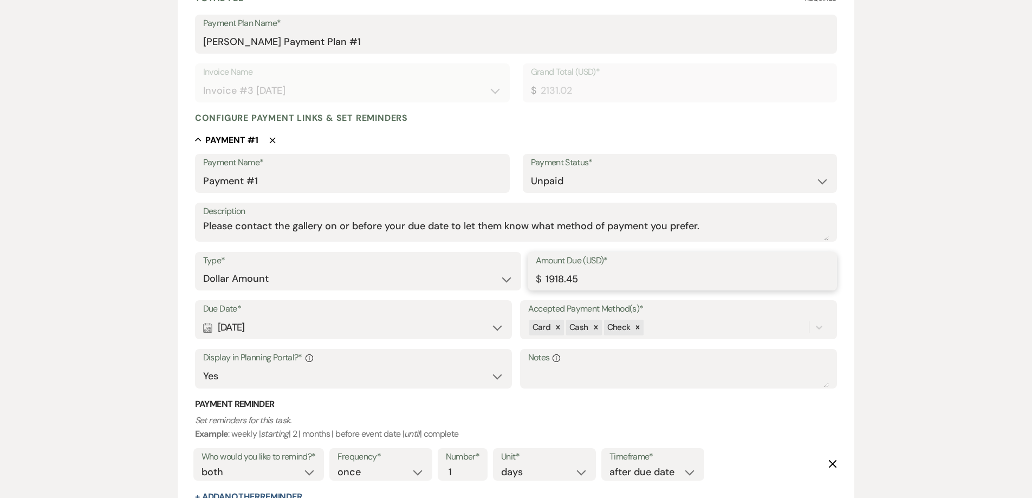
scroll to position [194, 0]
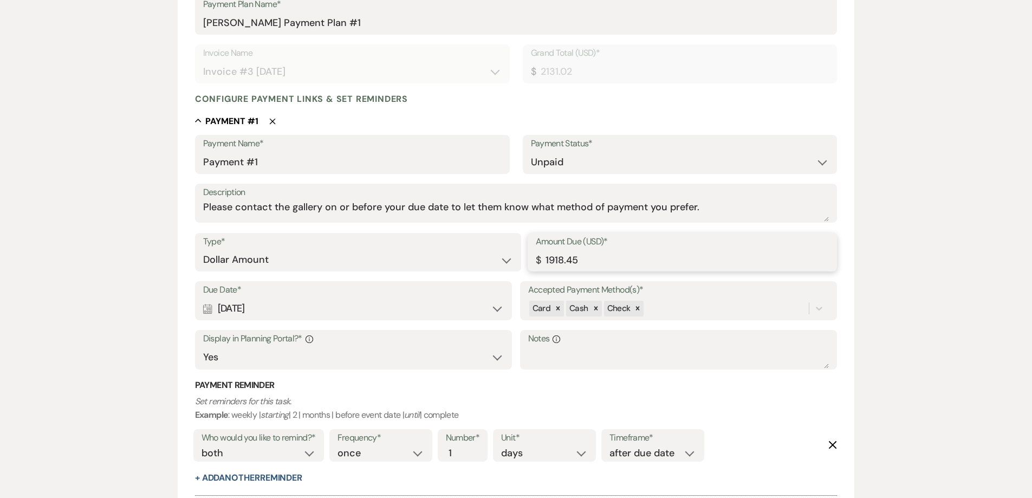
type input "1918.45"
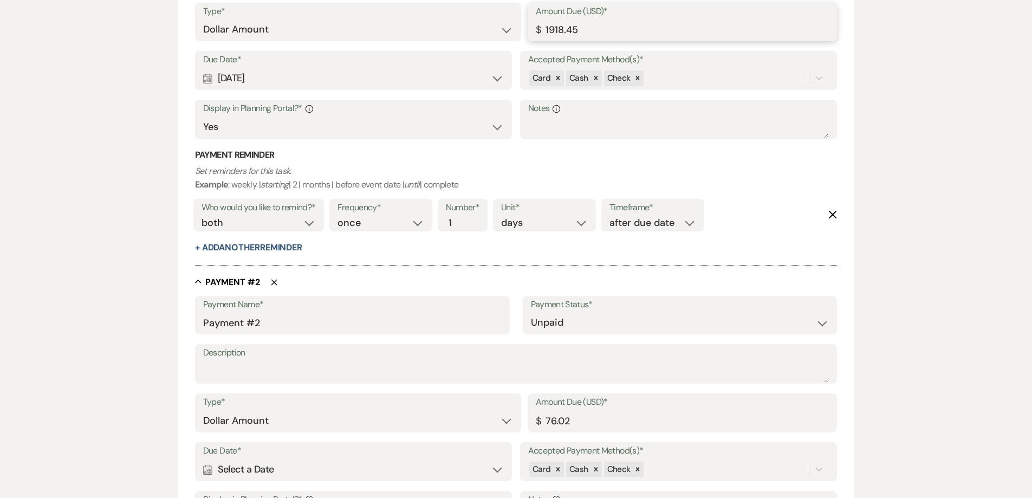
scroll to position [465, 0]
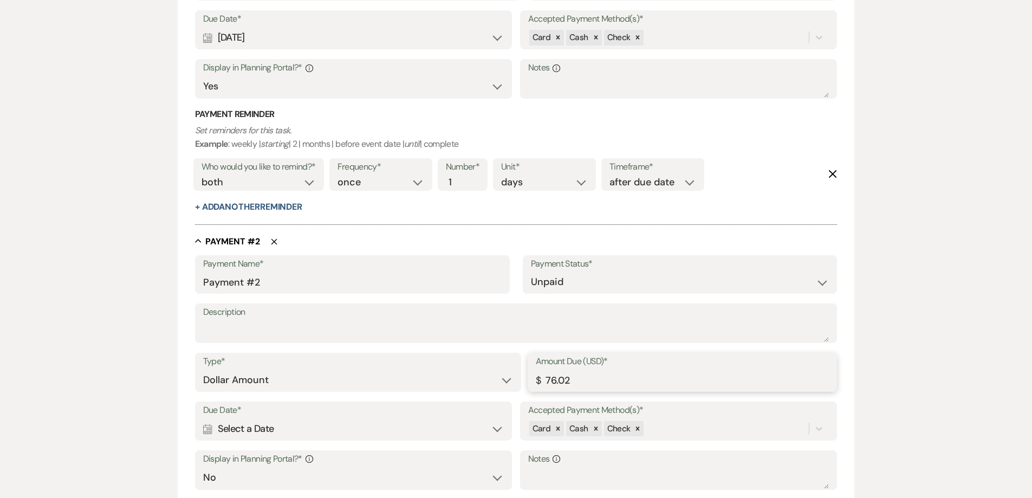
drag, startPoint x: 575, startPoint y: 383, endPoint x: 521, endPoint y: 384, distance: 53.1
click at [521, 384] on div "Type* Dollar Amount Percentage of Grand Total Amount Due (USD)* $ 76.02" at bounding box center [516, 377] width 642 height 49
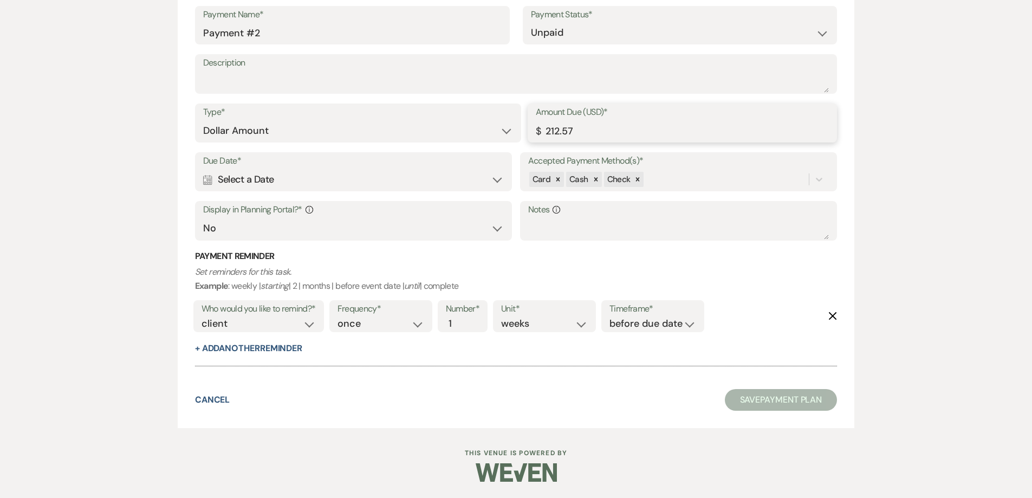
scroll to position [714, 0]
type input "212.57"
click at [336, 175] on div "Calendar Select a Date Expand" at bounding box center [353, 179] width 301 height 21
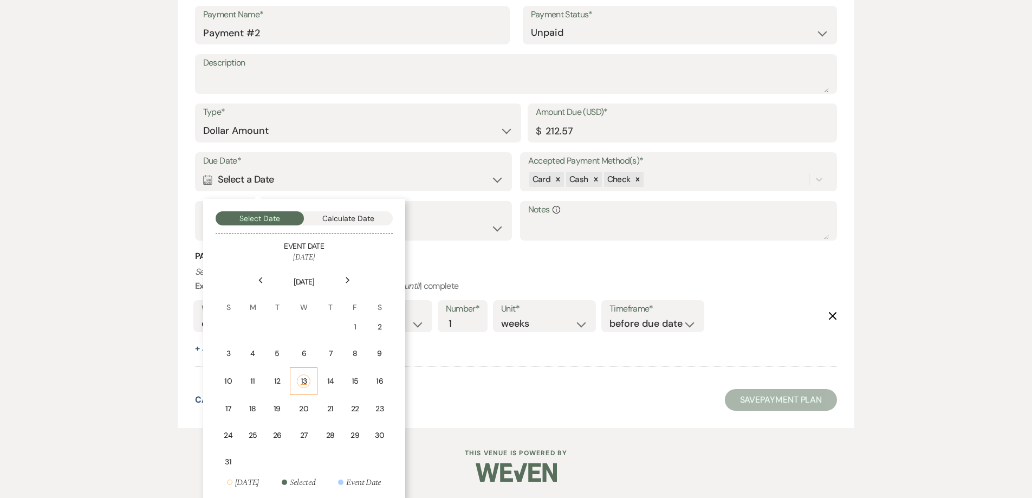
click at [305, 382] on div "13" at bounding box center [304, 381] width 14 height 14
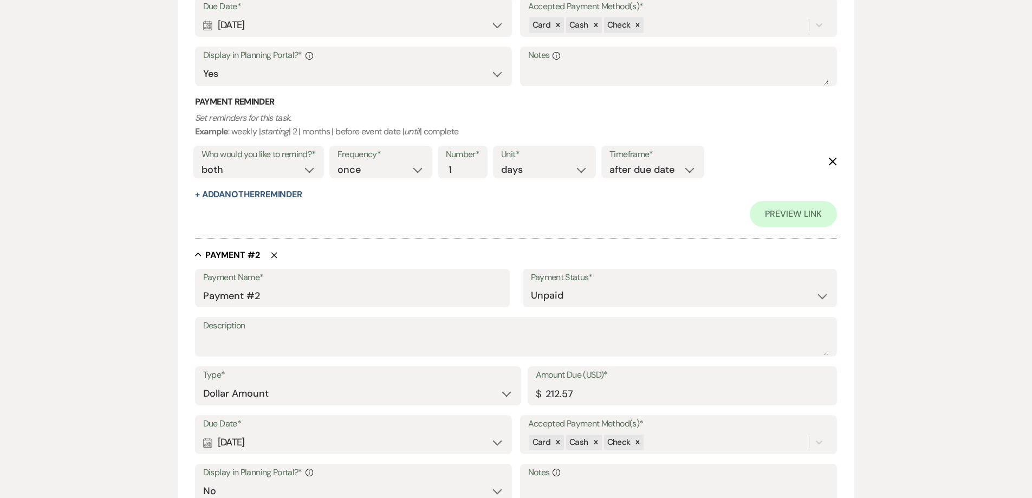
scroll to position [469, 0]
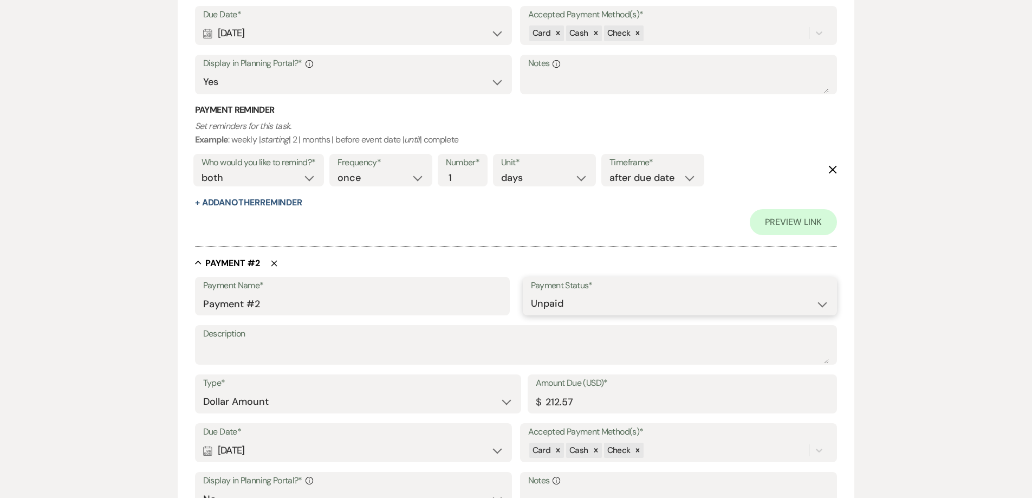
click at [552, 296] on select "Paid Unpaid" at bounding box center [680, 303] width 298 height 21
select select "1"
click at [531, 293] on select "Paid Unpaid" at bounding box center [680, 303] width 298 height 21
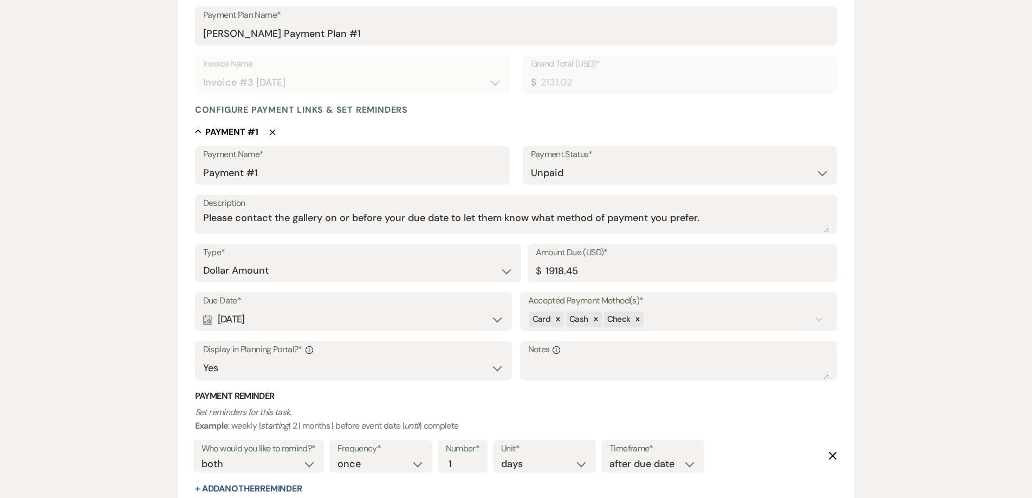
scroll to position [145, 0]
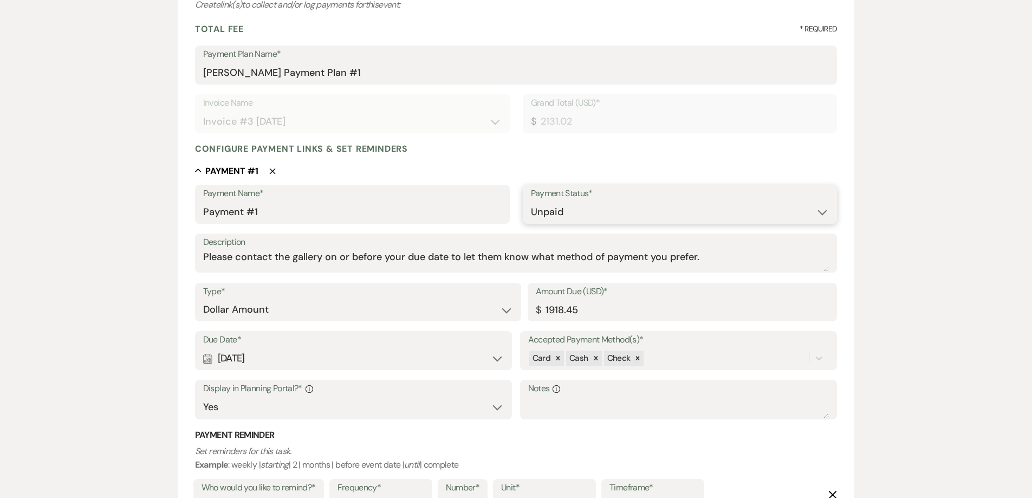
drag, startPoint x: 584, startPoint y: 207, endPoint x: 578, endPoint y: 219, distance: 13.6
click at [584, 207] on select "Paid Unpaid" at bounding box center [680, 211] width 298 height 21
select select "1"
click at [531, 201] on select "Paid Unpaid" at bounding box center [680, 211] width 298 height 21
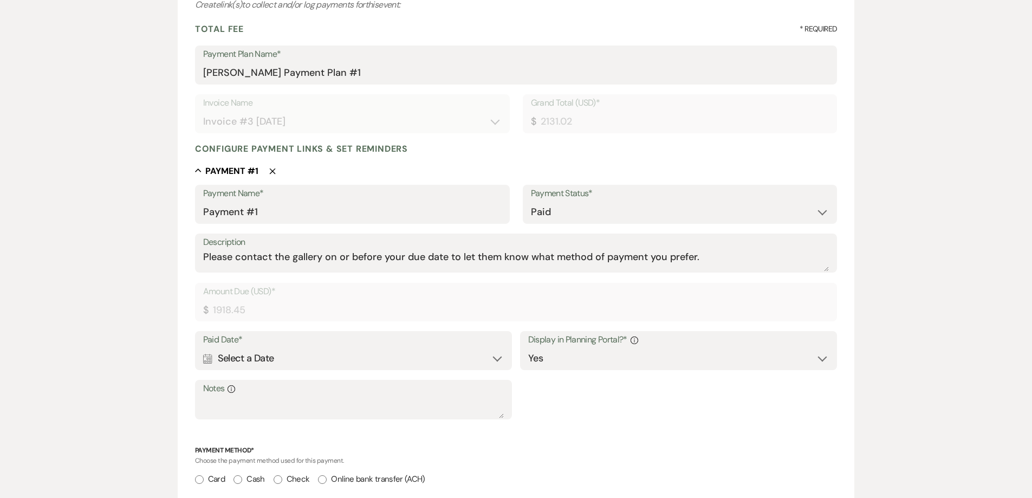
click at [300, 355] on div "Calendar Select a Date Expand" at bounding box center [353, 358] width 301 height 21
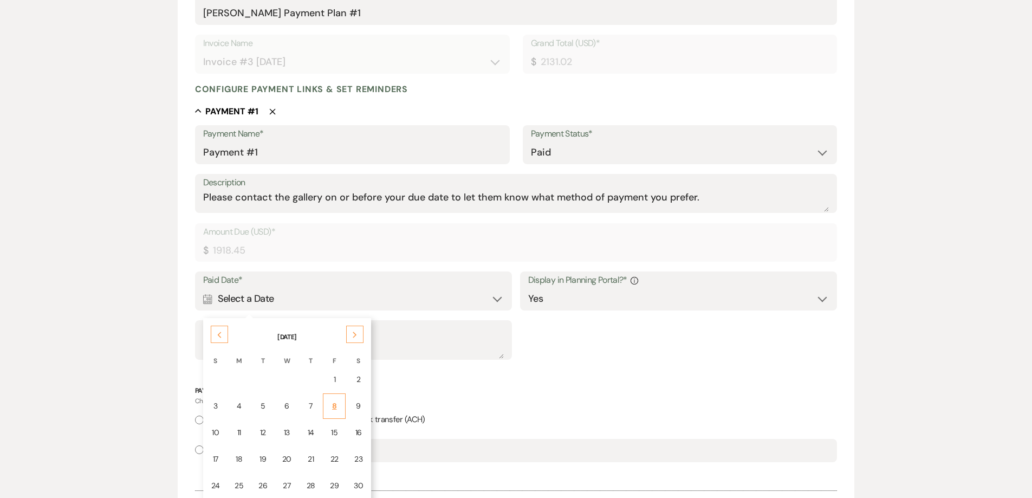
scroll to position [253, 0]
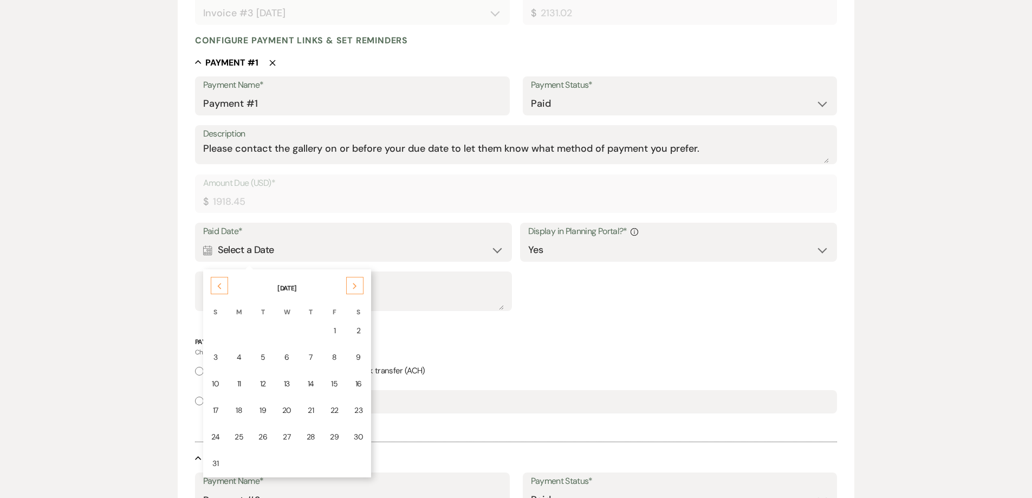
click at [279, 384] on td "13" at bounding box center [286, 383] width 23 height 25
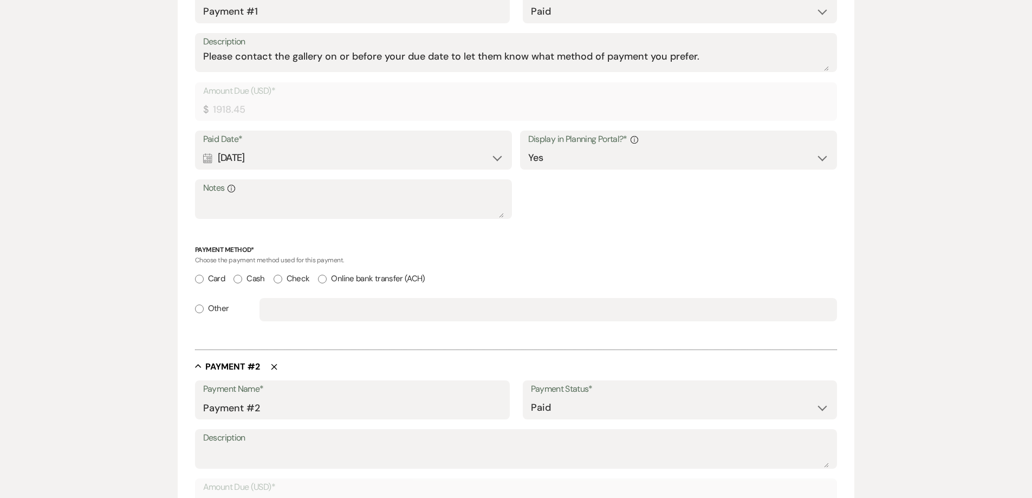
scroll to position [524, 0]
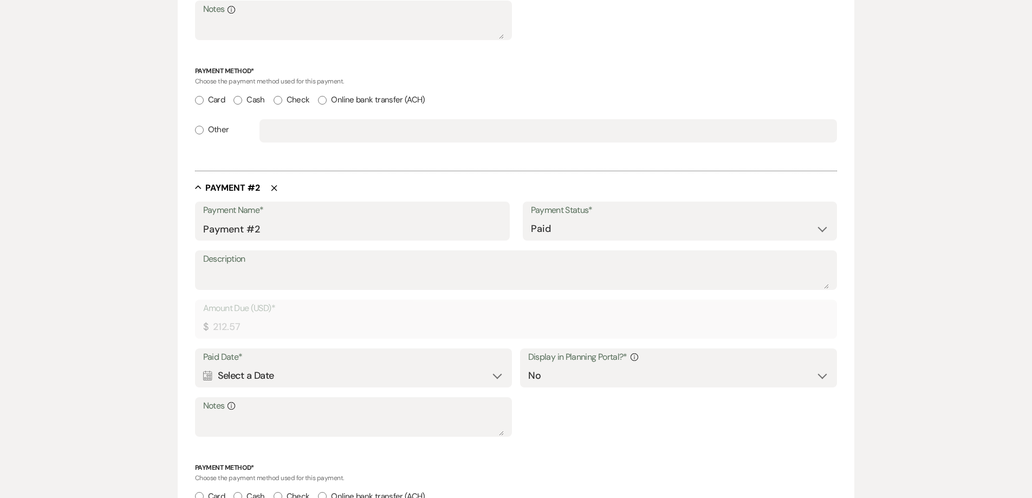
click at [196, 96] on input "Card" at bounding box center [199, 100] width 9 height 9
radio input "true"
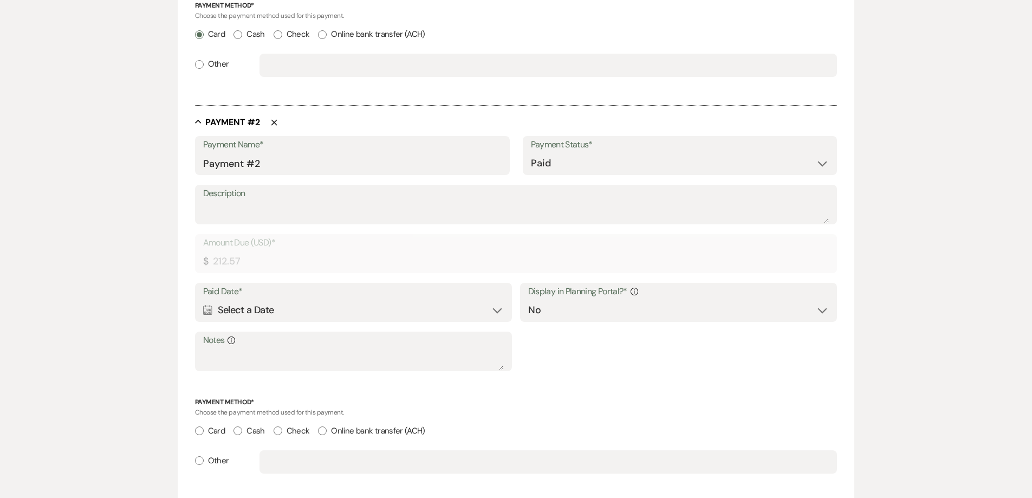
scroll to position [725, 0]
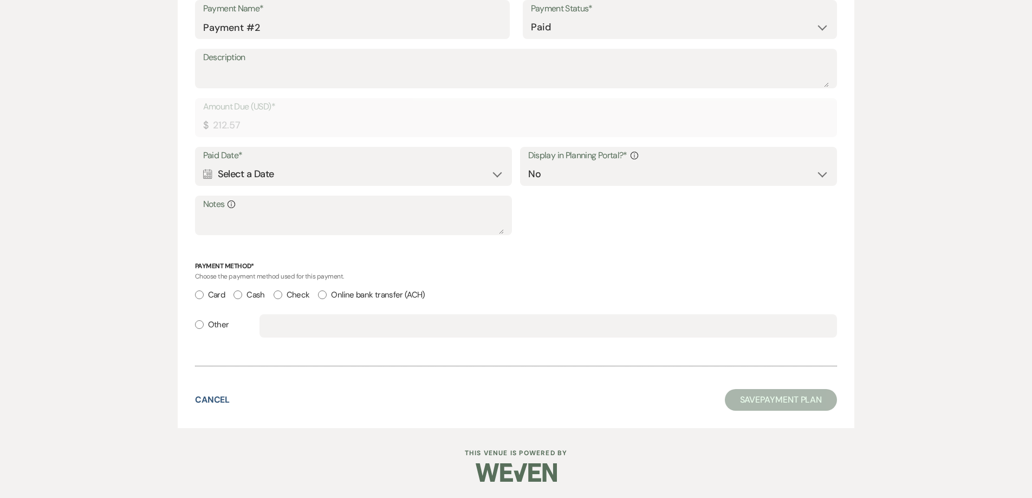
click at [197, 295] on input "Card" at bounding box center [199, 294] width 9 height 9
radio input "true"
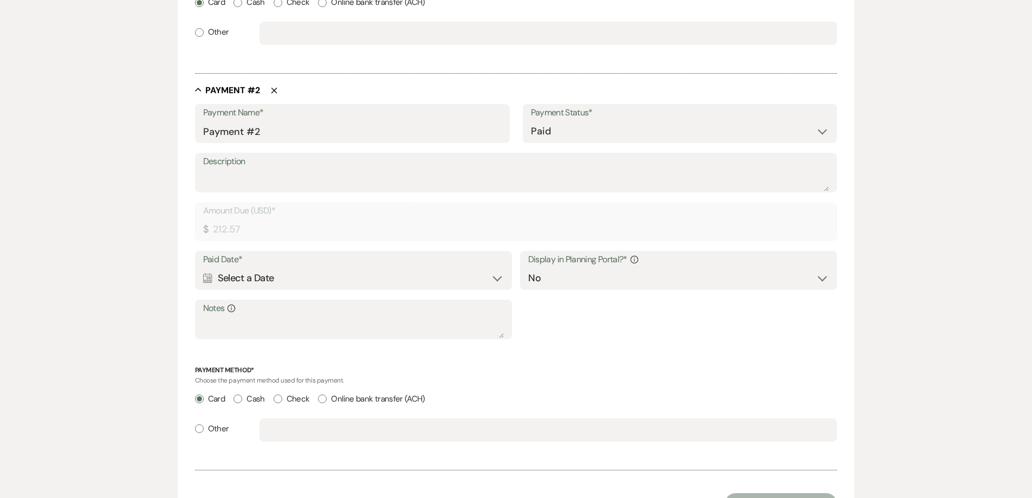
scroll to position [617, 0]
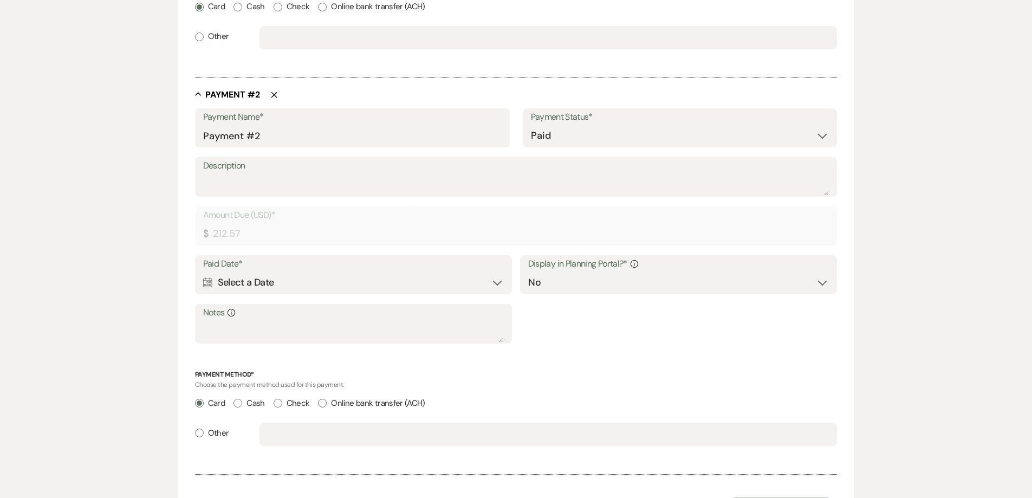
click at [262, 284] on div "Calendar Select a Date Expand" at bounding box center [353, 282] width 301 height 21
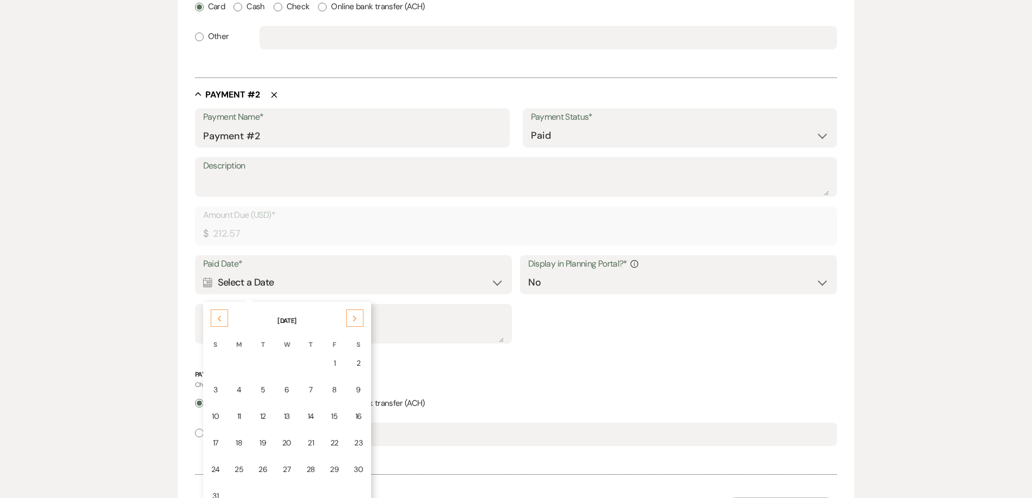
click at [284, 413] on div "13" at bounding box center [286, 415] width 9 height 11
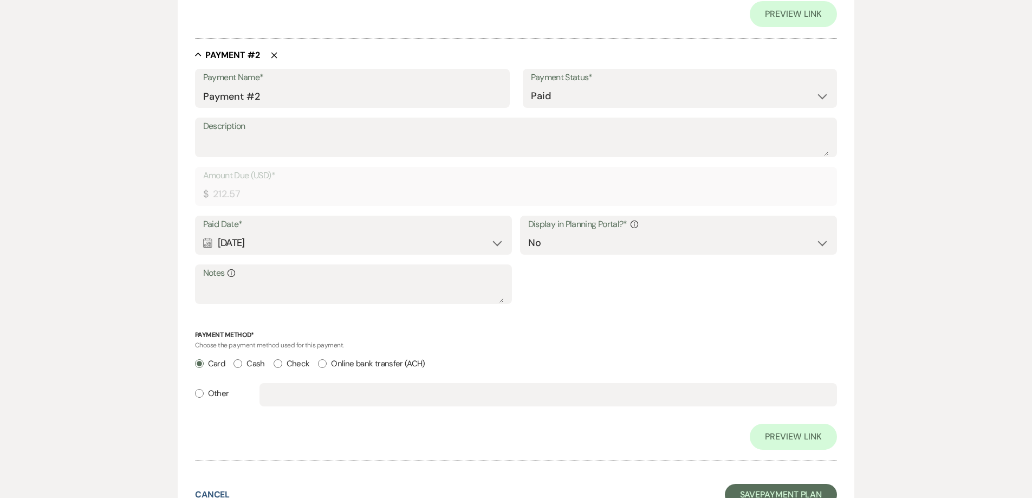
scroll to position [777, 0]
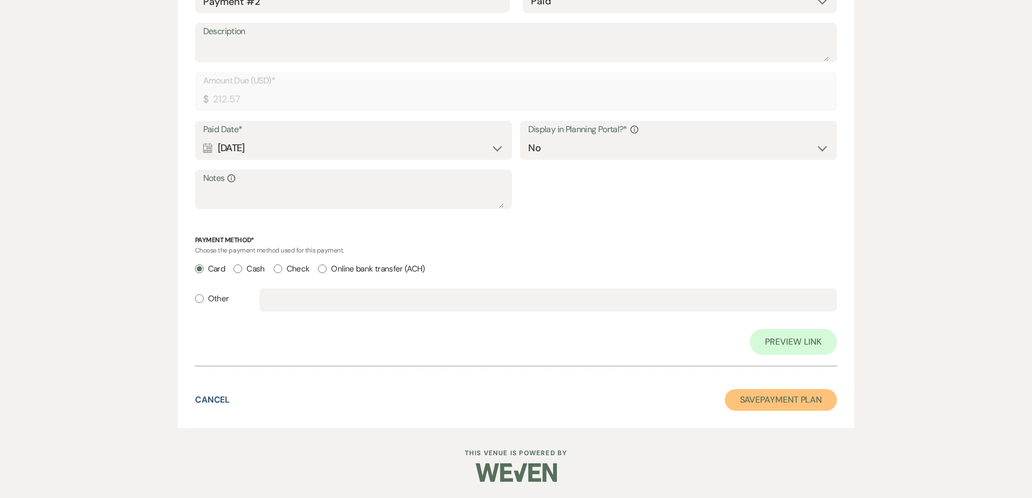
click at [742, 402] on button "Save Payment Plan" at bounding box center [781, 400] width 113 height 22
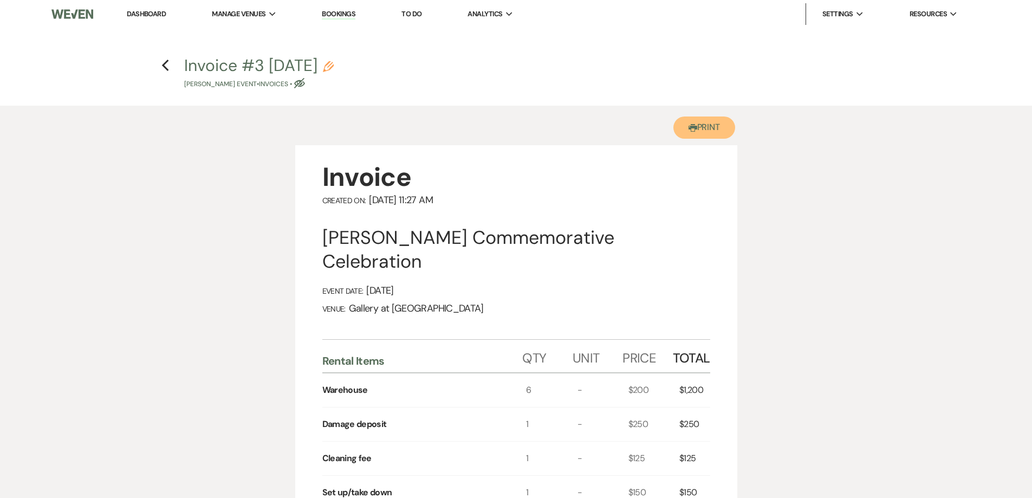
click at [693, 131] on icon "Printer" at bounding box center [692, 127] width 9 height 9
click at [167, 63] on icon "Previous" at bounding box center [165, 65] width 8 height 13
select select "6"
select select "23"
select select "13"
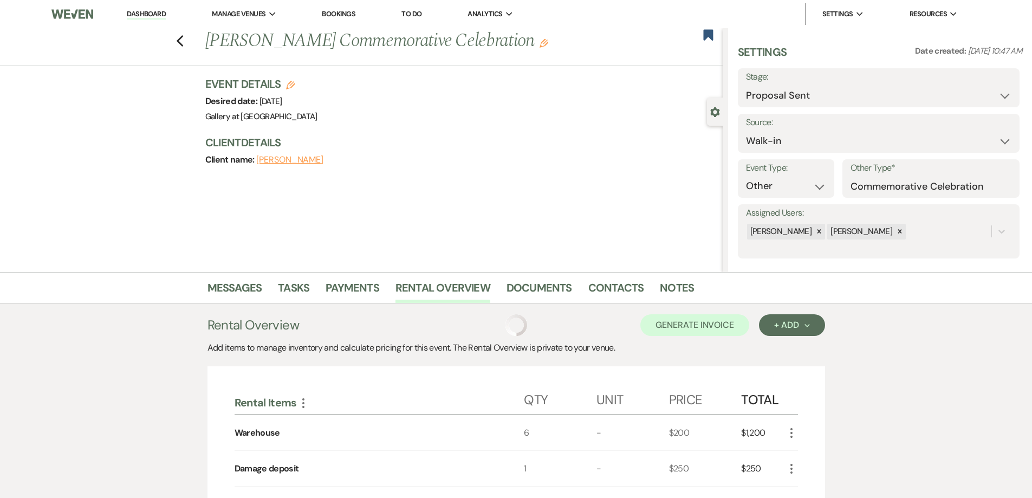
scroll to position [14, 0]
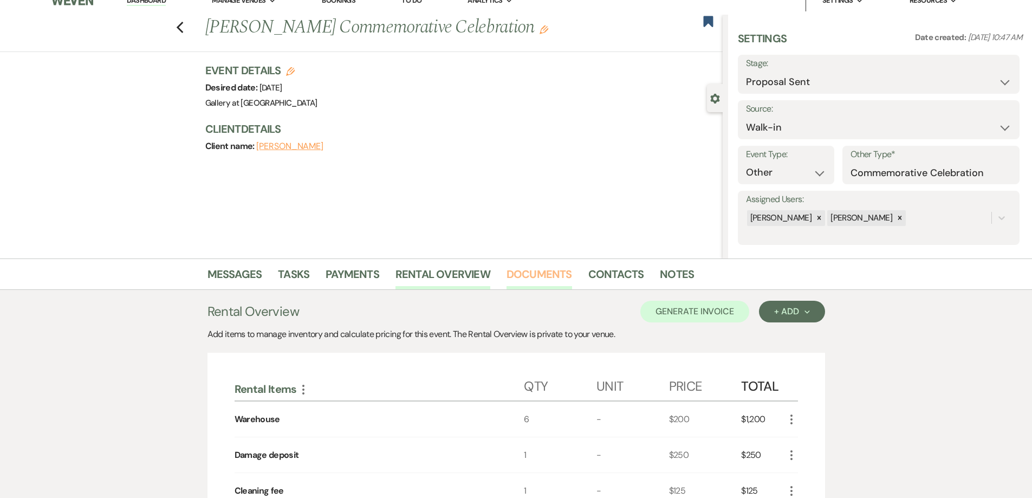
click at [549, 276] on link "Documents" at bounding box center [539, 277] width 66 height 24
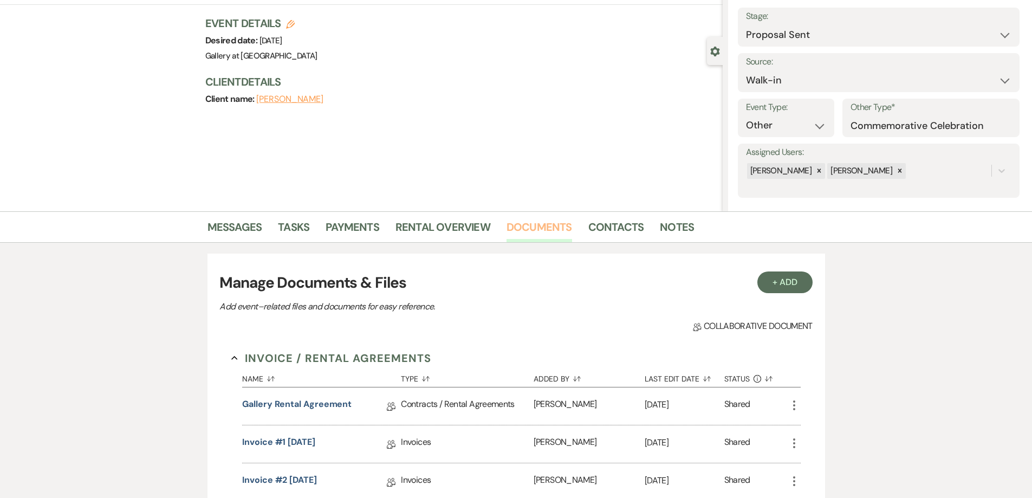
scroll to position [122, 0]
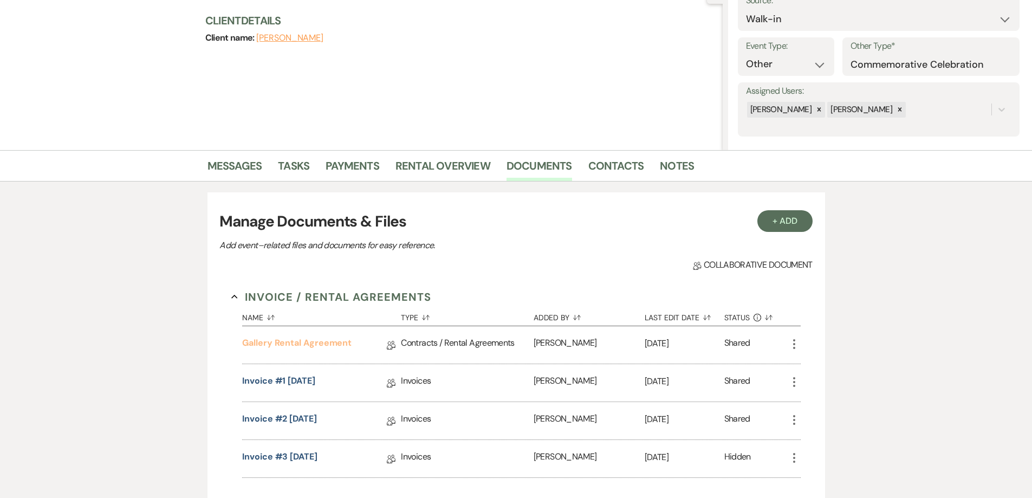
click at [301, 342] on link "Gallery Rental Agreement" at bounding box center [296, 344] width 109 height 17
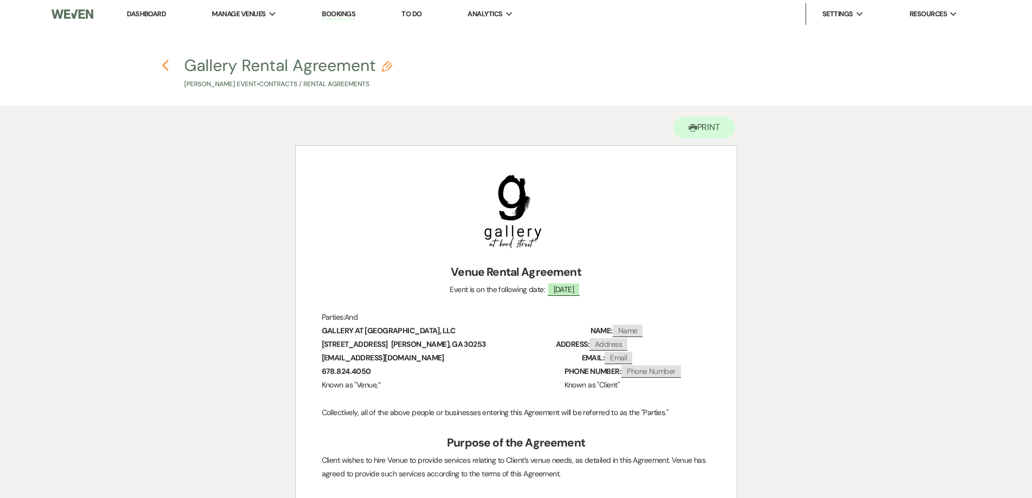
click at [168, 69] on icon "Previous" at bounding box center [165, 65] width 8 height 13
select select "6"
select select "23"
select select "13"
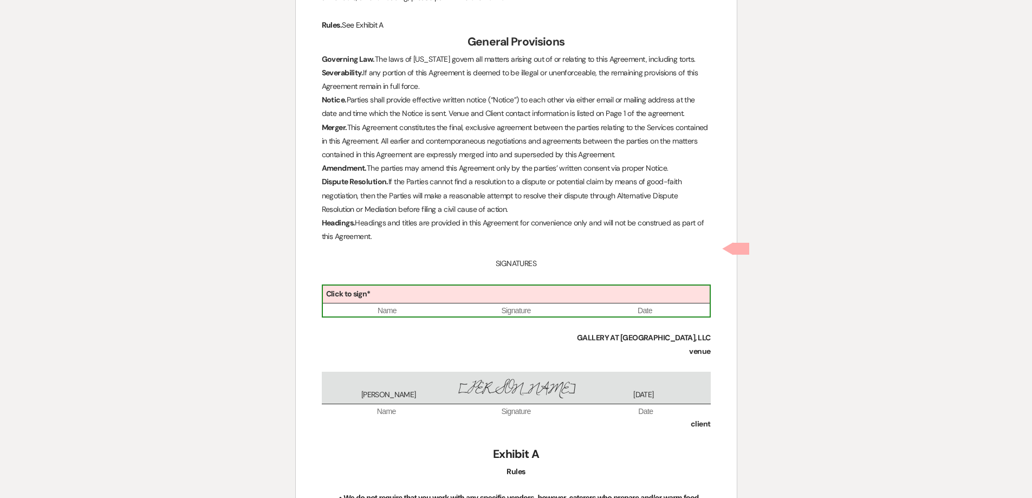
click at [473, 285] on div "Click to sign*" at bounding box center [516, 294] width 387 height 18
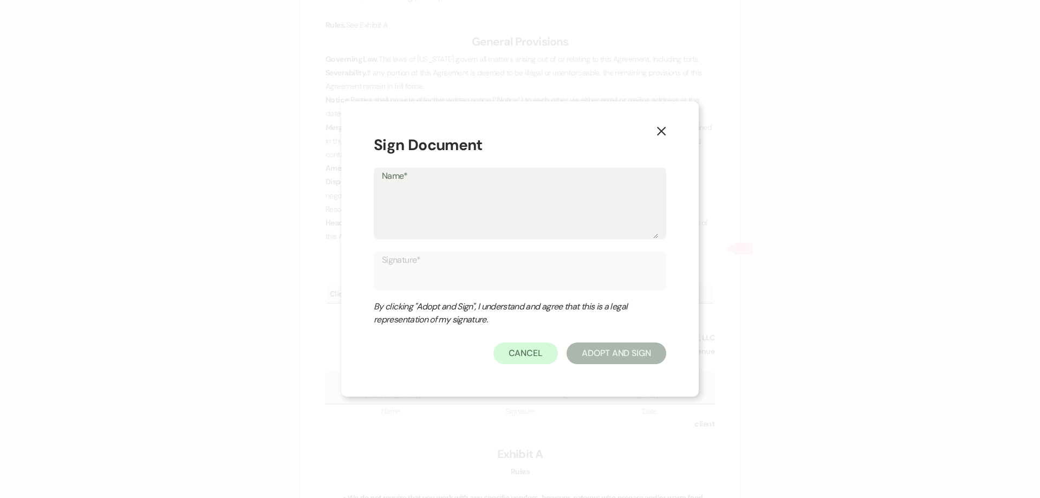
type textarea "S"
type input "S"
type textarea "Sh"
type input "Sh"
type textarea "She"
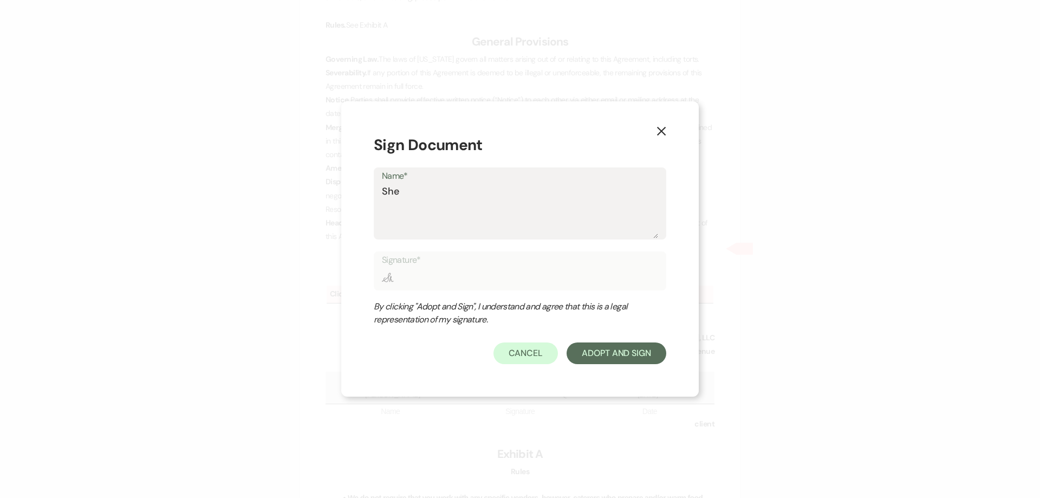
type input "She"
type textarea "Shel"
type input "Shel"
type textarea "Shelb"
type input "Shelb"
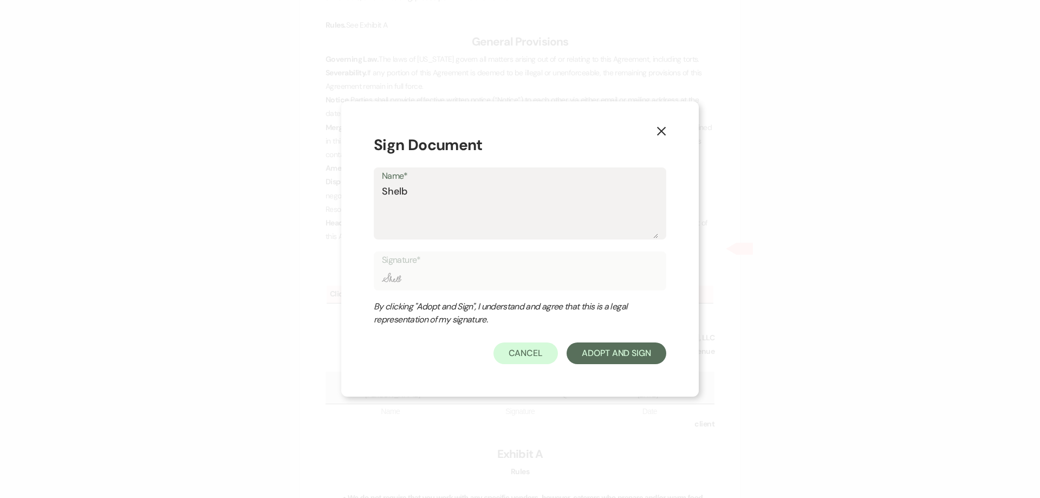
type textarea "[PERSON_NAME]"
type input "[PERSON_NAME]"
type textarea "[PERSON_NAME]"
type input "[PERSON_NAME]"
type textarea "[PERSON_NAME]"
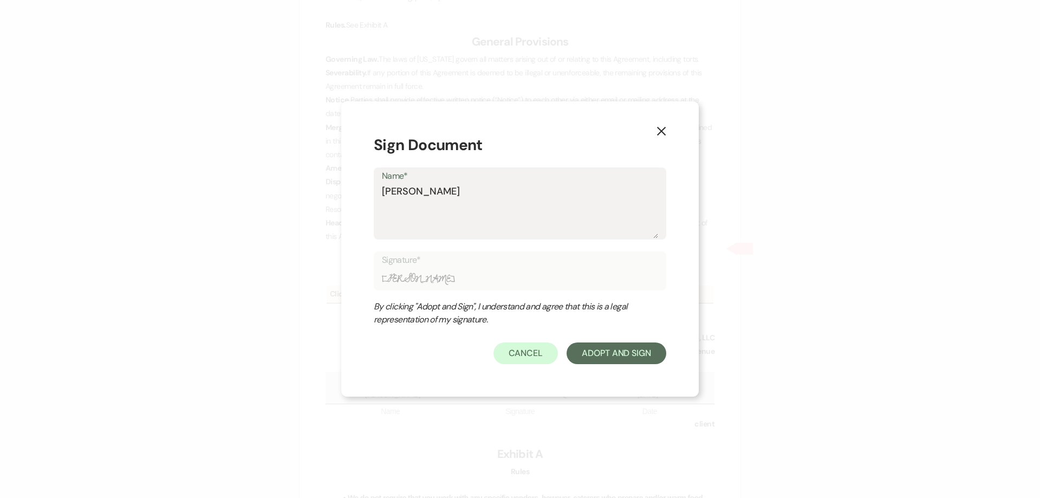
type input "[PERSON_NAME]"
type textarea "Shelby Bb"
type input "Shelby Bb"
type textarea "Shelby Bba"
type input "Shelby Bba"
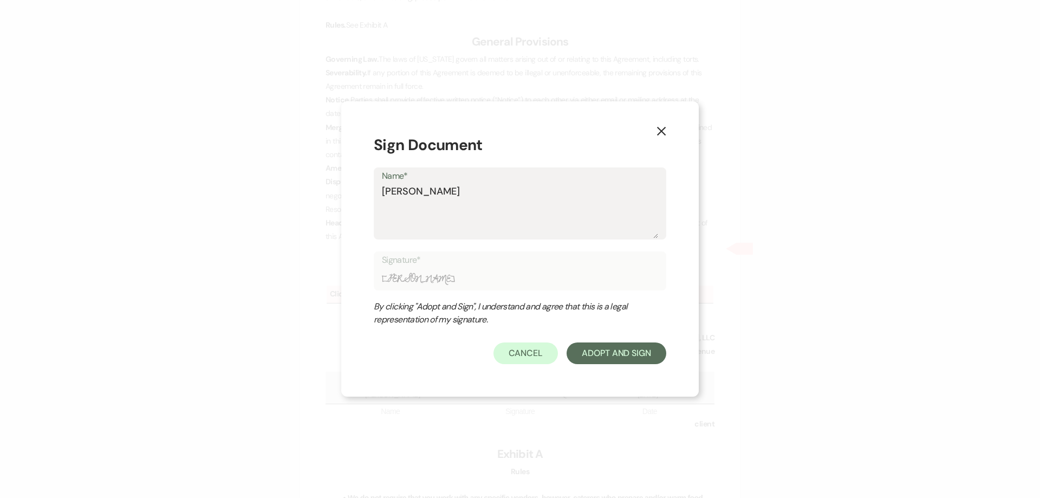
type textarea "Shelby Bbak"
type input "Shelby Bbak"
type textarea "Shelby Bbake"
type input "Shelby Bbake"
type textarea "Shelby Bbak"
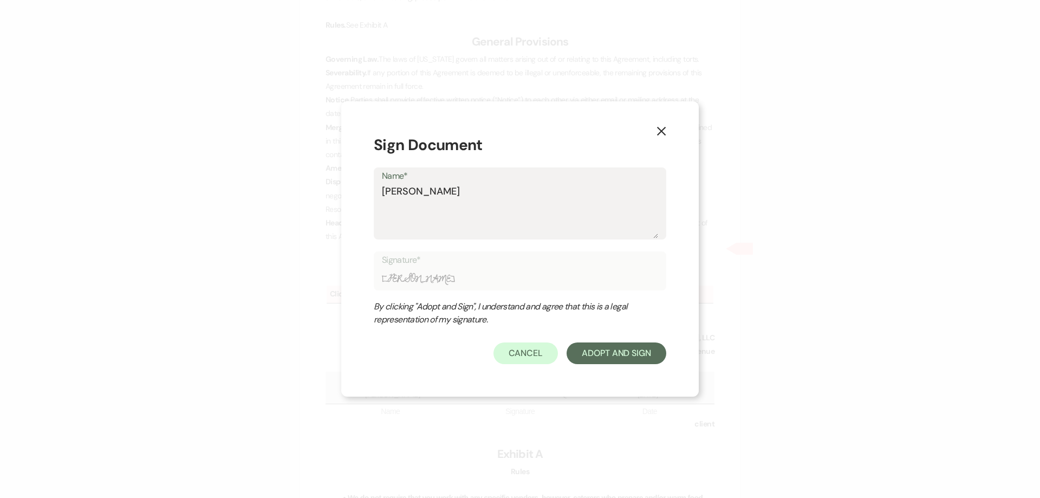
type input "Shelby Bbak"
type textarea "Shelby Bba"
type input "Shelby Bba"
type textarea "Shelby Bb"
type input "Shelby Bb"
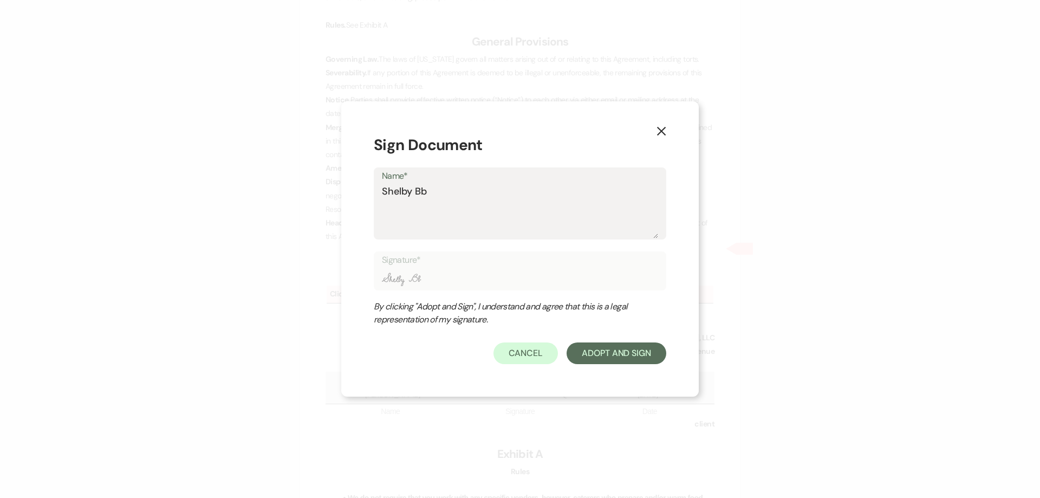
type textarea "[PERSON_NAME]"
type input "[PERSON_NAME]"
type textarea "[PERSON_NAME]"
type input "[PERSON_NAME]"
type textarea "[PERSON_NAME]"
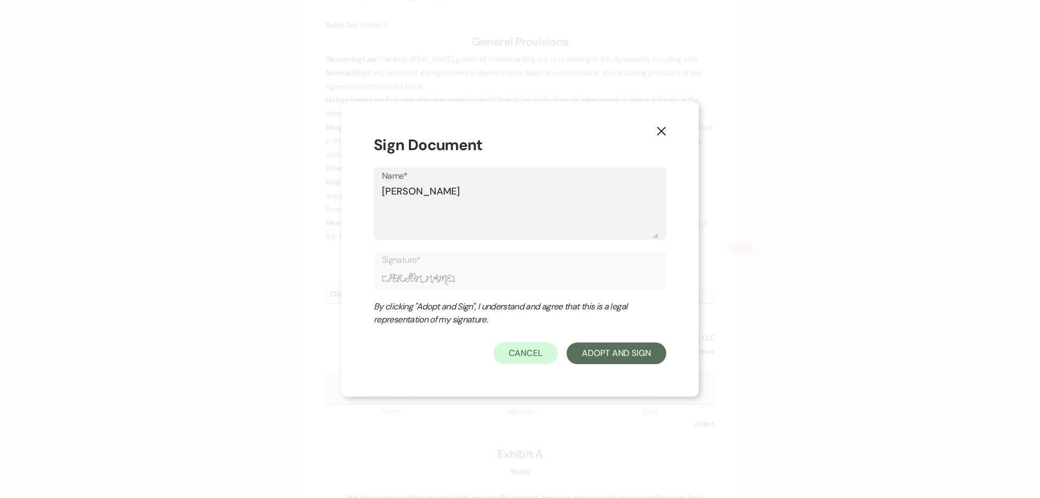
type input "[PERSON_NAME]"
type textarea "[PERSON_NAME]"
type input "[PERSON_NAME]"
type textarea "[PERSON_NAME]"
type input "[PERSON_NAME]"
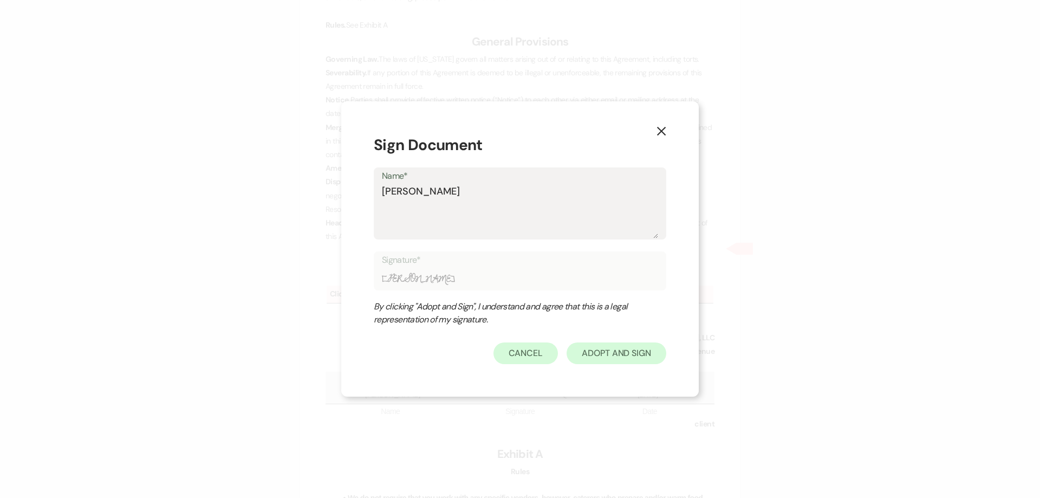
type textarea "[PERSON_NAME]"
click at [582, 349] on button "Adopt And Sign" at bounding box center [616, 353] width 100 height 22
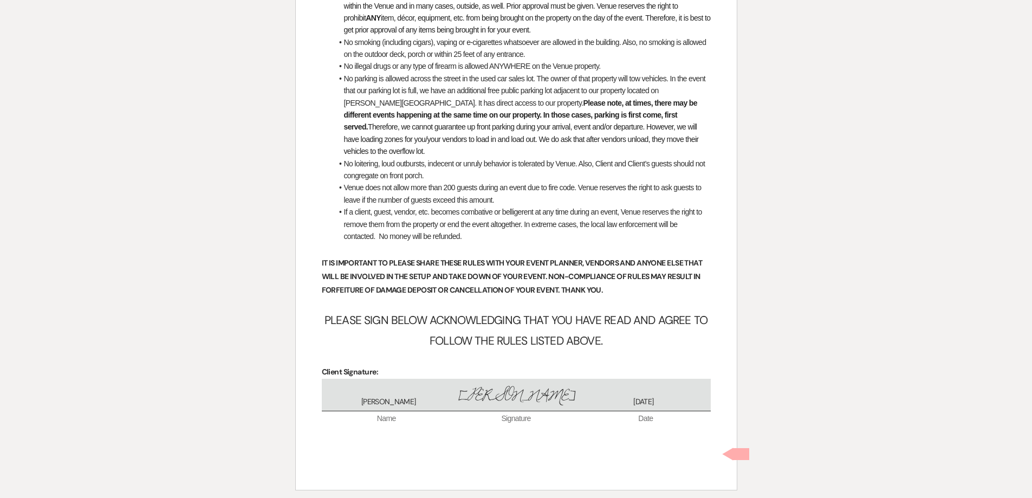
scroll to position [4262, 0]
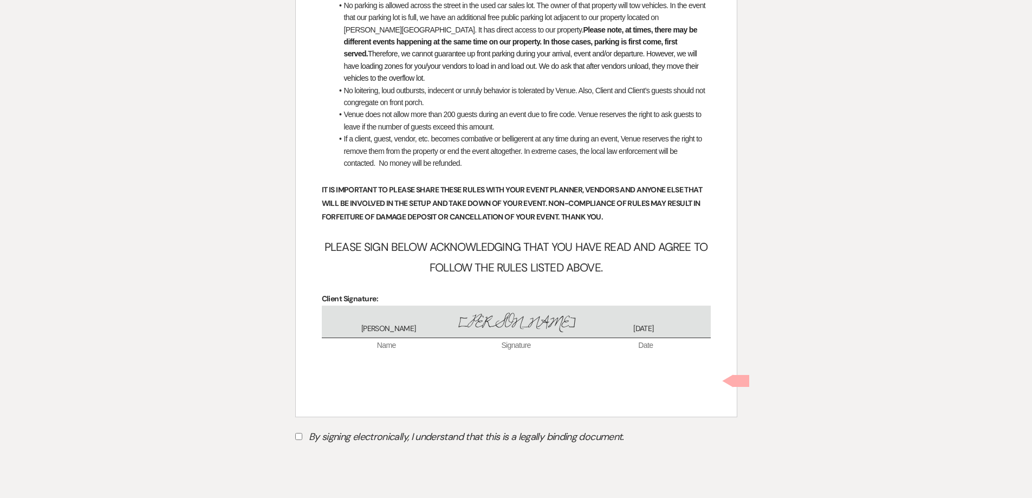
click at [295, 433] on input "By signing electronically, I understand that this is a legally binding document." at bounding box center [298, 436] width 7 height 7
checkbox input "true"
click at [310, 454] on button "Submit" at bounding box center [333, 463] width 76 height 19
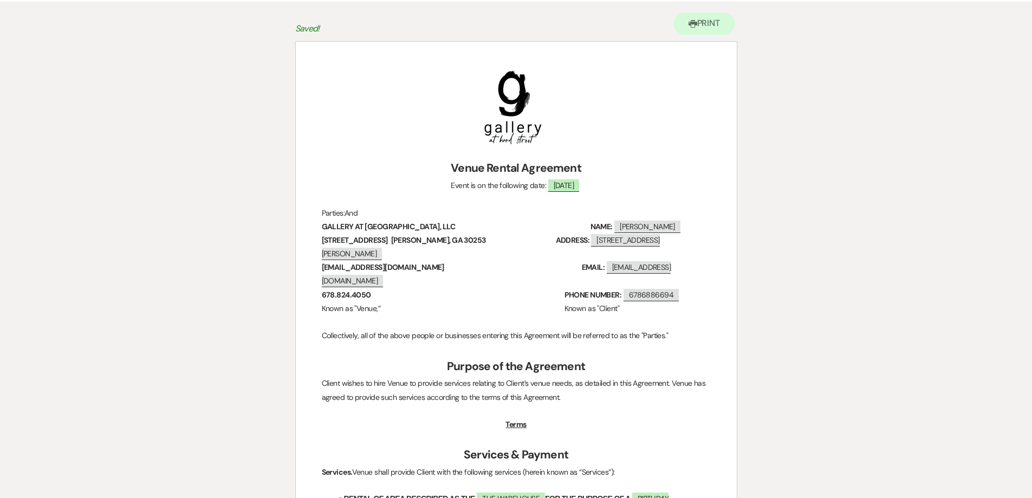
scroll to position [0, 0]
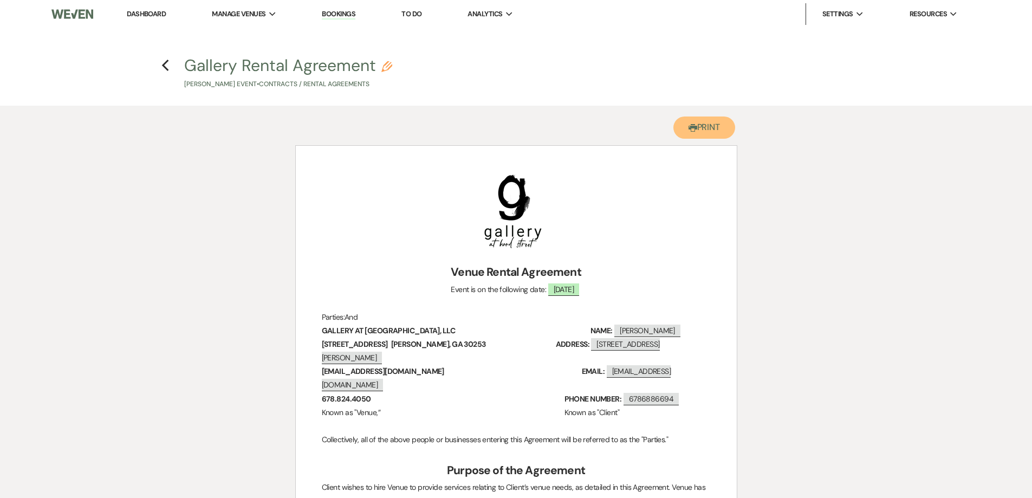
click at [710, 138] on button "Printer Print" at bounding box center [704, 127] width 62 height 22
click at [164, 68] on use "button" at bounding box center [165, 66] width 7 height 12
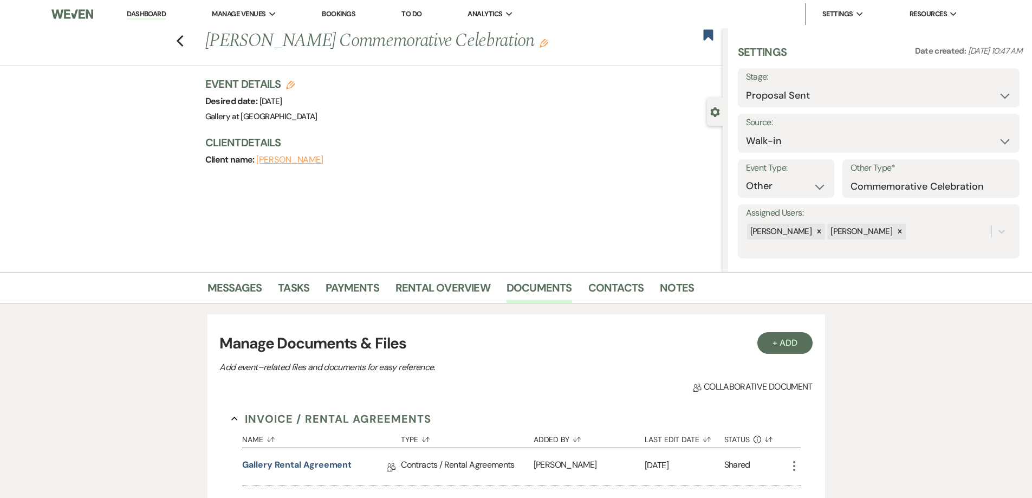
scroll to position [162, 0]
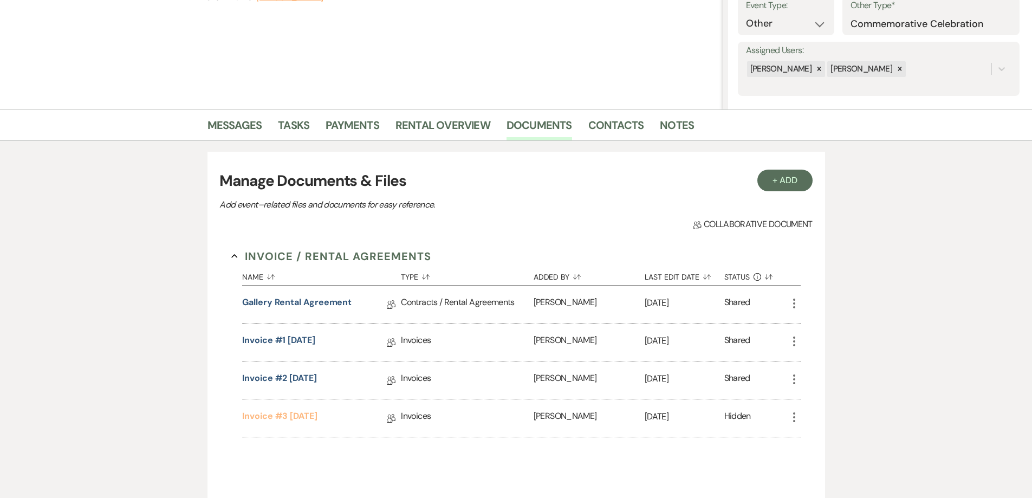
click at [316, 417] on link "Invoice #3 [DATE]" at bounding box center [279, 417] width 75 height 17
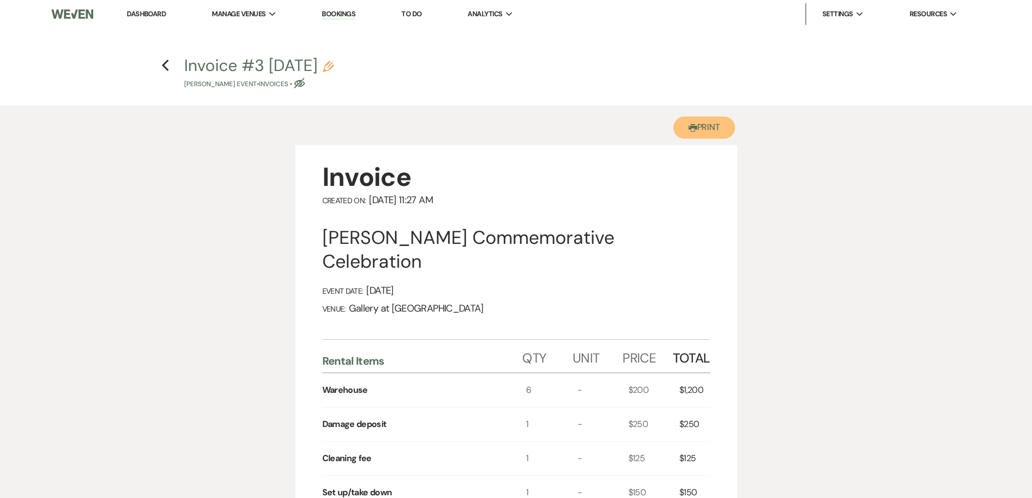
click at [714, 119] on button "Printer Print" at bounding box center [704, 127] width 62 height 22
click at [167, 67] on icon "Previous" at bounding box center [165, 65] width 8 height 13
select select "6"
select select "23"
select select "13"
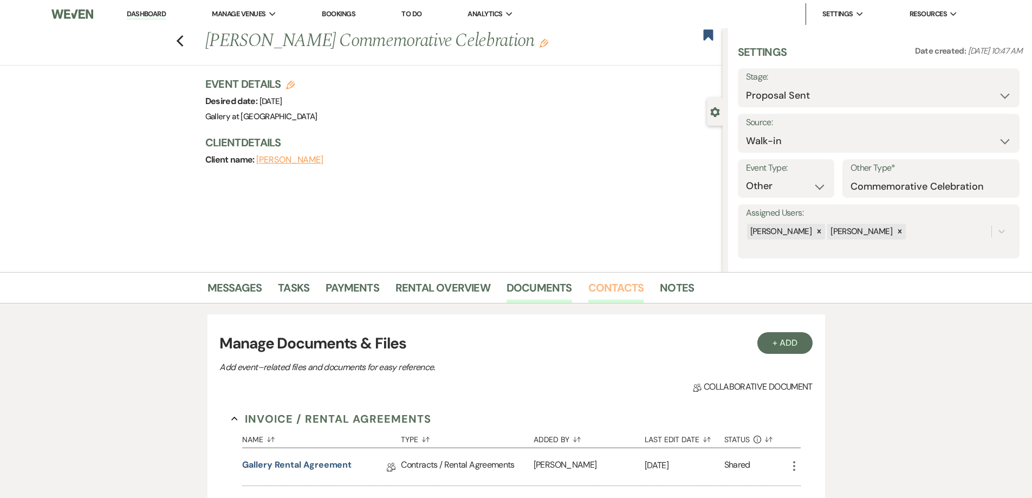
click at [601, 293] on link "Contacts" at bounding box center [616, 291] width 56 height 24
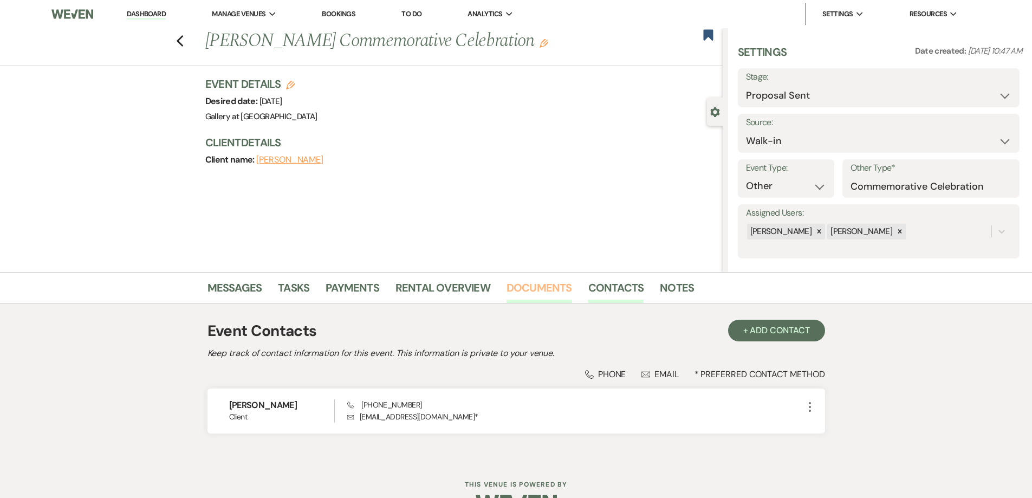
click at [530, 285] on link "Documents" at bounding box center [539, 291] width 66 height 24
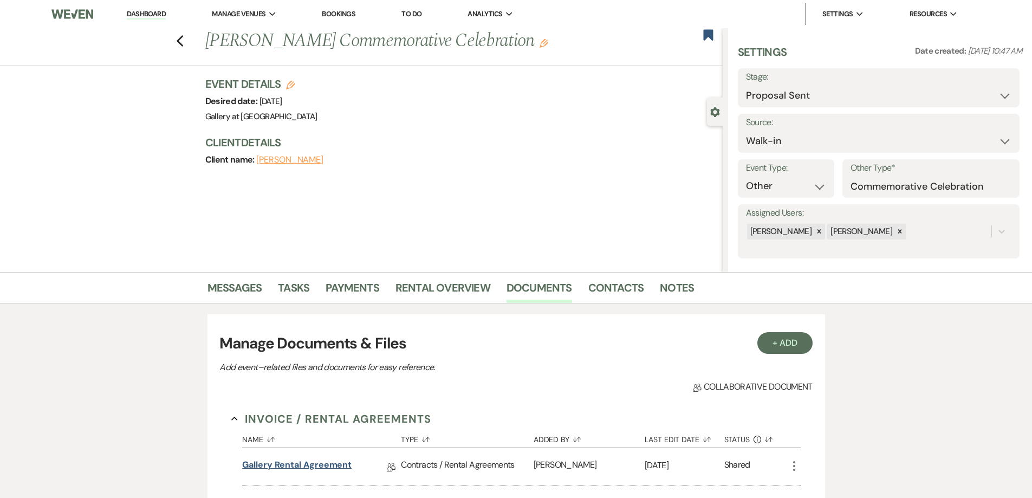
click at [334, 461] on link "Gallery Rental Agreement" at bounding box center [296, 466] width 109 height 17
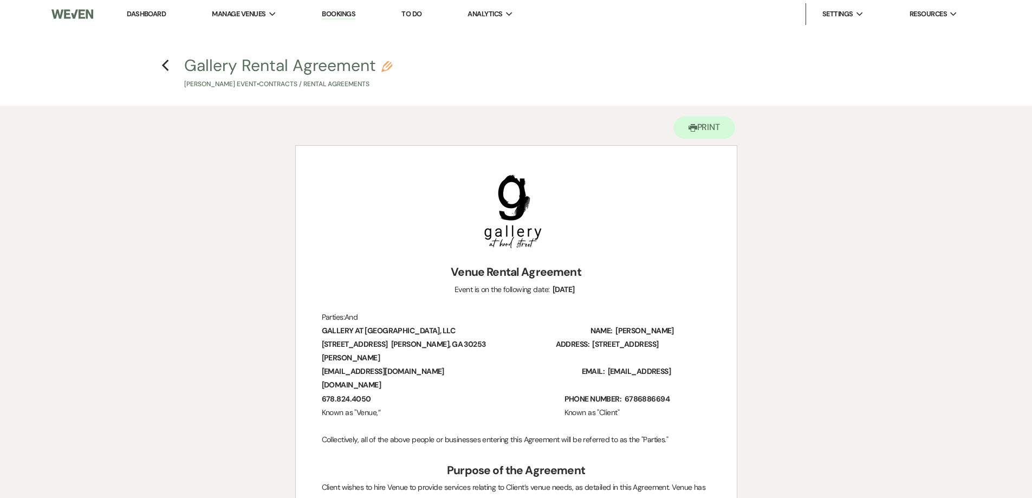
click at [160, 63] on h4 "Previous Gallery Rental Agreement Pencil Teresa Robinson's Event • Contracts / …" at bounding box center [516, 71] width 780 height 35
click at [160, 65] on h4 "Previous Gallery Rental Agreement Pencil Teresa Robinson's Event • Contracts / …" at bounding box center [516, 71] width 780 height 35
click at [164, 64] on use "button" at bounding box center [165, 66] width 7 height 12
select select "6"
select select "23"
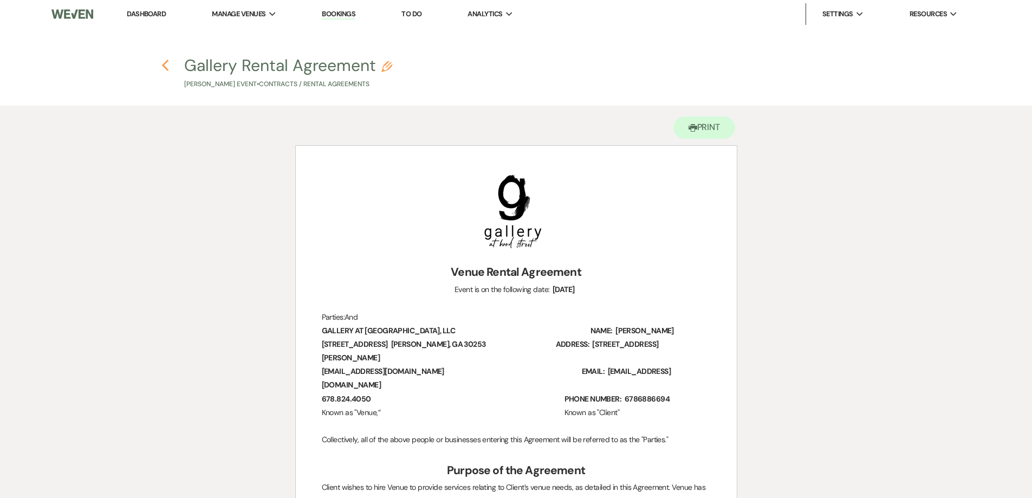
select select "13"
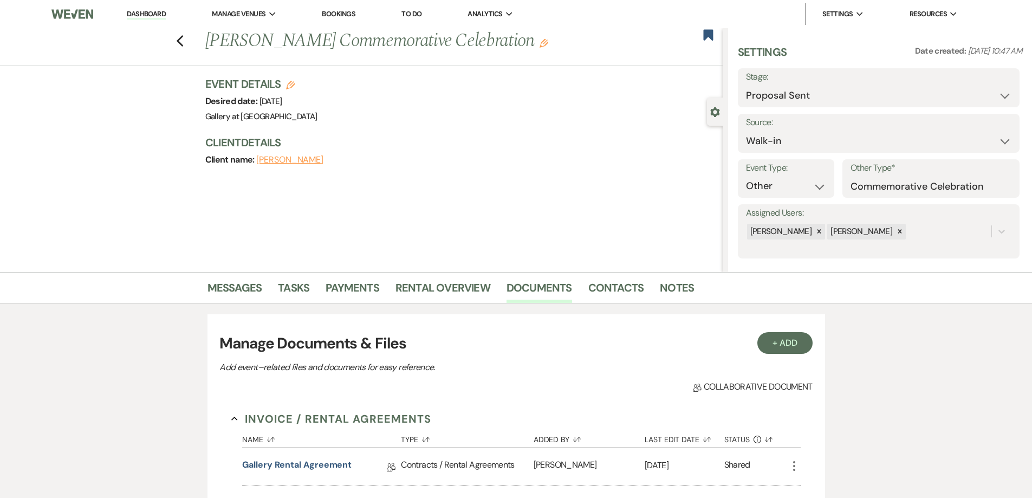
click at [185, 52] on div "Previous Teresa Robinson's Commemorative Celebration Edit Bookmark" at bounding box center [359, 46] width 728 height 37
click at [190, 38] on div "Previous Teresa Robinson's Commemorative Celebration Edit Bookmark" at bounding box center [359, 46] width 728 height 37
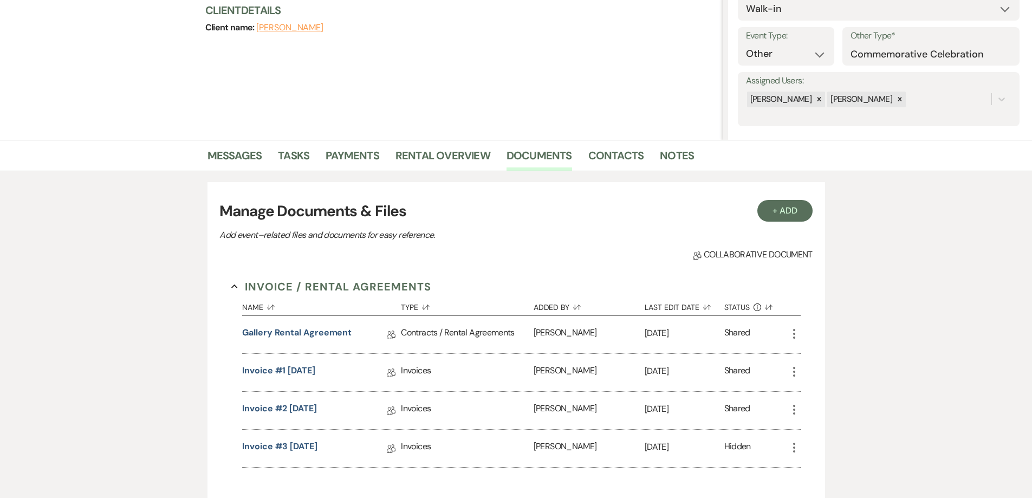
scroll to position [217, 0]
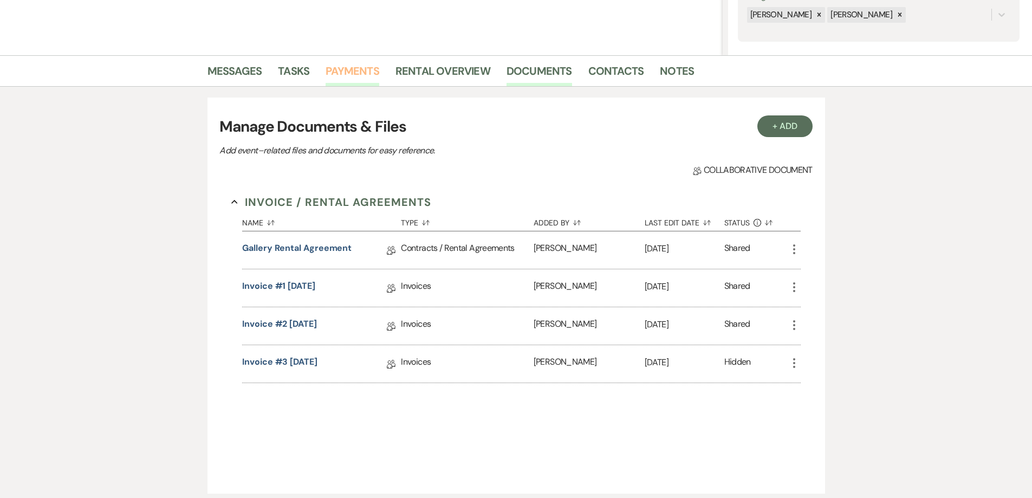
click at [350, 76] on link "Payments" at bounding box center [352, 74] width 54 height 24
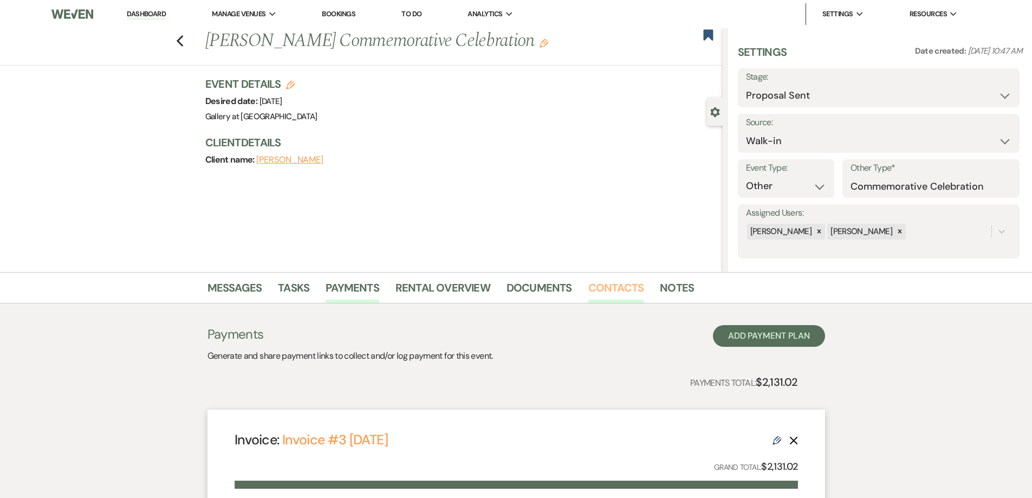
click at [600, 285] on link "Contacts" at bounding box center [616, 291] width 56 height 24
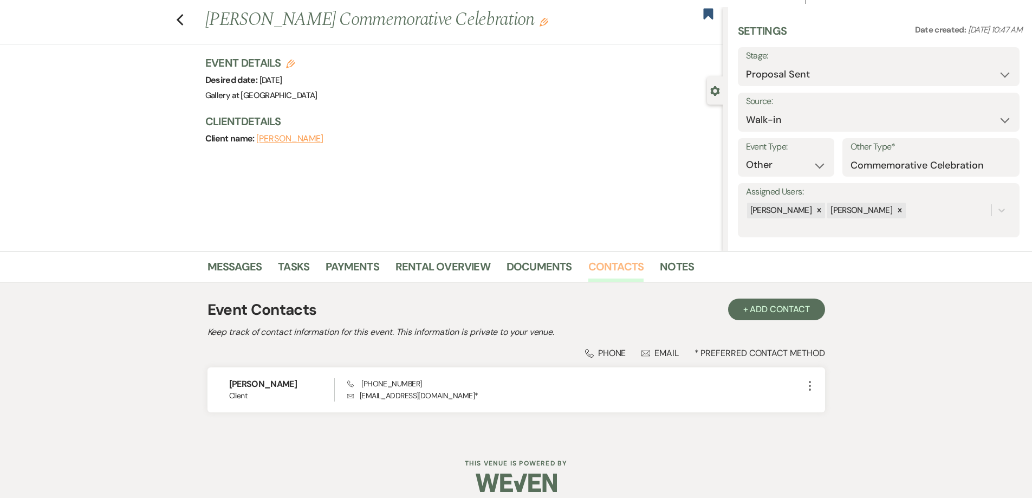
scroll to position [31, 0]
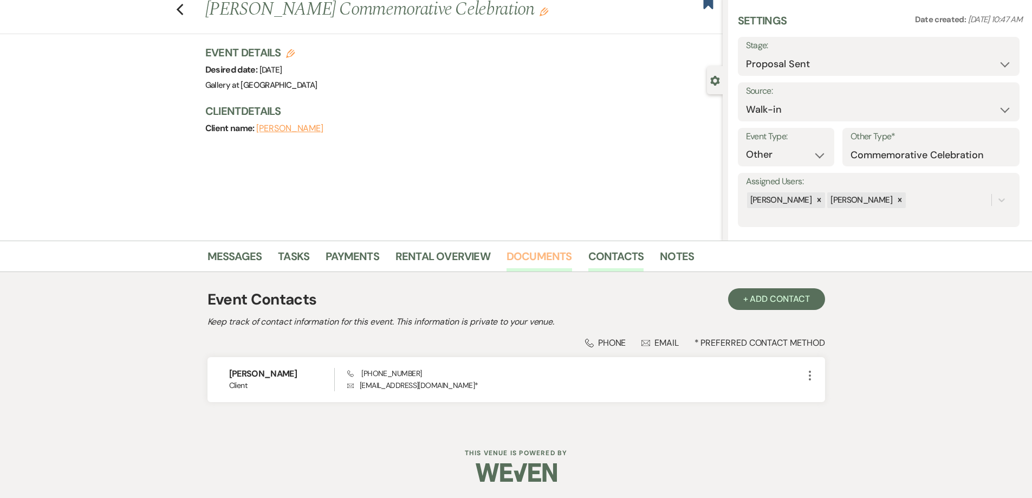
click at [540, 258] on link "Documents" at bounding box center [539, 259] width 66 height 24
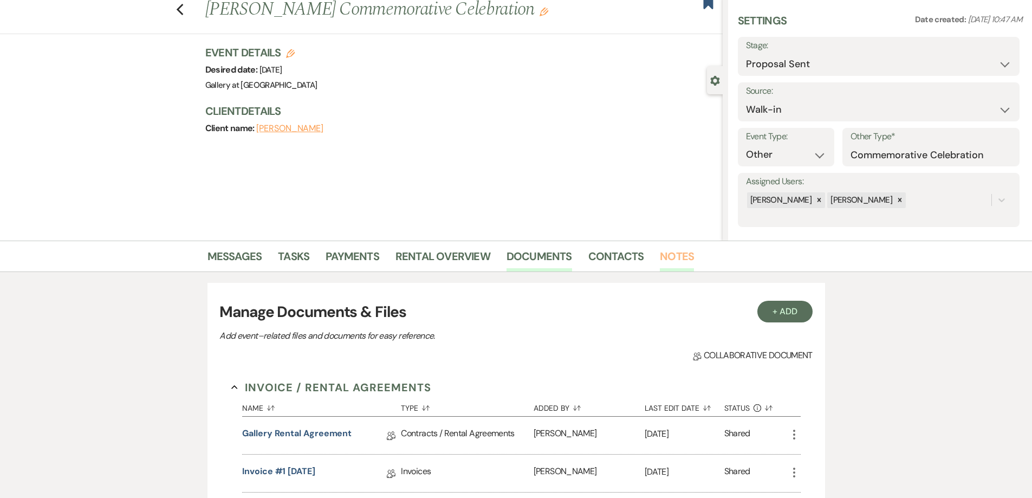
click at [666, 262] on link "Notes" at bounding box center [677, 259] width 34 height 24
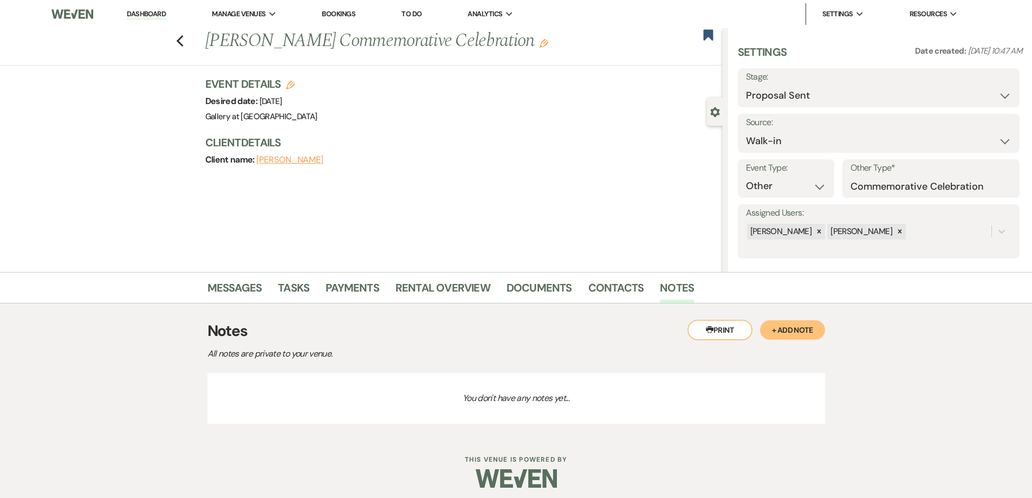
click at [785, 325] on button "+ Add Note" at bounding box center [792, 329] width 65 height 19
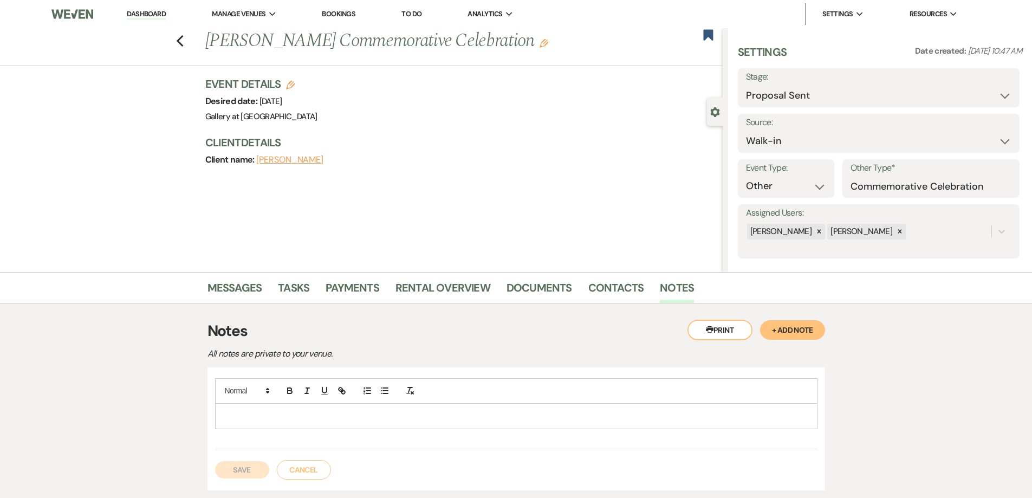
click at [462, 415] on p at bounding box center [516, 416] width 585 height 12
click at [253, 476] on button "Save" at bounding box center [242, 469] width 54 height 17
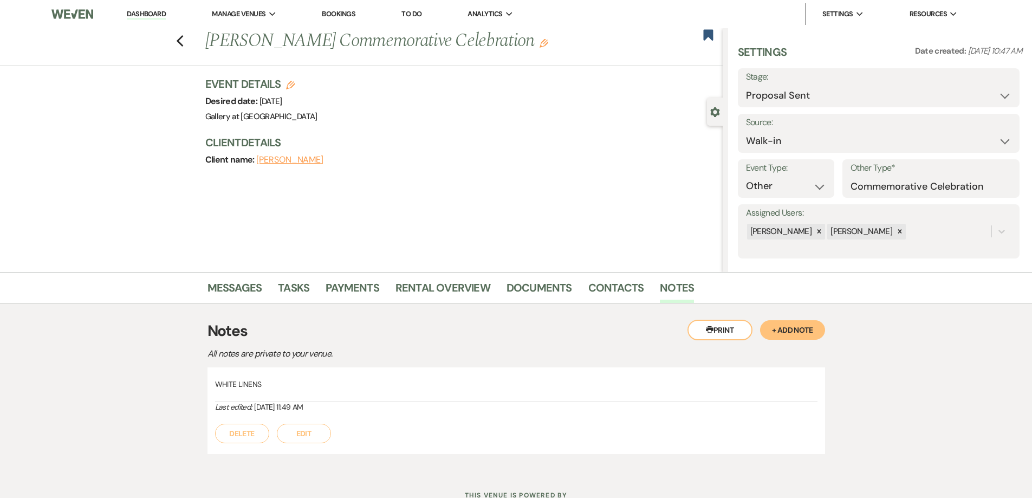
click at [539, 46] on icon "Edit" at bounding box center [543, 43] width 9 height 9
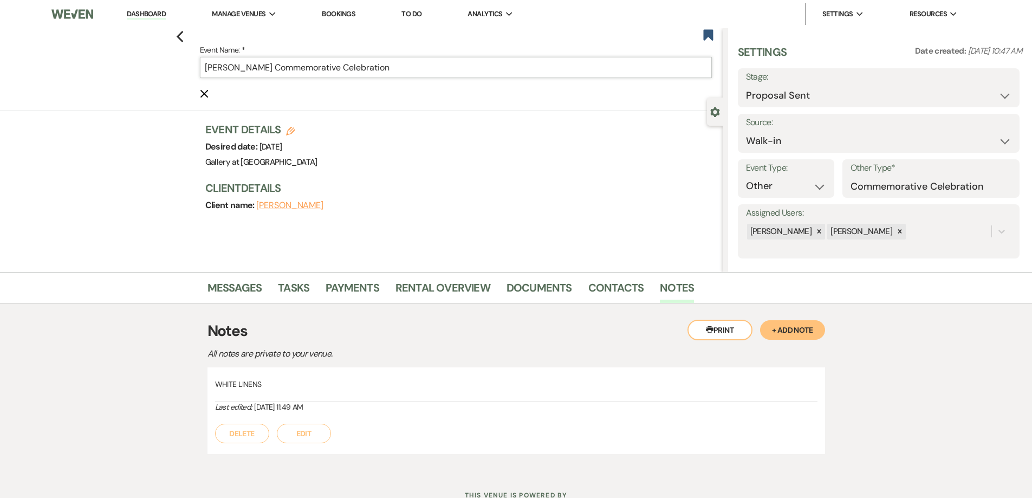
click at [523, 60] on input "Teresa Robinson's Commemorative Celebration" at bounding box center [456, 67] width 512 height 21
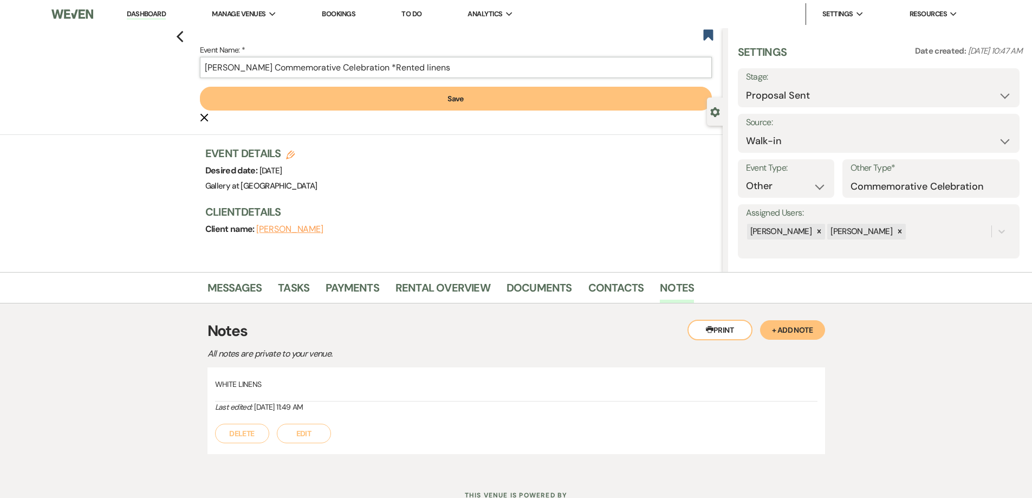
type input "Teresa Robinson's Commemorative Celebration *Rented linens"
click at [517, 103] on button "Save" at bounding box center [456, 99] width 512 height 24
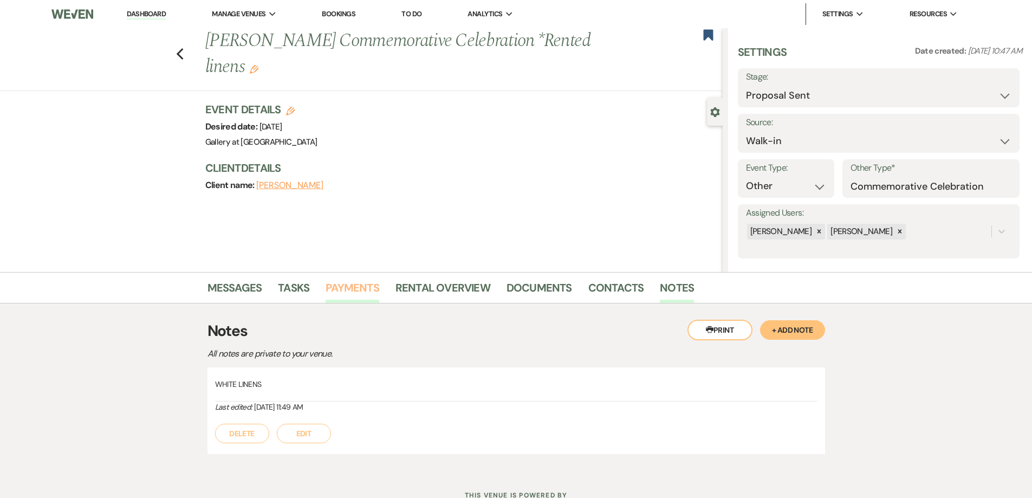
click at [366, 290] on link "Payments" at bounding box center [352, 291] width 54 height 24
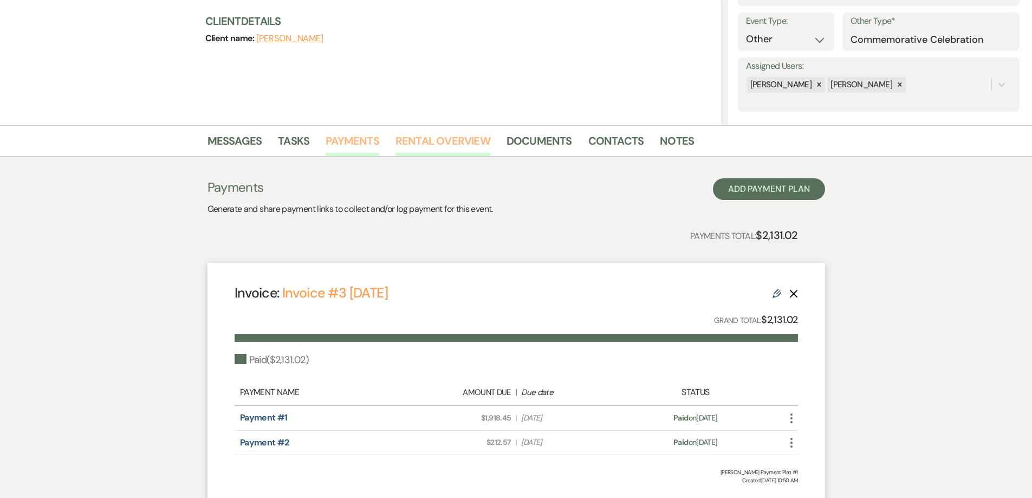
scroll to position [162, 0]
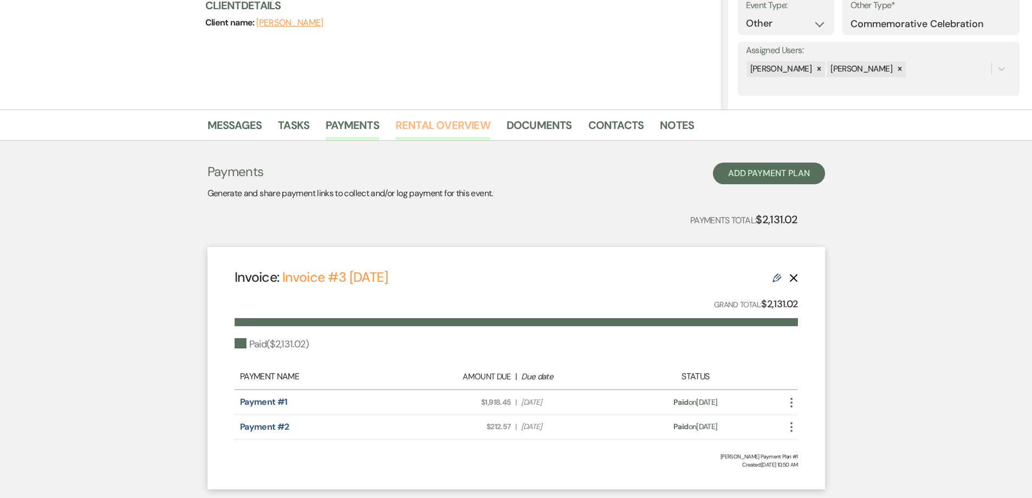
click at [432, 122] on link "Rental Overview" at bounding box center [442, 128] width 95 height 24
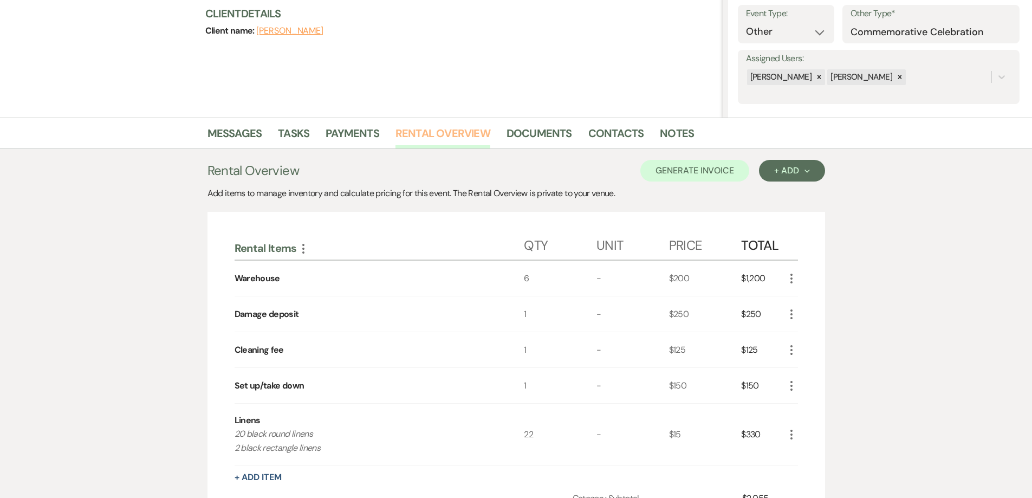
scroll to position [217, 0]
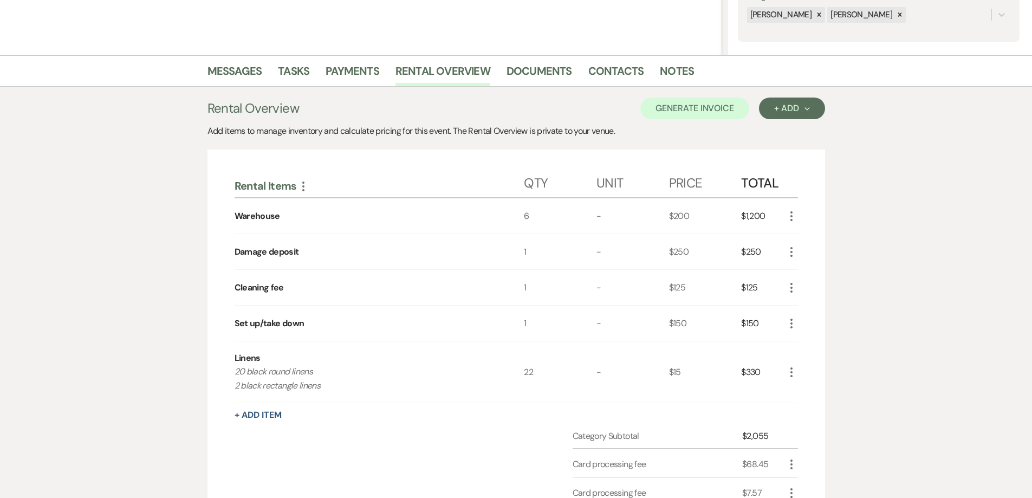
click at [789, 371] on icon "More" at bounding box center [791, 372] width 13 height 13
click at [800, 396] on icon "Pencil" at bounding box center [797, 393] width 6 height 8
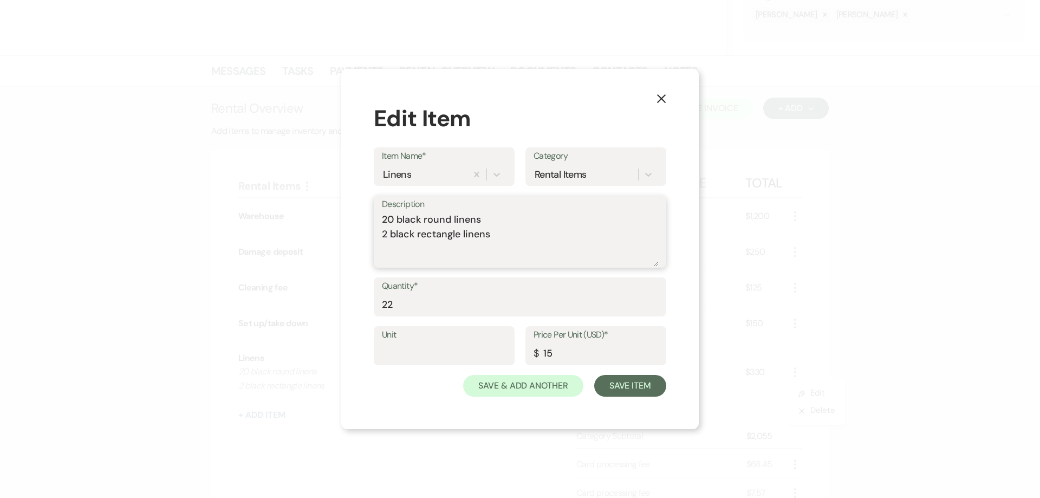
drag, startPoint x: 420, startPoint y: 218, endPoint x: 397, endPoint y: 221, distance: 22.4
click at [397, 221] on textarea "20 black round linens 2 black rectangle linens" at bounding box center [520, 239] width 276 height 54
drag, startPoint x: 414, startPoint y: 237, endPoint x: 391, endPoint y: 234, distance: 22.9
click at [391, 234] on textarea "20 white round linens 2 black rectangle linens" at bounding box center [520, 239] width 276 height 54
type textarea "20 white round linens 2 white rectangle linens"
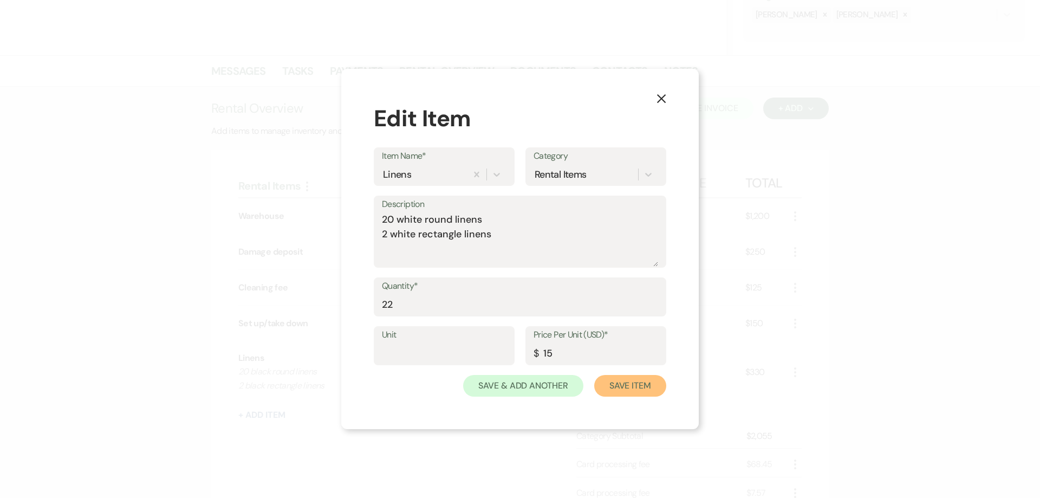
click at [615, 386] on button "Save Item" at bounding box center [630, 386] width 72 height 22
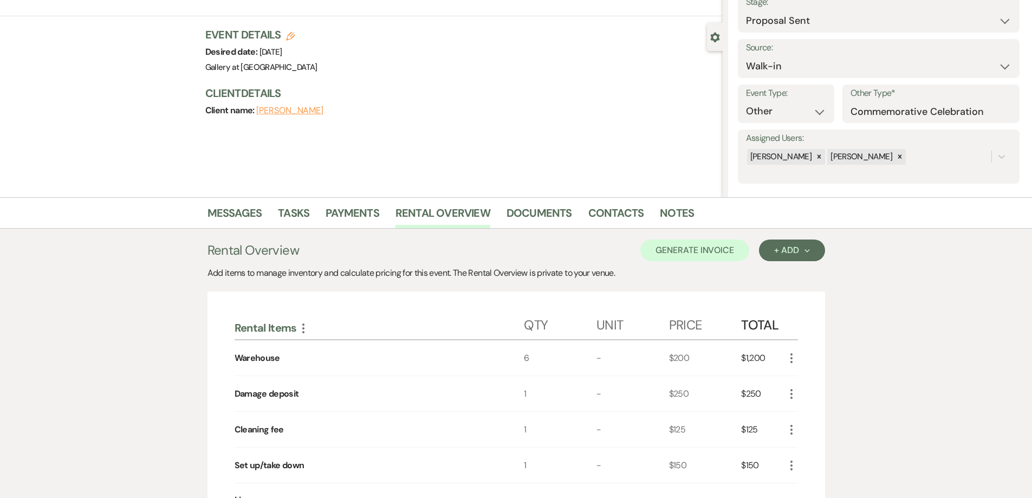
scroll to position [0, 0]
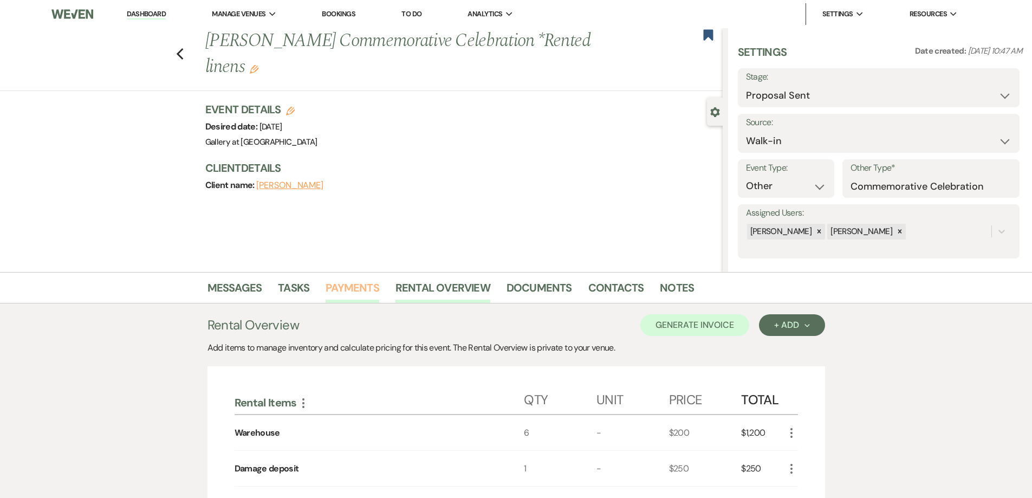
click at [356, 289] on link "Payments" at bounding box center [352, 291] width 54 height 24
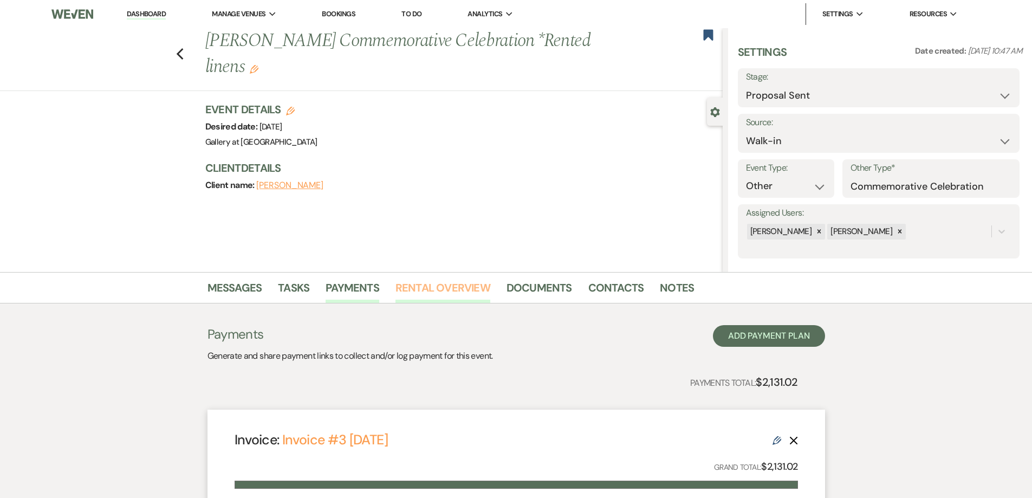
click at [454, 287] on link "Rental Overview" at bounding box center [442, 291] width 95 height 24
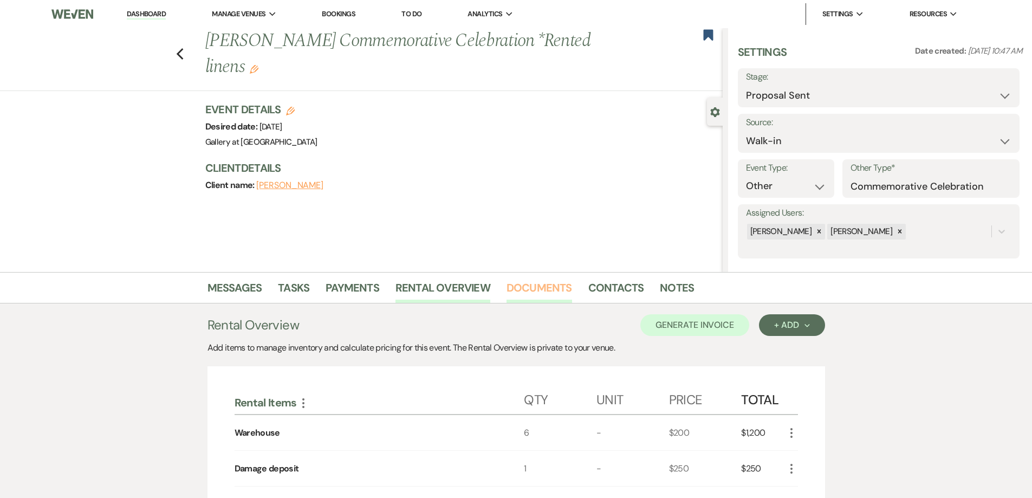
click at [541, 291] on link "Documents" at bounding box center [539, 291] width 66 height 24
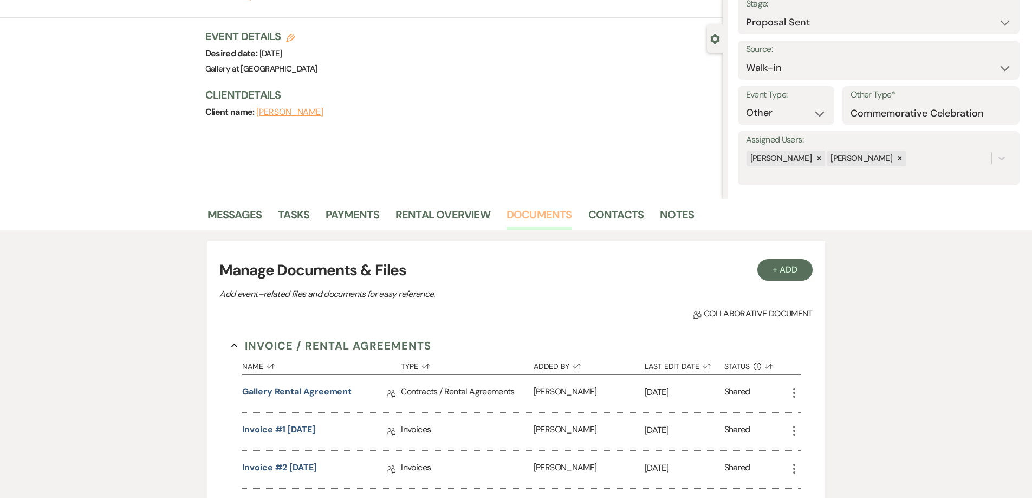
scroll to position [217, 0]
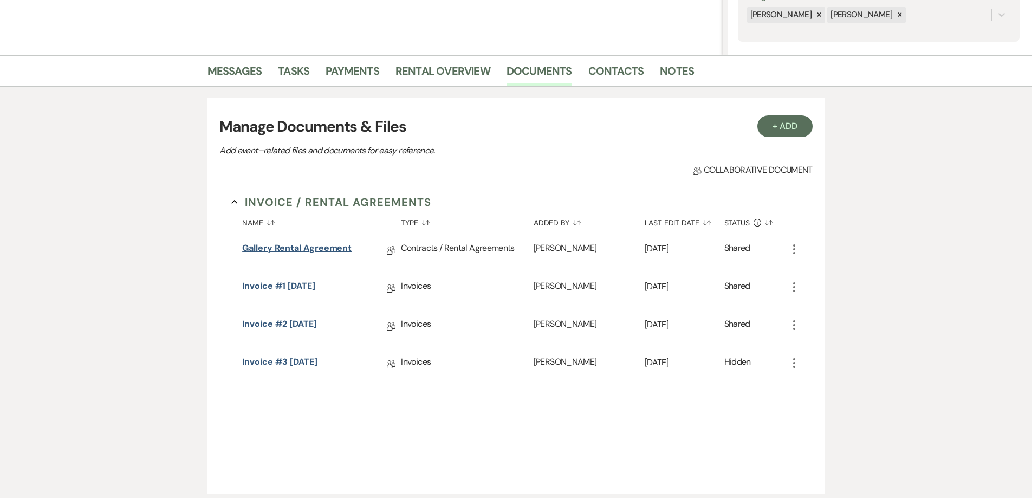
click at [319, 253] on link "Gallery Rental Agreement" at bounding box center [296, 250] width 109 height 17
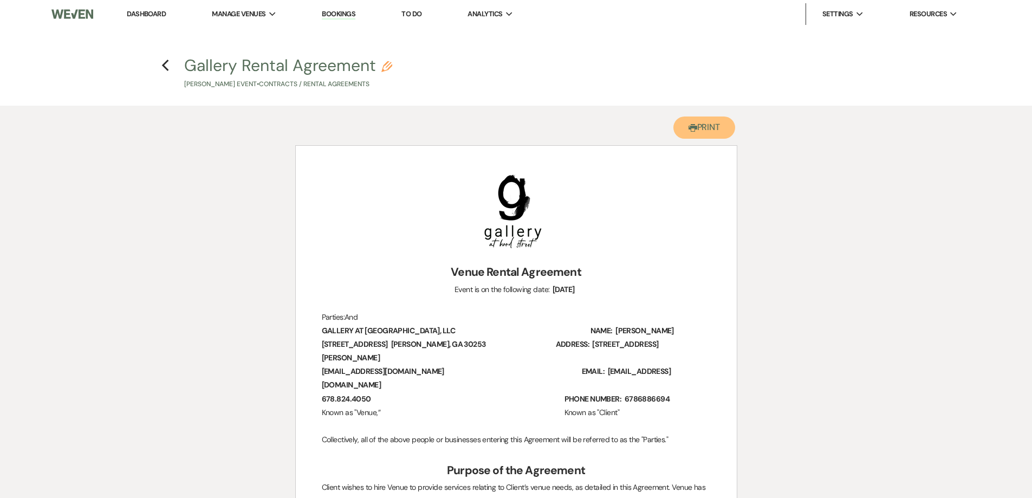
click at [690, 137] on button "Printer Print" at bounding box center [704, 127] width 62 height 22
click at [164, 66] on use "button" at bounding box center [165, 66] width 7 height 12
select select "6"
select select "23"
select select "13"
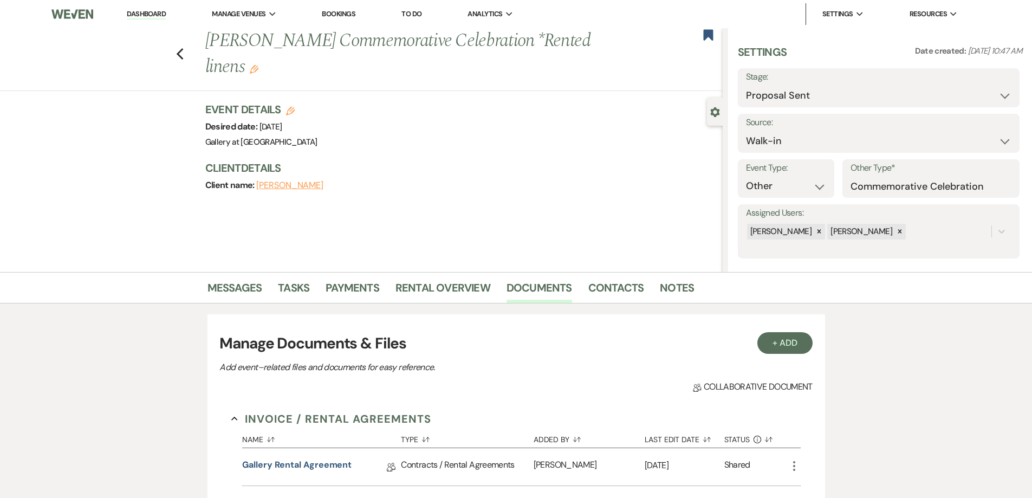
scroll to position [217, 0]
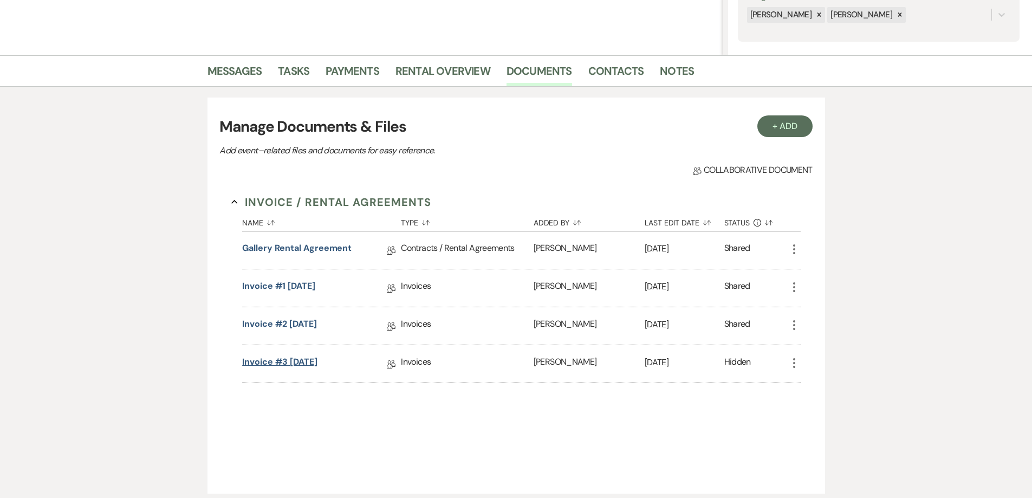
click at [309, 363] on link "Invoice #3 8-13-2025" at bounding box center [279, 363] width 75 height 17
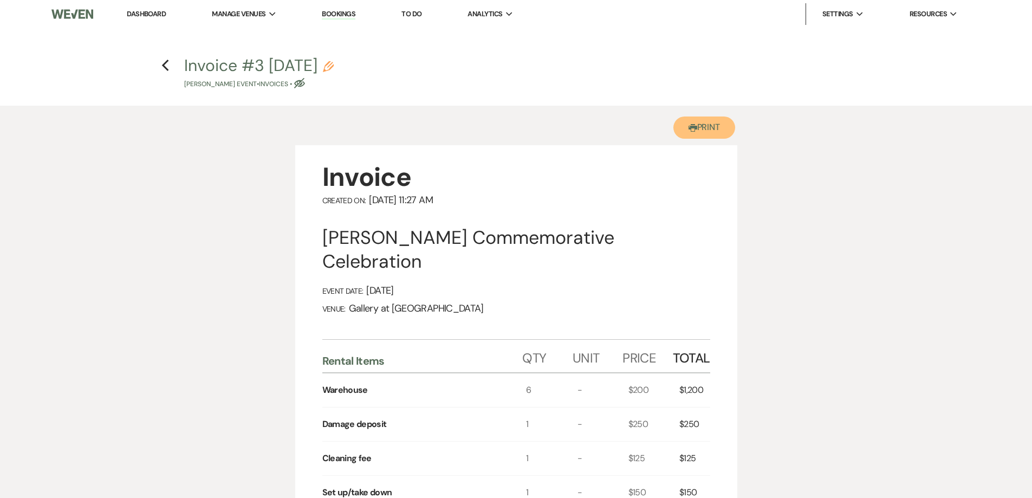
click at [688, 127] on icon "Printer" at bounding box center [692, 127] width 9 height 9
click at [697, 133] on button "Printer Print" at bounding box center [704, 127] width 62 height 22
click at [161, 69] on icon "Previous" at bounding box center [165, 65] width 8 height 13
select select "6"
select select "23"
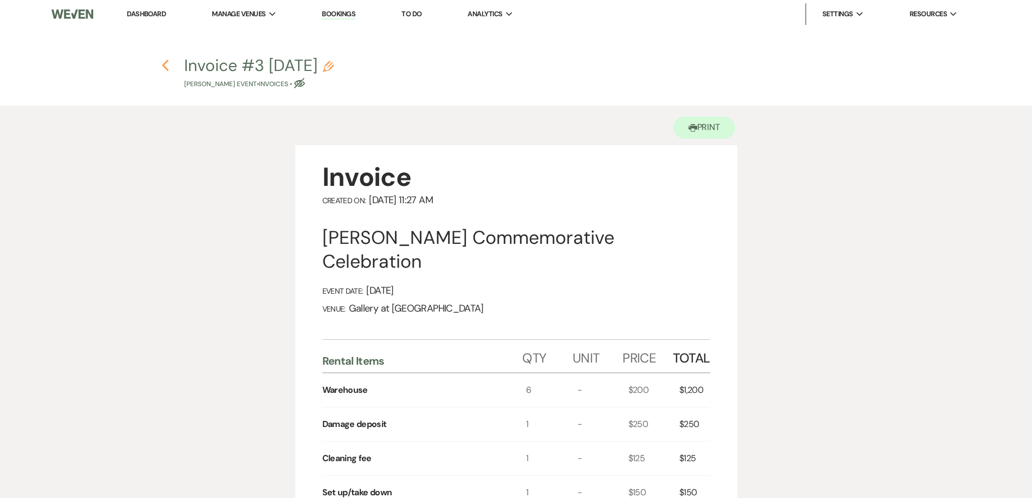
select select "13"
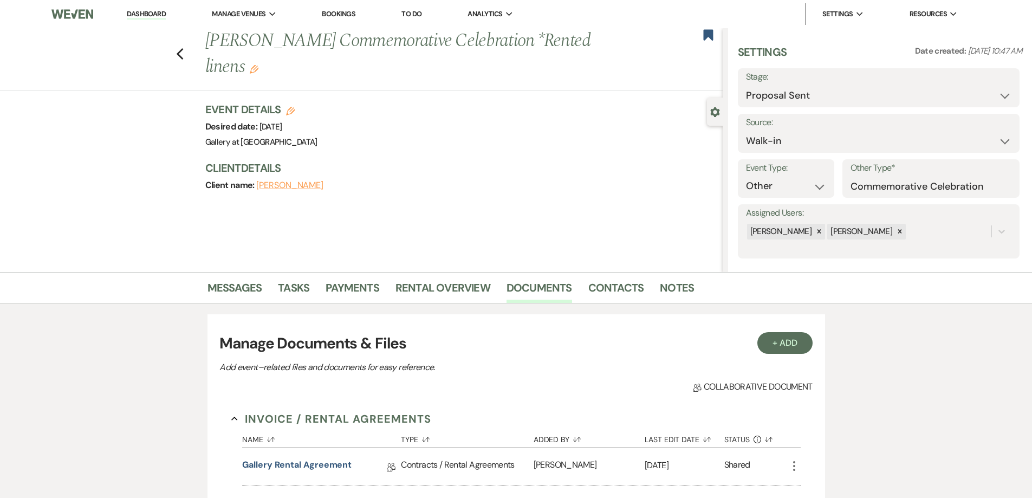
scroll to position [217, 0]
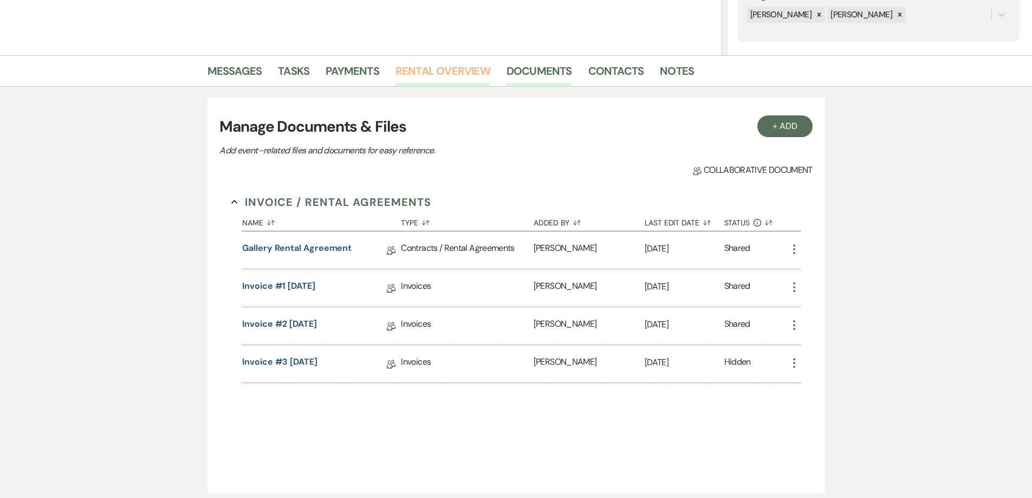
click at [404, 79] on link "Rental Overview" at bounding box center [442, 74] width 95 height 24
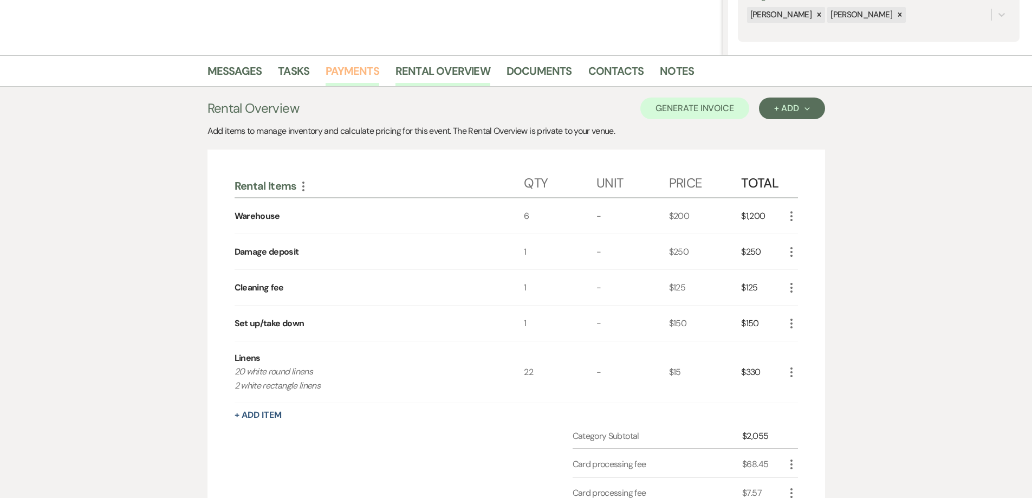
click at [352, 76] on link "Payments" at bounding box center [352, 74] width 54 height 24
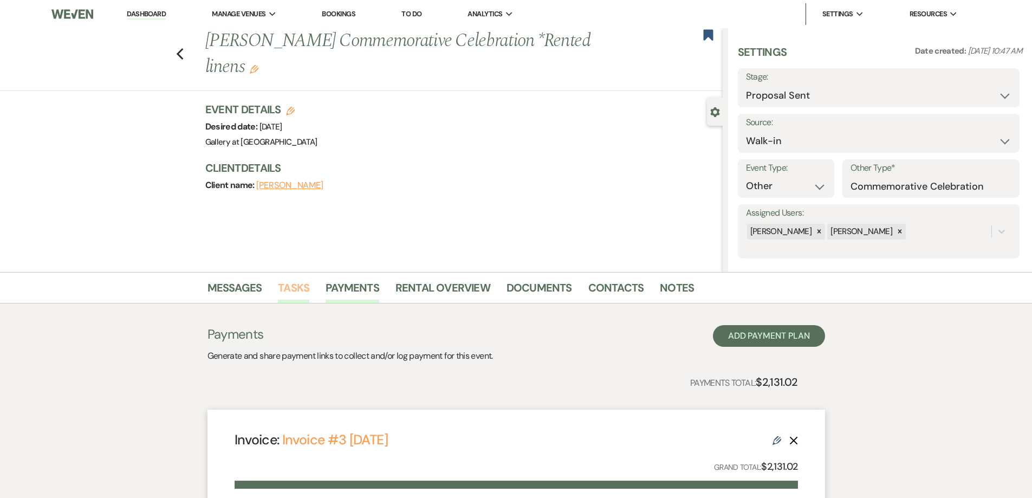
click at [286, 288] on link "Tasks" at bounding box center [293, 291] width 31 height 24
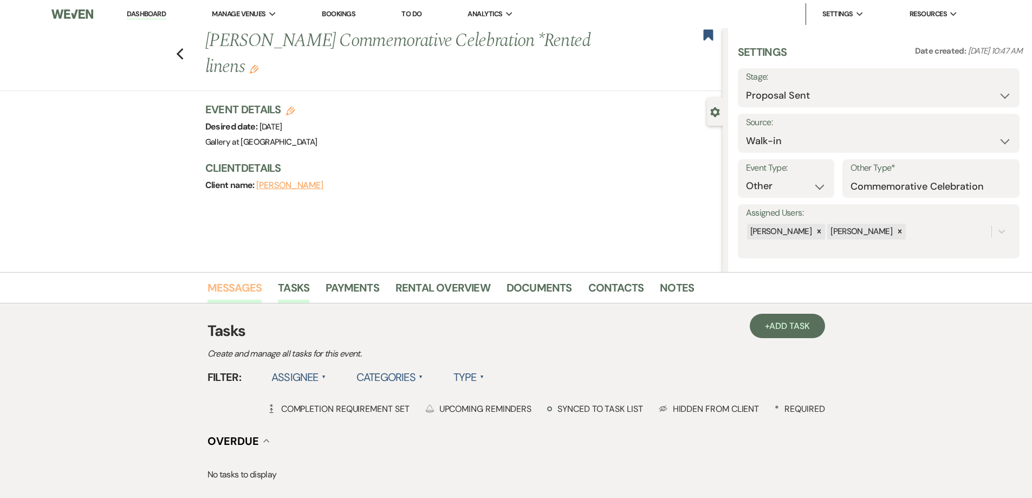
click at [236, 295] on link "Messages" at bounding box center [234, 291] width 55 height 24
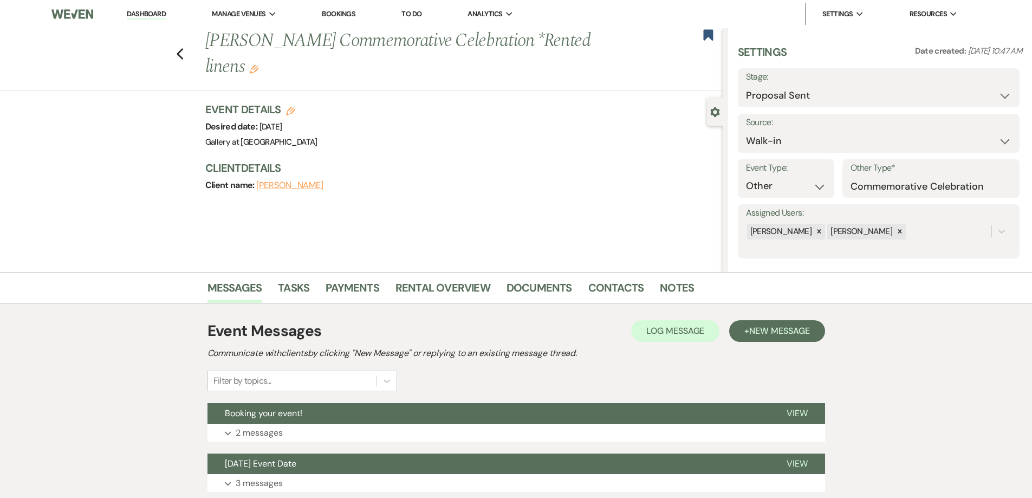
click at [258, 70] on icon "Edit" at bounding box center [254, 69] width 9 height 9
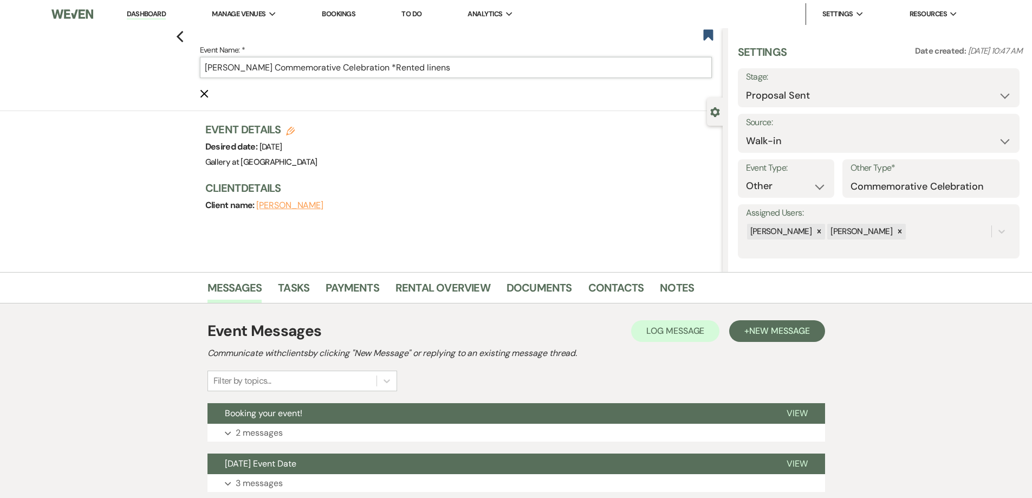
click at [435, 67] on input "Teresa Robinson's Commemorative Celebration *Rented linens" at bounding box center [456, 67] width 512 height 21
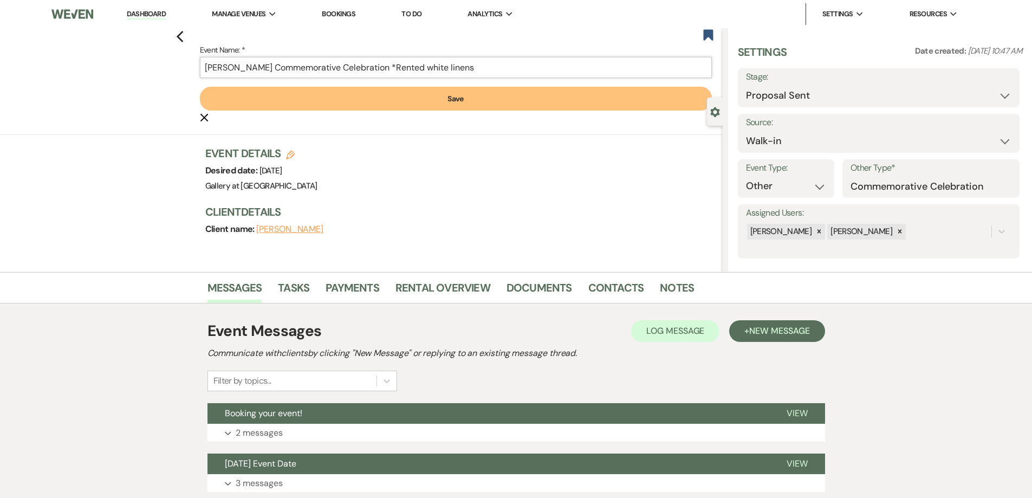
type input "Teresa Robinson's Commemorative Celebration *Rented white linens"
click at [432, 105] on button "Save" at bounding box center [456, 99] width 512 height 24
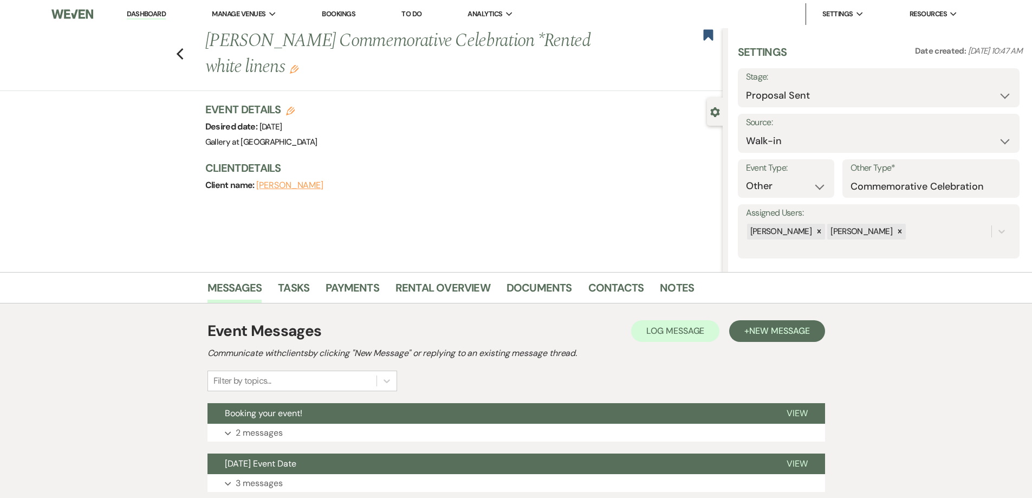
click at [159, 15] on link "Dashboard" at bounding box center [146, 14] width 39 height 10
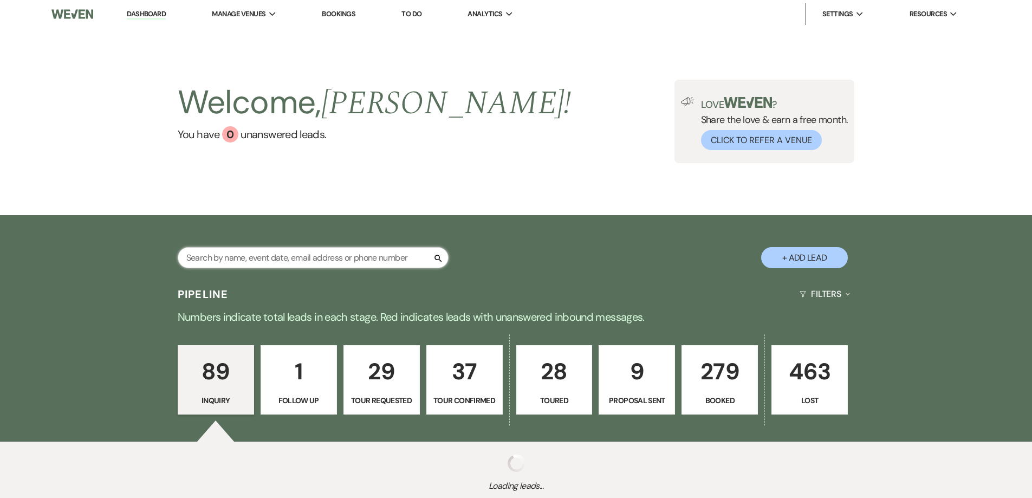
click at [290, 255] on input "text" at bounding box center [313, 257] width 271 height 21
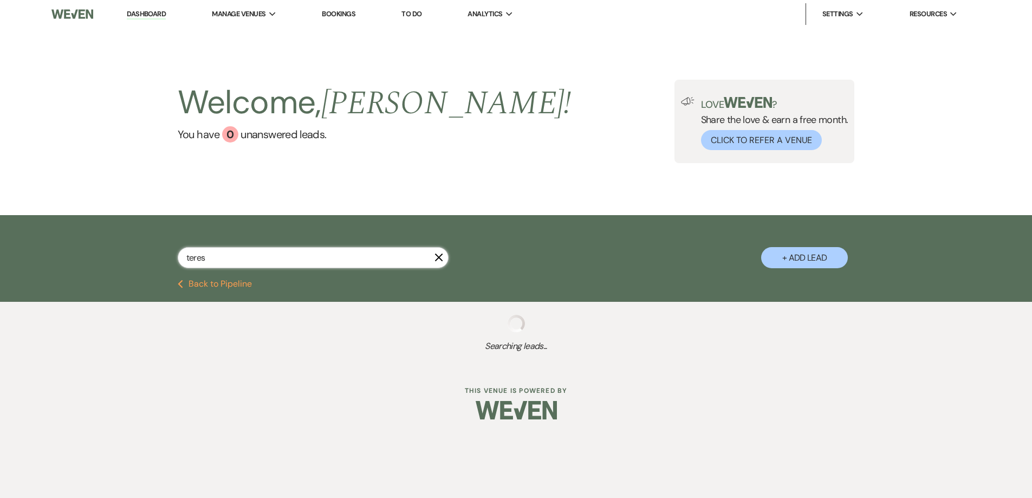
type input "teresa"
select select "6"
select select "8"
select select "7"
select select "6"
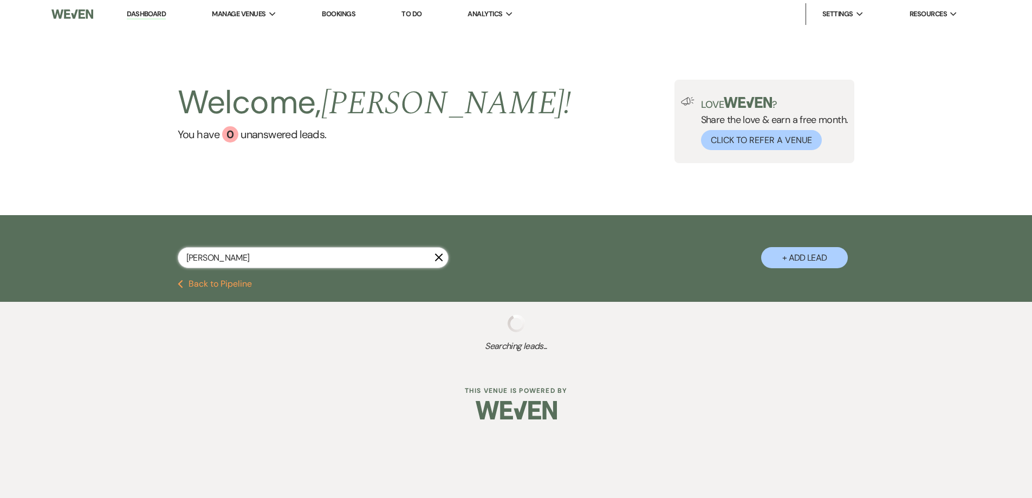
select select "8"
select select "11"
select select "8"
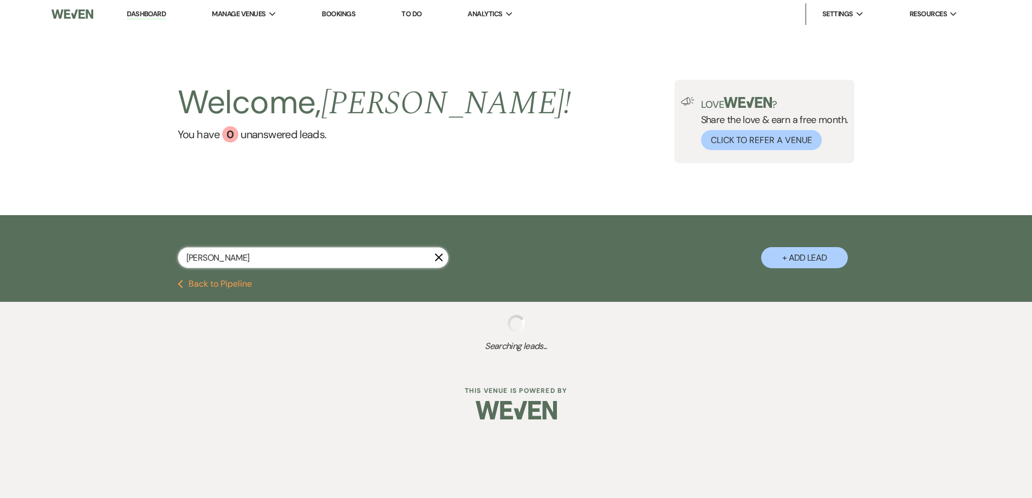
select select "8"
select select "10"
select select "8"
select select "5"
select select "8"
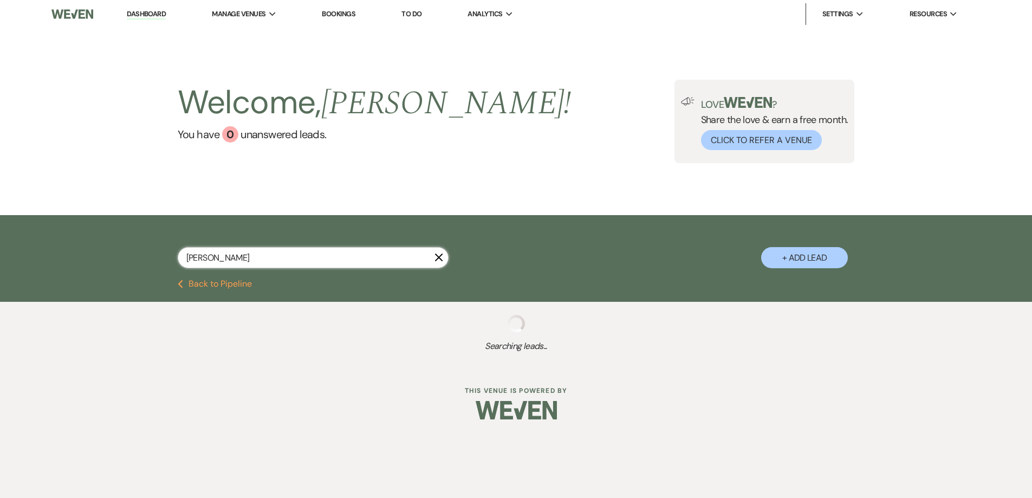
select select "5"
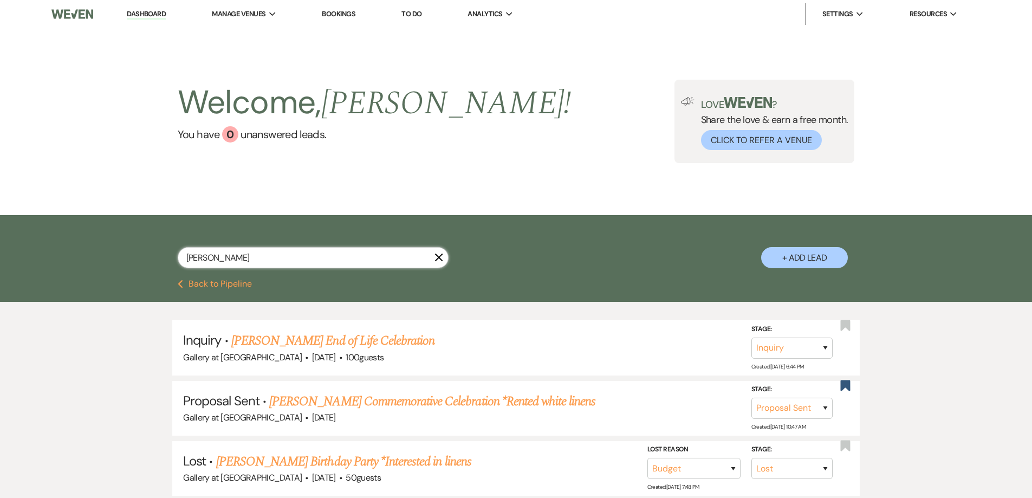
select select "6"
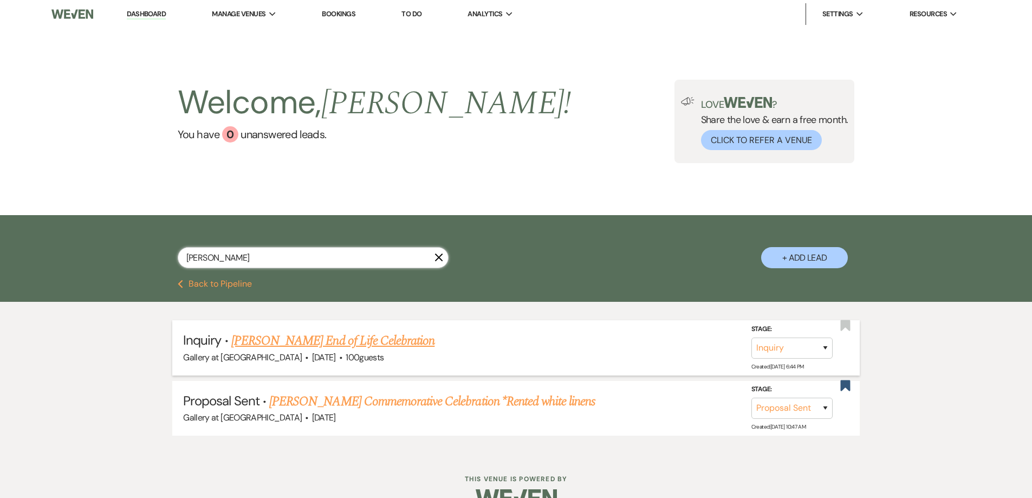
type input "teresa"
click at [765, 344] on select "Inquiry Follow Up Tour Requested Tour Confirmed Toured Proposal Sent Booked Lost" at bounding box center [791, 347] width 81 height 21
select select "8"
click at [751, 337] on select "Inquiry Follow Up Tour Requested Tour Confirmed Toured Proposal Sent Booked Lost" at bounding box center [791, 347] width 81 height 21
click at [651, 349] on select "Booked Elsewhere Budget Date Unavailable No Response Not a Good Match Capacity …" at bounding box center [639, 347] width 93 height 21
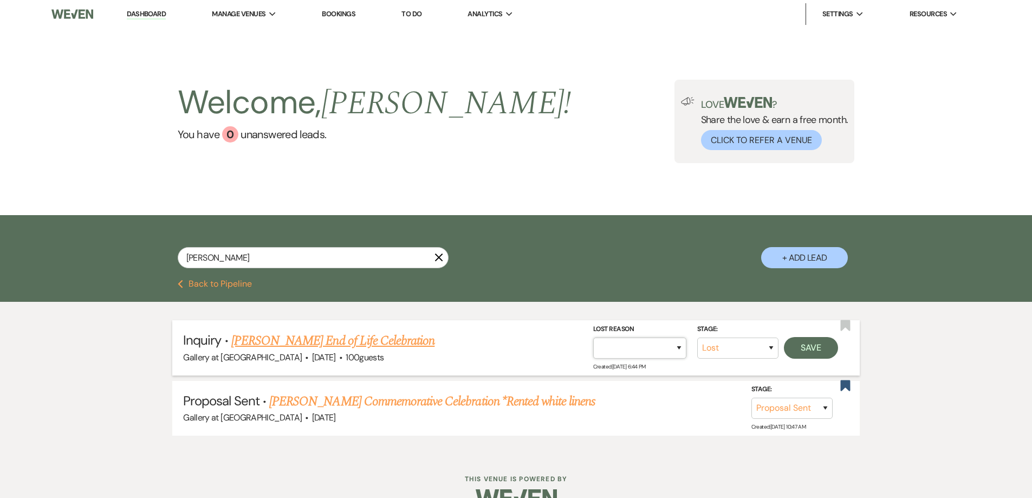
select select "4"
click at [593, 337] on select "Booked Elsewhere Budget Date Unavailable No Response Not a Good Match Capacity …" at bounding box center [639, 347] width 93 height 21
click at [797, 344] on button "Save" at bounding box center [811, 348] width 54 height 22
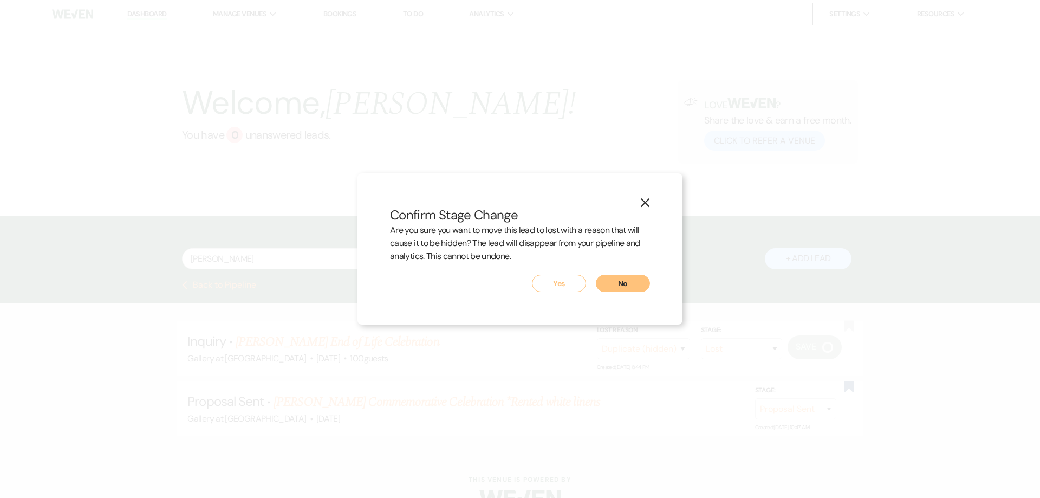
click at [568, 281] on button "Yes" at bounding box center [559, 283] width 54 height 17
